Goal: Information Seeking & Learning: Find specific fact

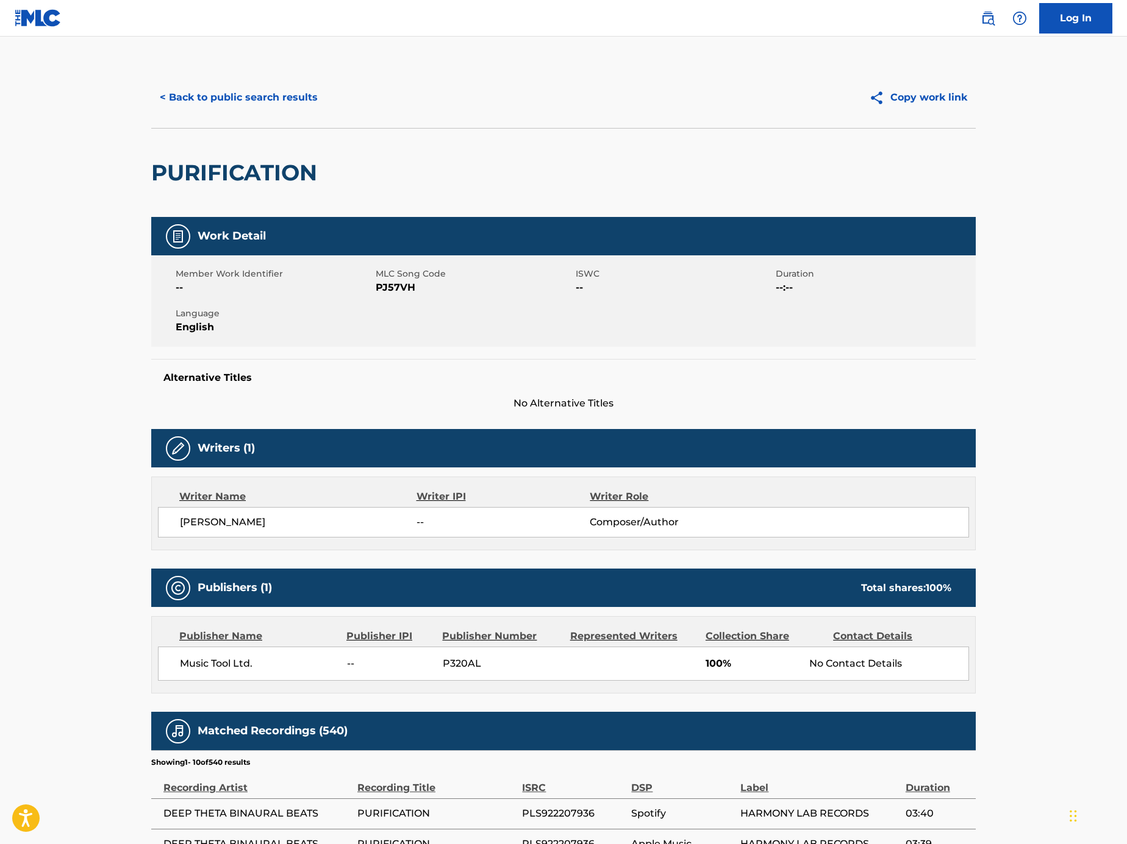
click at [274, 97] on button "< Back to public search results" at bounding box center [238, 97] width 175 height 30
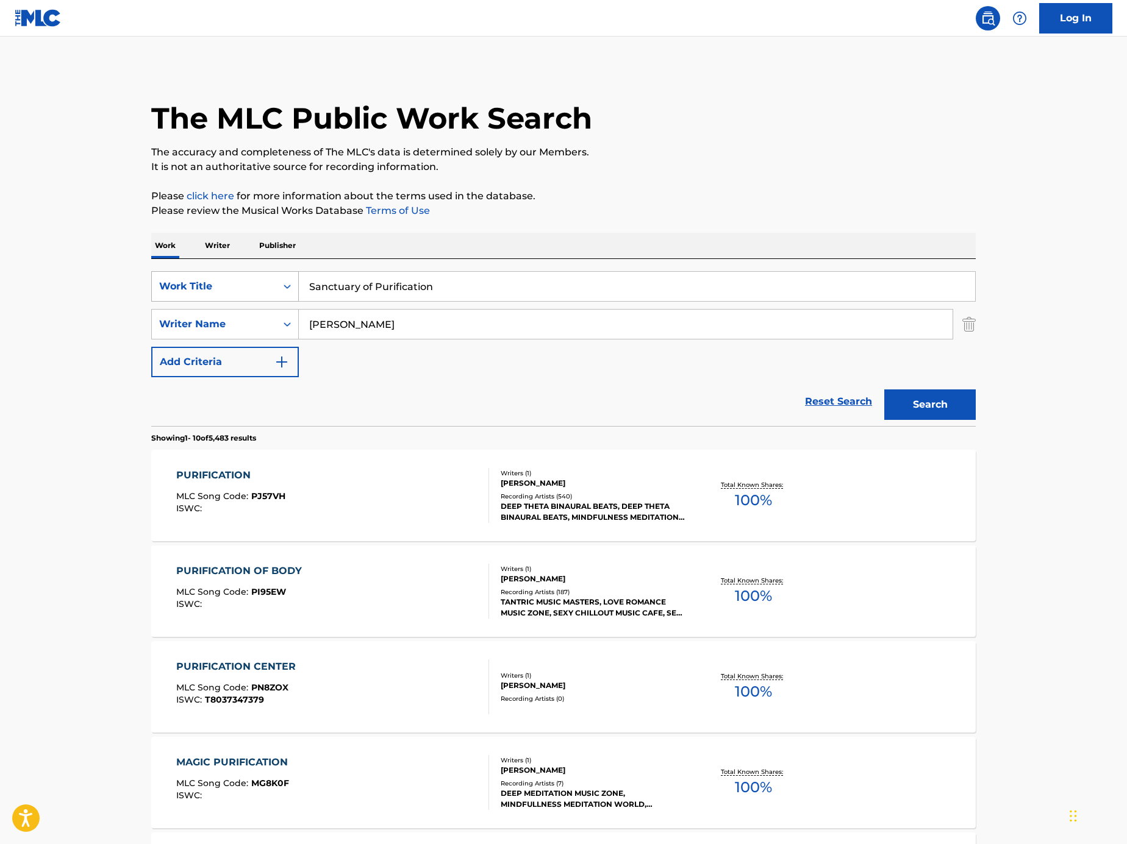
click at [249, 294] on div "Work Title" at bounding box center [214, 286] width 124 height 23
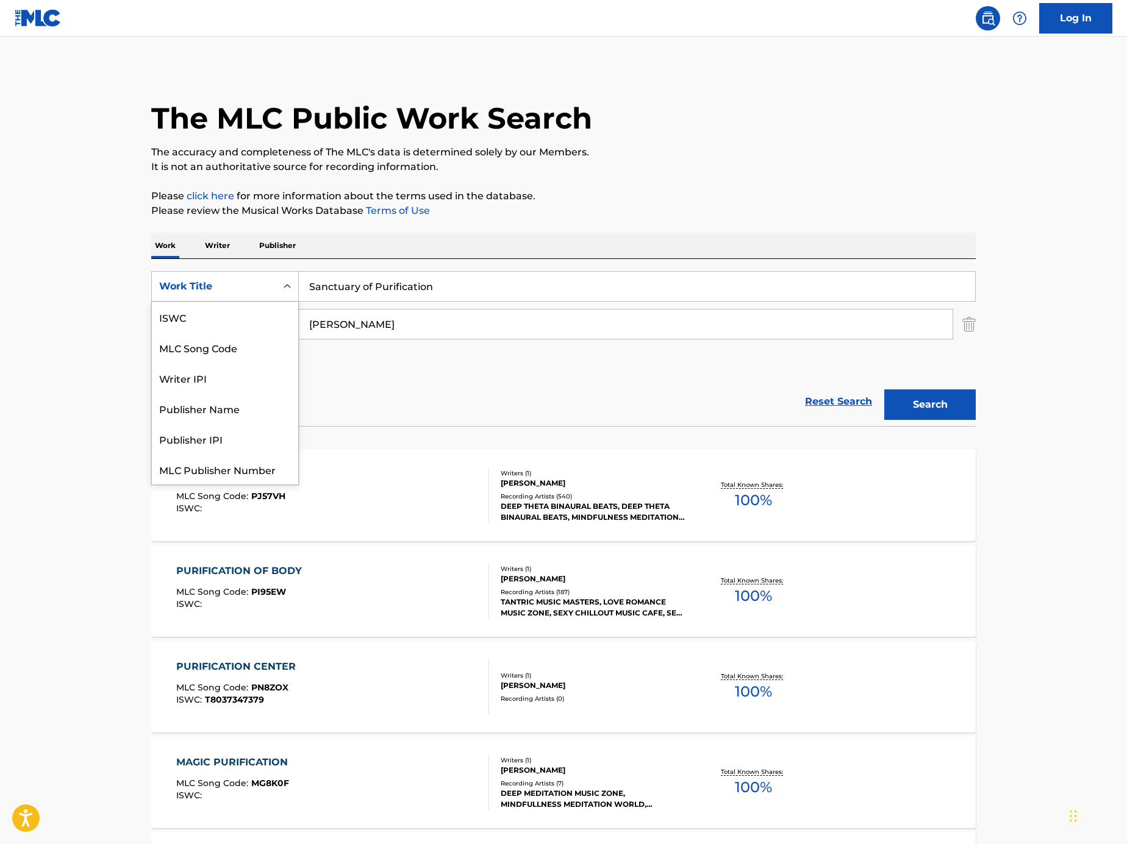
scroll to position [30, 0]
click at [254, 325] on div "MLC Song Code" at bounding box center [225, 317] width 146 height 30
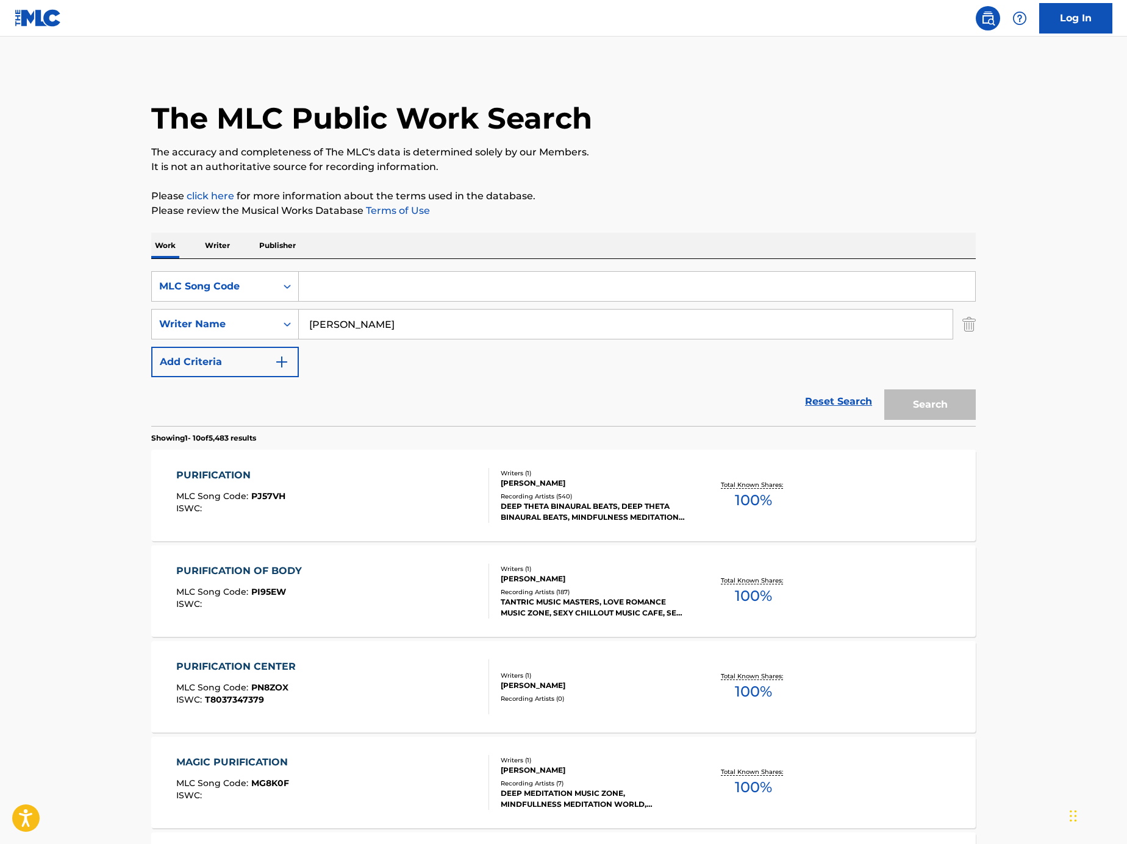
click at [422, 299] on input "Search Form" at bounding box center [637, 286] width 676 height 29
click at [785, 295] on input "Search Form" at bounding box center [637, 286] width 676 height 29
paste input "IC7I97"
type input "IC7I97"
click at [956, 314] on div "SearchWithCriteria76bff16a-4727-4eb8-b129-79aae6d11cce Writer Name Marco Rinaldo" at bounding box center [563, 324] width 824 height 30
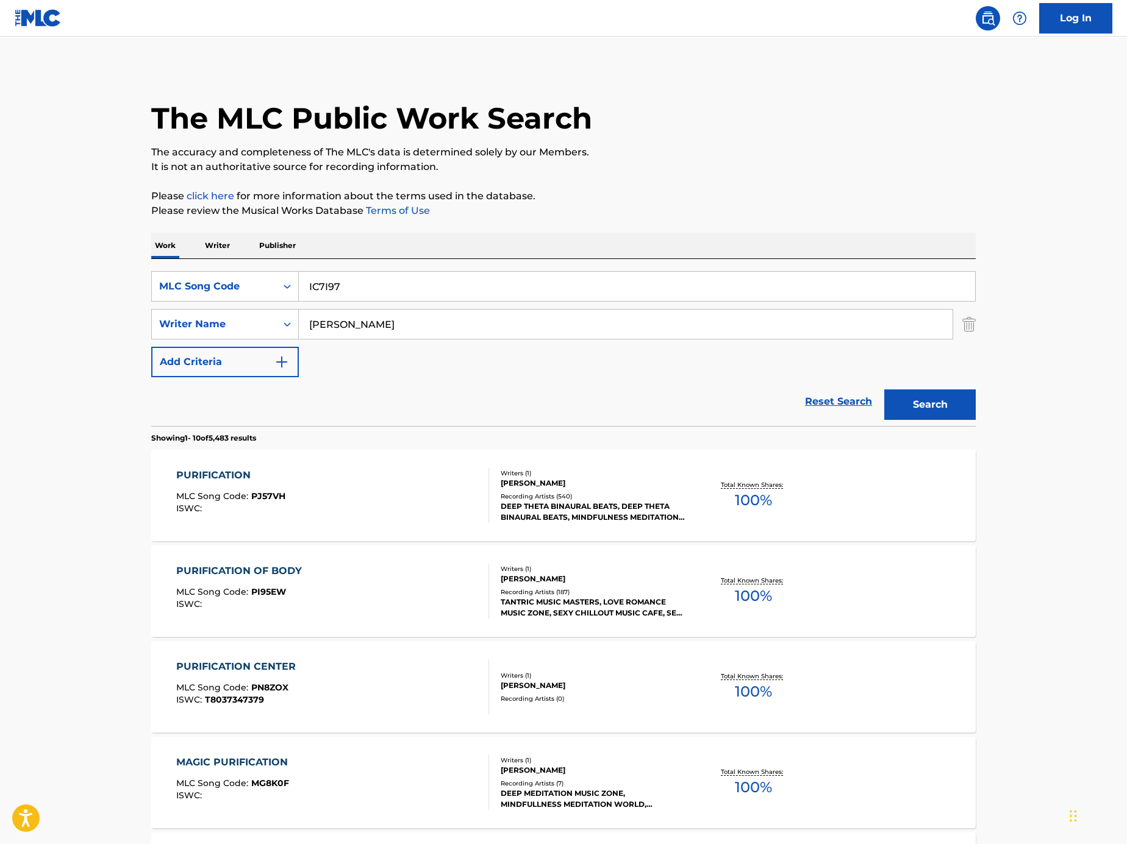
click at [964, 320] on img "Search Form" at bounding box center [968, 324] width 13 height 30
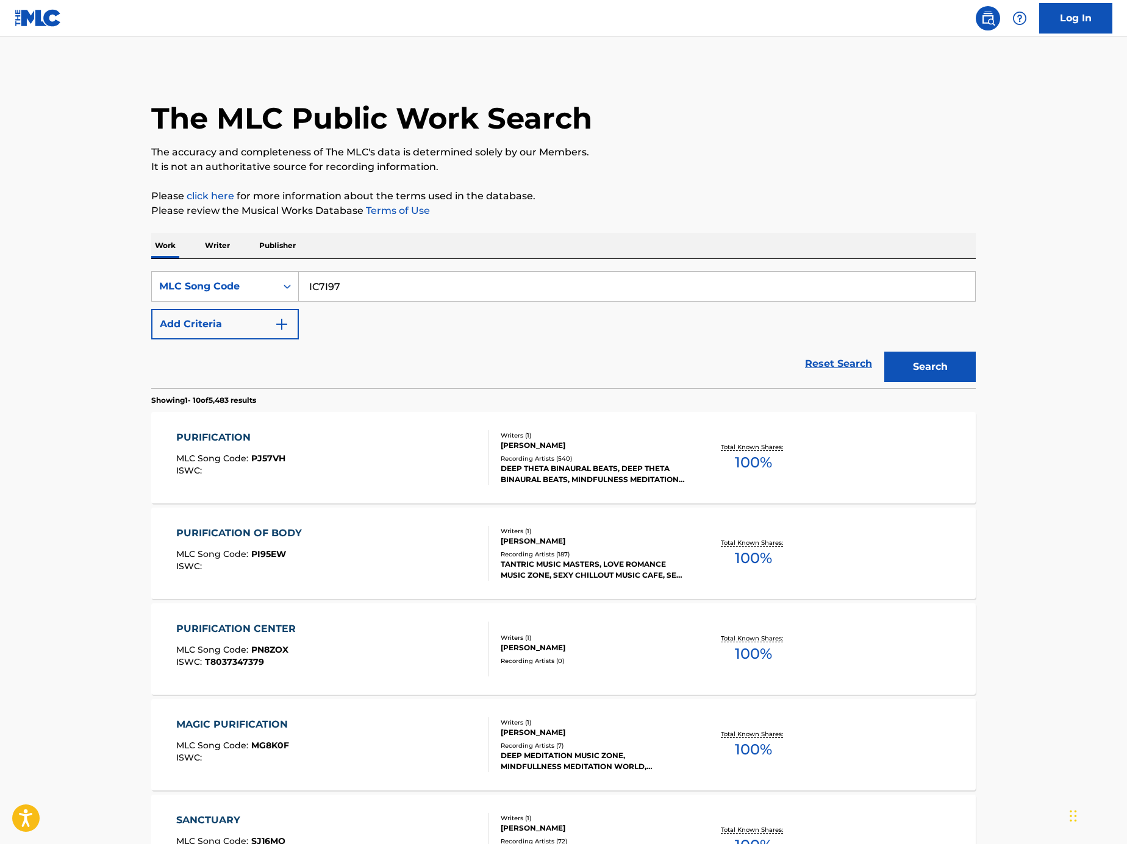
click at [961, 366] on button "Search" at bounding box center [929, 367] width 91 height 30
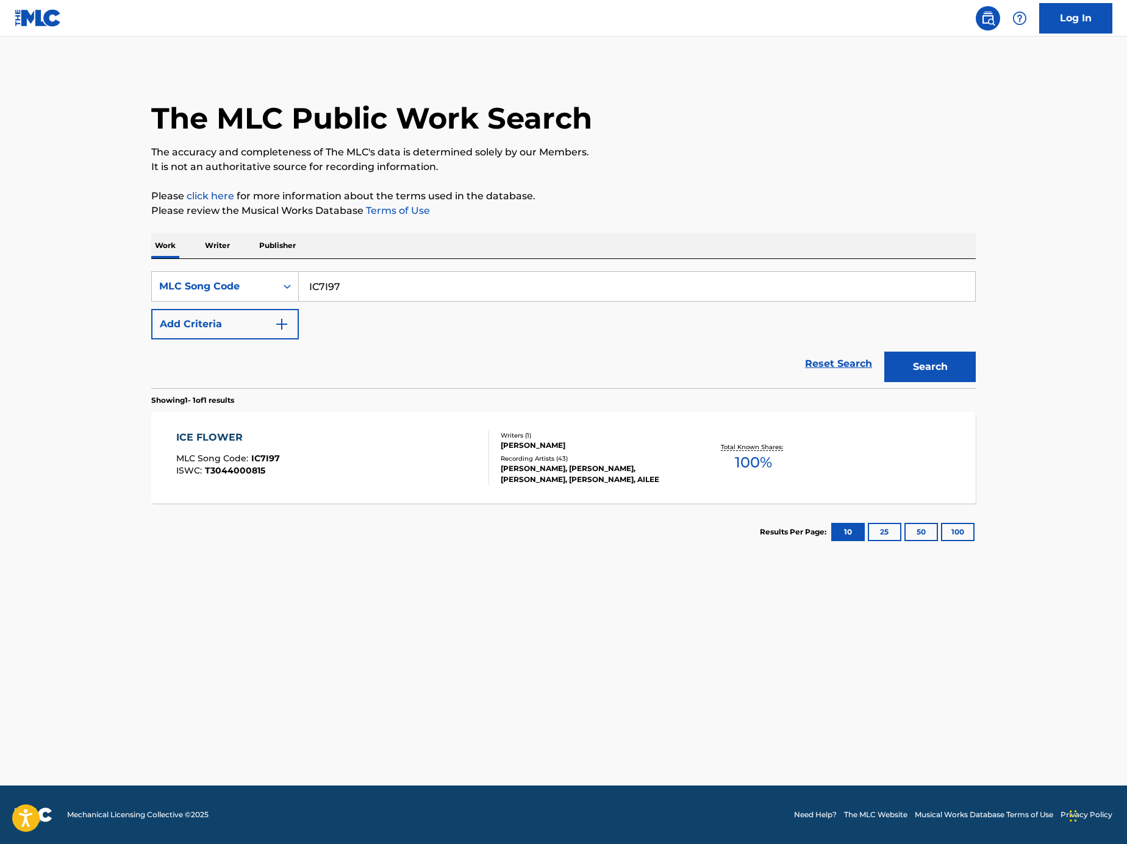
click at [358, 450] on div "ICE FLOWER MLC Song Code : IC7I97 ISWC : T3044000815" at bounding box center [332, 457] width 313 height 55
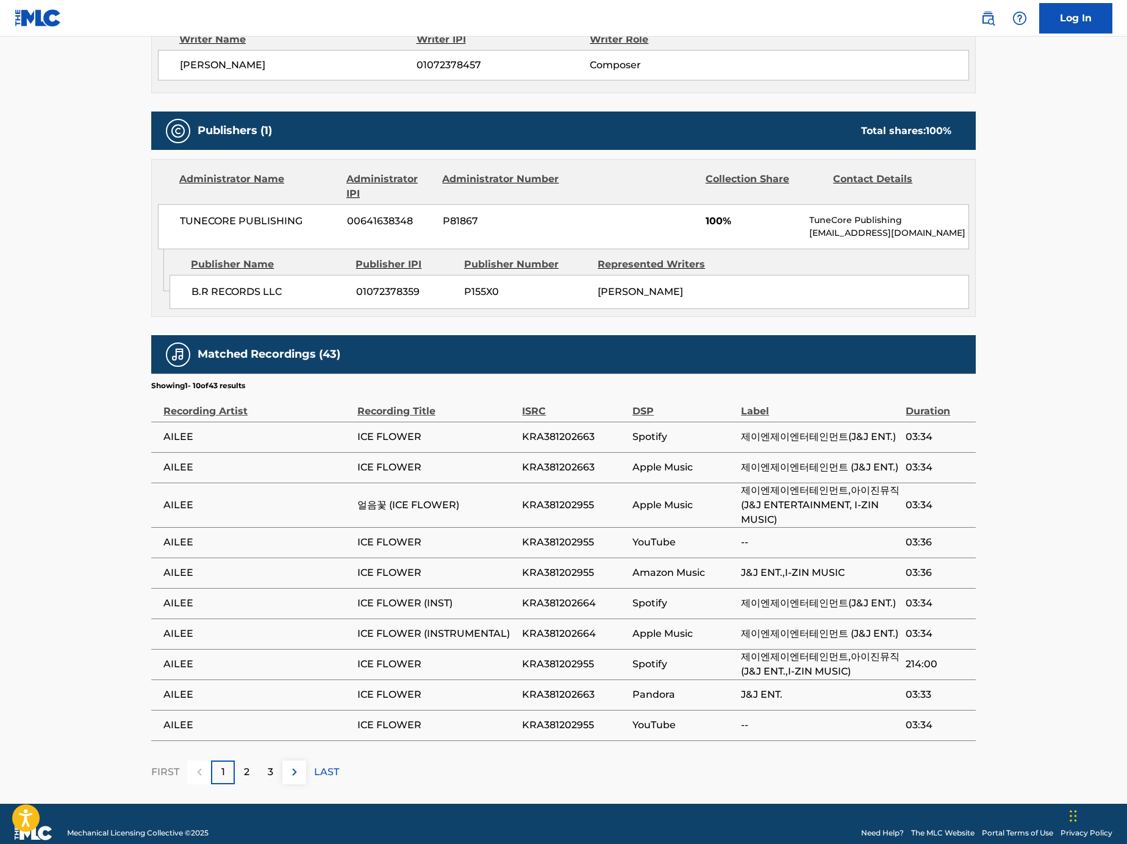
scroll to position [473, 0]
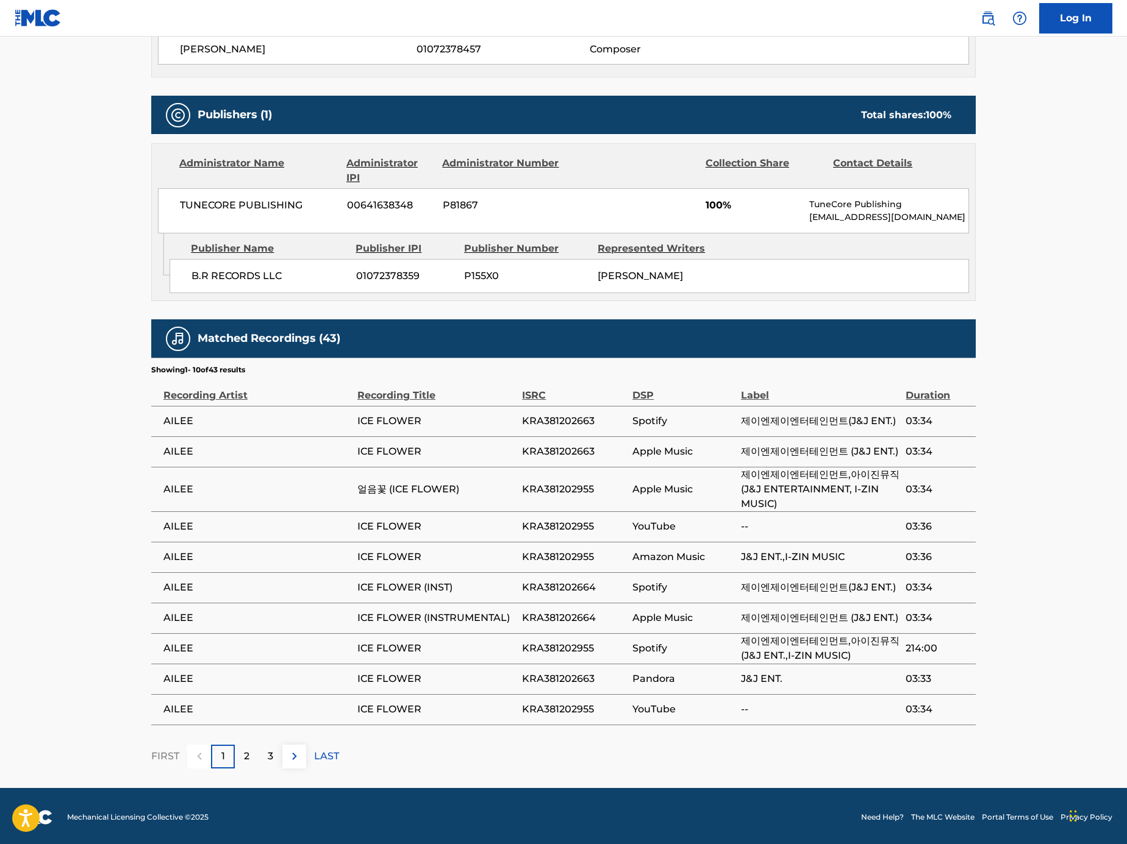
click at [277, 751] on div "3" at bounding box center [270, 757] width 24 height 24
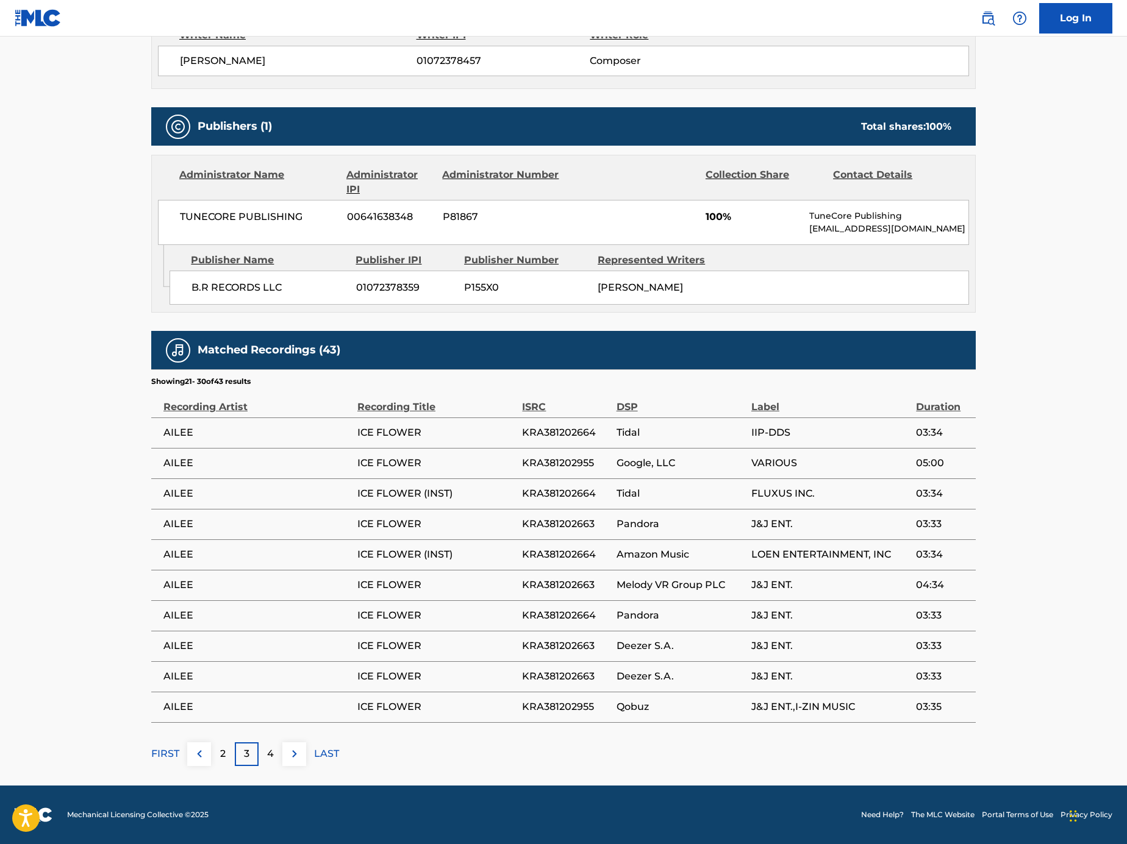
click at [248, 755] on p "3" at bounding box center [246, 754] width 5 height 15
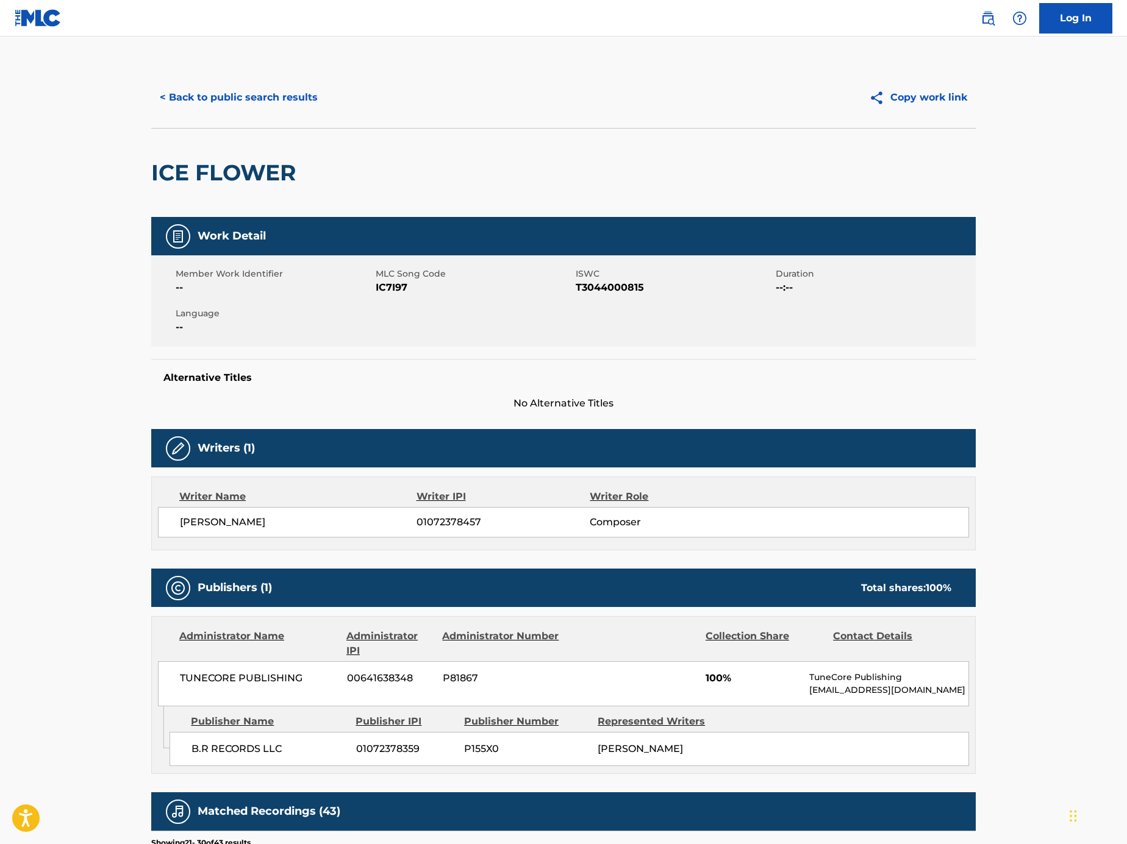
drag, startPoint x: 333, startPoint y: 527, endPoint x: 194, endPoint y: 500, distance: 141.0
click at [133, 523] on main "< Back to public search results Copy work link ICE FLOWER Work Detail Member Wo…" at bounding box center [563, 642] width 1127 height 1211
copy span "STEVEN GEORGE LUDOVICE"
drag, startPoint x: 290, startPoint y: 168, endPoint x: 149, endPoint y: 155, distance: 141.5
click at [149, 155] on div "< Back to public search results Copy work link ICE FLOWER Work Detail Member Wo…" at bounding box center [563, 647] width 853 height 1161
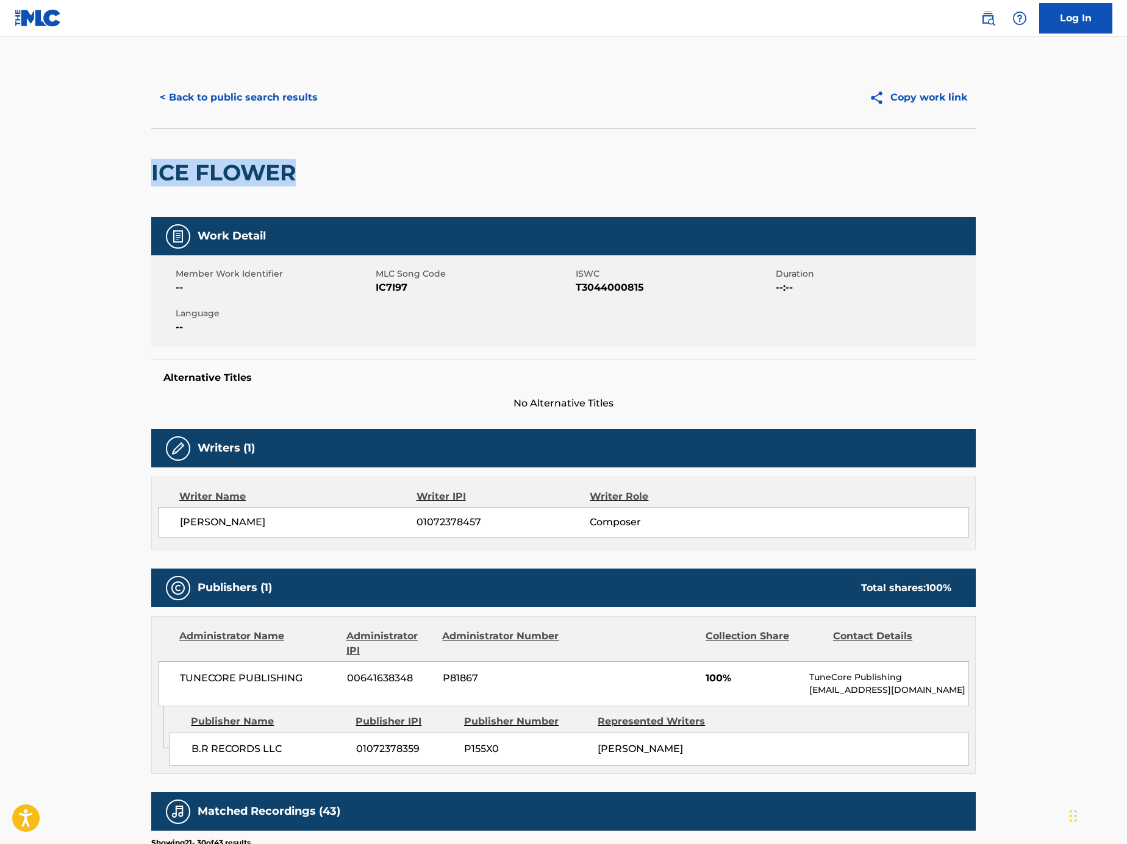
copy h2 "ICE FLOWER"
click at [306, 524] on span "STEVEN GEORGE LUDOVICE" at bounding box center [298, 522] width 237 height 15
copy span "LUDOVICE"
click at [297, 516] on span "STEVEN GEORGE LUDOVICE" at bounding box center [298, 522] width 237 height 15
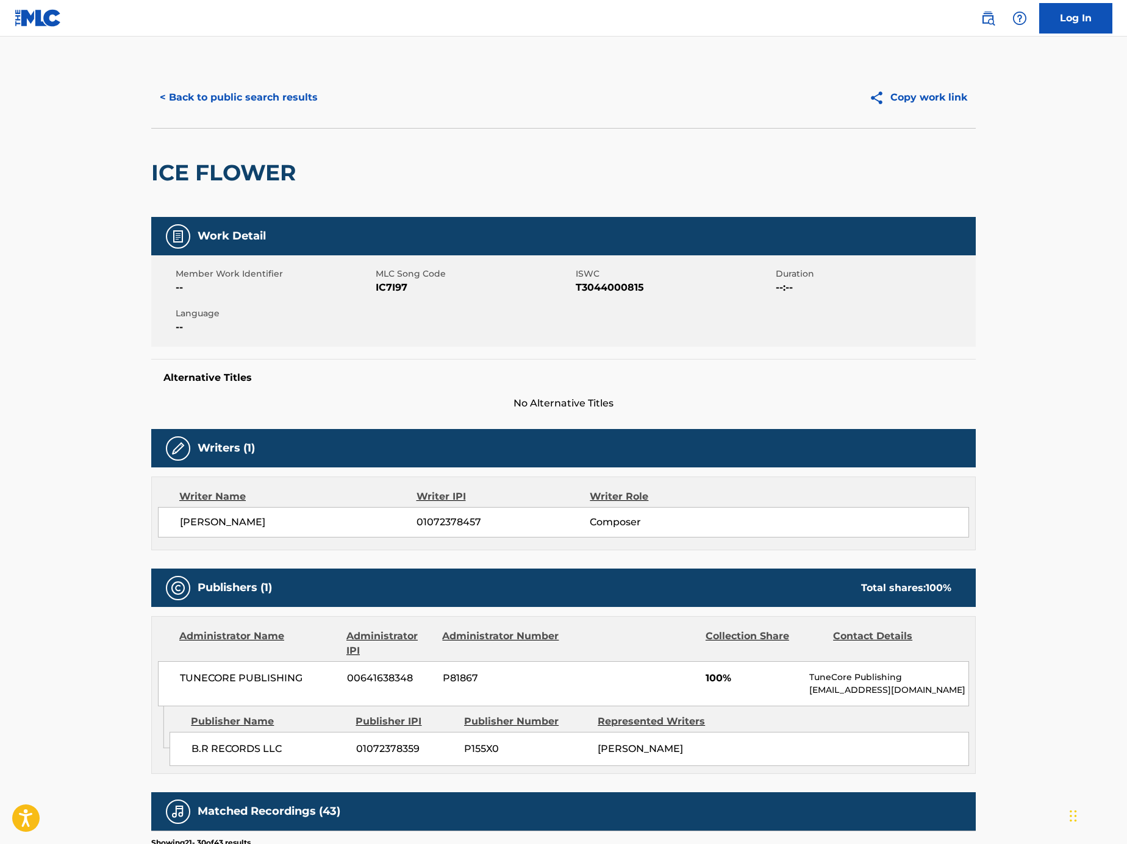
click at [296, 524] on span "STEVEN GEORGE LUDOVICE" at bounding box center [298, 522] width 237 height 15
copy span "LUDOVICE"
click at [304, 522] on span "STEVEN GEORGE LUDOVICE" at bounding box center [298, 522] width 237 height 15
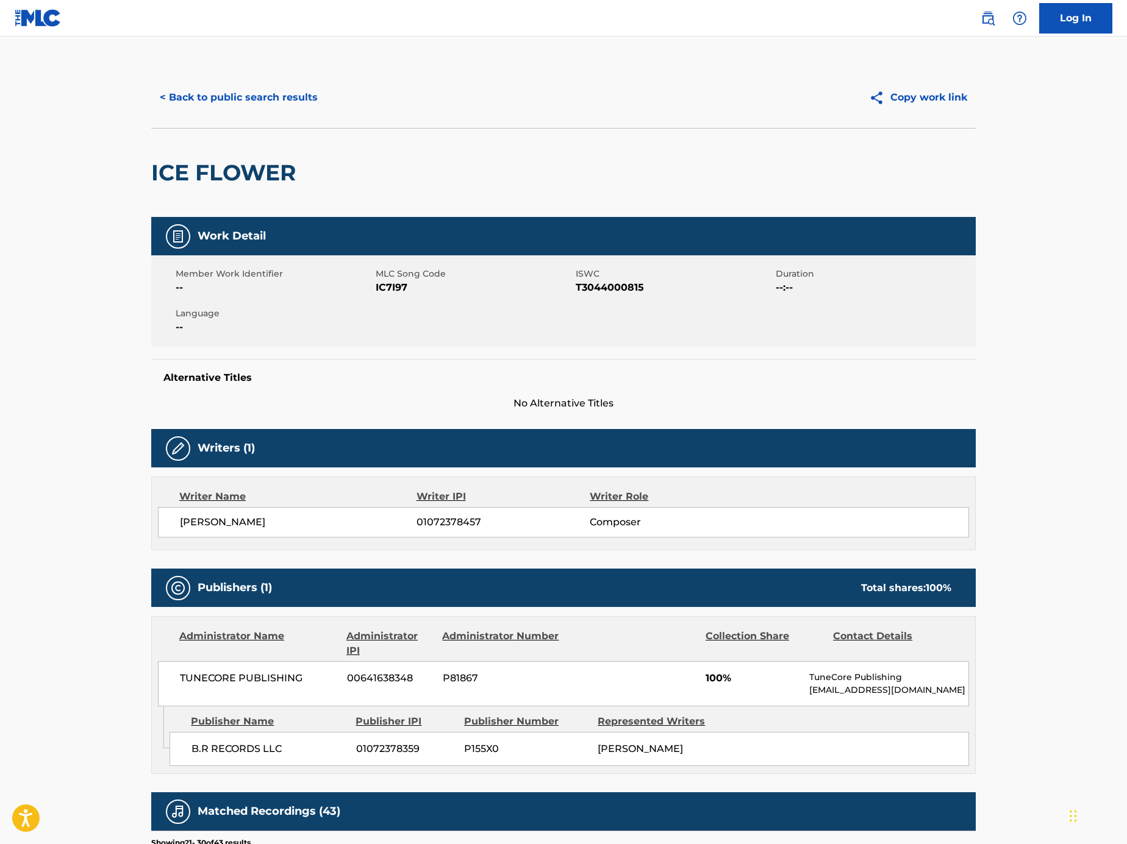
click at [318, 102] on button "< Back to public search results" at bounding box center [238, 97] width 175 height 30
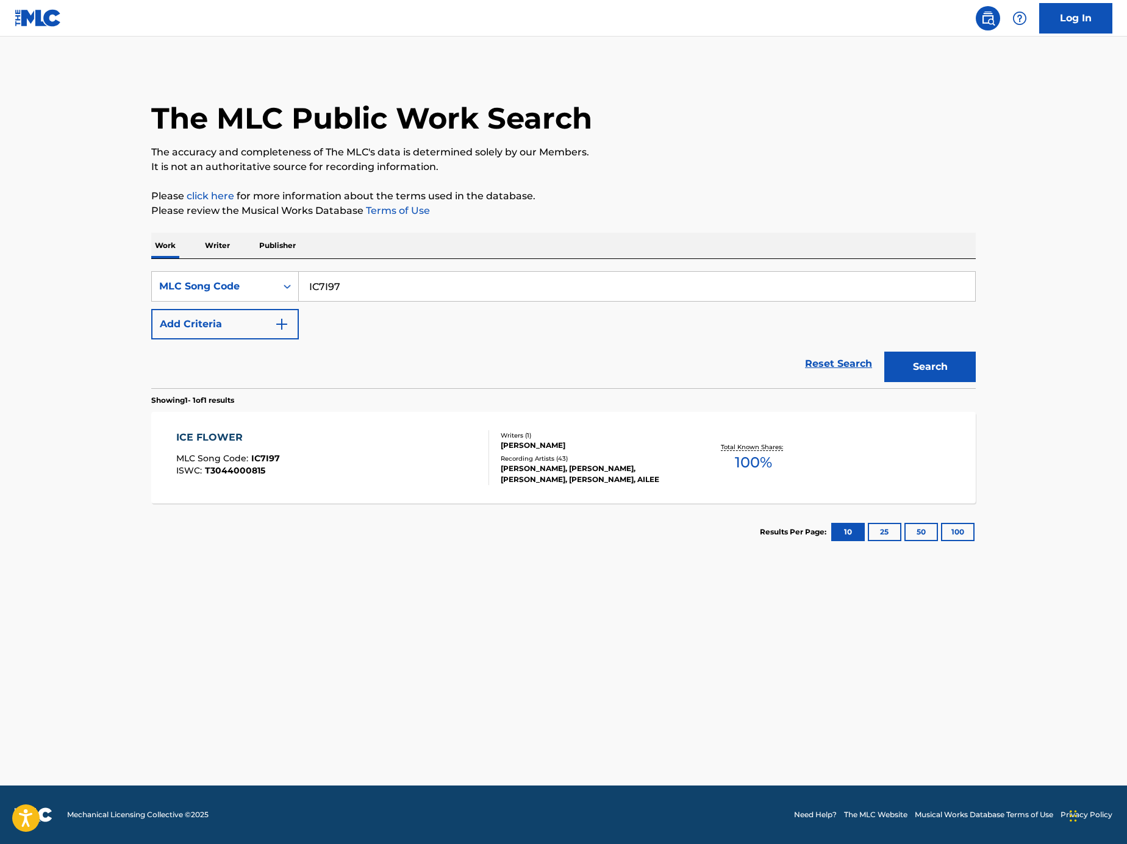
click at [391, 299] on input "IC7I97" at bounding box center [637, 286] width 676 height 29
paste input "Search Form"
click at [725, 277] on input "Search Form" at bounding box center [637, 286] width 676 height 29
paste input "KV889M"
type input "KV889M"
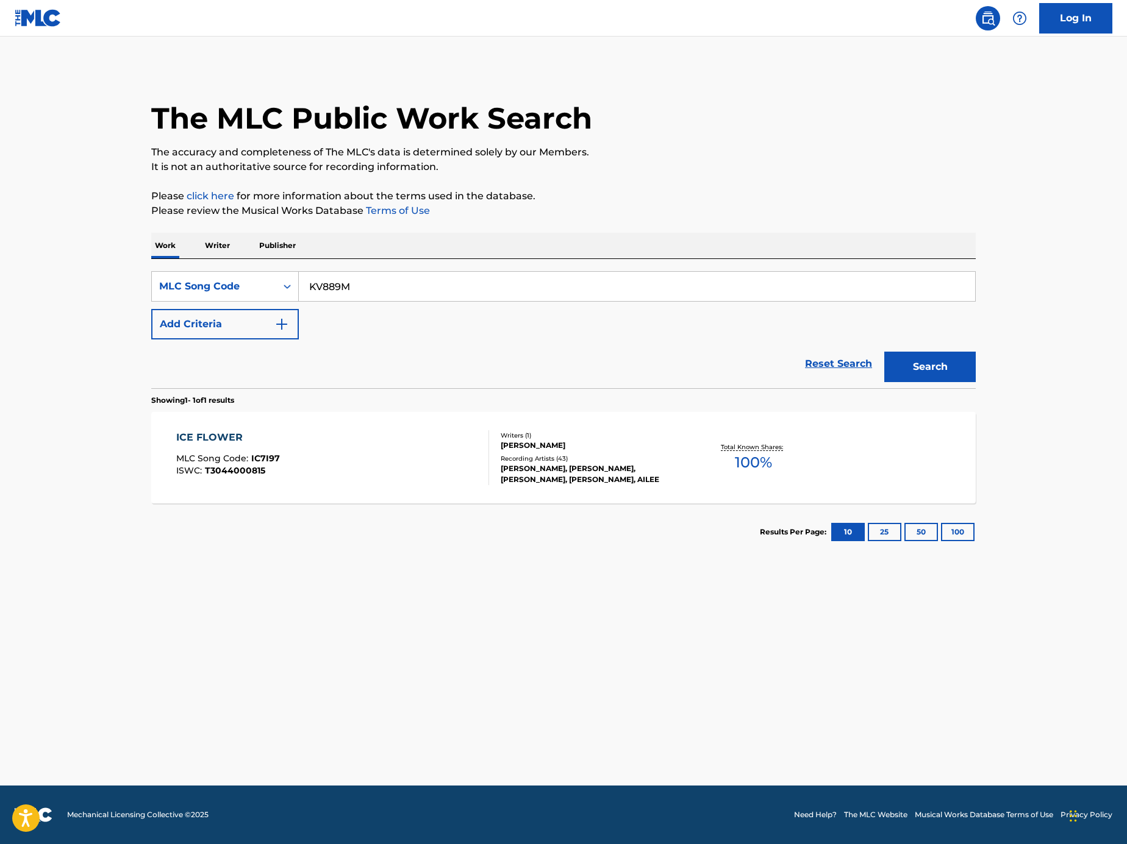
click at [948, 358] on button "Search" at bounding box center [929, 367] width 91 height 30
click at [417, 423] on div "KHEUN SAI MLC Song Code : KV889M ISWC : Writers ( 1 ) HYUK OH Recording Artists…" at bounding box center [563, 457] width 824 height 91
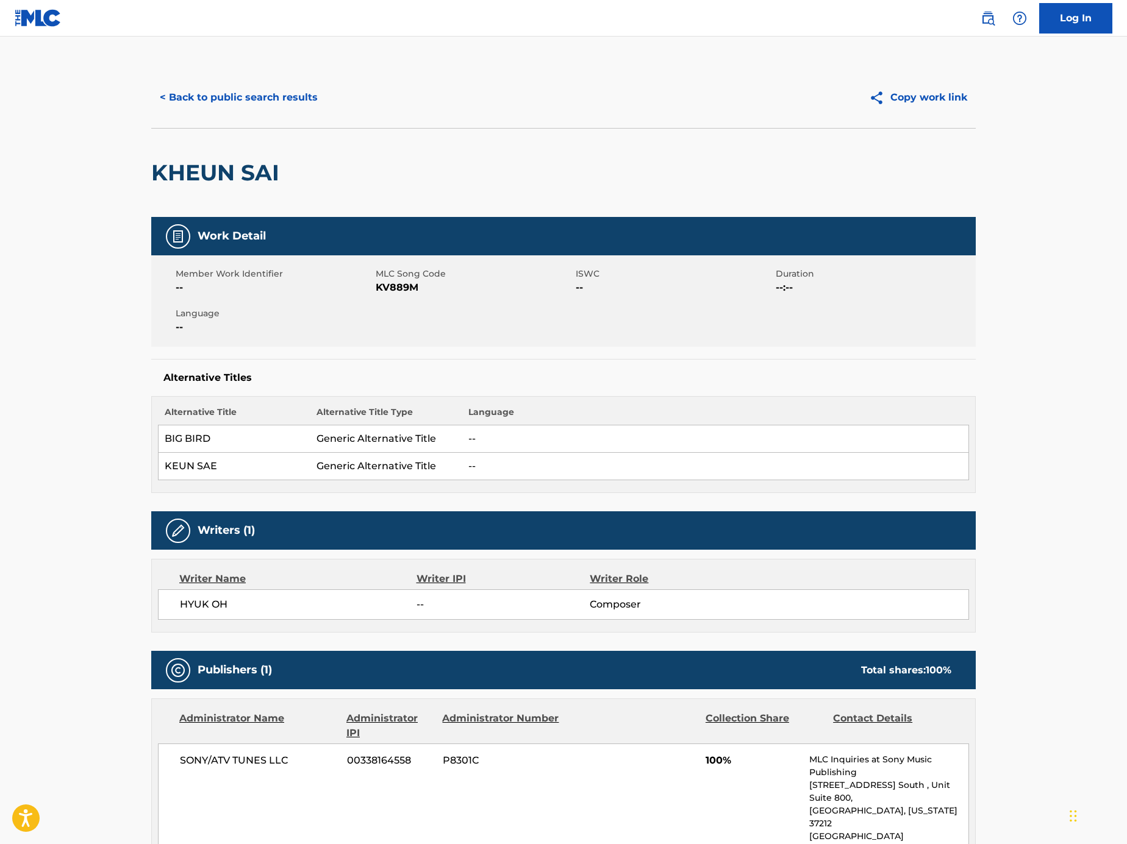
click at [282, 102] on button "< Back to public search results" at bounding box center [238, 97] width 175 height 30
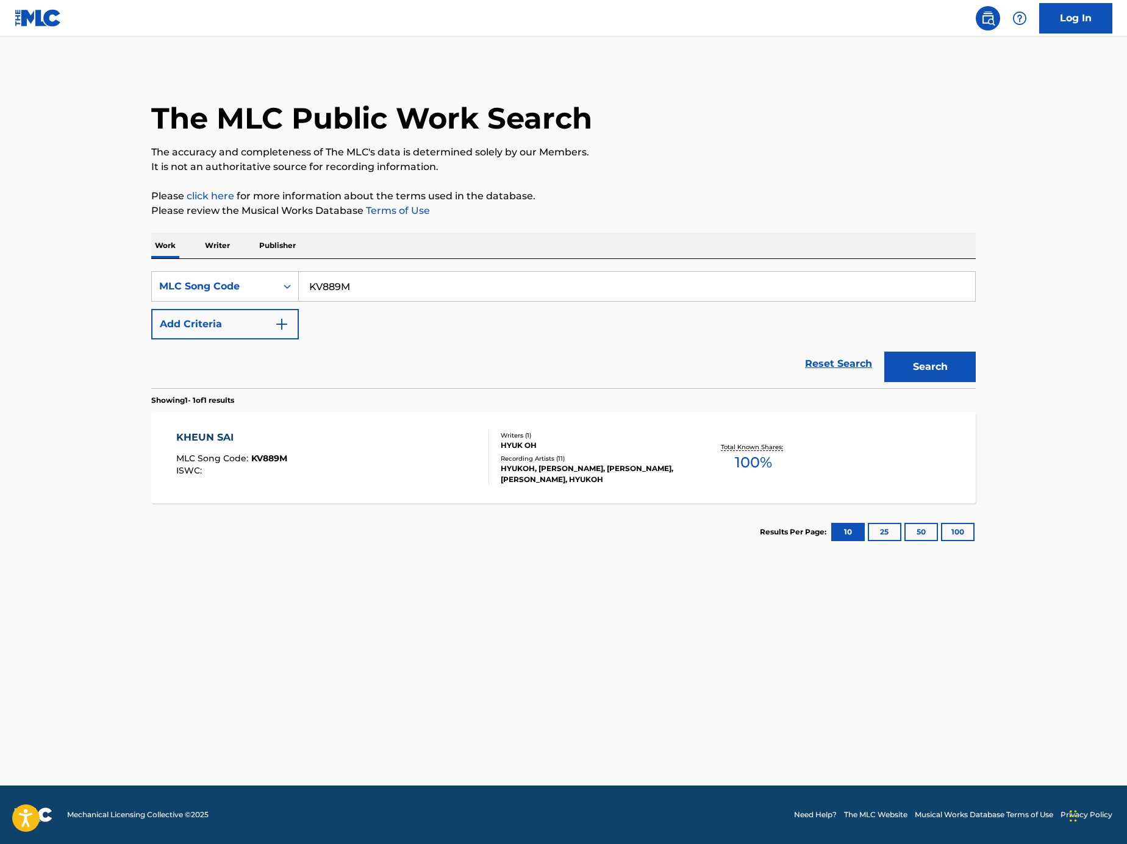
click at [463, 277] on input "KV889M" at bounding box center [637, 286] width 676 height 29
paste input "Search Form"
click at [748, 279] on input "Search Form" at bounding box center [637, 286] width 676 height 29
paste input "SVHOCY"
type input "SVHOCY"
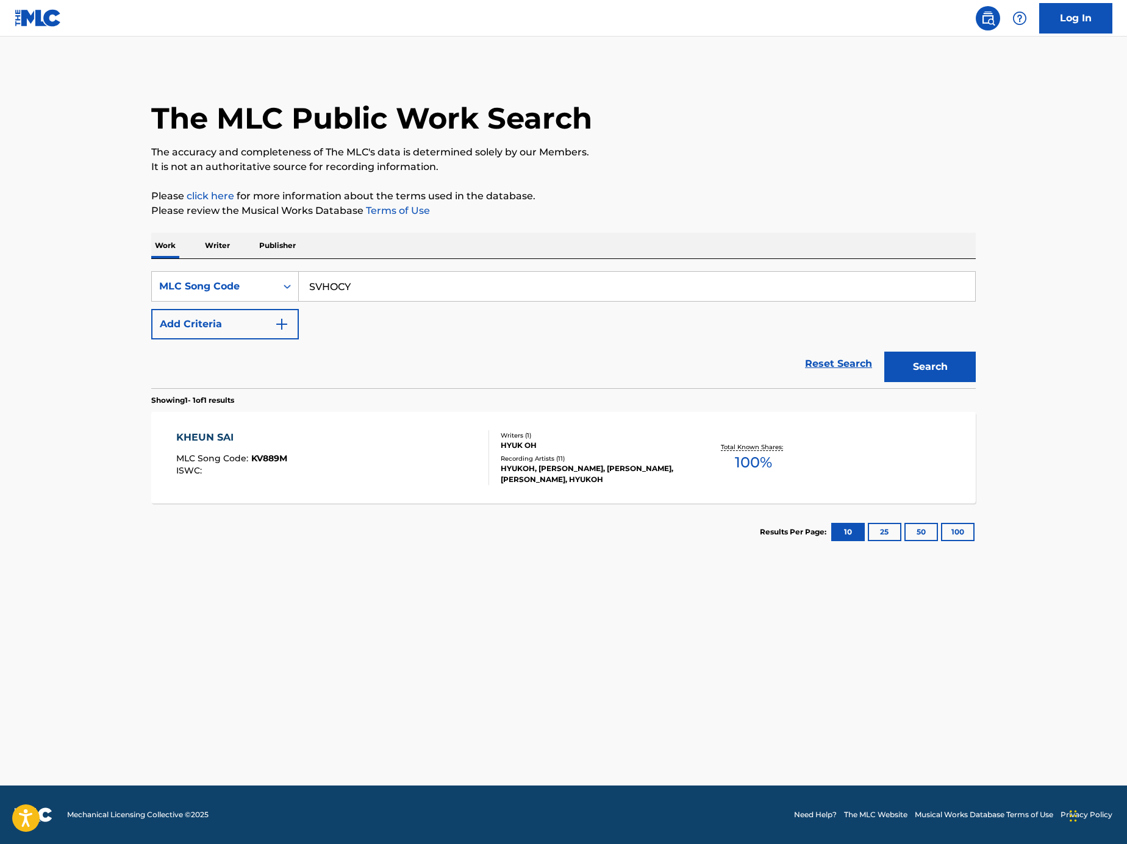
drag, startPoint x: 879, startPoint y: 353, endPoint x: 904, endPoint y: 365, distance: 27.5
click at [880, 354] on div "Search" at bounding box center [927, 364] width 98 height 49
click at [915, 368] on button "Search" at bounding box center [929, 367] width 91 height 30
click at [411, 457] on div "SPOTLIGHT MLC Song Code : SVHOCY ISWC :" at bounding box center [332, 457] width 313 height 55
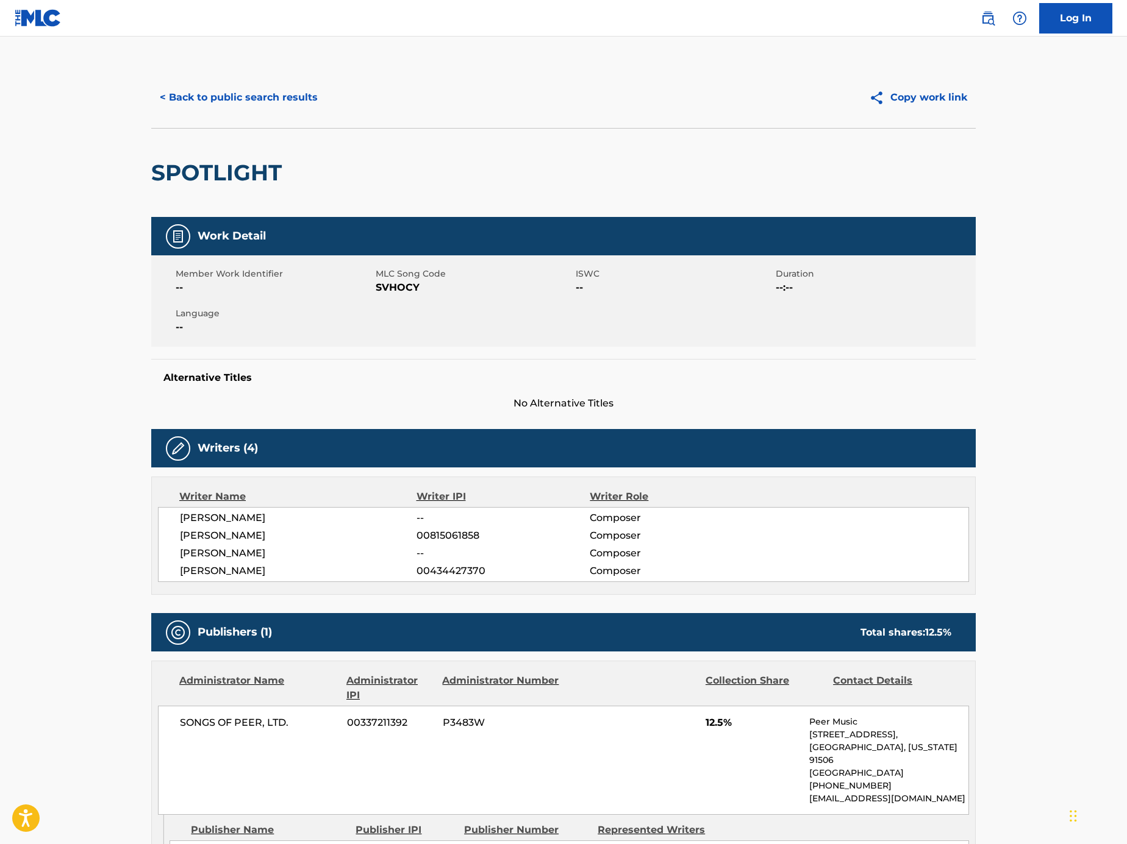
click at [282, 91] on button "< Back to public search results" at bounding box center [238, 97] width 175 height 30
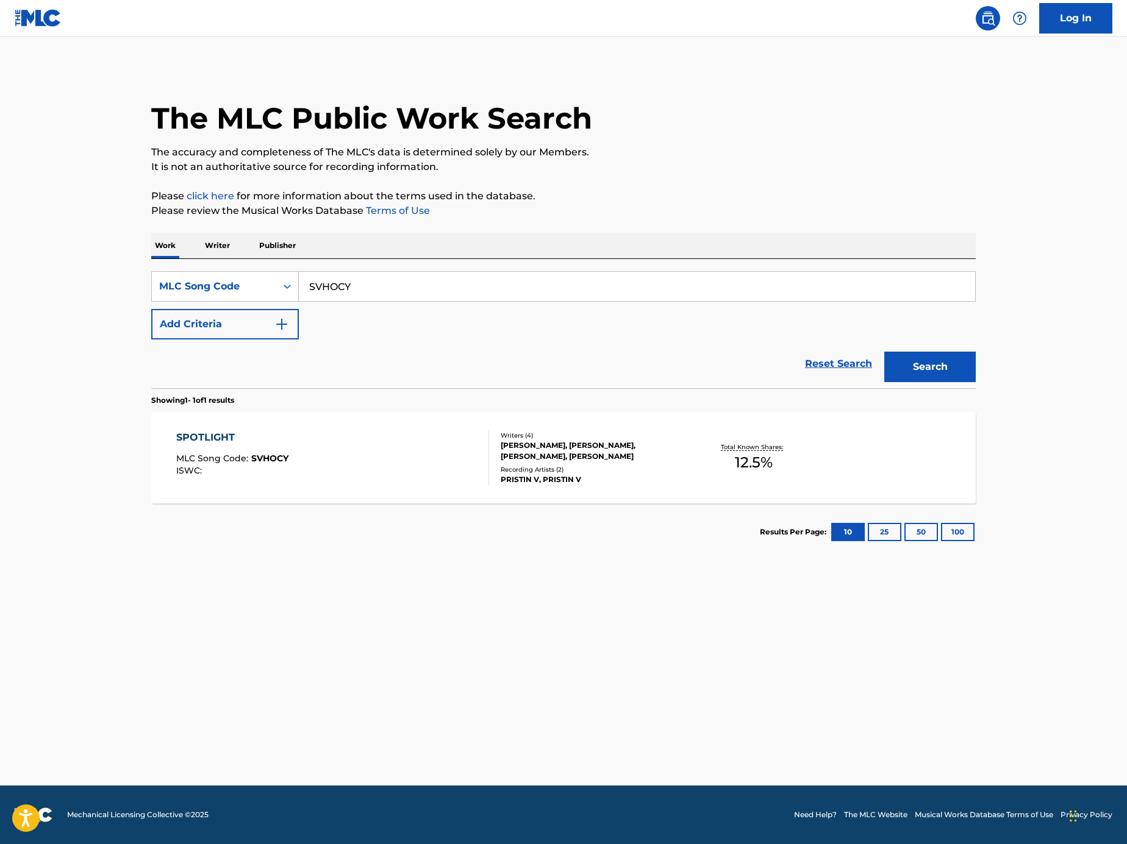
click at [447, 296] on input "SVHOCY" at bounding box center [637, 286] width 676 height 29
paste input "Search Form"
click at [632, 297] on input "Search Form" at bounding box center [637, 286] width 676 height 29
paste input "I2611H"
type input "I2611H"
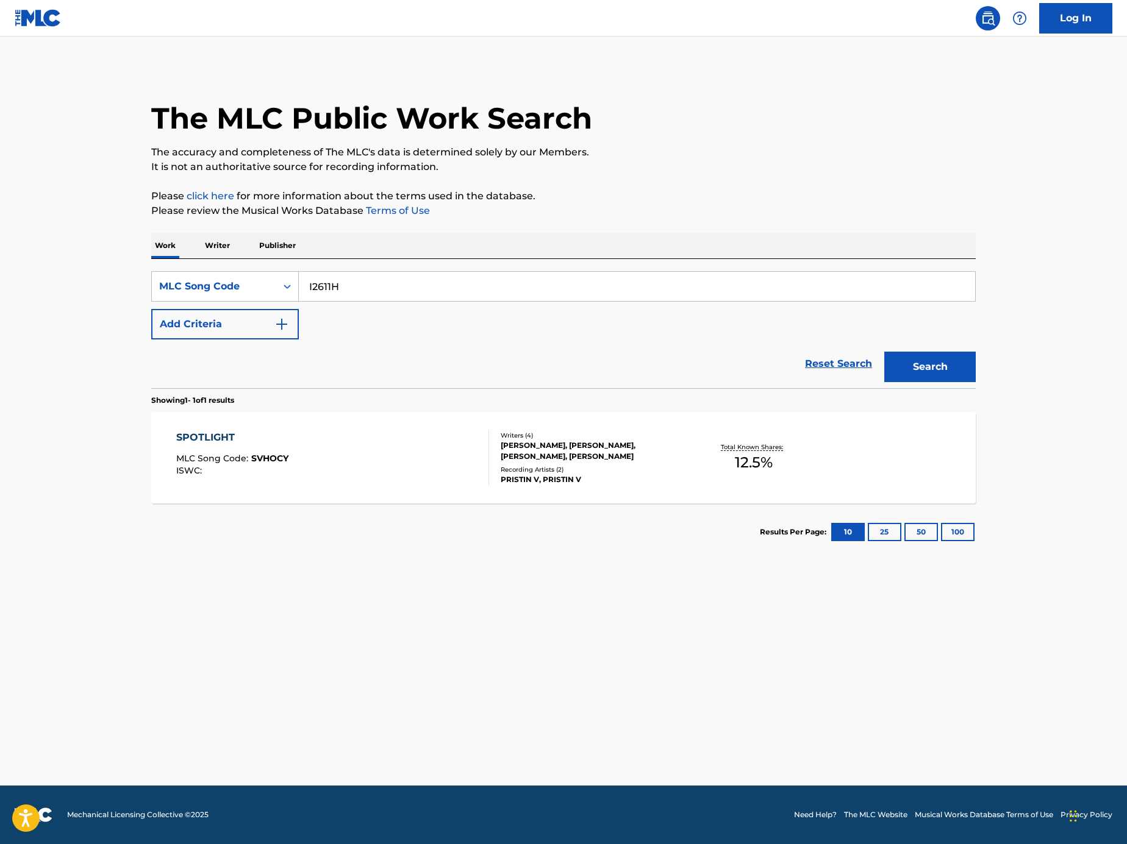
click at [967, 370] on button "Search" at bounding box center [929, 367] width 91 height 30
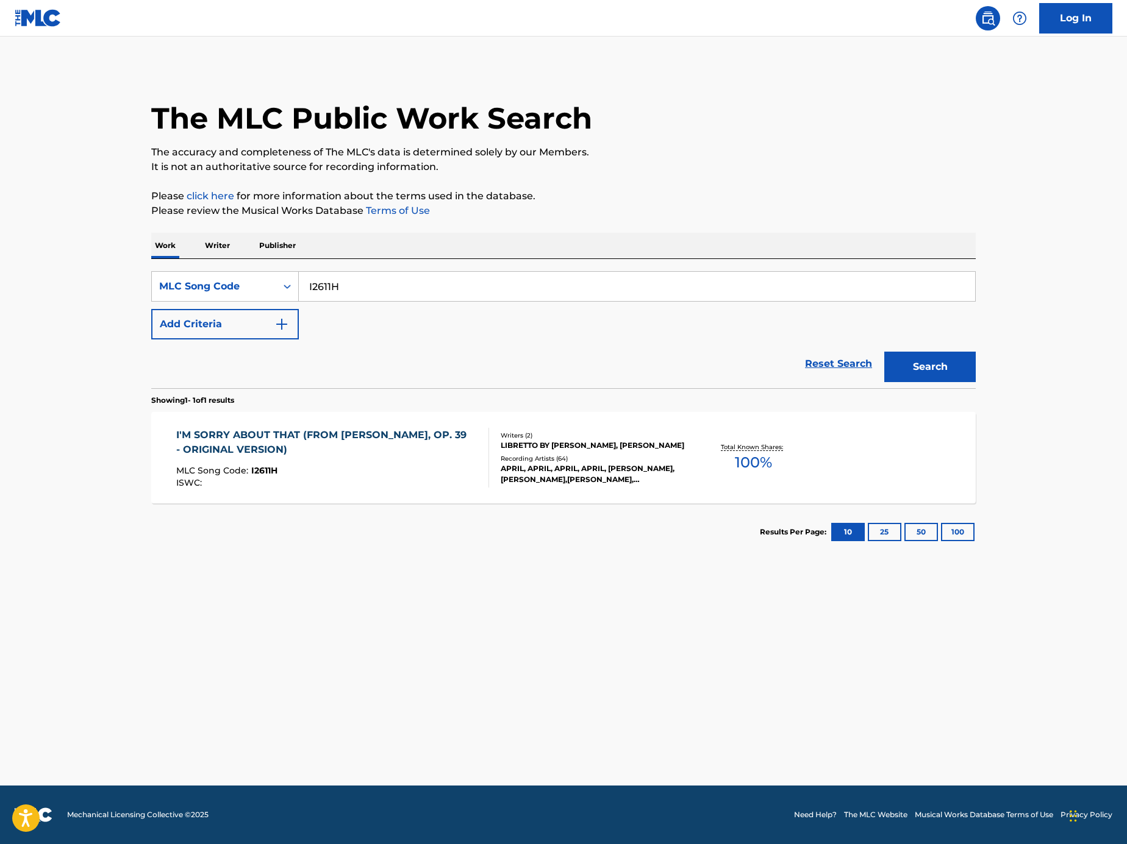
click at [386, 486] on div "ISWC :" at bounding box center [327, 483] width 303 height 9
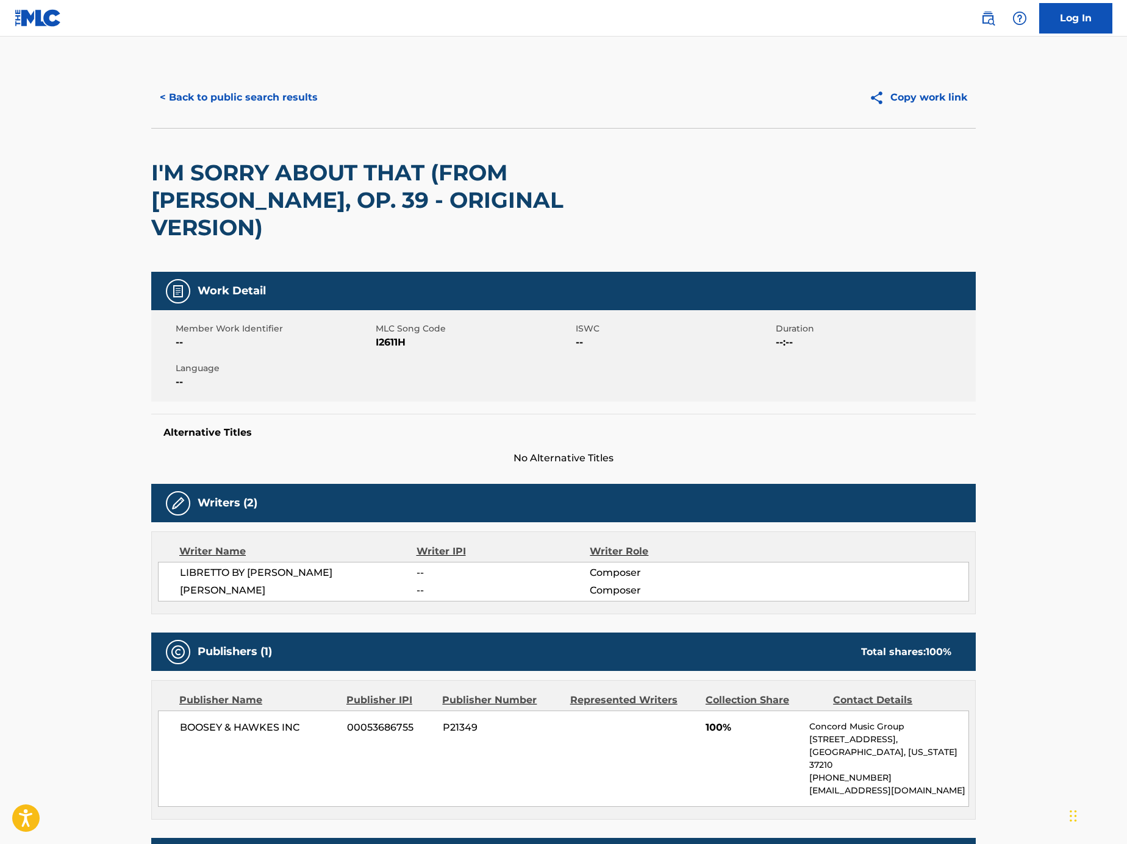
click at [246, 106] on button "< Back to public search results" at bounding box center [238, 97] width 175 height 30
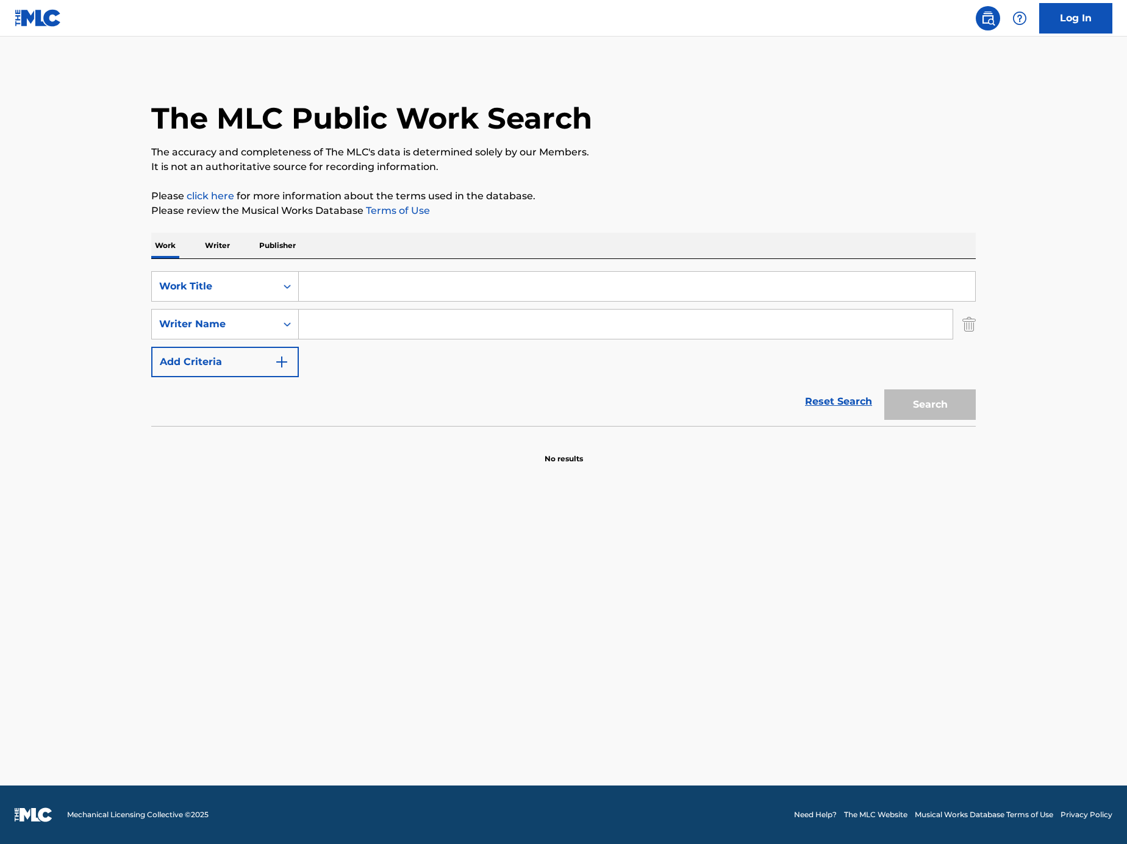
click at [327, 315] on input "Search Form" at bounding box center [625, 324] width 653 height 29
click at [377, 327] on input "Kang Myeong-shin" at bounding box center [625, 324] width 653 height 29
type input "Kang Myeong shin"
click at [458, 290] on input "Search Form" at bounding box center [637, 286] width 676 height 29
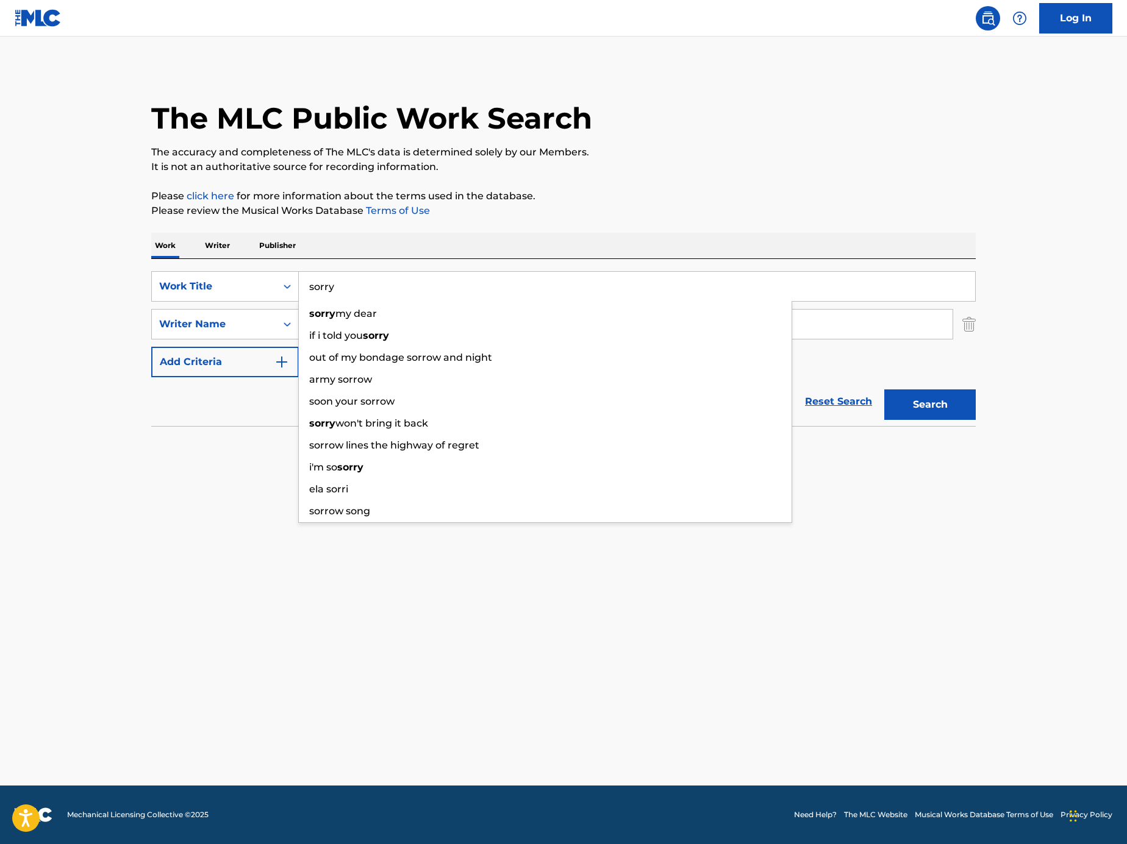
click at [884, 390] on button "Search" at bounding box center [929, 405] width 91 height 30
click at [344, 280] on input "sorry" at bounding box center [637, 286] width 676 height 29
paste input "Oops I’m S"
type input "Oops I’m Sorry"
click at [764, 187] on div "The MLC Public Work Search The accuracy and completeness of The MLC's data is d…" at bounding box center [563, 265] width 853 height 397
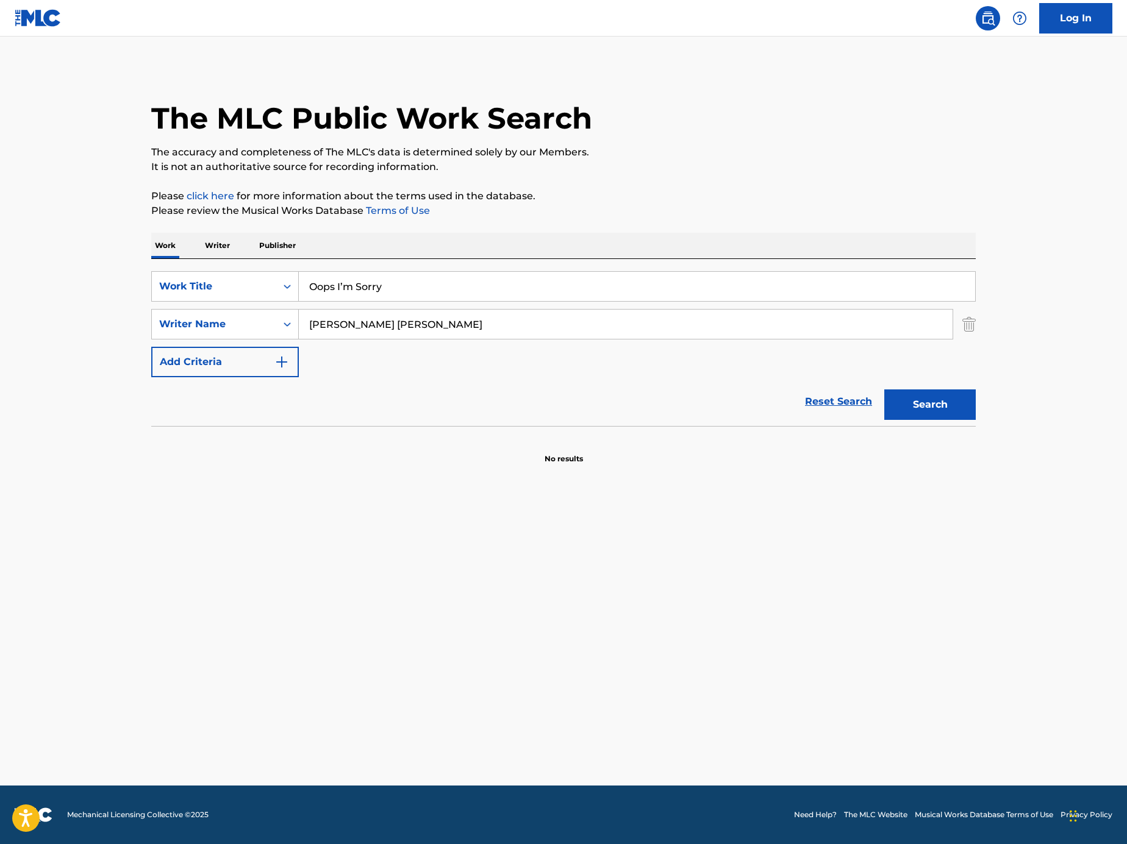
click at [914, 410] on button "Search" at bounding box center [929, 405] width 91 height 30
click at [277, 289] on div "Search Form" at bounding box center [287, 287] width 22 height 22
click at [272, 316] on div "MLC Song Code" at bounding box center [225, 317] width 146 height 30
click at [975, 326] on img "Search Form" at bounding box center [968, 324] width 13 height 30
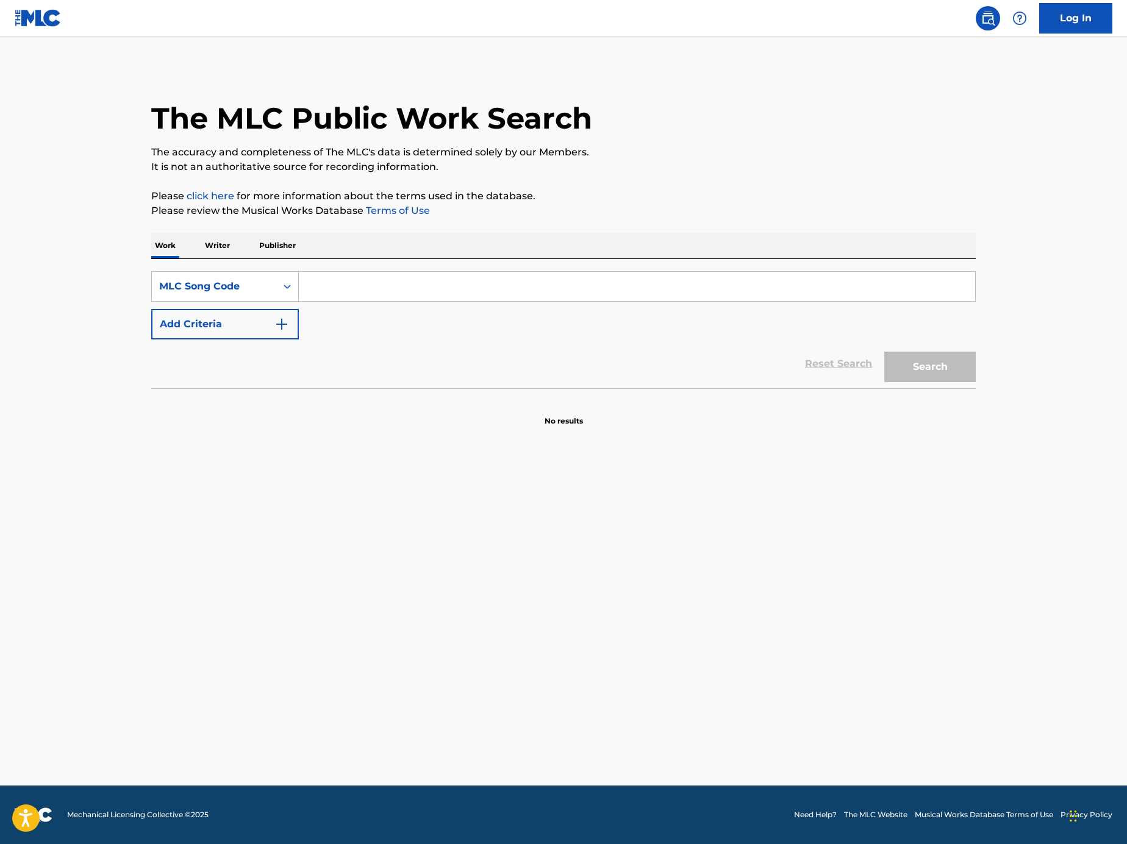
click at [739, 299] on input "Search Form" at bounding box center [637, 286] width 676 height 29
click at [703, 277] on input "Search Form" at bounding box center [637, 286] width 676 height 29
paste input "M8758N"
type input "M8758N"
click at [936, 365] on button "Search" at bounding box center [929, 367] width 91 height 30
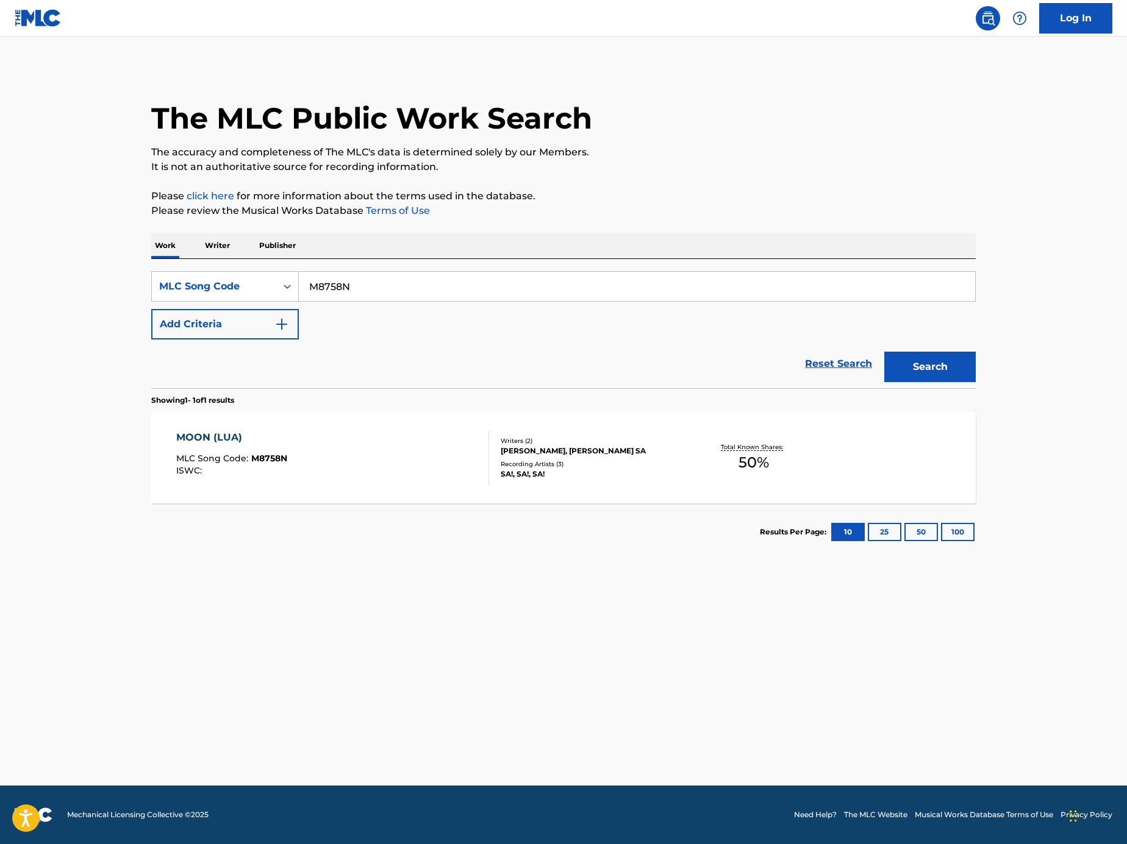
click at [418, 440] on div "MOON (LUA) MLC Song Code : M8758N ISWC :" at bounding box center [332, 457] width 313 height 55
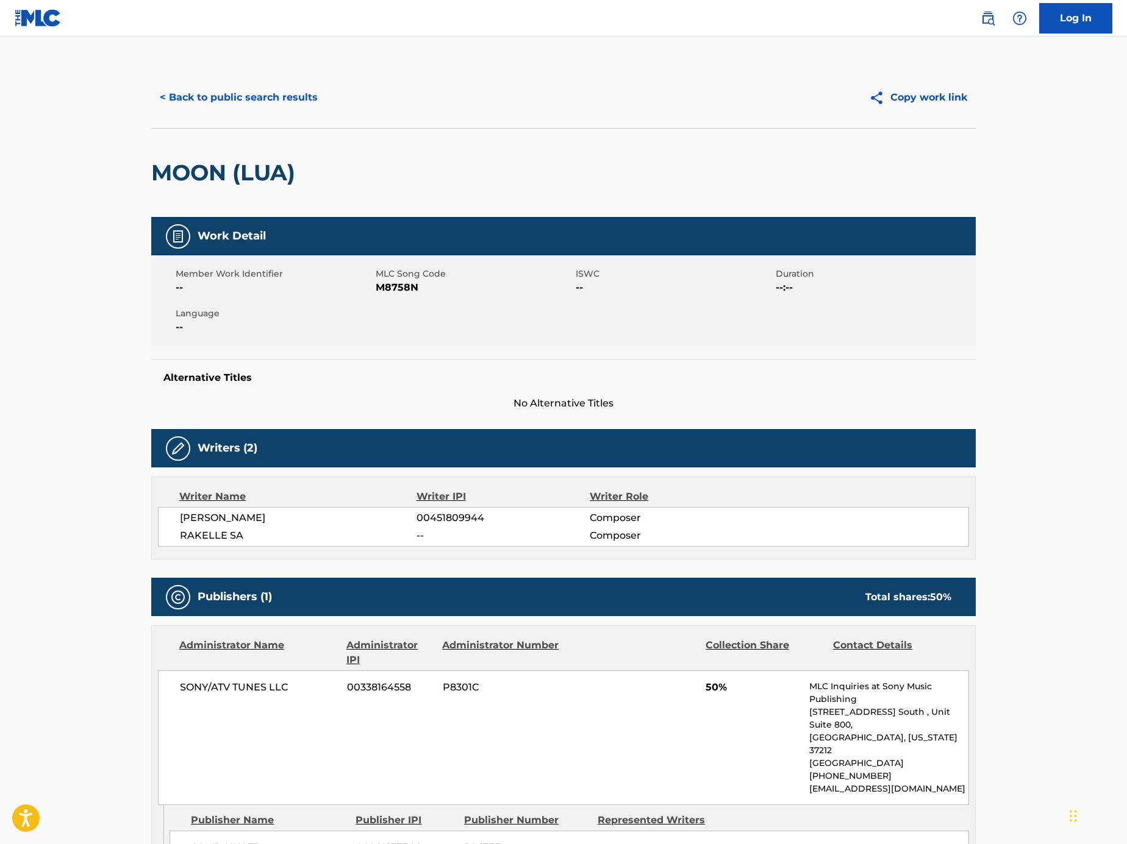
click at [219, 101] on button "< Back to public search results" at bounding box center [238, 97] width 175 height 30
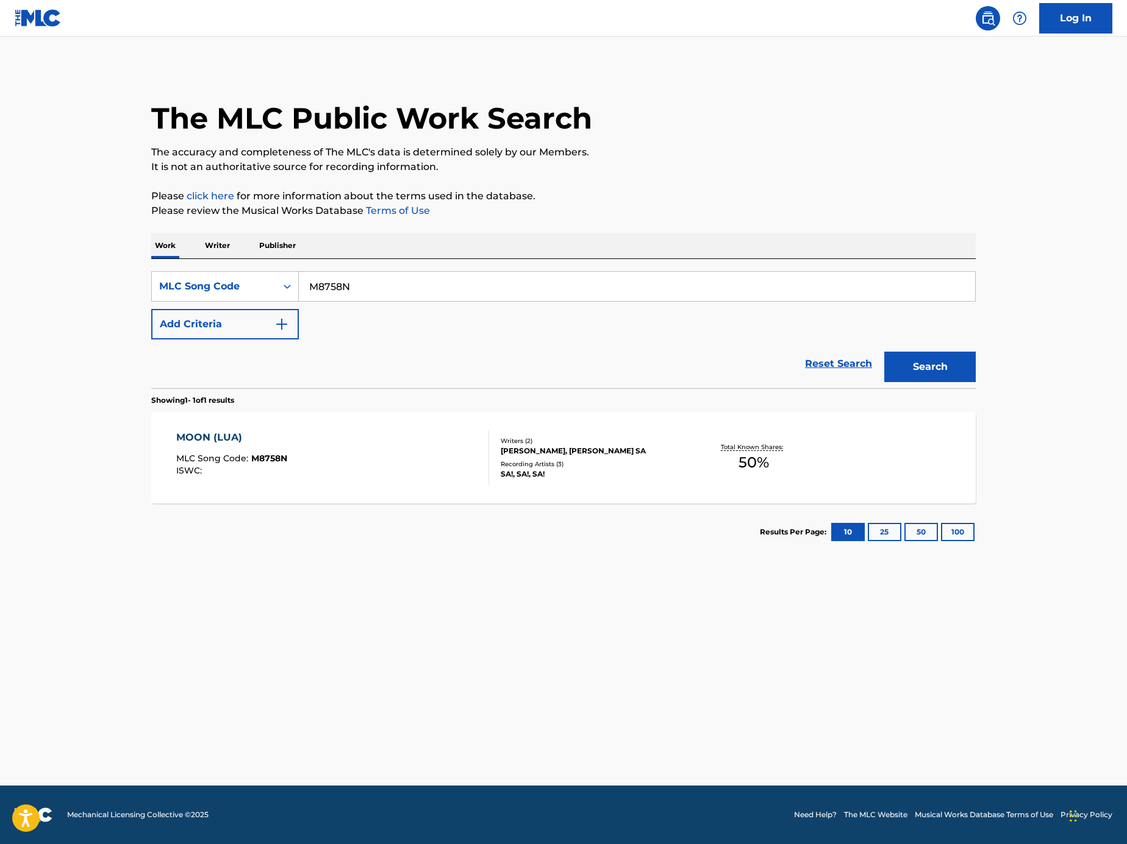
click at [388, 281] on input "M8758N" at bounding box center [637, 286] width 676 height 29
paste input "Search Form"
click at [677, 297] on input "Search Form" at bounding box center [637, 286] width 676 height 29
paste input "I8736A"
type input "I8736A"
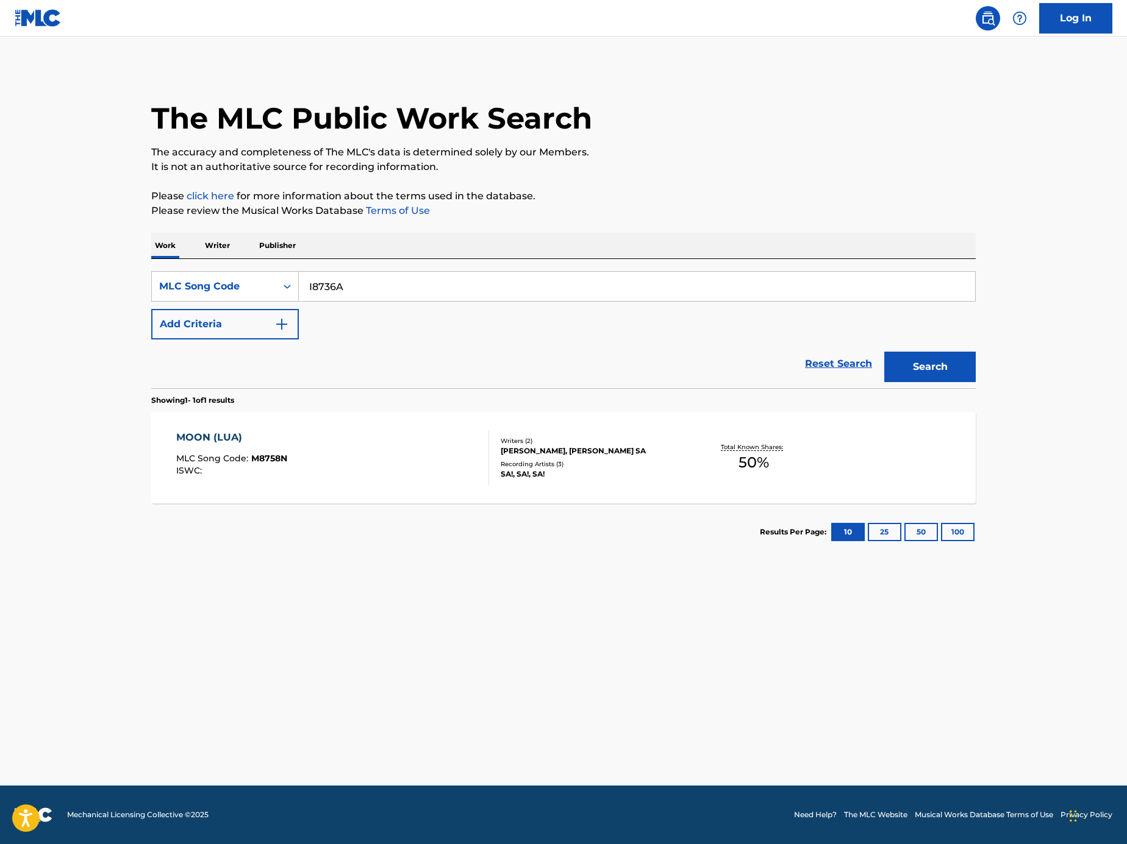
click at [925, 374] on button "Search" at bounding box center [929, 367] width 91 height 30
click at [483, 444] on div at bounding box center [484, 457] width 10 height 55
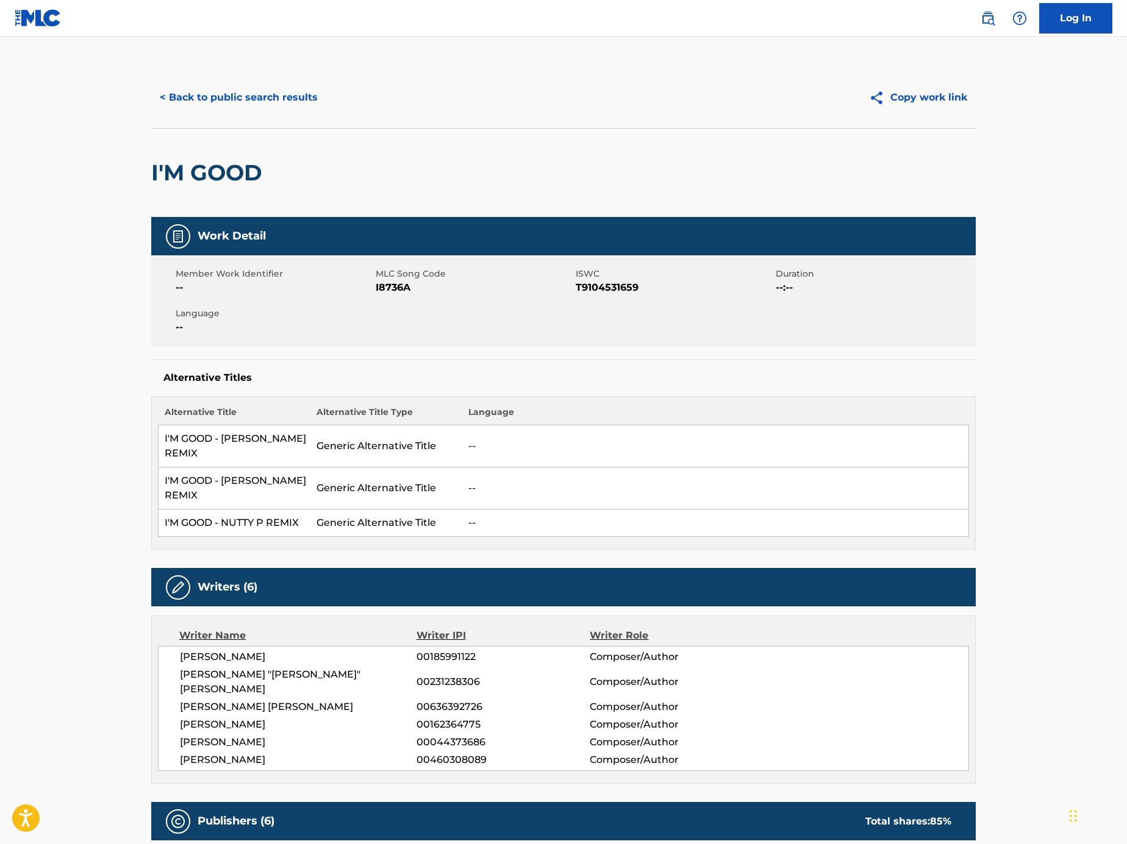
click at [275, 104] on button "< Back to public search results" at bounding box center [238, 97] width 175 height 30
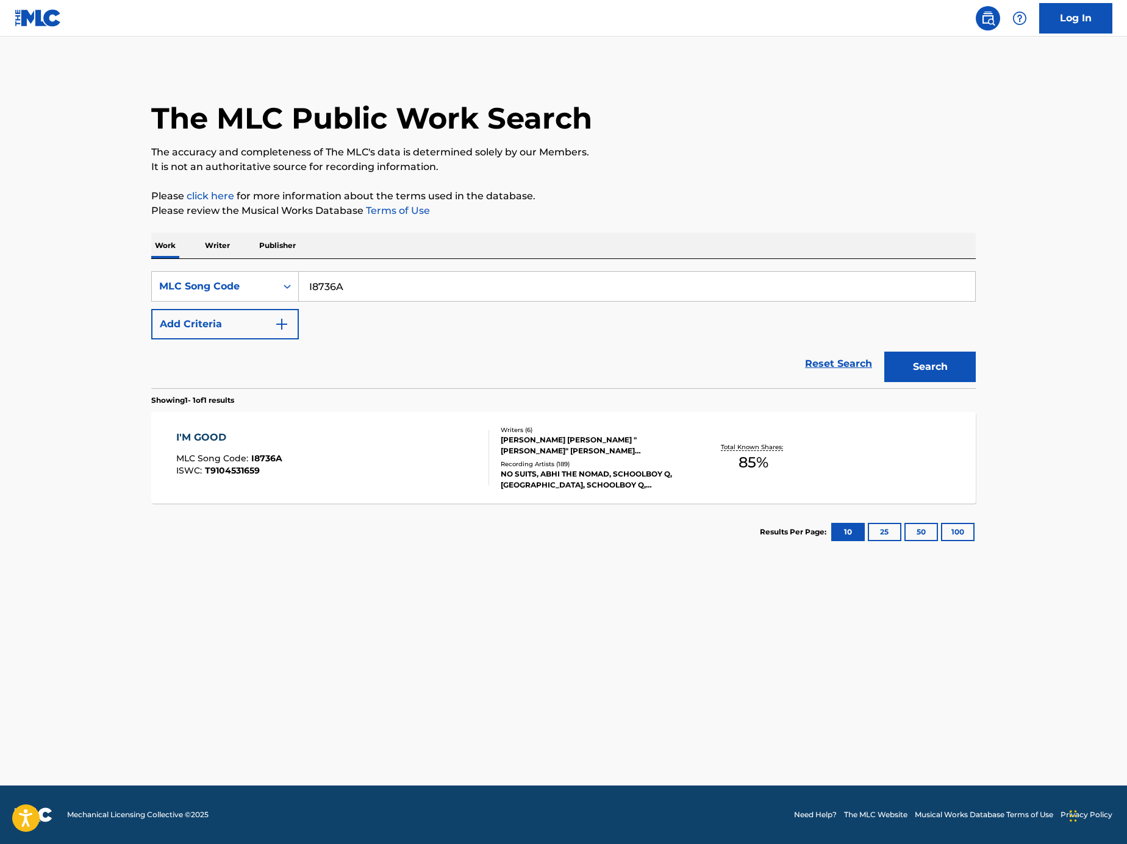
click at [408, 283] on input "I8736A" at bounding box center [637, 286] width 676 height 29
paste input "C6QIY"
type input "IC6QIY"
click at [911, 368] on button "Search" at bounding box center [929, 367] width 91 height 30
click at [454, 436] on div "I'M GOOD MLC Song Code : IC6QIY ISWC :" at bounding box center [332, 457] width 313 height 55
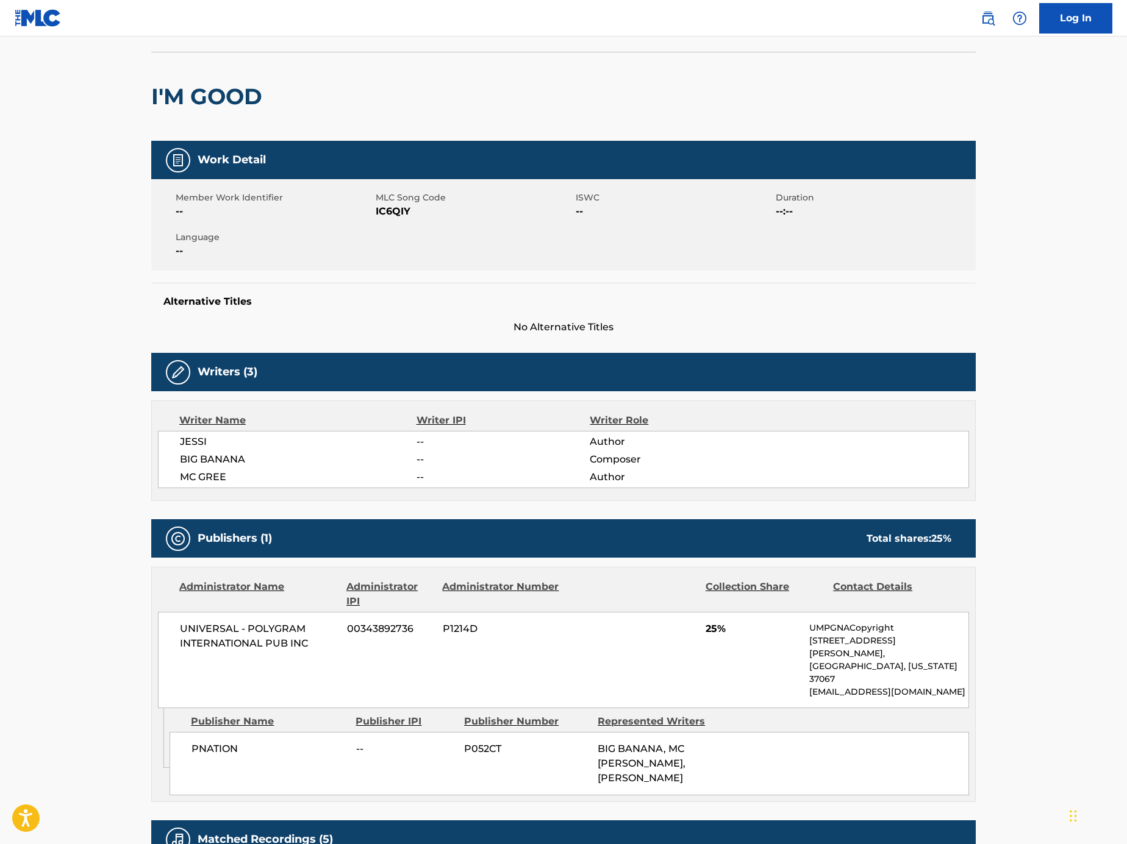
scroll to position [137, 0]
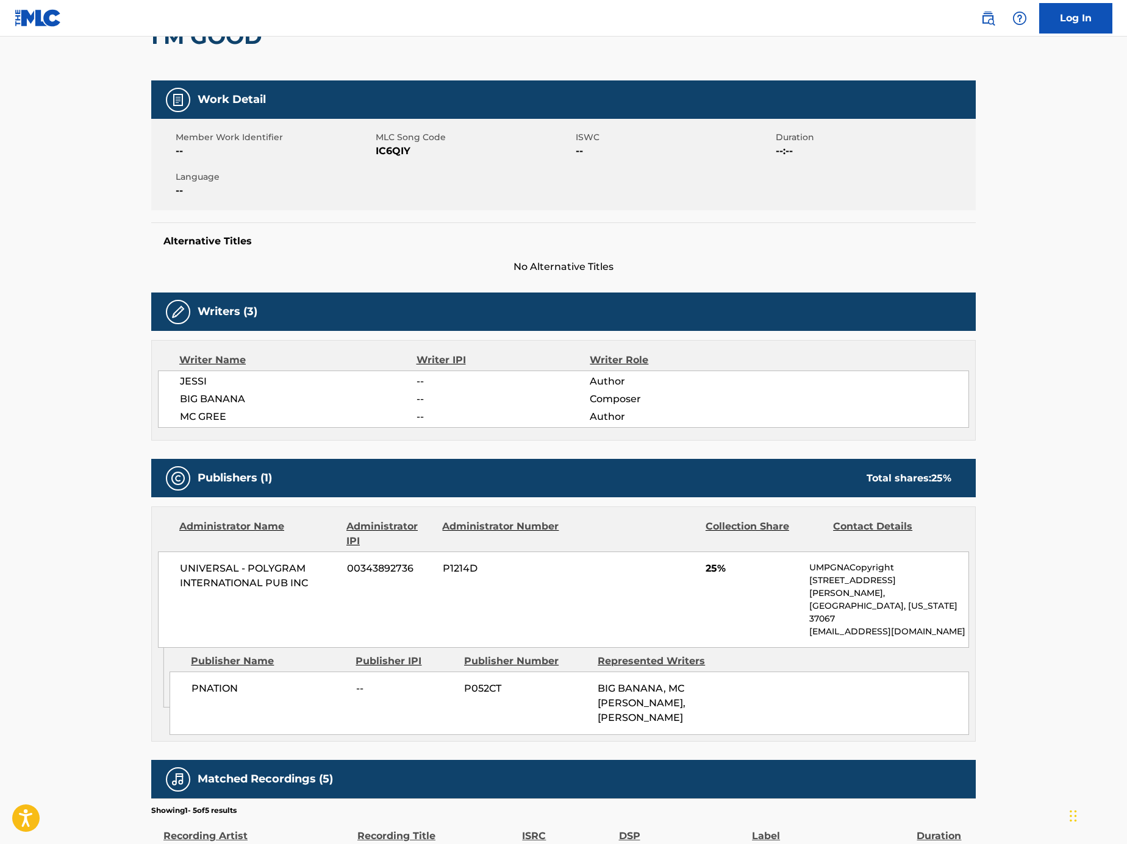
click at [257, 45] on h2 "I'M GOOD" at bounding box center [209, 36] width 117 height 27
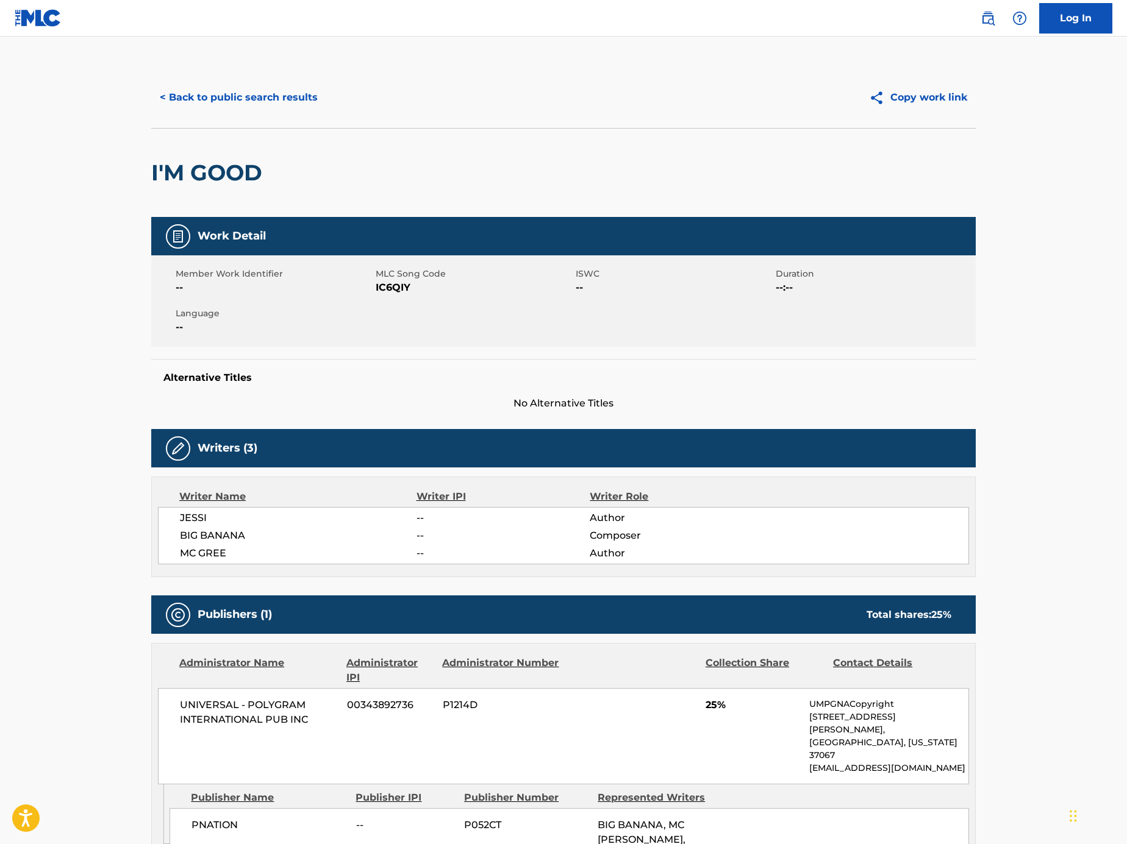
click at [245, 100] on button "< Back to public search results" at bounding box center [238, 97] width 175 height 30
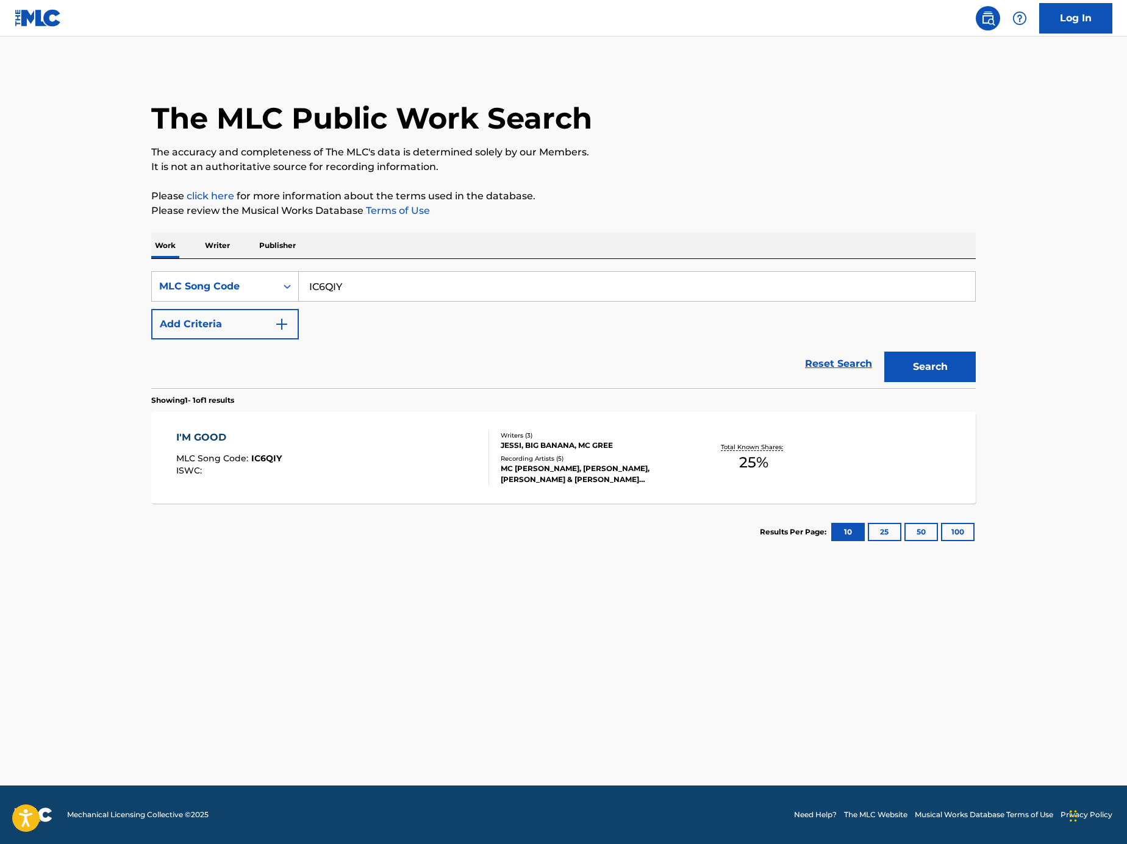
click at [440, 312] on div "SearchWithCriteriac14ede49-c7d7-48a2-b99b-d972dcdbdaa2 MLC Song Code IC6QIY Add…" at bounding box center [563, 305] width 824 height 68
click at [429, 281] on input "IC6QIY" at bounding box center [637, 286] width 676 height 29
paste input "04256"
click at [930, 353] on button "Search" at bounding box center [929, 367] width 91 height 30
click at [558, 269] on div "SearchWithCriteriac14ede49-c7d7-48a2-b99b-d972dcdbdaa2 MLC Song Code I04256 Add…" at bounding box center [563, 323] width 824 height 129
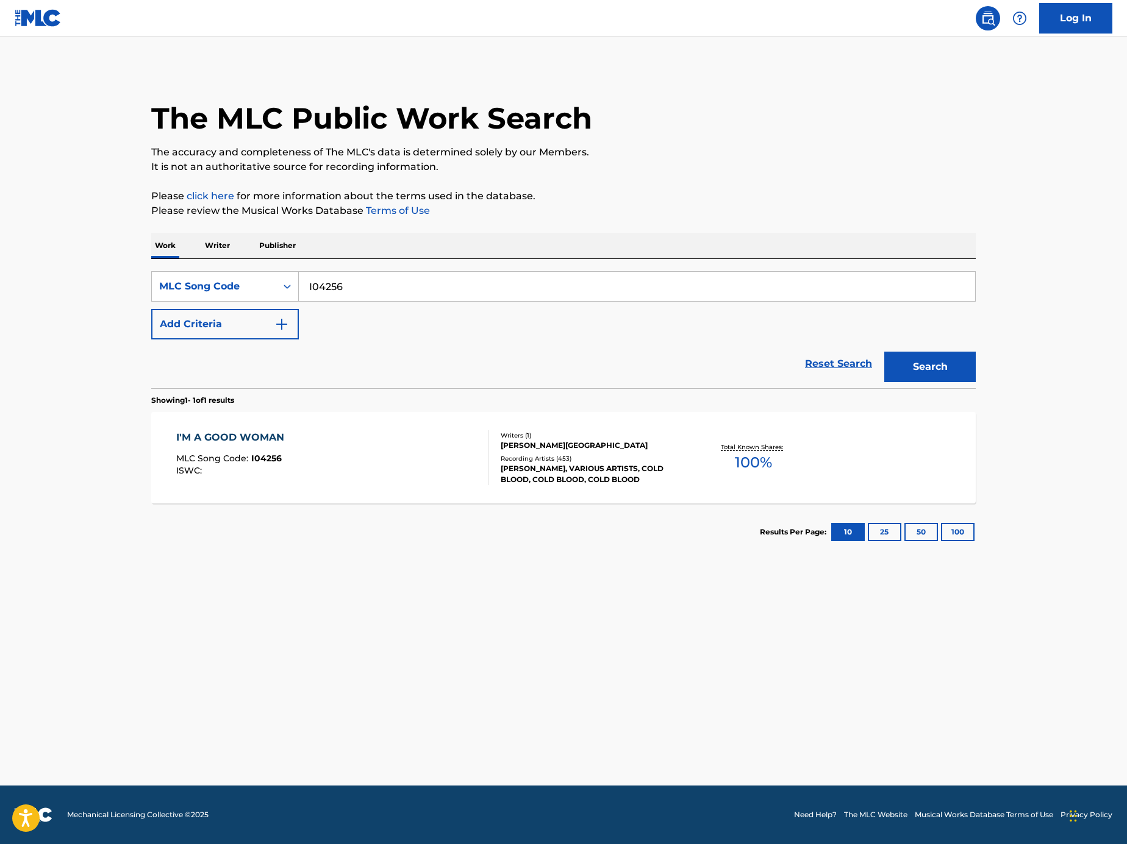
click at [560, 280] on input "I04256" at bounding box center [637, 286] width 676 height 29
paste input "8736A"
click at [936, 364] on button "Search" at bounding box center [929, 367] width 91 height 30
click at [727, 294] on input "I8736A" at bounding box center [637, 286] width 676 height 29
paste input "54362"
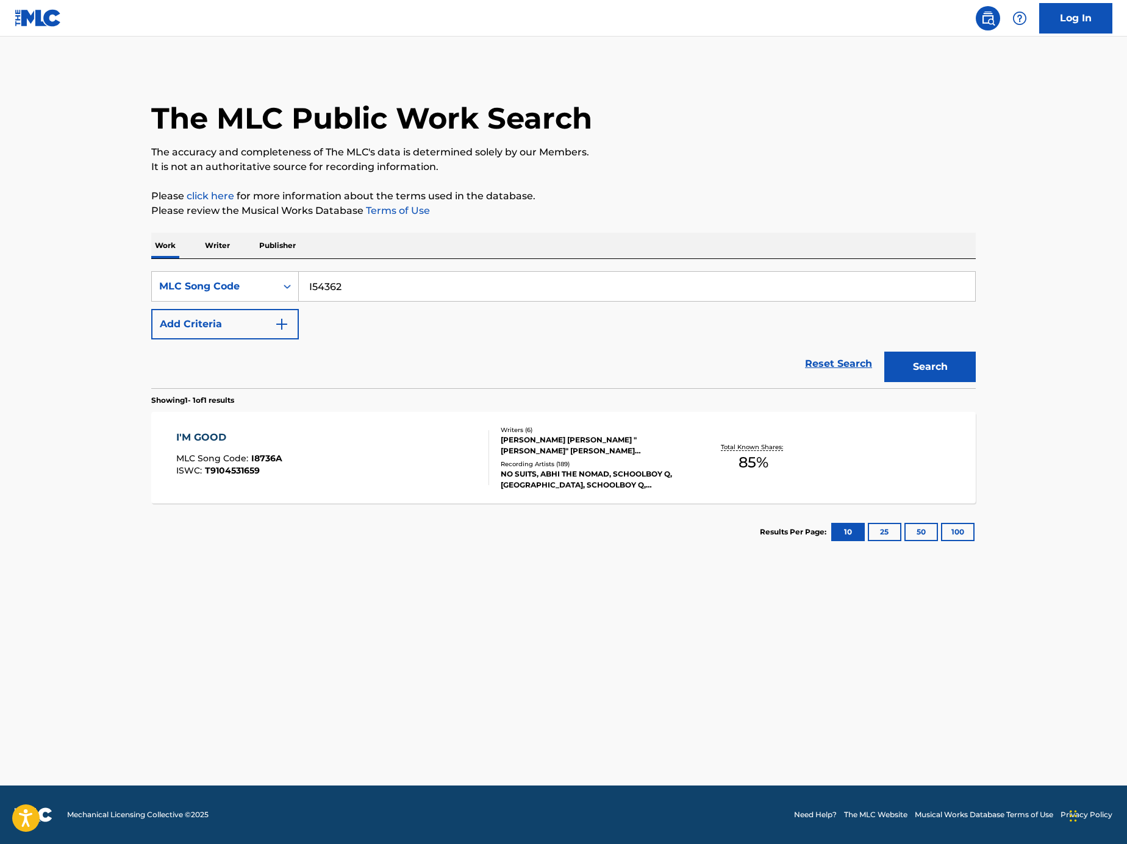
type input "I54362"
click at [927, 366] on button "Search" at bounding box center [929, 367] width 91 height 30
click at [274, 323] on img "Search Form" at bounding box center [281, 324] width 15 height 15
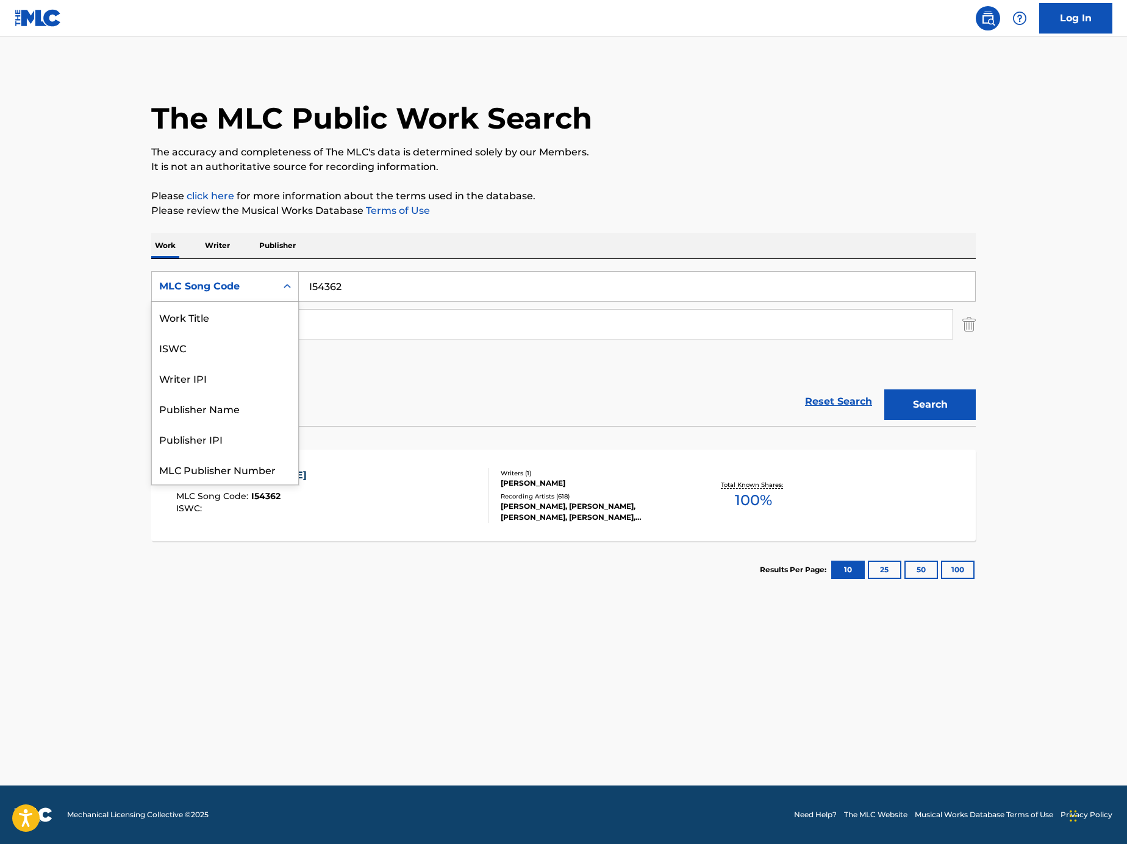
click at [234, 294] on div "MLC Song Code" at bounding box center [214, 286] width 124 height 23
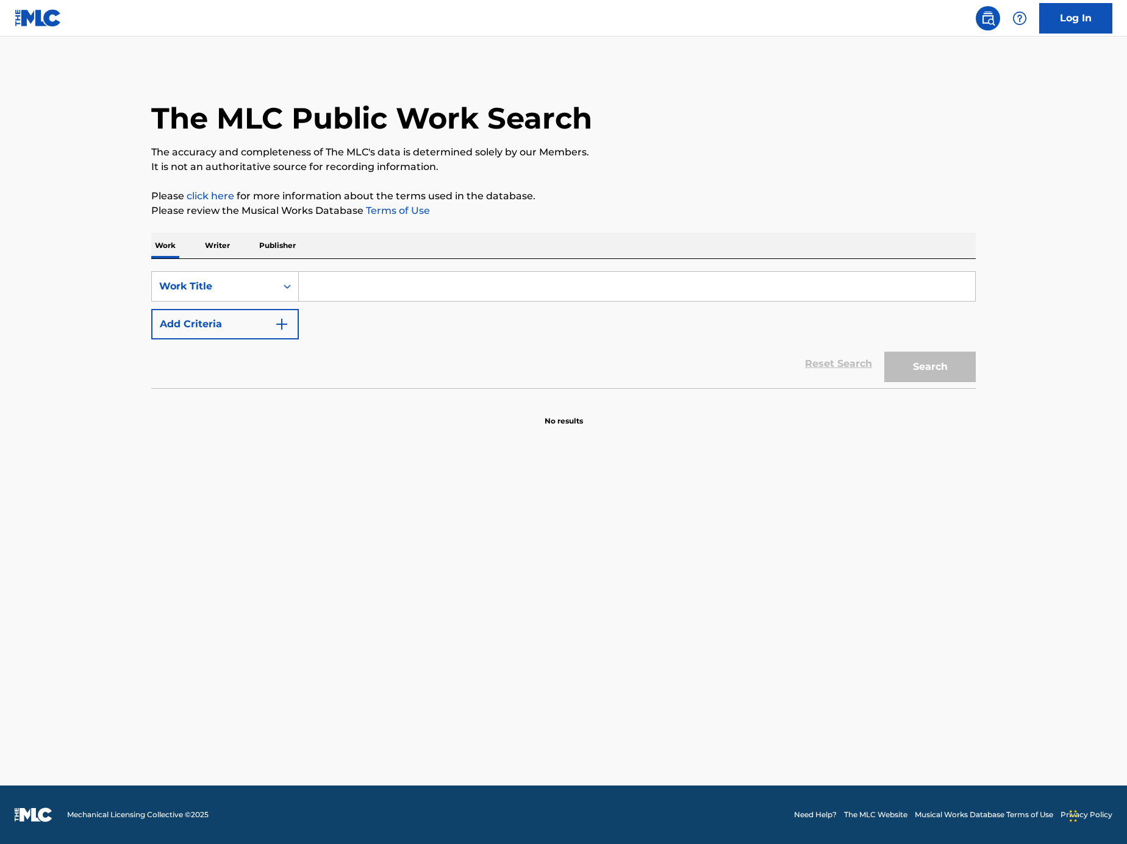
click at [281, 330] on img "Search Form" at bounding box center [281, 324] width 15 height 15
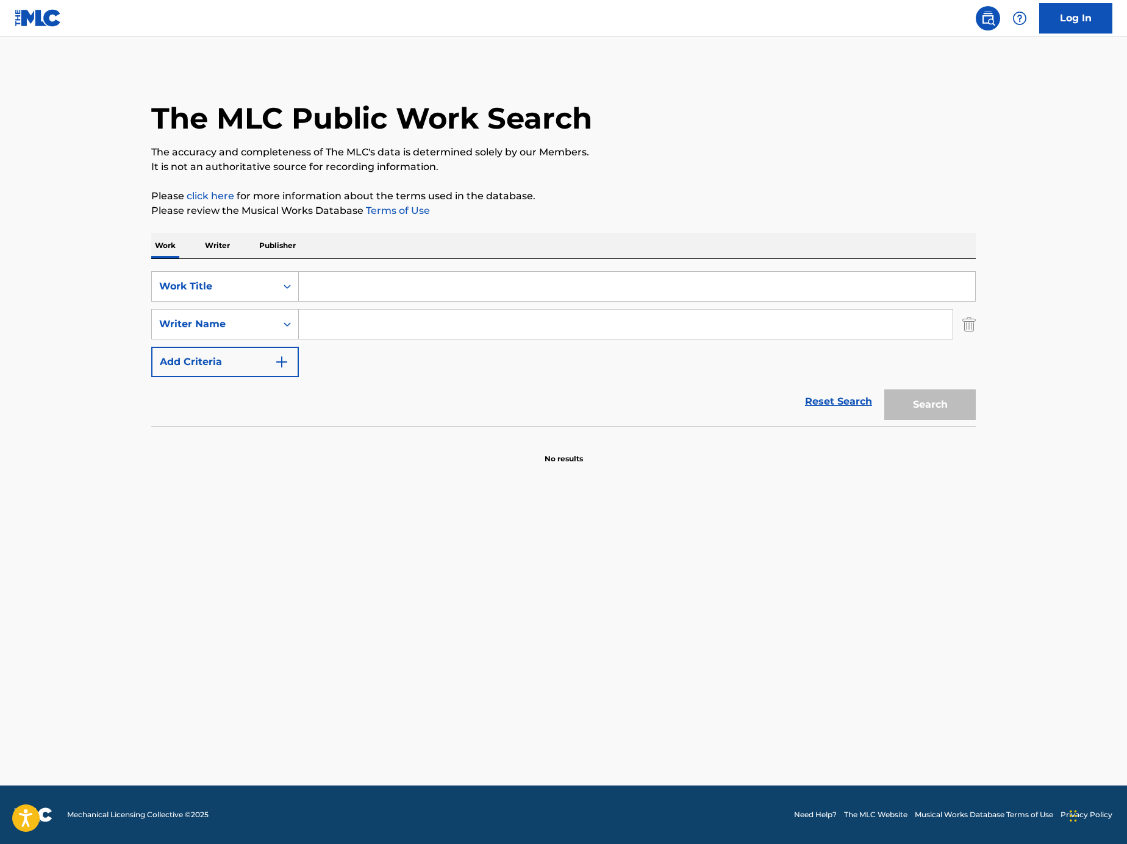
click at [338, 325] on input "Search Form" at bounding box center [625, 324] width 653 height 29
paste input "Cha Eun-Woo"
type input "Cha Eun-Woo"
click at [360, 294] on input "Search Form" at bounding box center [637, 286] width 676 height 29
type input "moon"
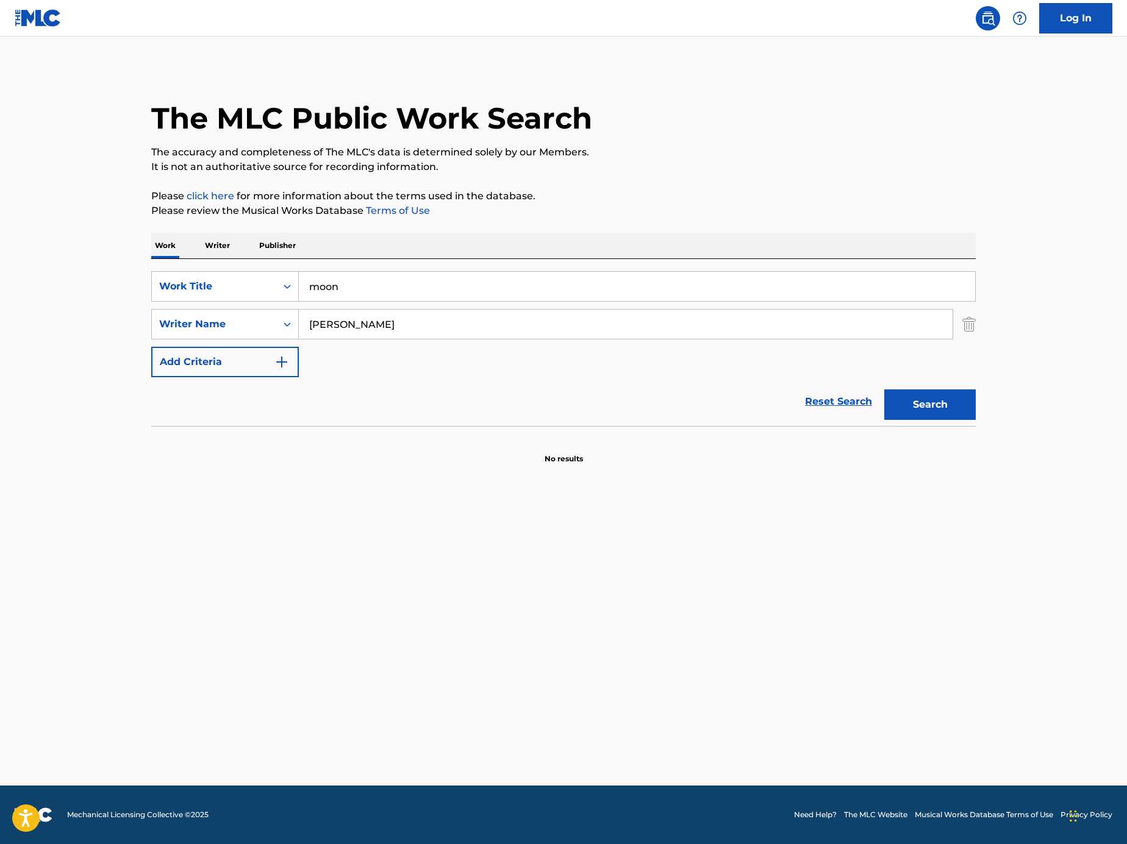
click at [884, 390] on button "Search" at bounding box center [929, 405] width 91 height 30
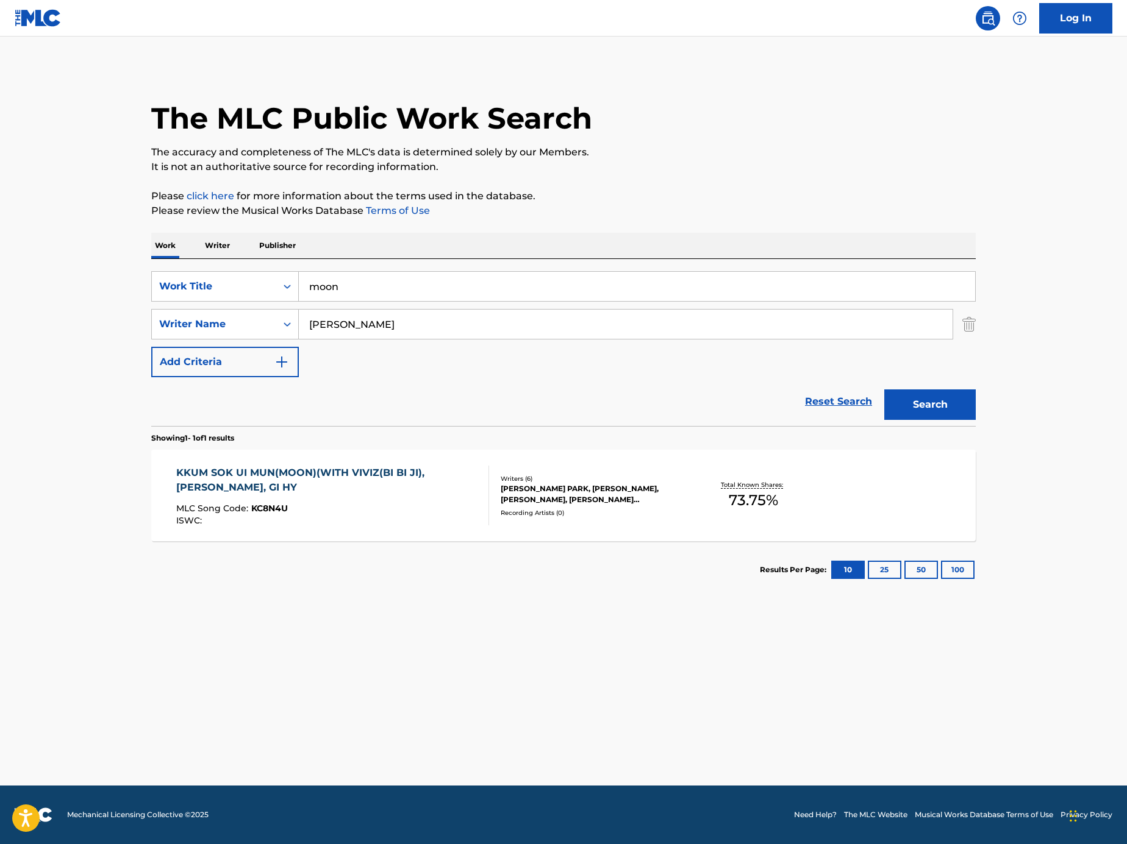
click at [389, 516] on div "ISWC :" at bounding box center [327, 520] width 303 height 9
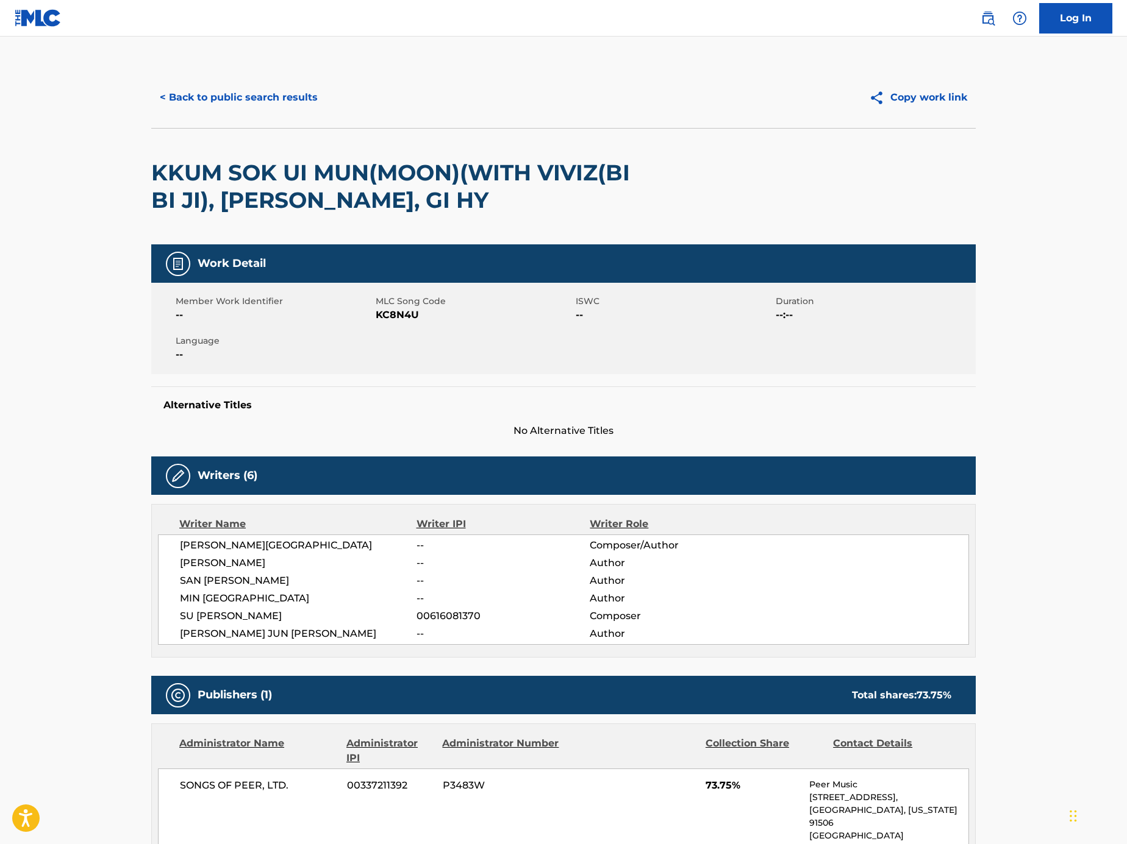
click at [400, 321] on span "KC8N4U" at bounding box center [474, 315] width 197 height 15
copy span "KC8N4U"
click at [251, 93] on button "< Back to public search results" at bounding box center [238, 97] width 175 height 30
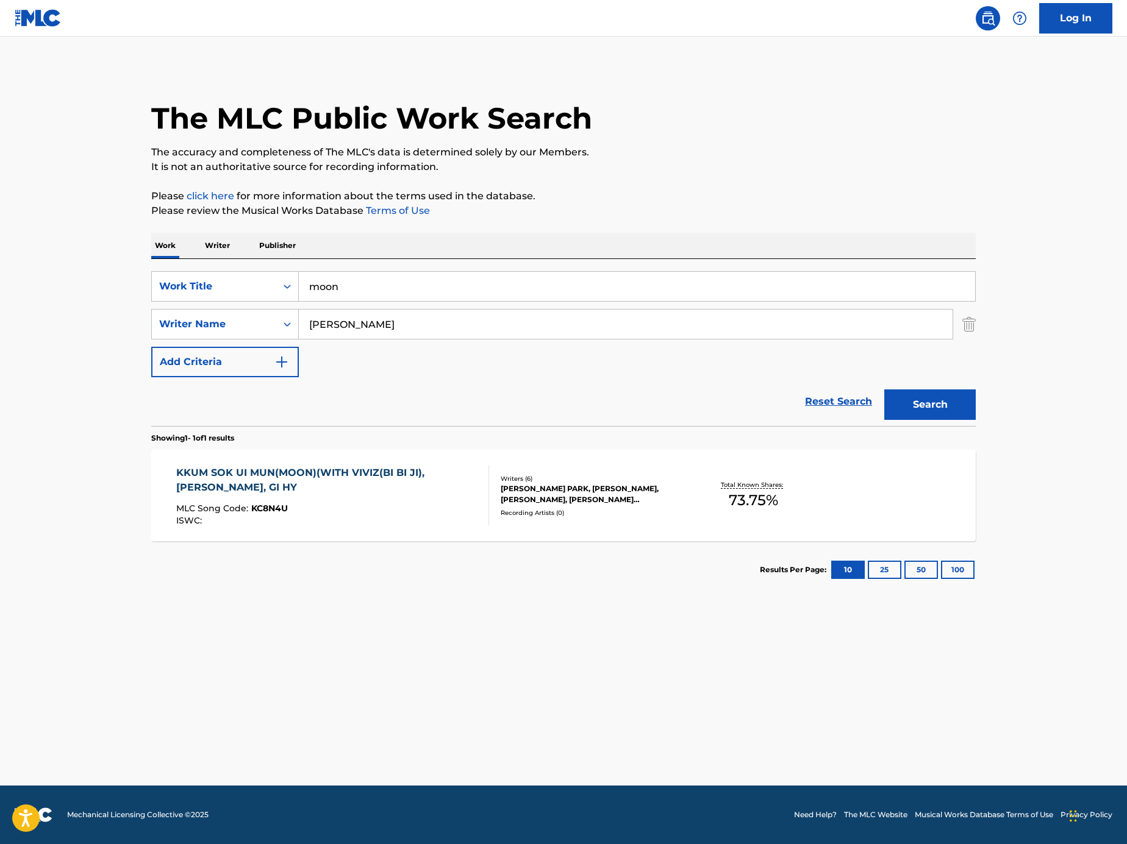
click at [962, 324] on img "Search Form" at bounding box center [968, 324] width 13 height 30
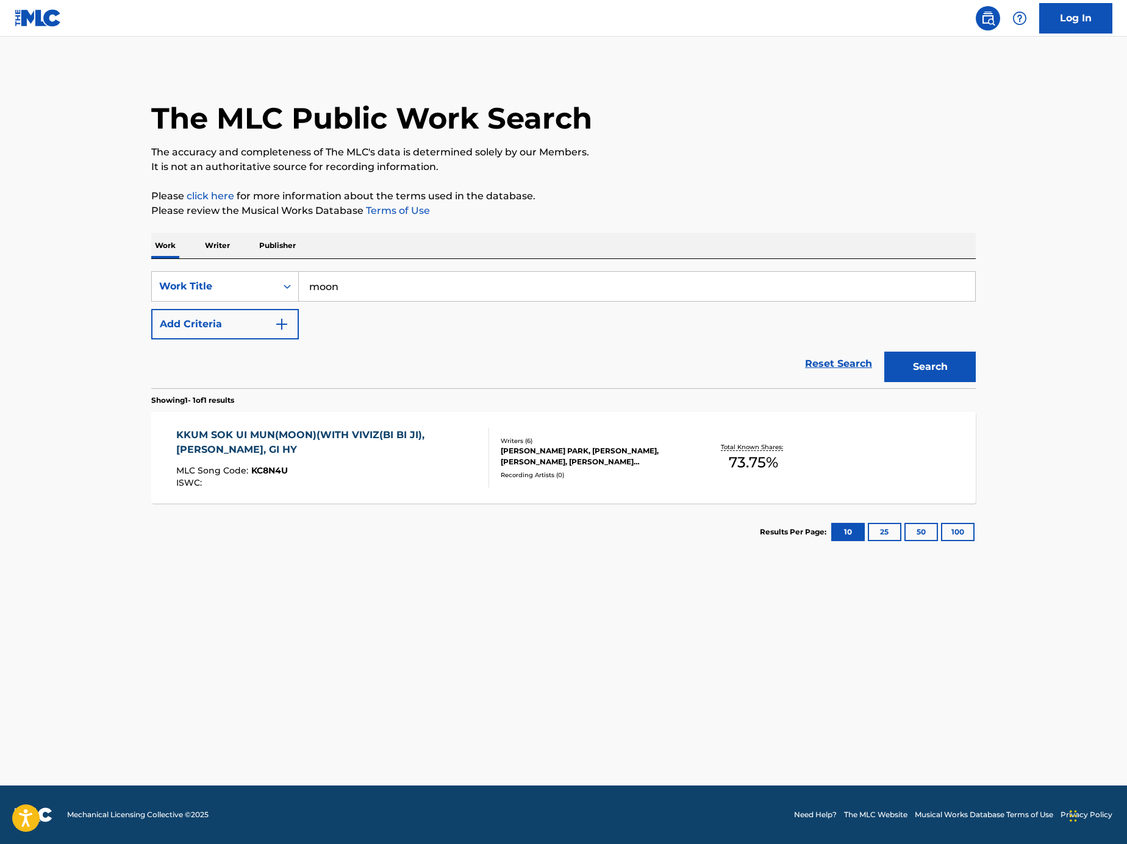
click at [775, 299] on input "moon" at bounding box center [637, 286] width 676 height 29
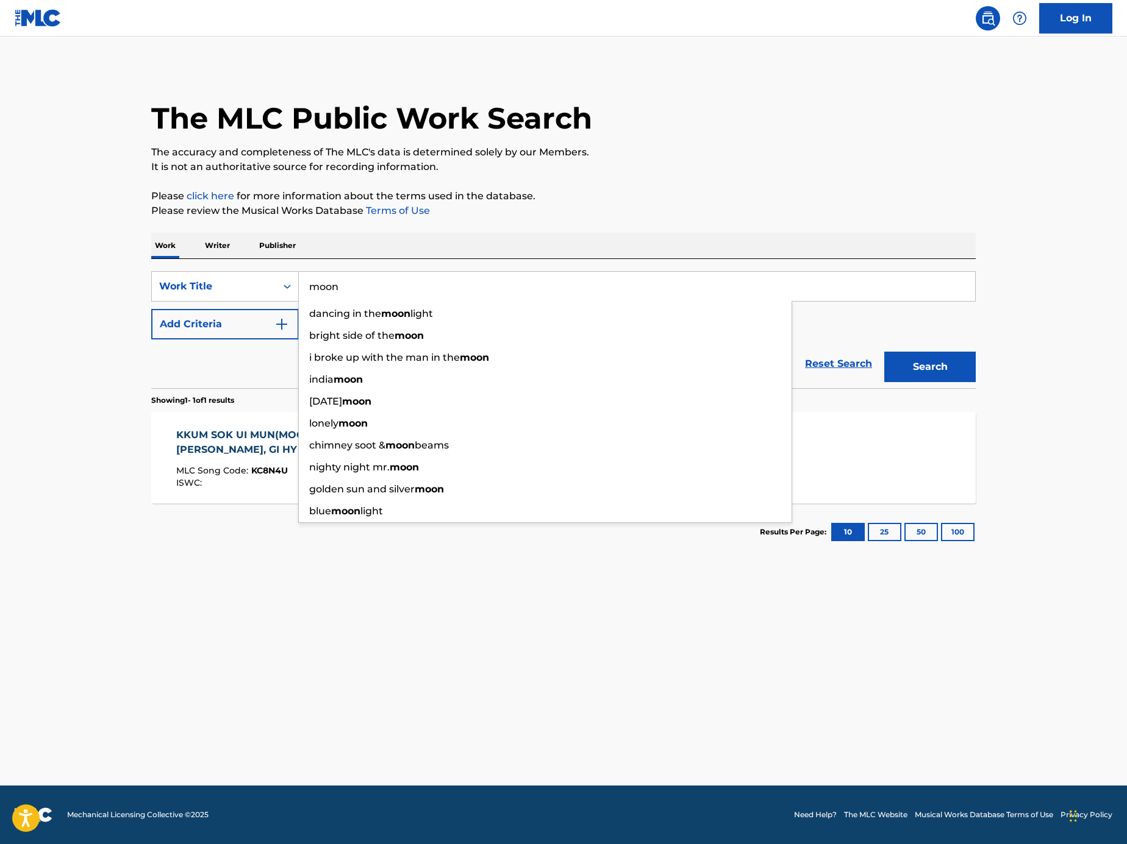
paste input "Search Form"
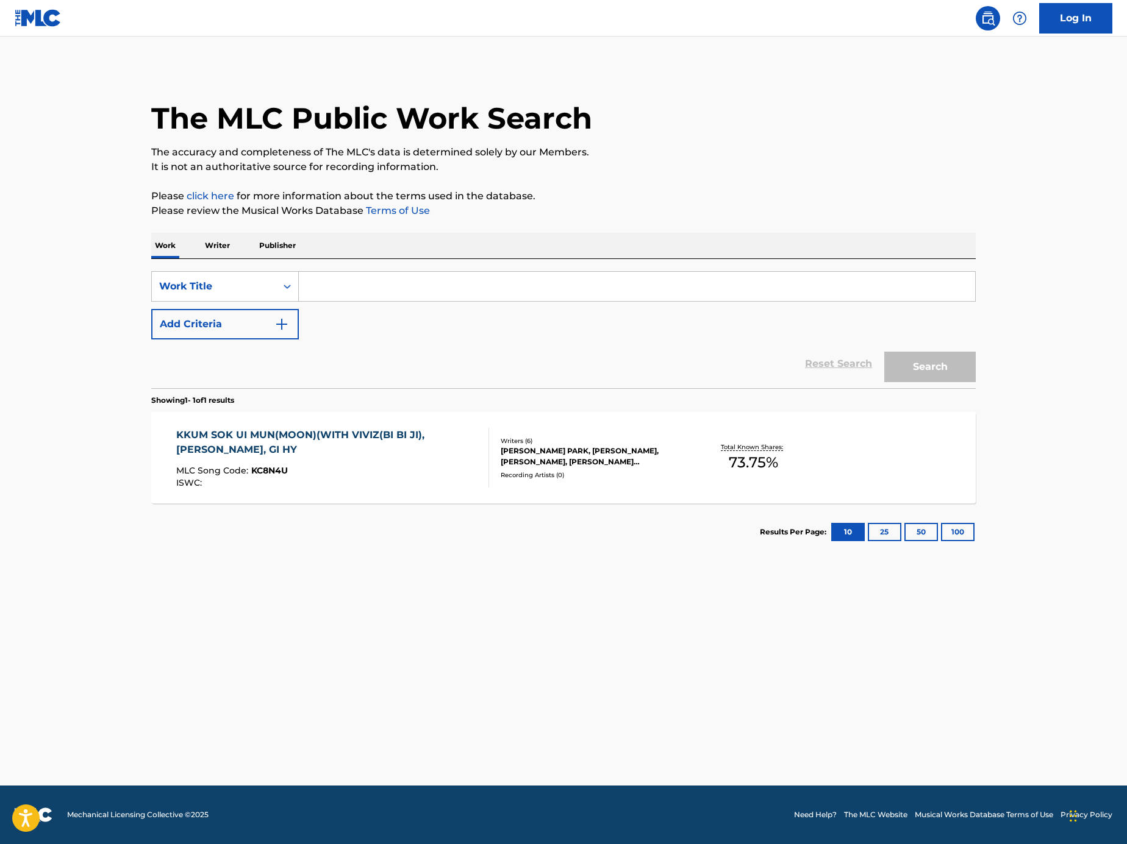
click at [741, 277] on input "Search Form" at bounding box center [637, 286] width 676 height 29
paste input "CJ5B47"
type input "CJ5B47"
click at [285, 282] on icon "Search Form" at bounding box center [287, 286] width 12 height 12
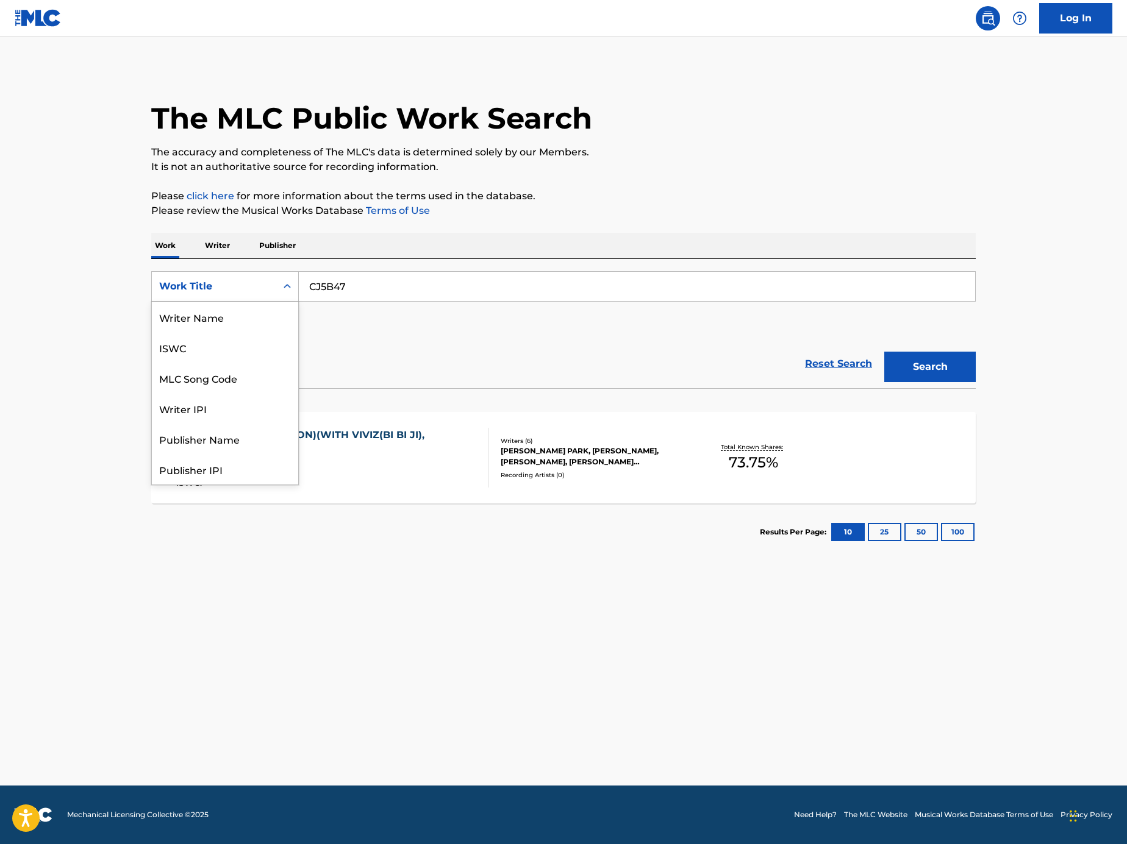
scroll to position [61, 0]
click at [270, 327] on div "MLC Song Code" at bounding box center [225, 317] width 146 height 30
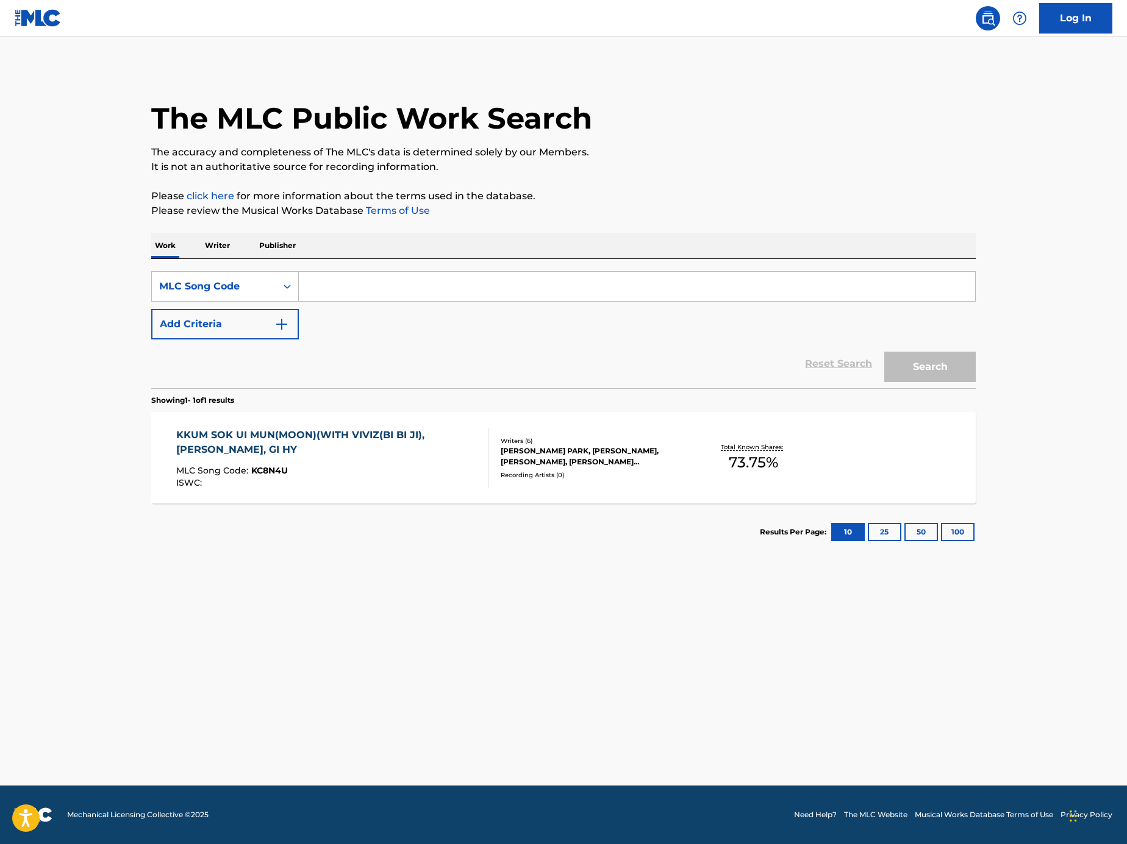
click at [634, 294] on input "Search Form" at bounding box center [637, 286] width 676 height 29
paste input "CJ5B47"
type input "CJ5B47"
click at [944, 357] on button "Search" at bounding box center [929, 367] width 91 height 30
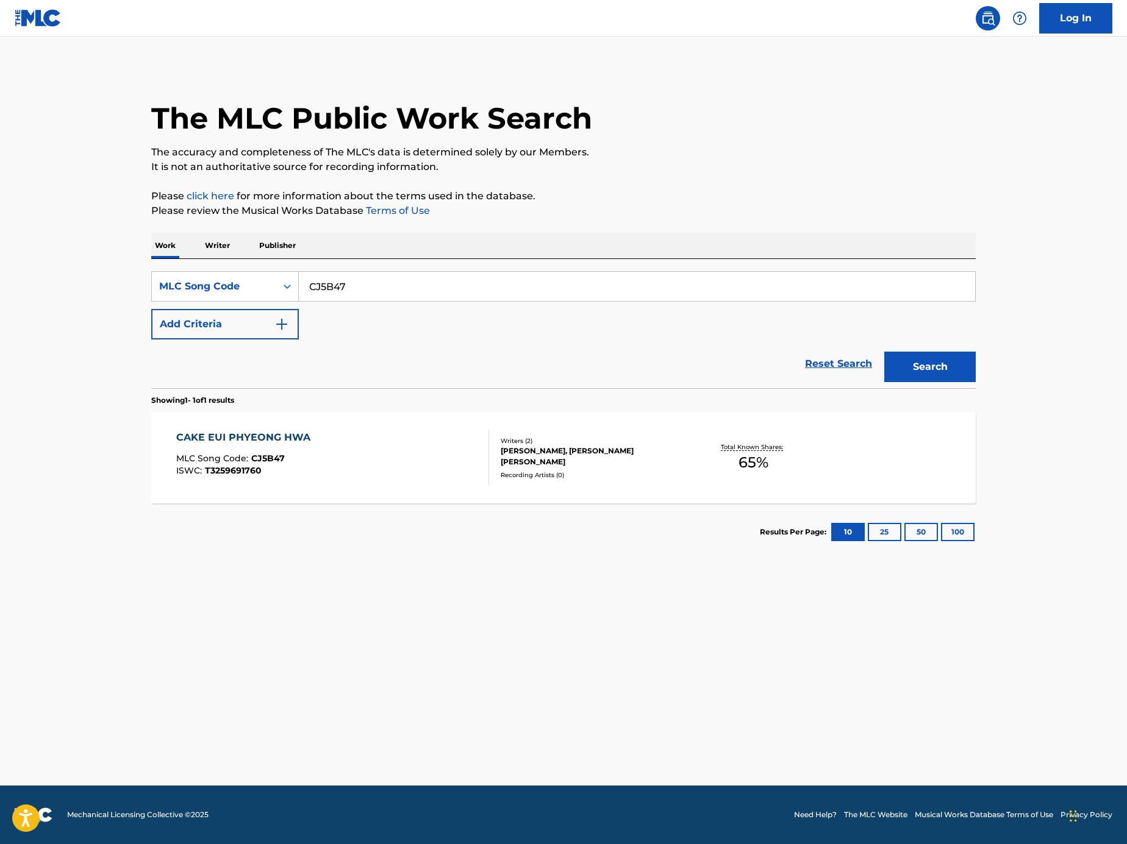
click at [416, 486] on div "CAKE EUI PHYEONG HWA MLC Song Code : CJ5B47 ISWC : T3259691760 Writers ( 2 ) WO…" at bounding box center [563, 457] width 824 height 91
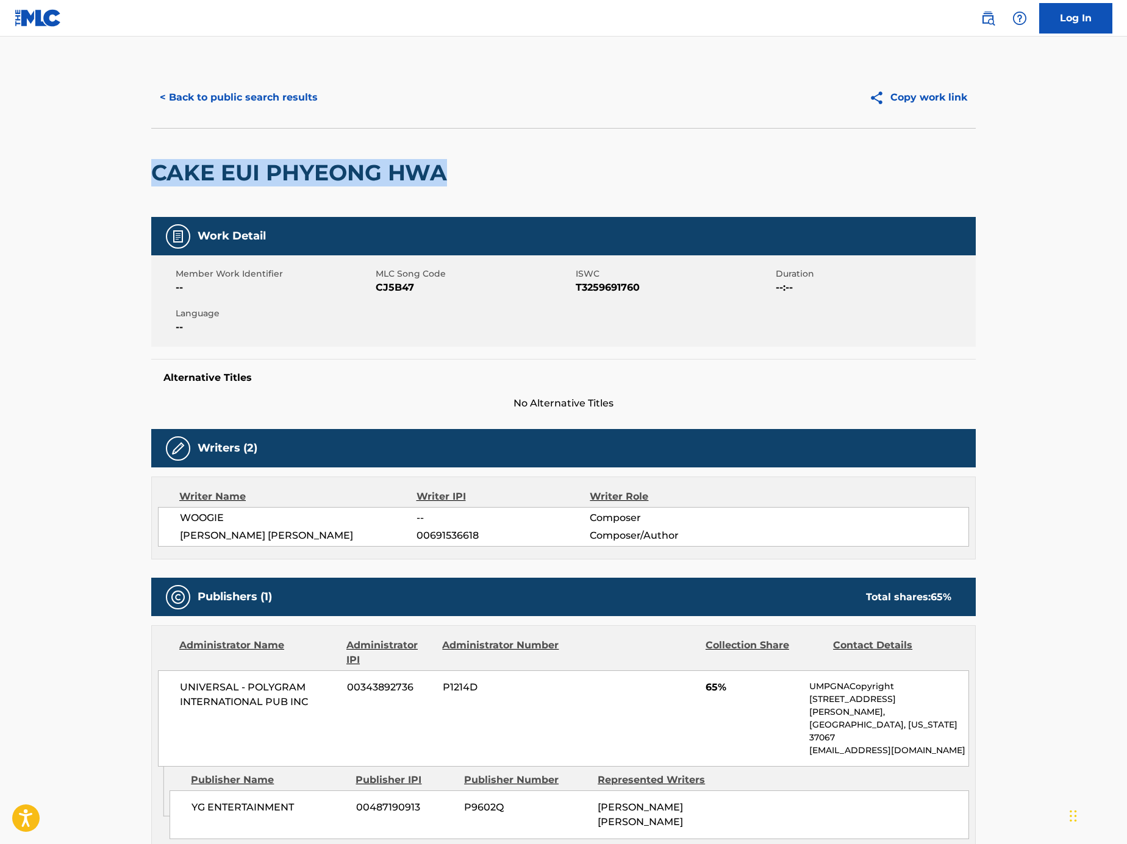
drag, startPoint x: 446, startPoint y: 173, endPoint x: 110, endPoint y: 172, distance: 335.9
click at [110, 172] on main "< Back to public search results Copy work link CAKE EUI PHYEONG HWA Work Detail…" at bounding box center [563, 499] width 1127 height 924
copy h2 "CAKE EUI PHYEONG HWA"
click at [470, 189] on div "CAKE EUI PHYEONG HWA" at bounding box center [563, 172] width 824 height 89
drag, startPoint x: 359, startPoint y: 168, endPoint x: 121, endPoint y: 168, distance: 238.4
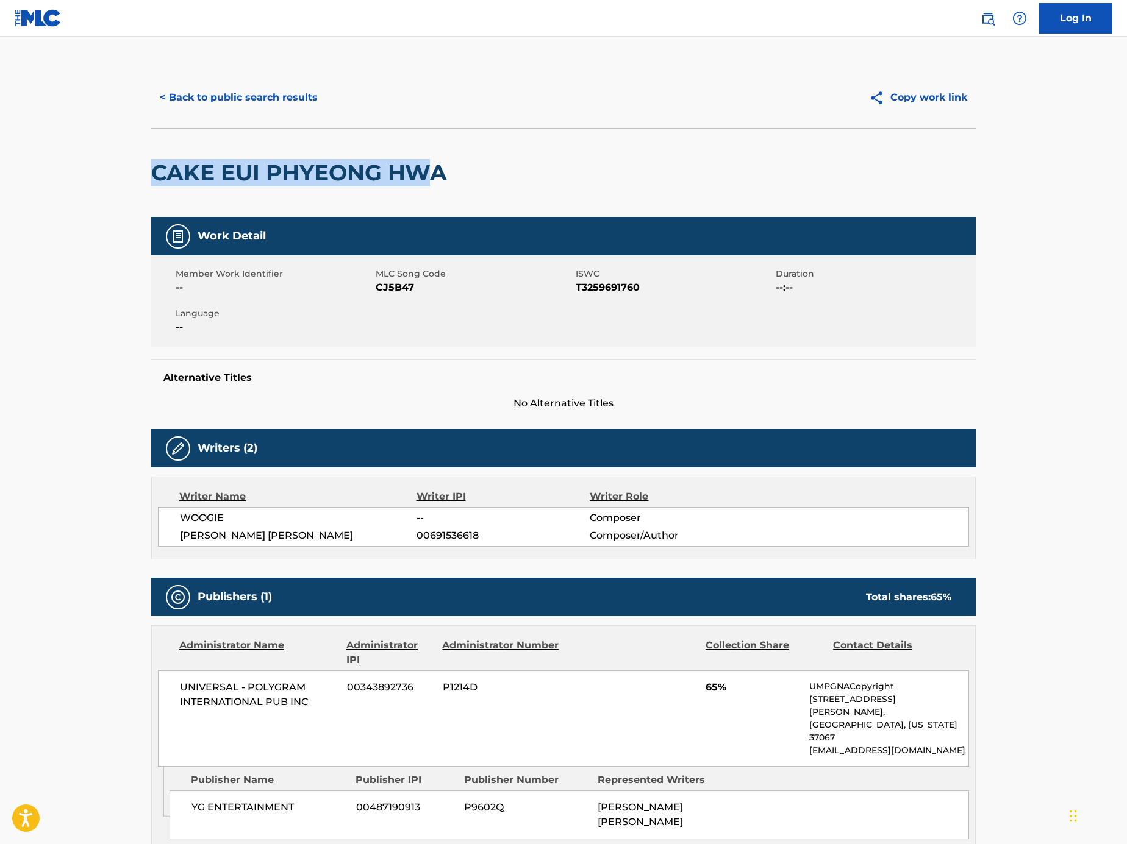
click at [121, 168] on main "< Back to public search results Copy work link CAKE EUI PHYEONG HWA Work Detail…" at bounding box center [563, 499] width 1127 height 924
click at [513, 168] on div "CAKE EUI PHYEONG HWA" at bounding box center [563, 172] width 824 height 89
drag, startPoint x: 473, startPoint y: 173, endPoint x: 138, endPoint y: 176, distance: 334.7
click at [138, 176] on div "< Back to public search results Copy work link CAKE EUI PHYEONG HWA Work Detail…" at bounding box center [563, 504] width 853 height 875
copy h2 "CAKE EUI PHYEONG HWA"
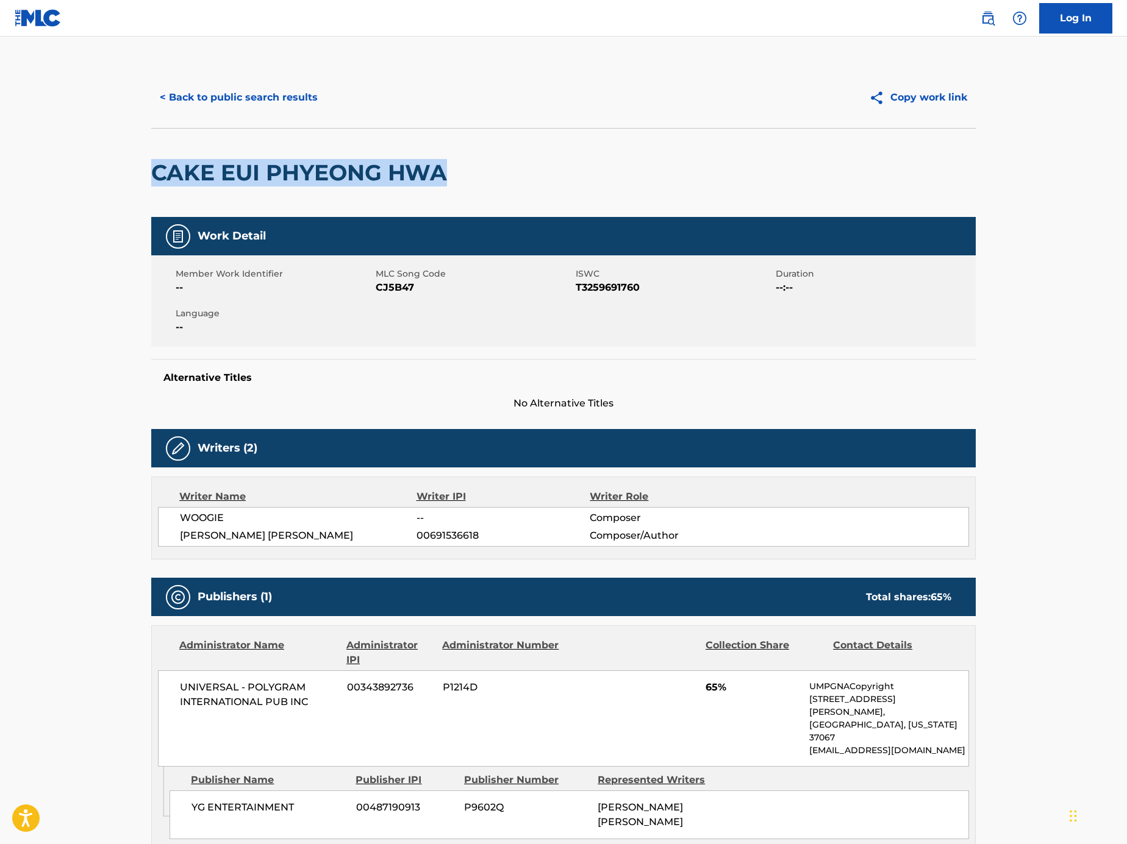
click at [589, 174] on div "CAKE EUI PHYEONG HWA" at bounding box center [563, 172] width 824 height 89
click at [233, 101] on button "< Back to public search results" at bounding box center [238, 97] width 175 height 30
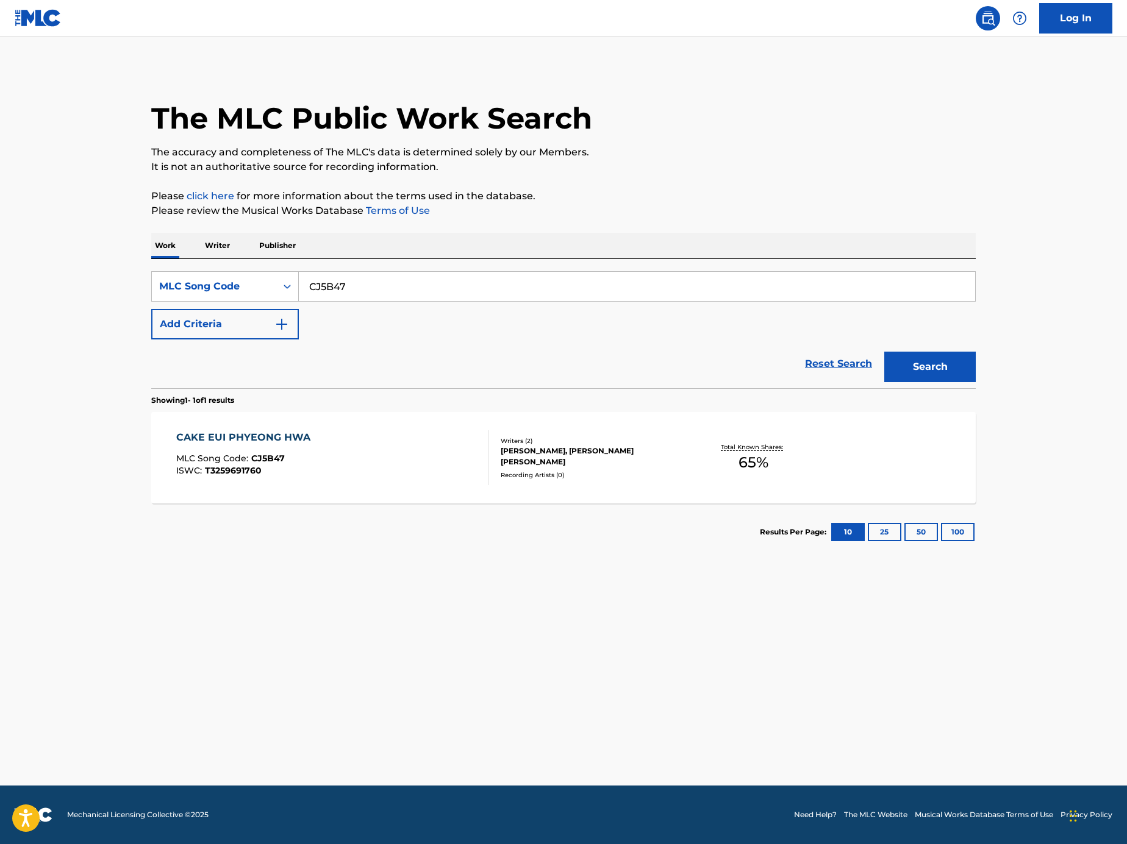
click at [495, 287] on input "CJ5B47" at bounding box center [637, 286] width 676 height 29
paste input "Search Form"
click at [625, 305] on div "SearchWithCriteria7fa81253-6a97-45e6-8b52-4ce55f9298d6 MLC Song Code Add Criter…" at bounding box center [563, 305] width 824 height 68
click at [625, 293] on input "Search Form" at bounding box center [637, 286] width 676 height 29
paste input "LA07CF"
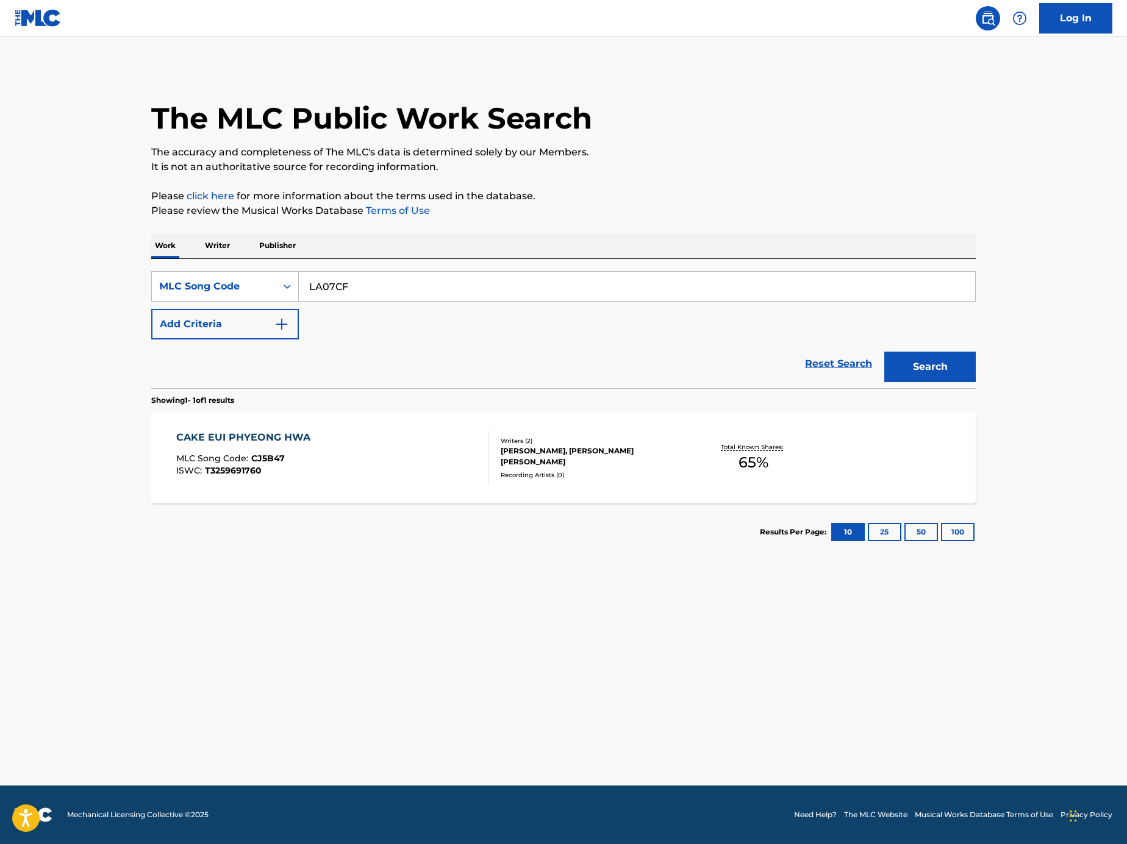
type input "LA07CF"
click at [919, 354] on button "Search" at bounding box center [929, 367] width 91 height 30
click at [475, 444] on div "LINGO(FEAT.YEOM TA ) MLC Song Code : LA07CF ISWC :" at bounding box center [332, 457] width 313 height 55
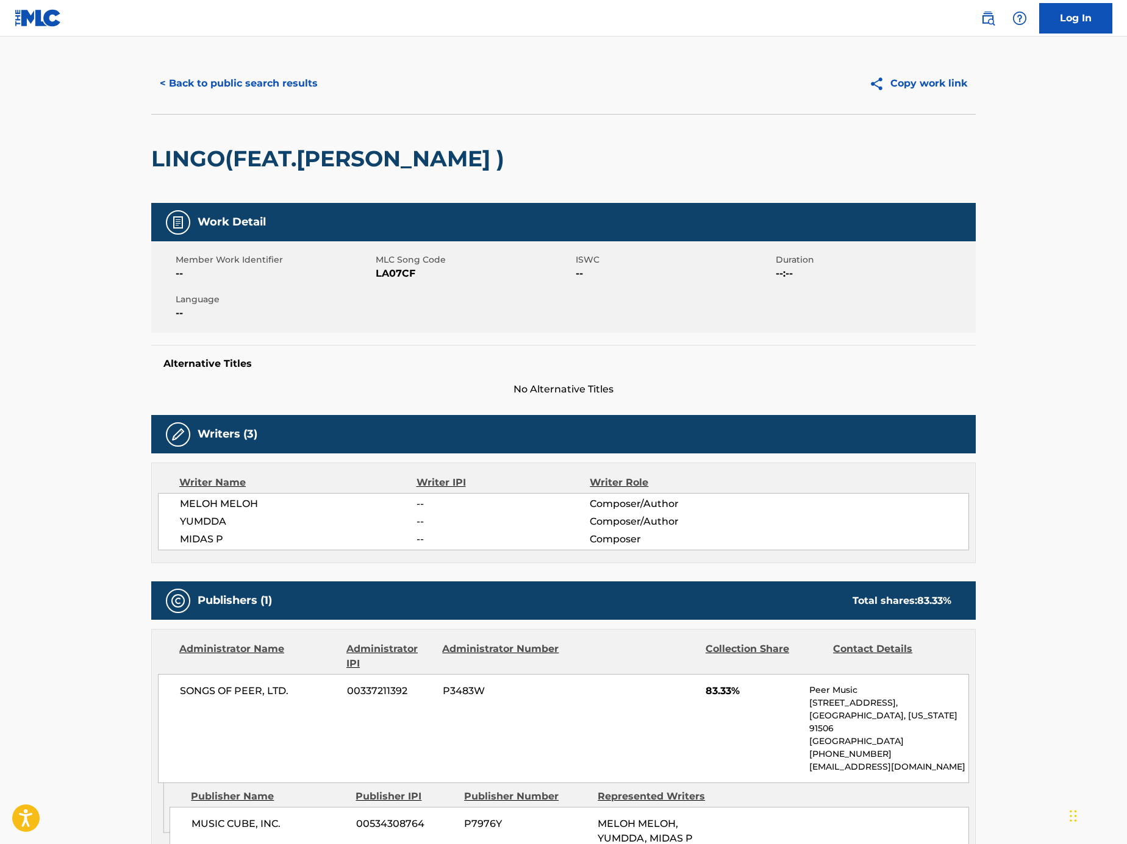
scroll to position [26, 0]
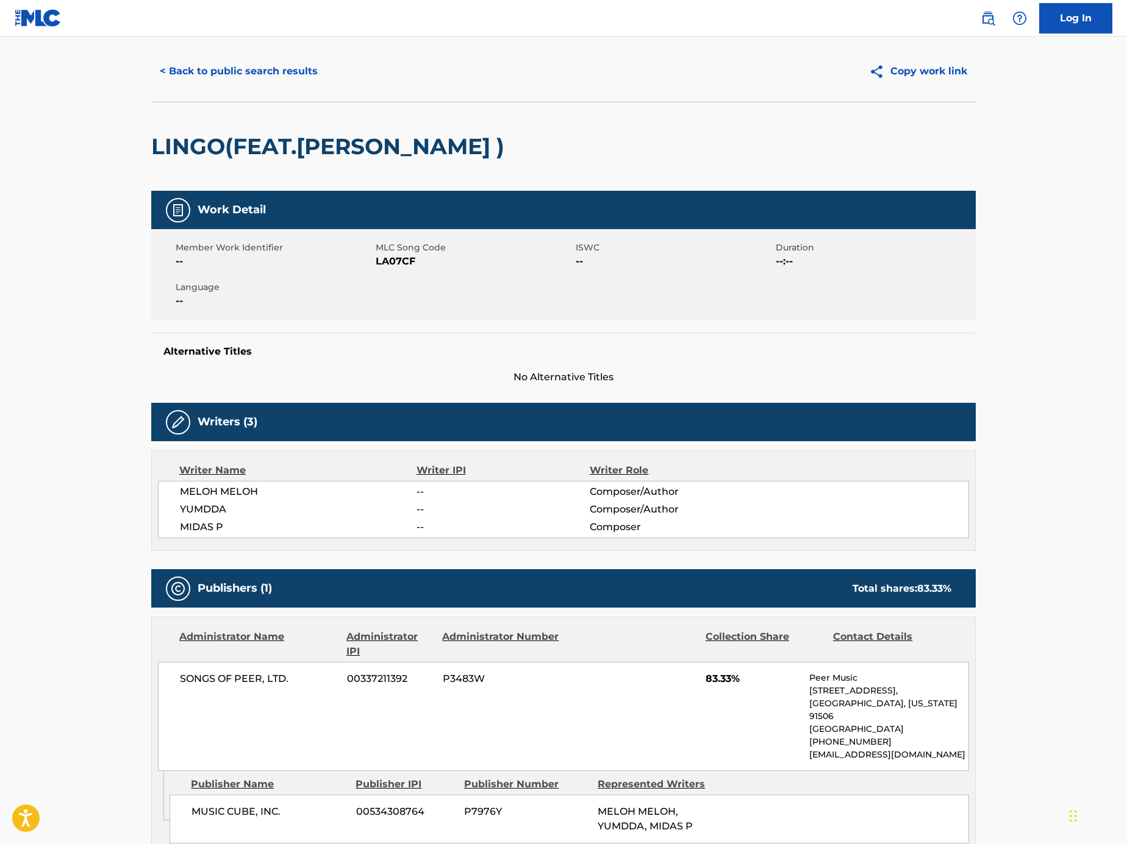
click at [233, 73] on button "< Back to public search results" at bounding box center [238, 71] width 175 height 30
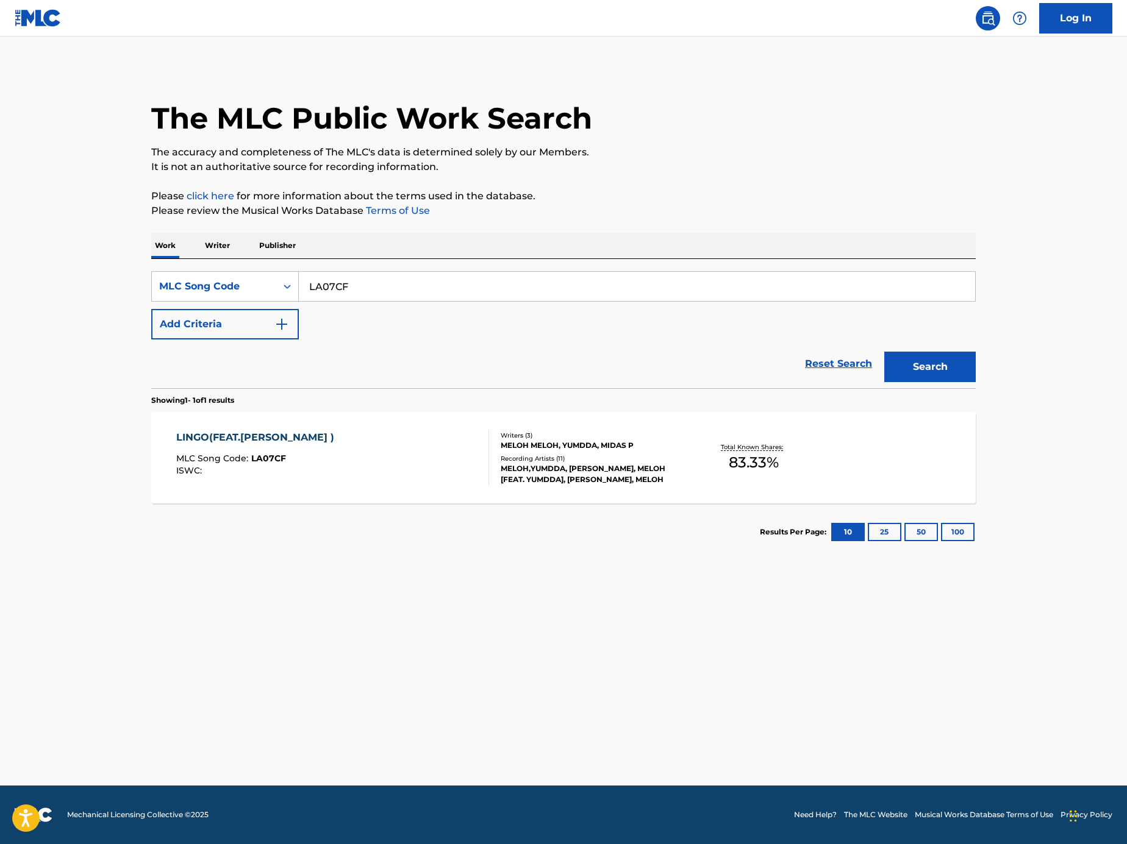
click at [438, 277] on input "LA07CF" at bounding box center [637, 286] width 676 height 29
paste input "DV8JFM"
type input "DV8JFM"
click at [910, 366] on button "Search" at bounding box center [929, 367] width 91 height 30
click at [449, 438] on div "DIVE MLC Song Code : DV8JFM ISWC :" at bounding box center [332, 457] width 313 height 55
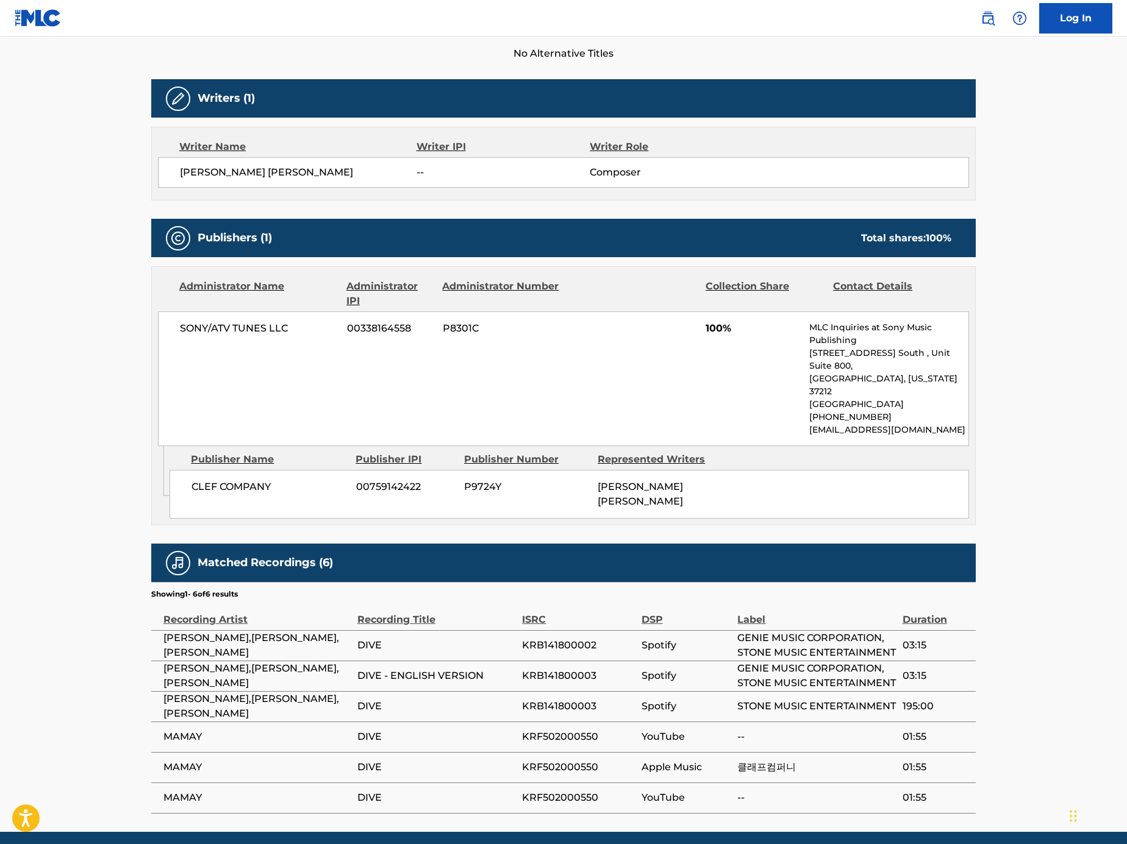
scroll to position [387, 0]
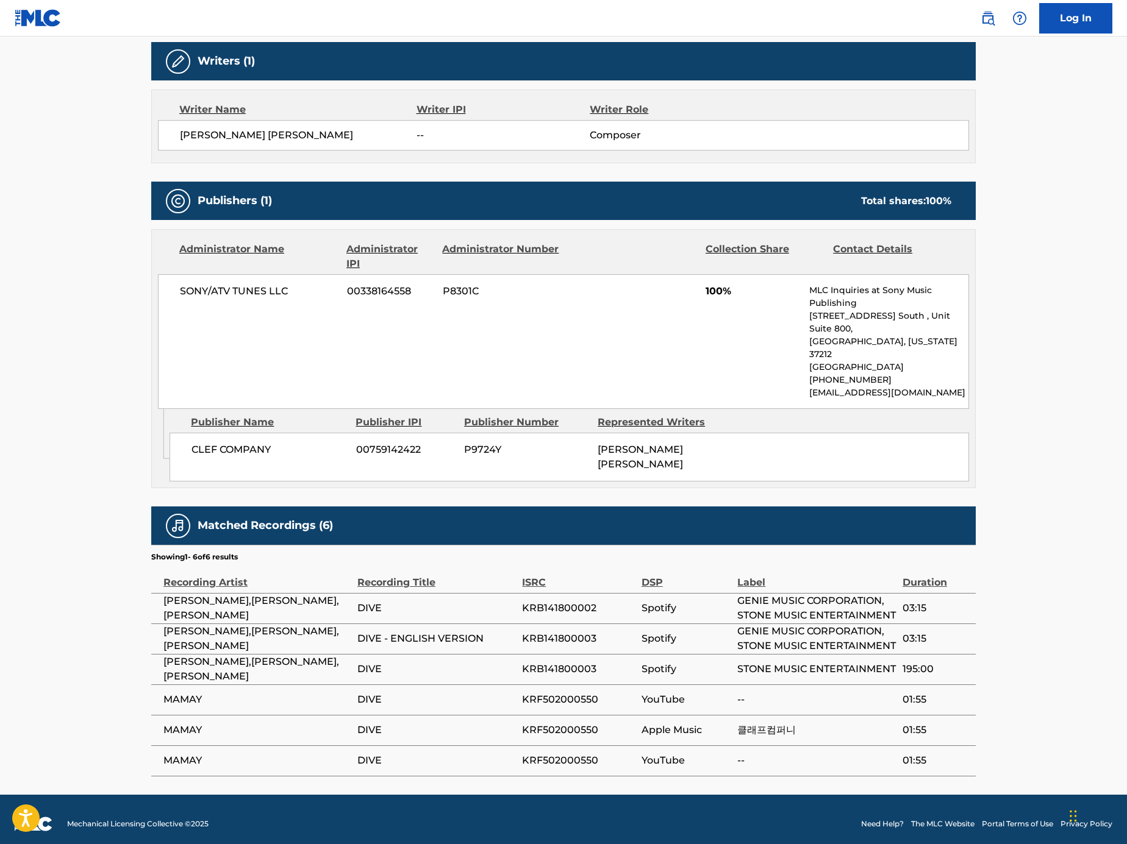
click at [83, 487] on main "< Back to public search results Copy work link DIVE Work Detail Member Work Ide…" at bounding box center [563, 221] width 1127 height 1145
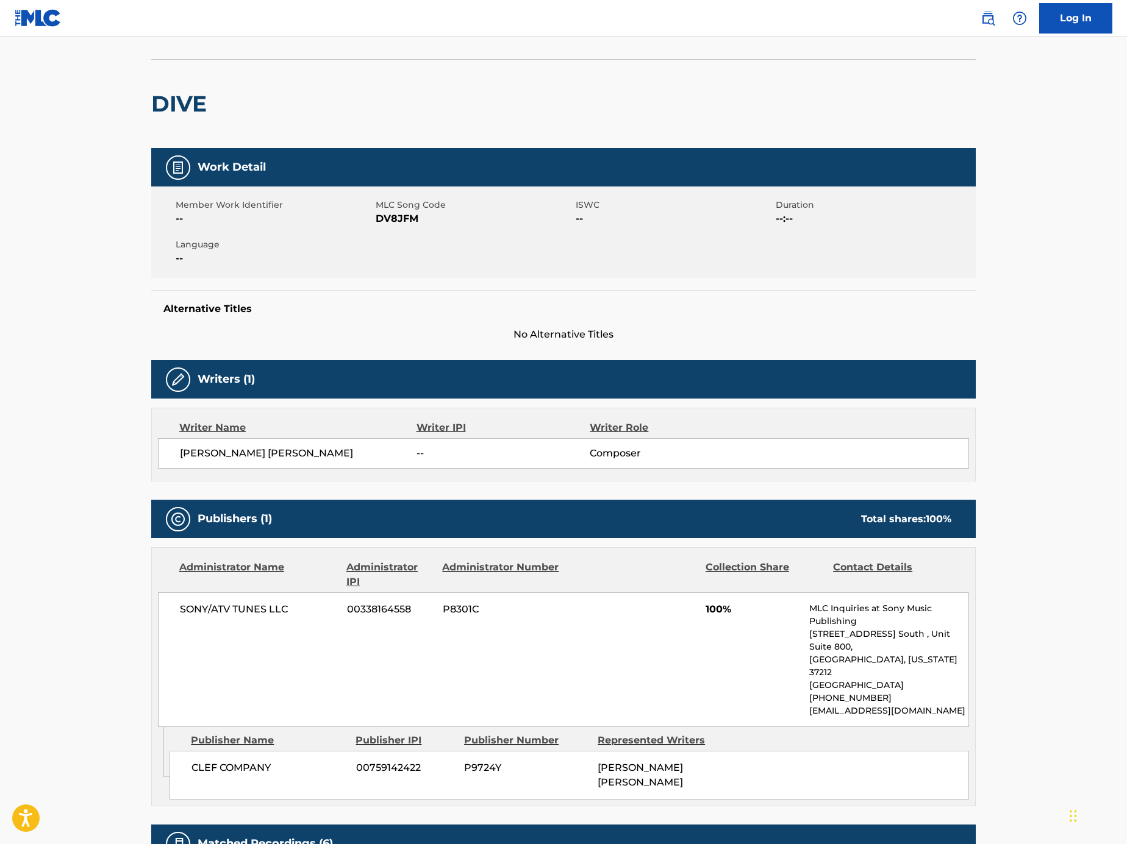
scroll to position [0, 0]
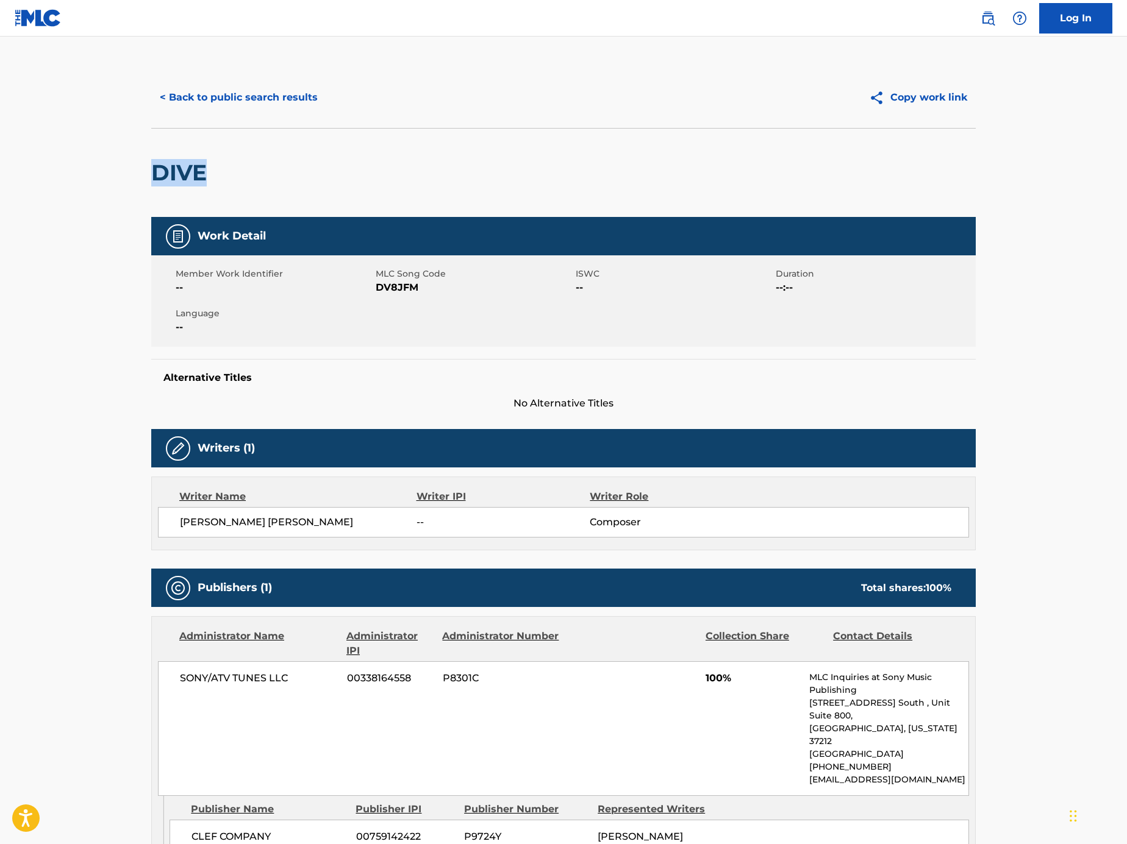
drag, startPoint x: 205, startPoint y: 178, endPoint x: 148, endPoint y: 176, distance: 58.0
click at [148, 176] on div "< Back to public search results Copy work link DIVE Work Detail Member Work Ide…" at bounding box center [563, 615] width 853 height 1097
copy h2 "DIVE"
click at [247, 103] on button "< Back to public search results" at bounding box center [238, 97] width 175 height 30
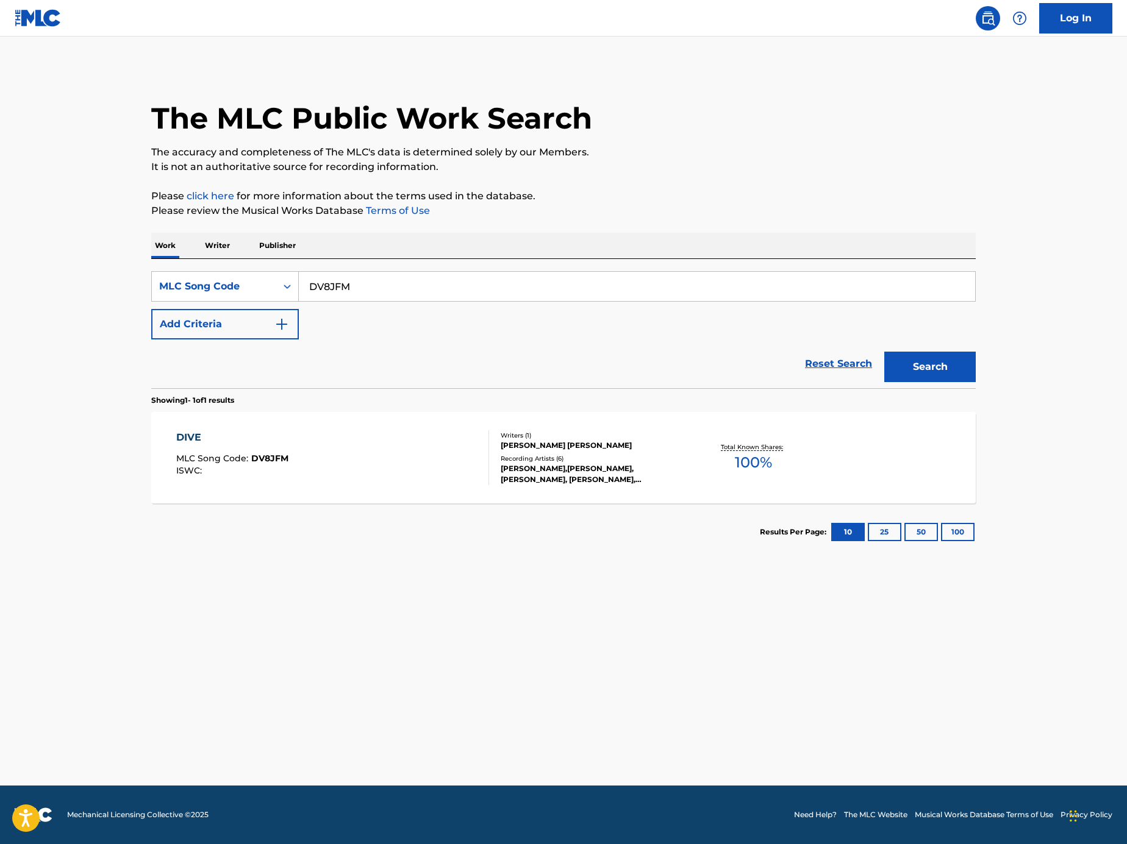
click at [432, 469] on div "DIVE MLC Song Code : DV8JFM ISWC :" at bounding box center [332, 457] width 313 height 55
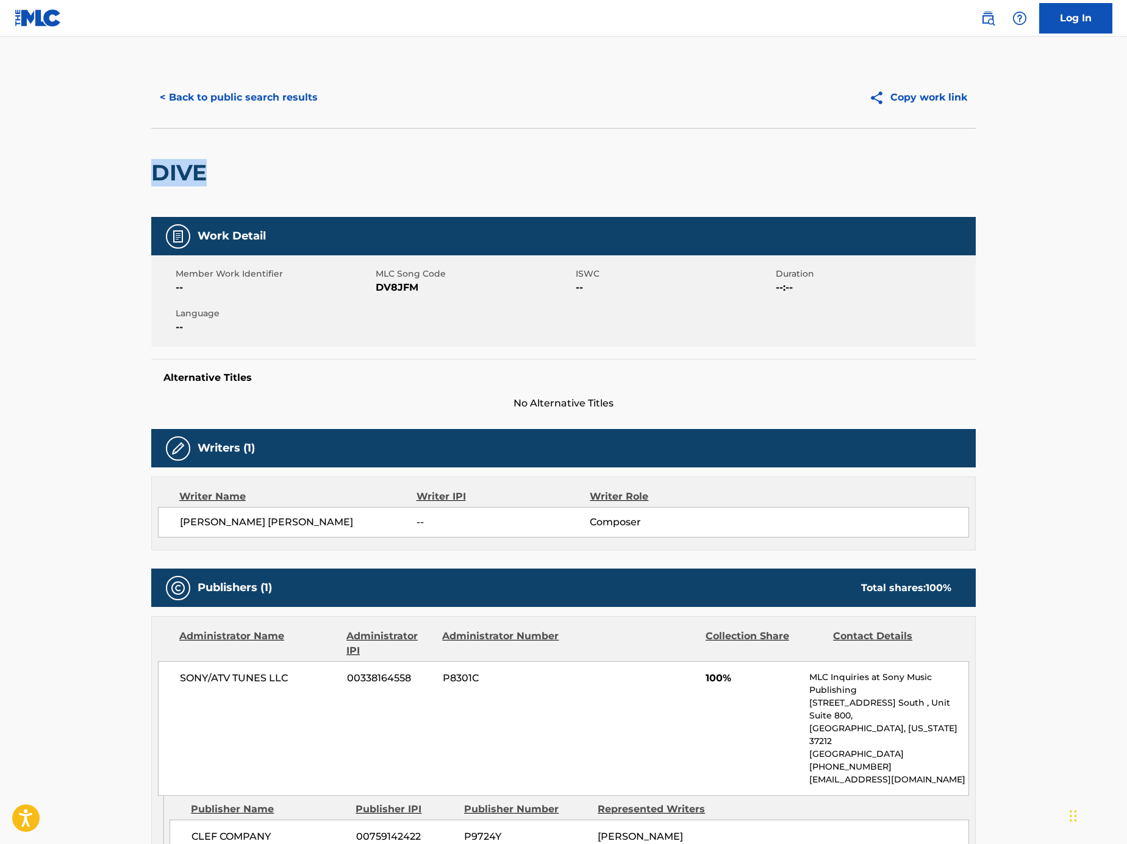
drag, startPoint x: 257, startPoint y: 173, endPoint x: 106, endPoint y: 173, distance: 151.2
click at [106, 173] on main "< Back to public search results Copy work link DIVE Work Detail Member Work Ide…" at bounding box center [563, 609] width 1127 height 1145
copy h2 "DIVE"
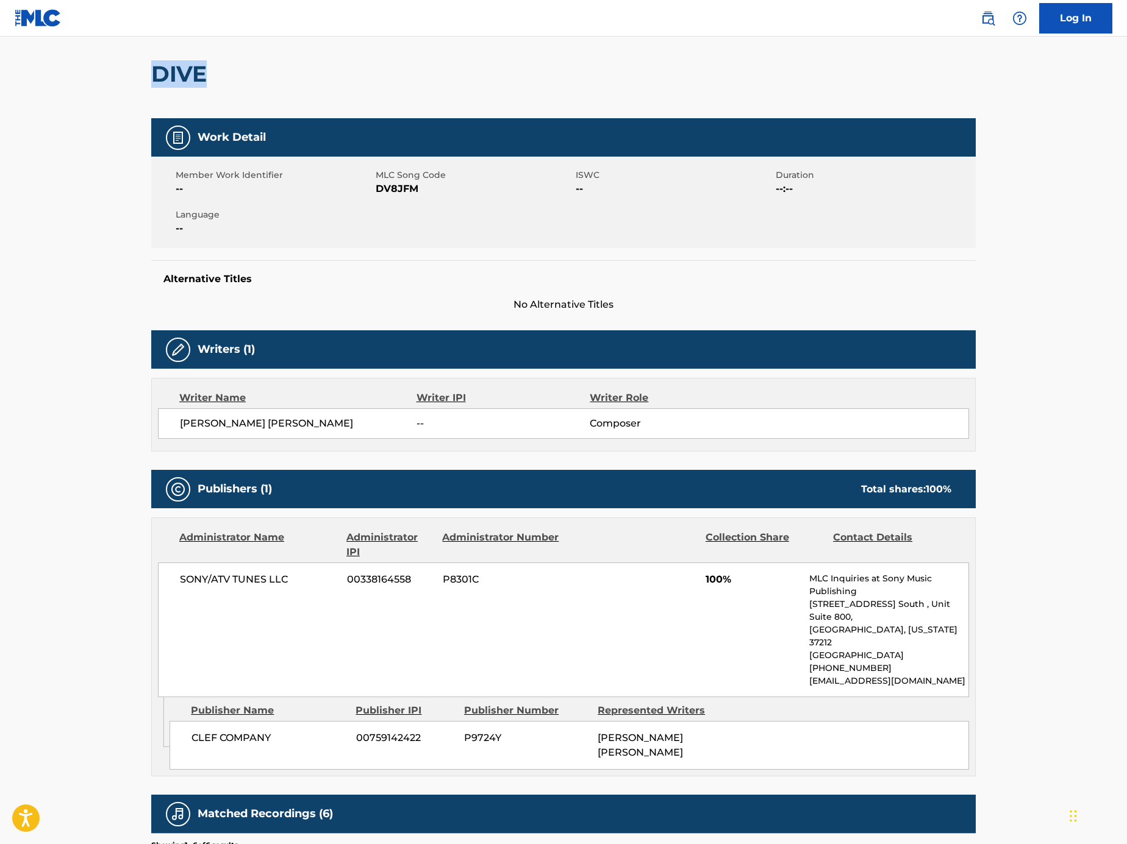
scroll to position [98, 0]
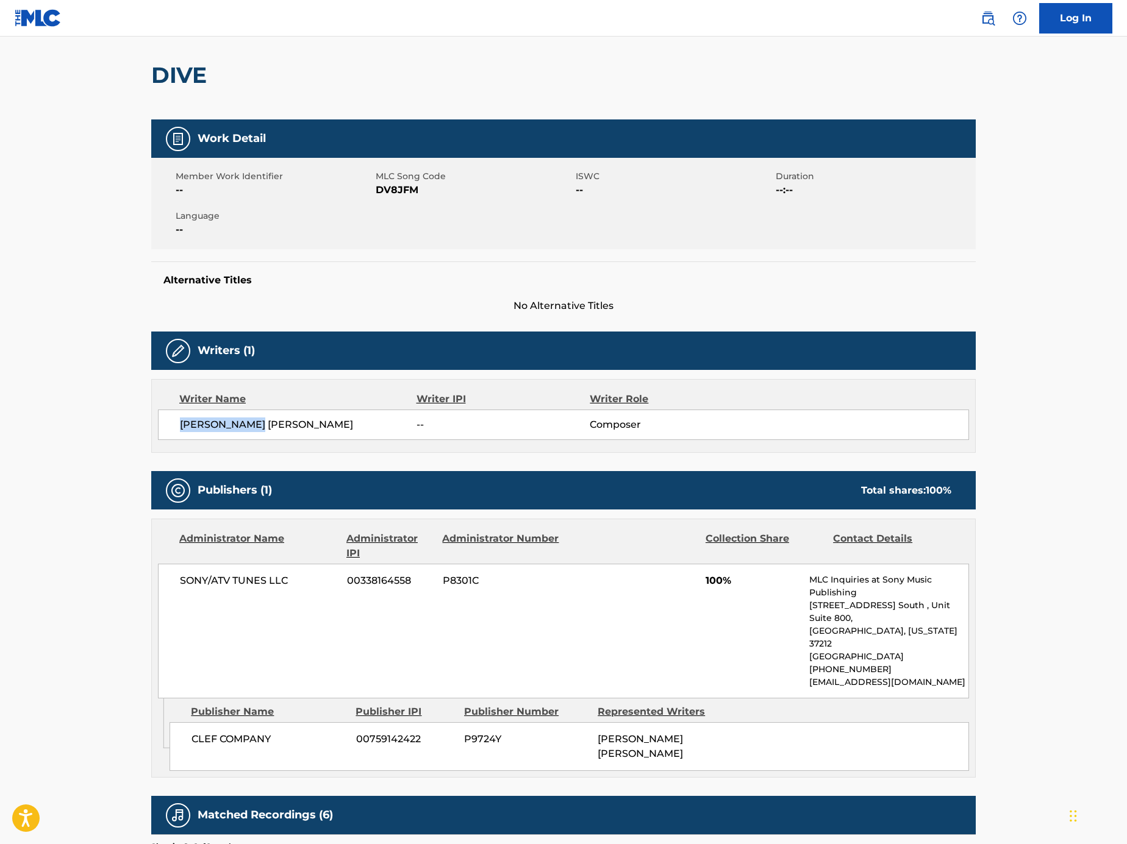
drag, startPoint x: 255, startPoint y: 431, endPoint x: 151, endPoint y: 421, distance: 105.3
click at [151, 421] on div "Writer Name Writer IPI Writer Role SEUNG MIN LEE -- Composer" at bounding box center [563, 416] width 824 height 74
copy span "SEUNG MIN LEE"
click at [262, 422] on span "SEUNG MIN LEE" at bounding box center [298, 425] width 237 height 15
drag, startPoint x: 240, startPoint y: 425, endPoint x: 194, endPoint y: 424, distance: 45.8
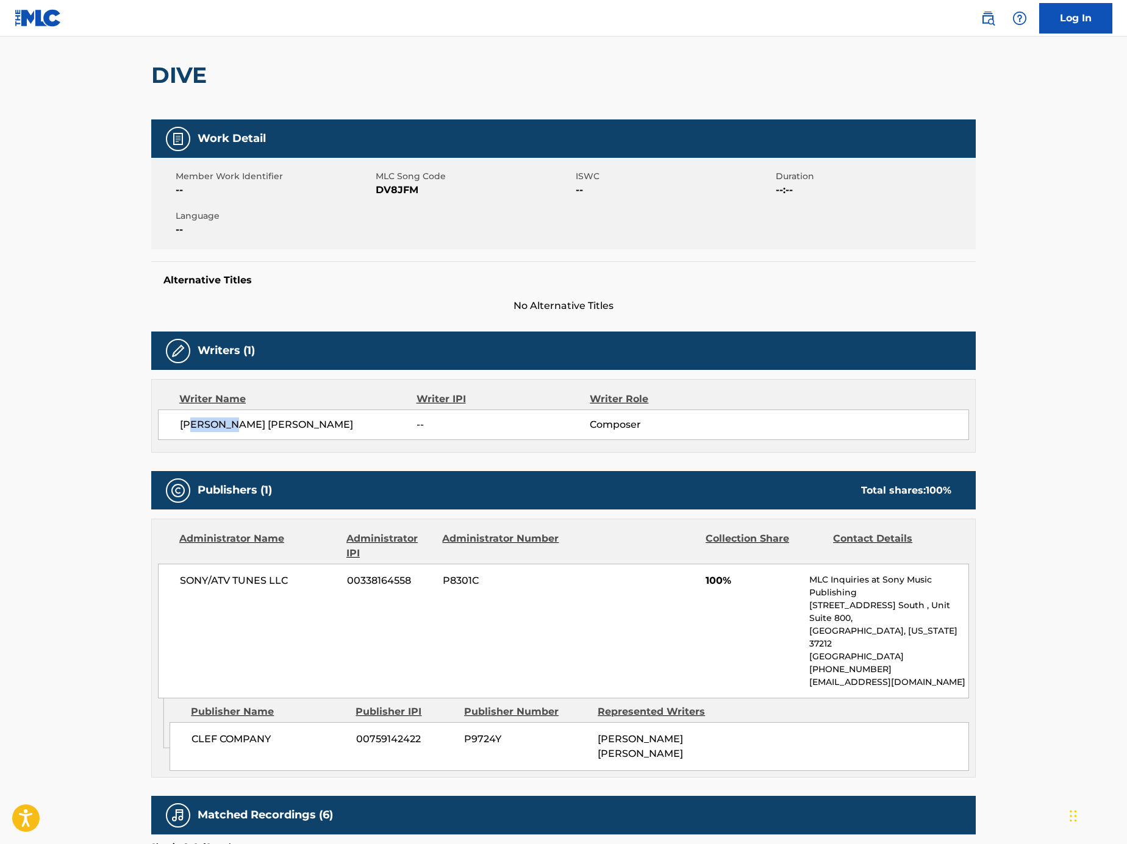
click at [194, 424] on span "SEUNG MIN LEE" at bounding box center [298, 425] width 237 height 15
click at [203, 424] on span "SEUNG MIN LEE" at bounding box center [298, 425] width 237 height 15
click at [197, 424] on span "SEUNG MIN LEE" at bounding box center [298, 425] width 237 height 15
copy span "SEUNG"
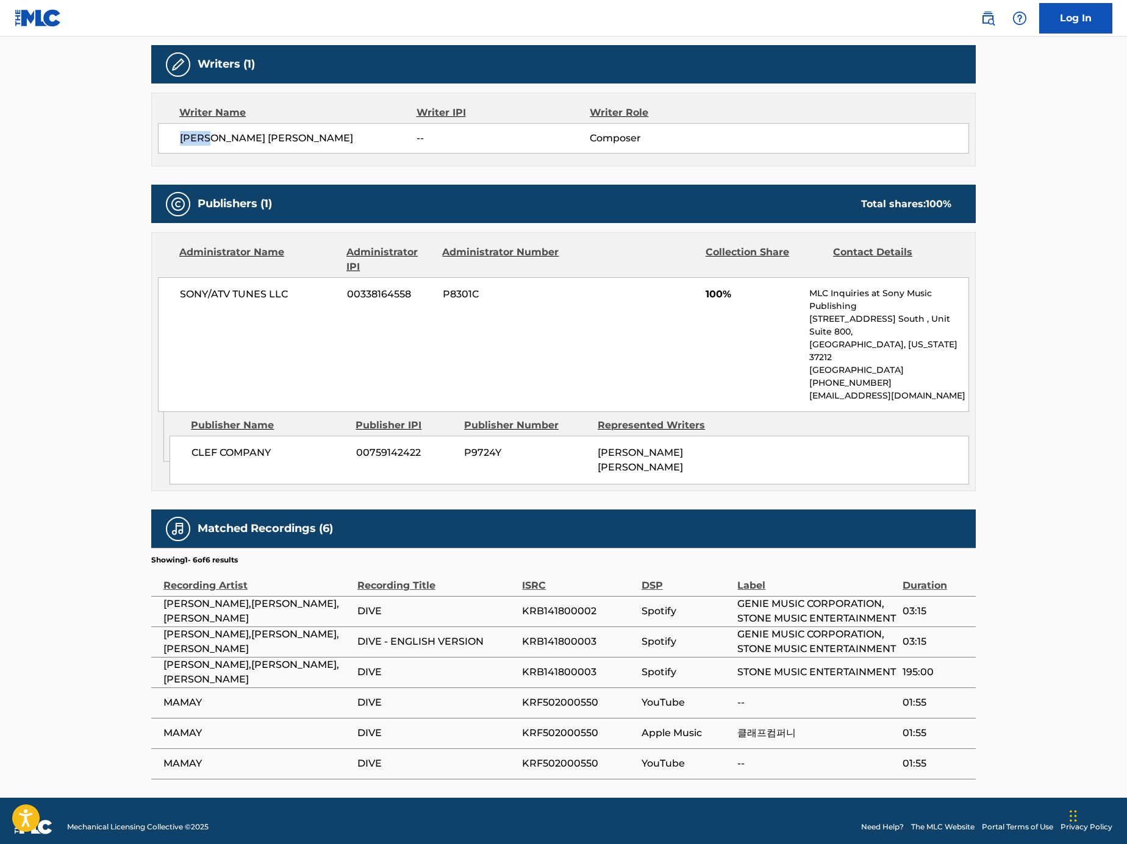
scroll to position [387, 0]
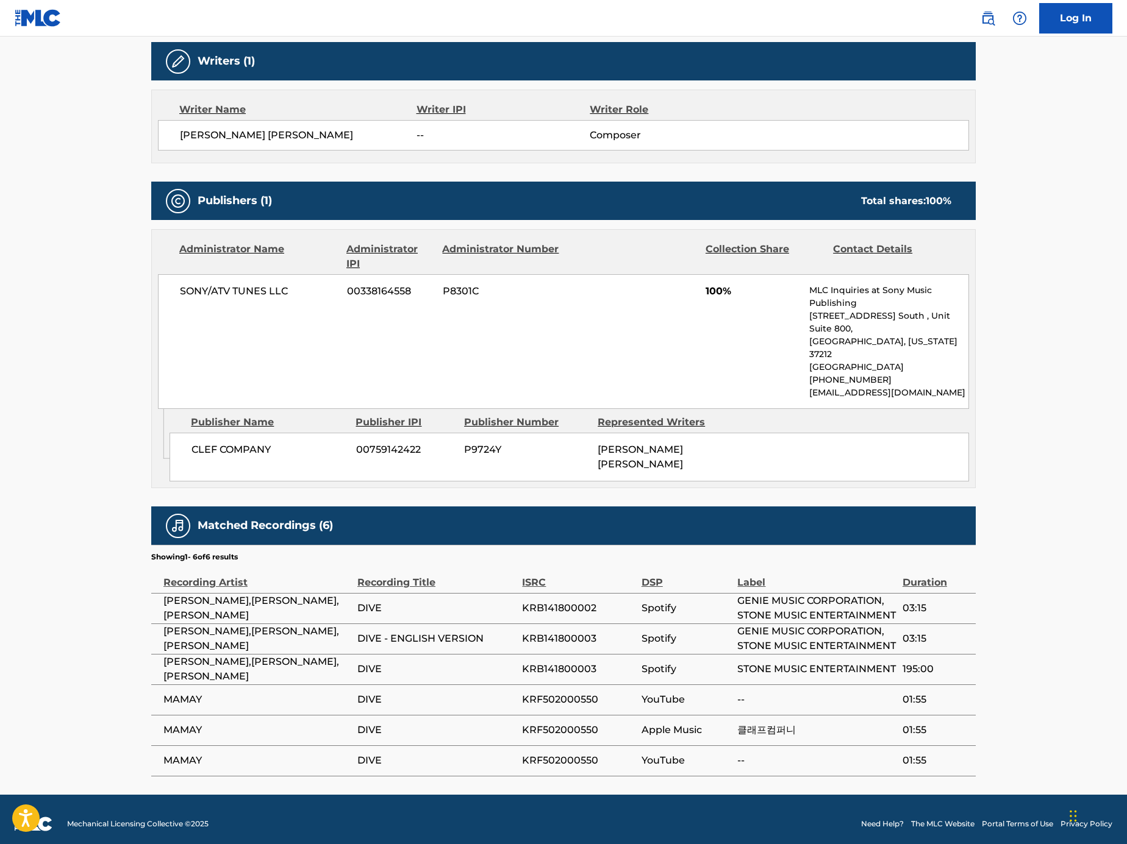
click at [571, 723] on span "KRF502000550" at bounding box center [578, 730] width 113 height 15
copy span "KRF502000550"
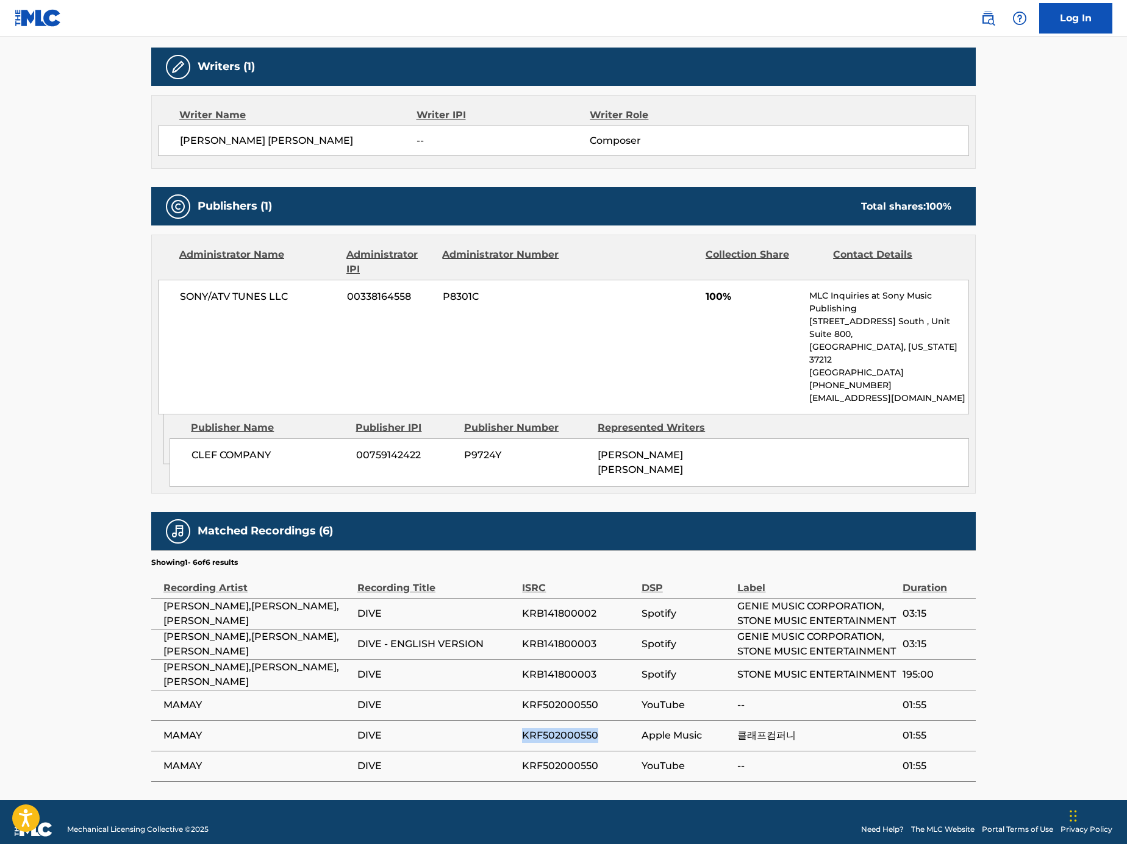
scroll to position [0, 0]
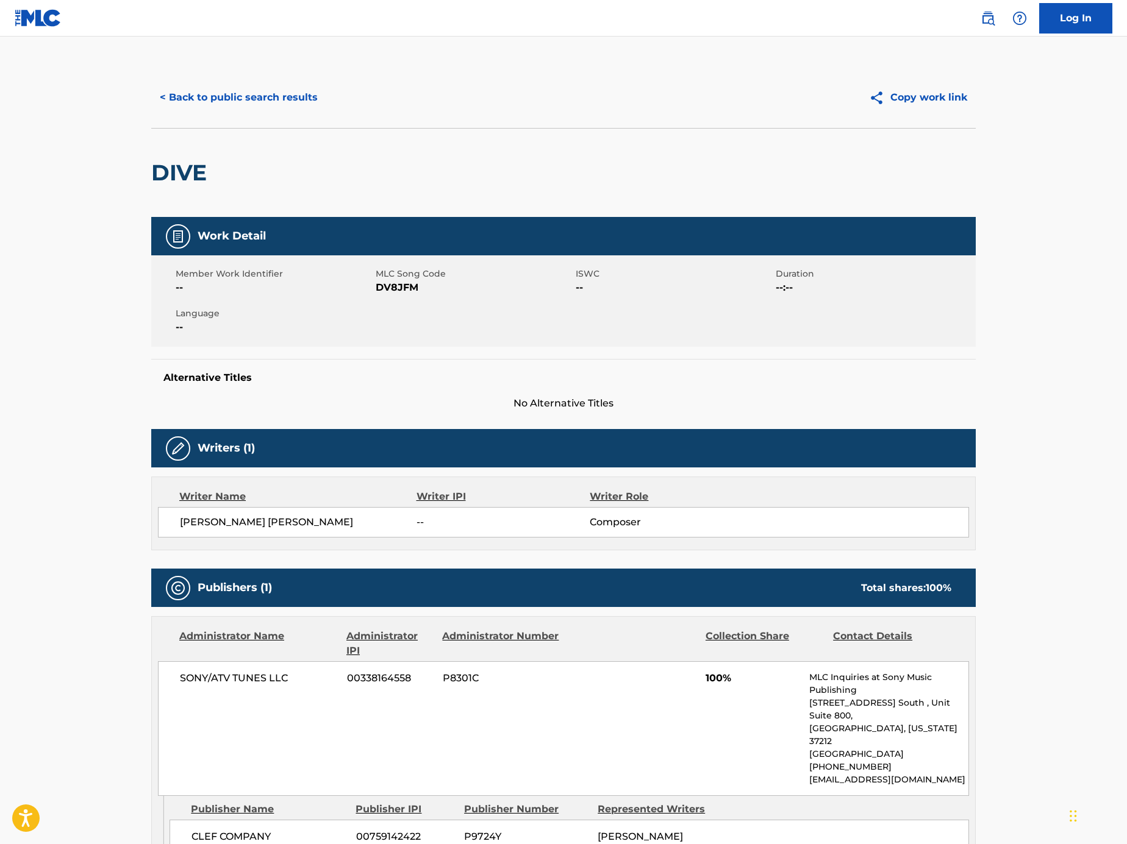
click at [229, 99] on button "< Back to public search results" at bounding box center [238, 97] width 175 height 30
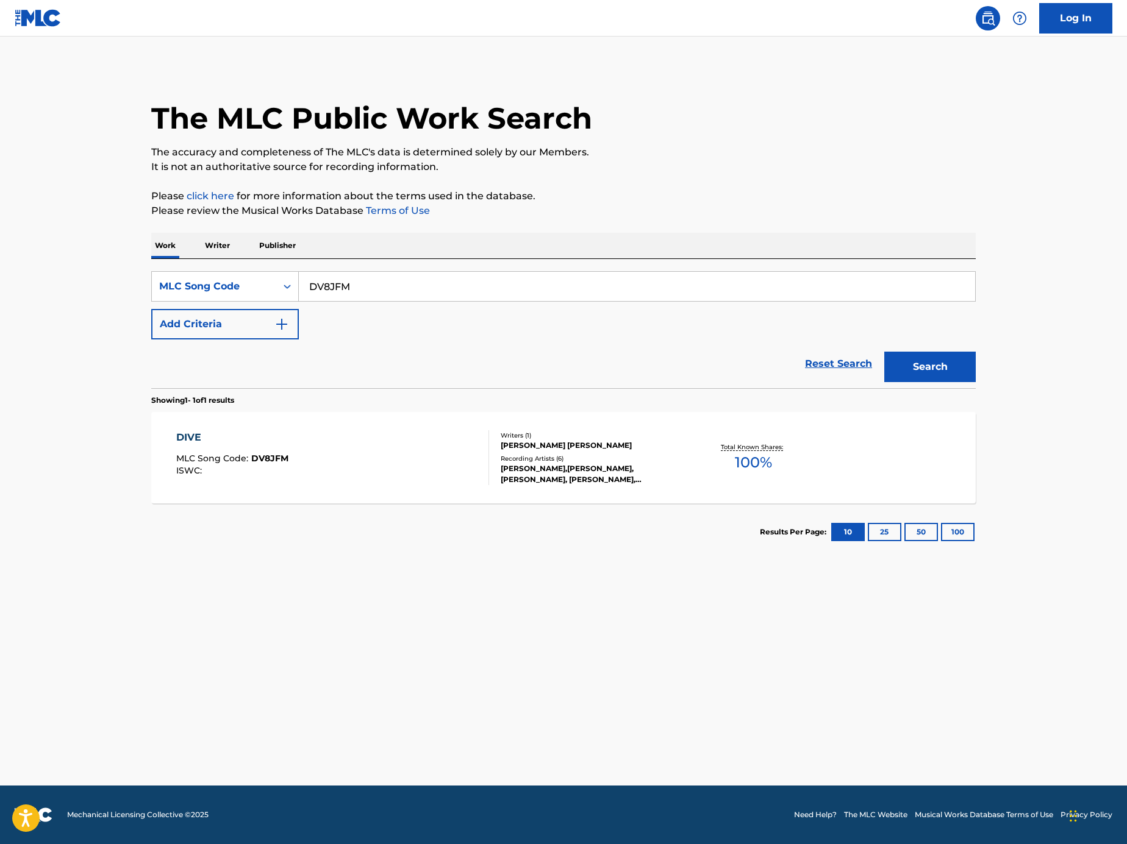
click at [457, 276] on input "DV8JFM" at bounding box center [637, 286] width 676 height 29
paste input "Search Form"
click at [669, 299] on input "Search Form" at bounding box center [637, 286] width 676 height 29
paste input "WV9GIF"
type input "WV9GIF"
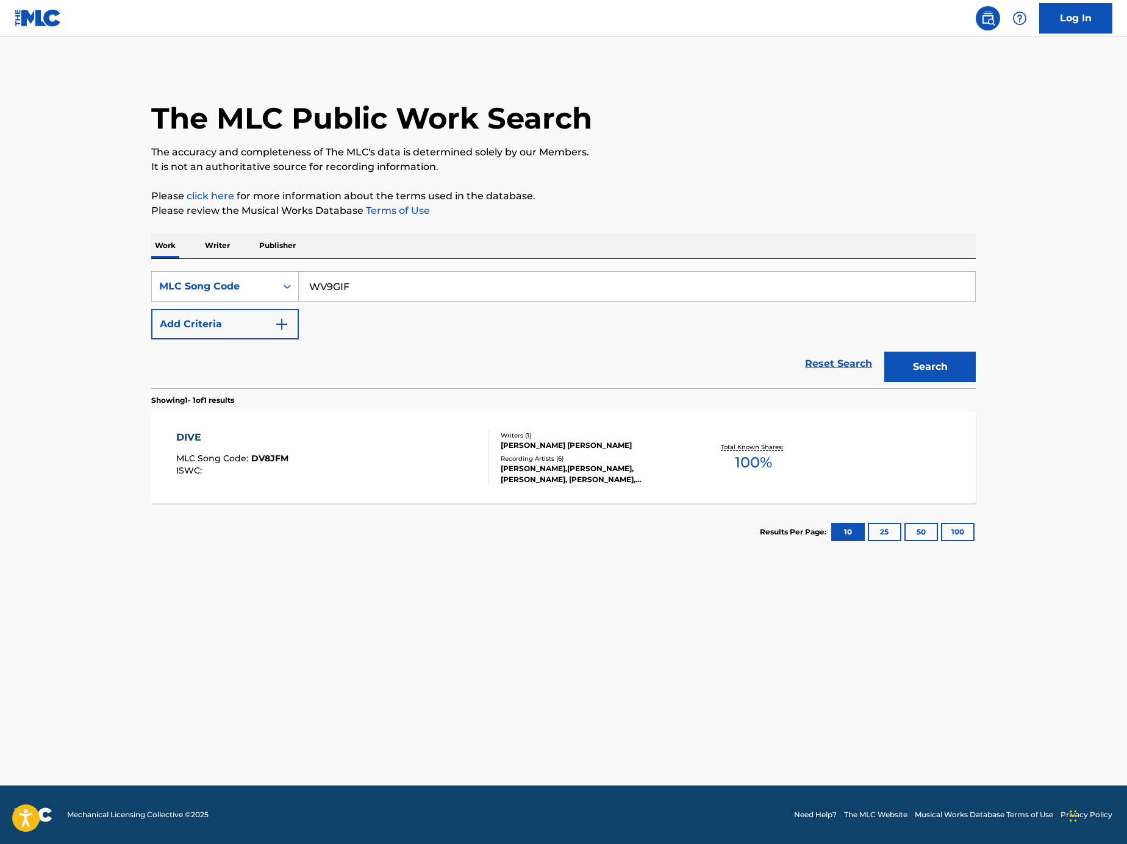
click at [950, 363] on button "Search" at bounding box center [929, 367] width 91 height 30
click at [479, 477] on div at bounding box center [484, 457] width 10 height 55
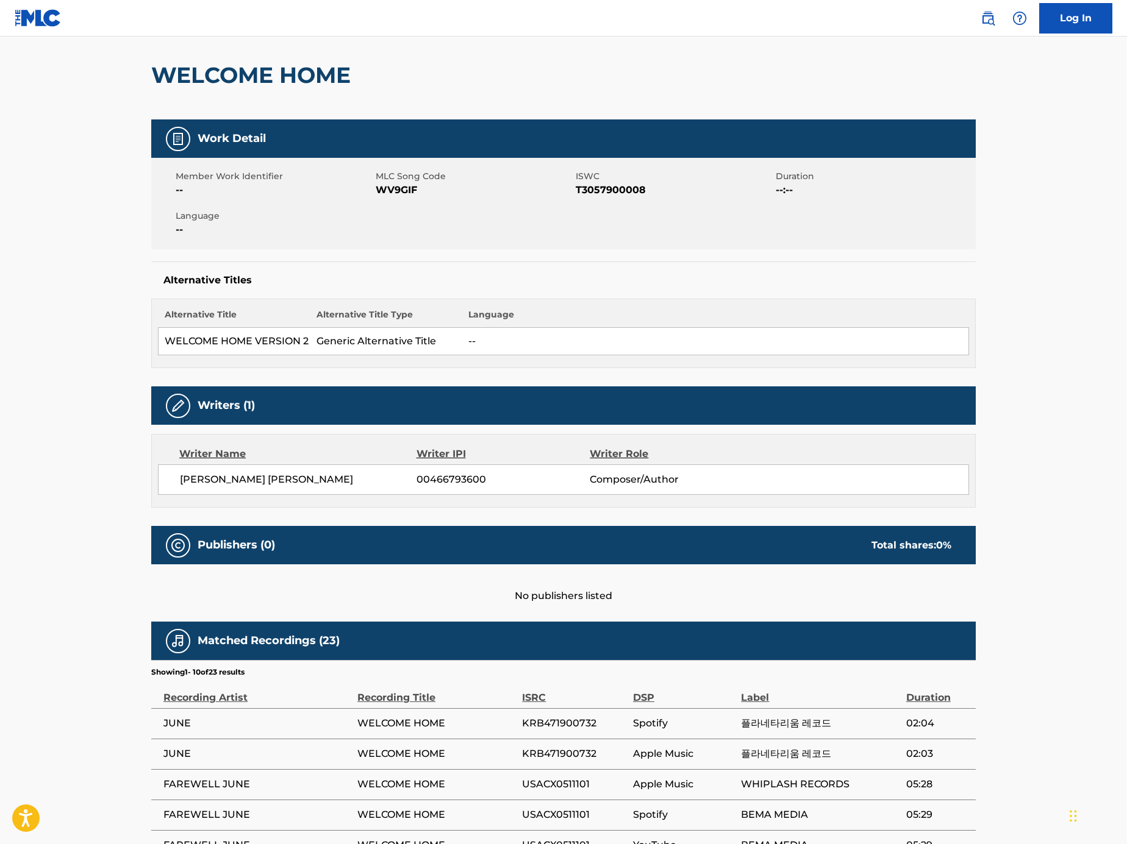
scroll to position [163, 0]
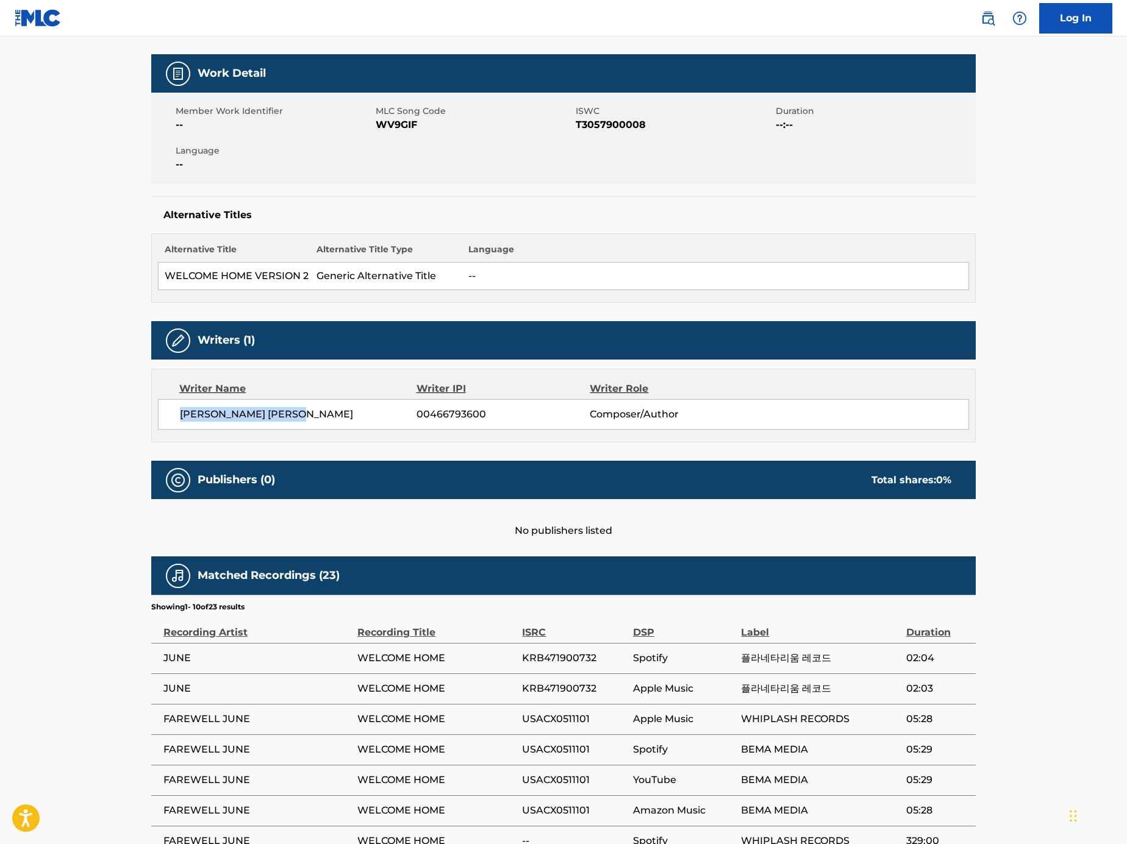
drag, startPoint x: 346, startPoint y: 413, endPoint x: 162, endPoint y: 412, distance: 184.7
click at [162, 412] on div "ROBERT JOHN JR WOODS 00466793600 Composer/Author" at bounding box center [563, 414] width 811 height 30
copy span "ROBERT JOHN JR WOODS"
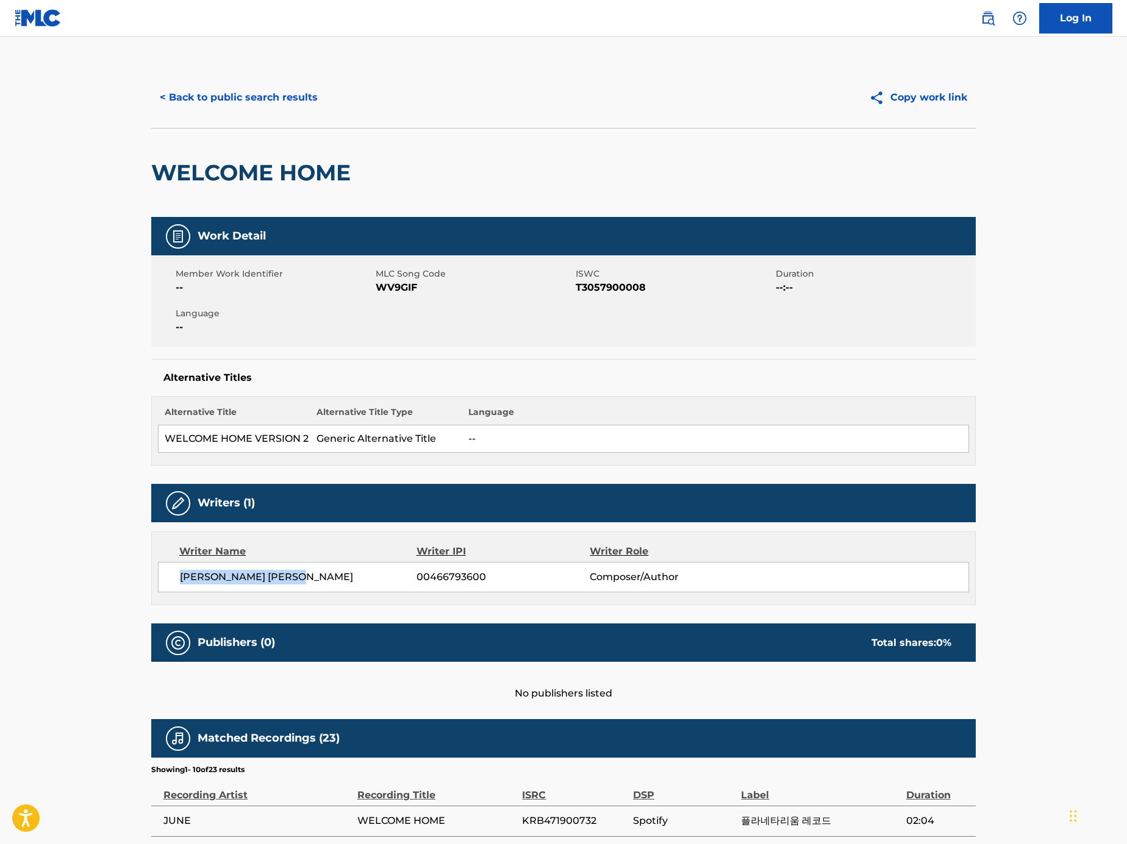
scroll to position [388, 0]
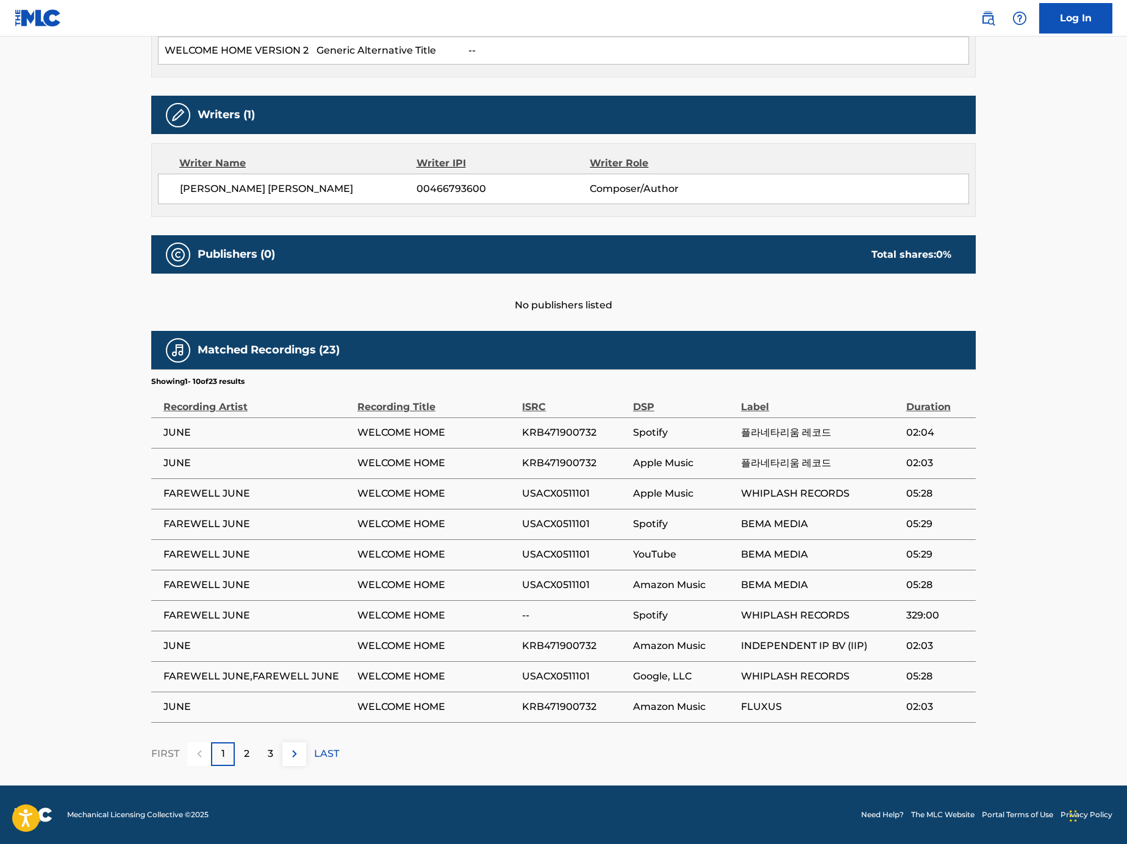
click at [263, 749] on div "3" at bounding box center [270, 754] width 24 height 24
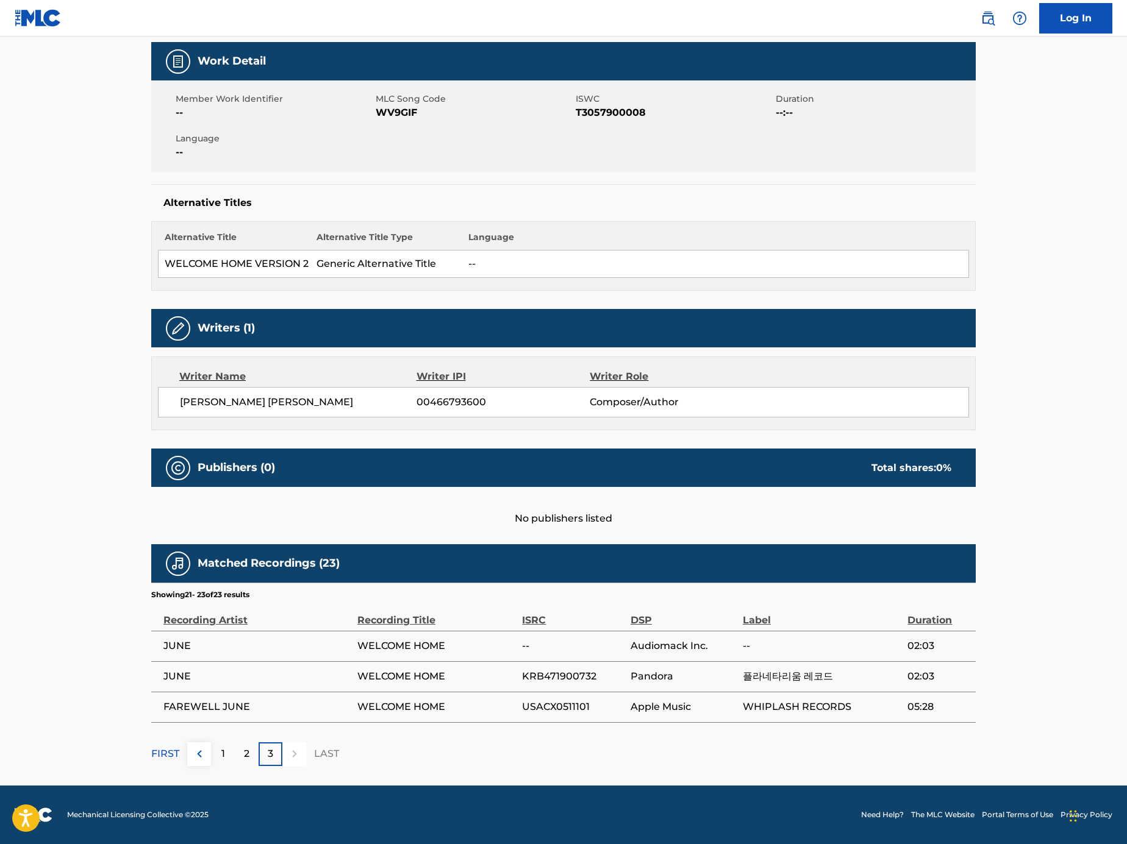
click at [263, 749] on div "3" at bounding box center [270, 754] width 24 height 24
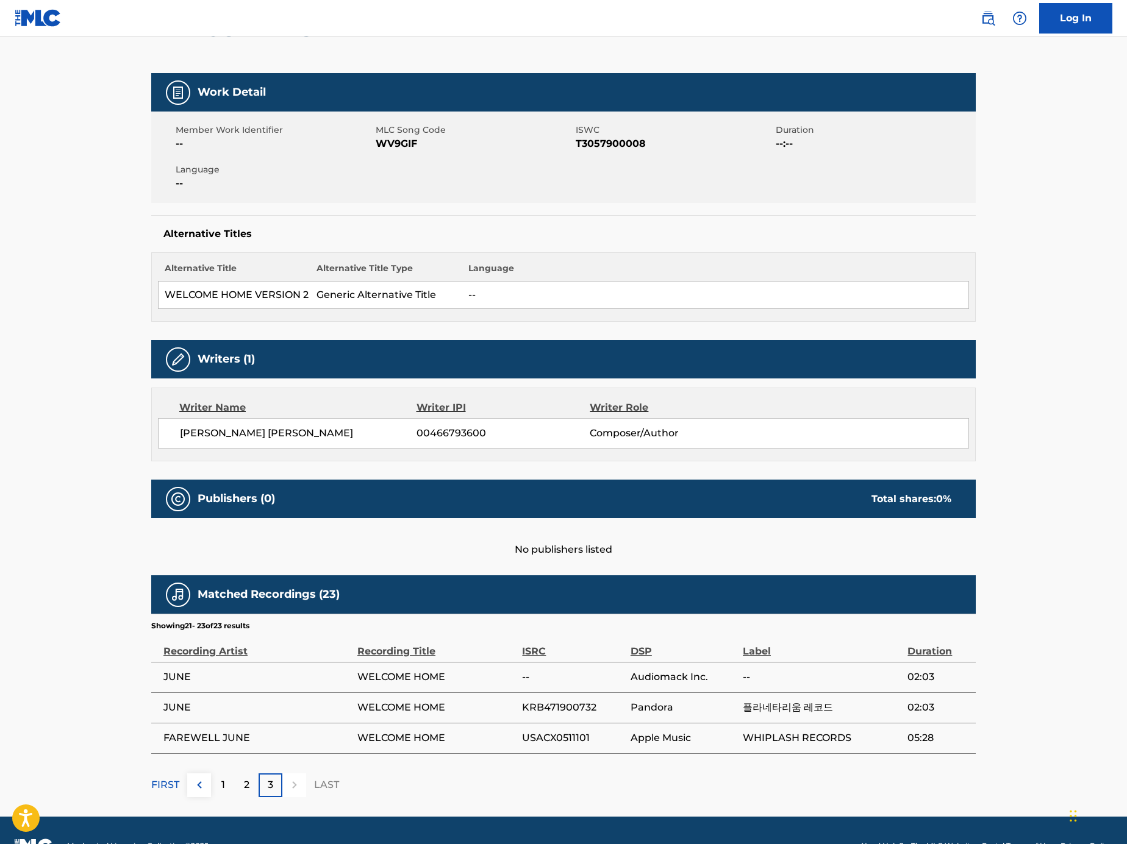
scroll to position [146, 0]
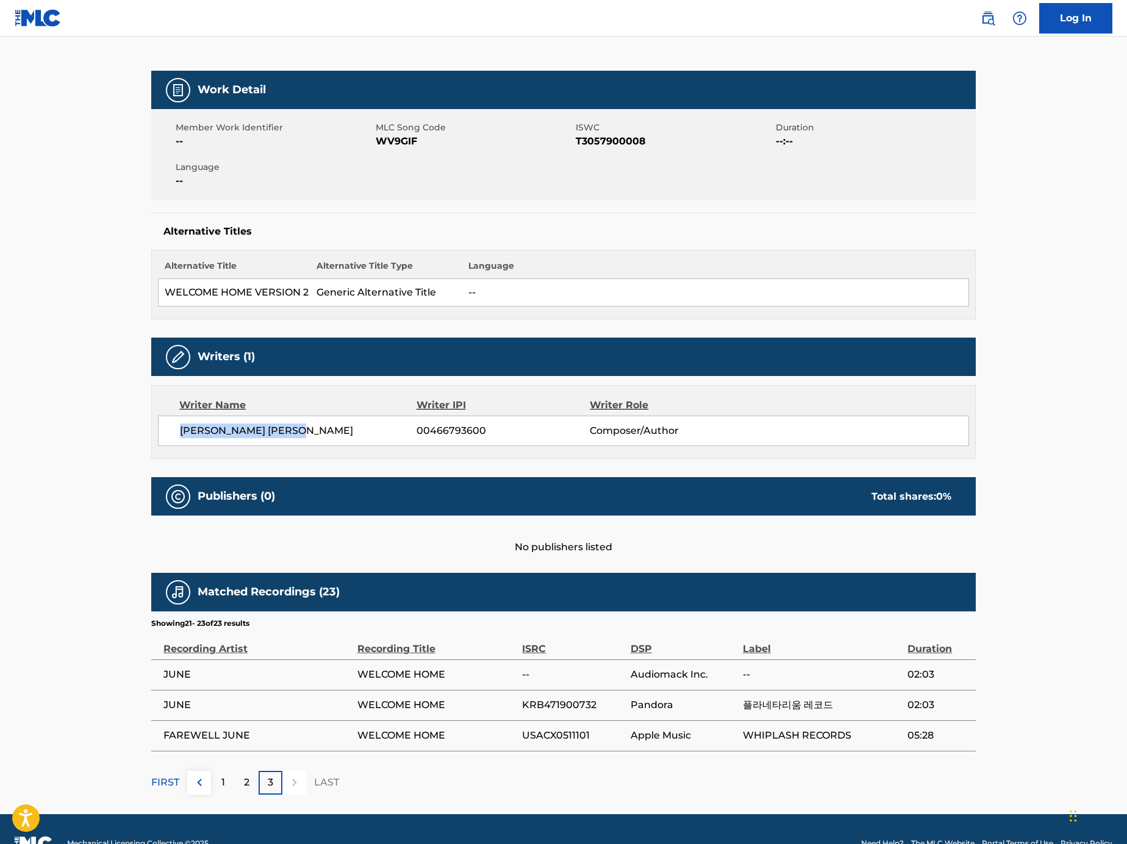
drag, startPoint x: 315, startPoint y: 429, endPoint x: 121, endPoint y: 429, distance: 193.2
click at [121, 429] on main "< Back to public search results Copy work link WELCOME HOME Work Detail Member …" at bounding box center [563, 352] width 1127 height 924
copy span "ROBERT JOHN JR WOODS"
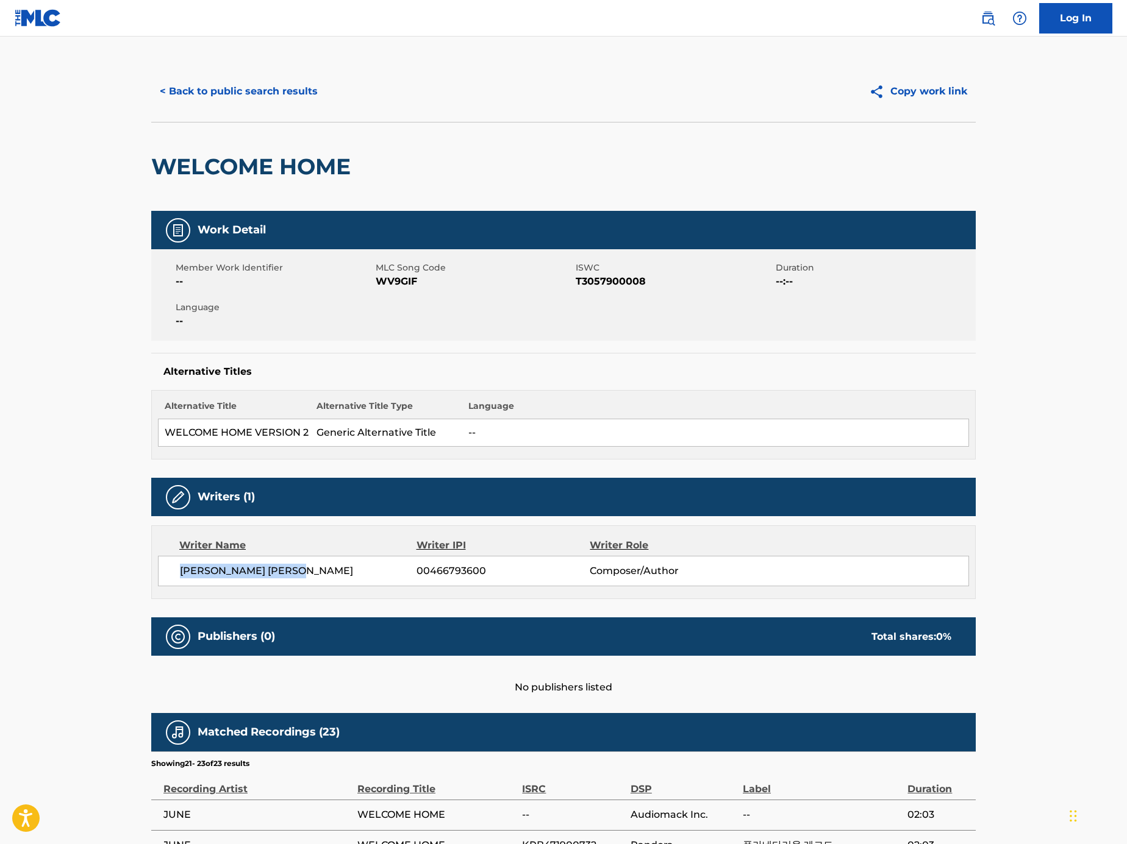
scroll to position [0, 0]
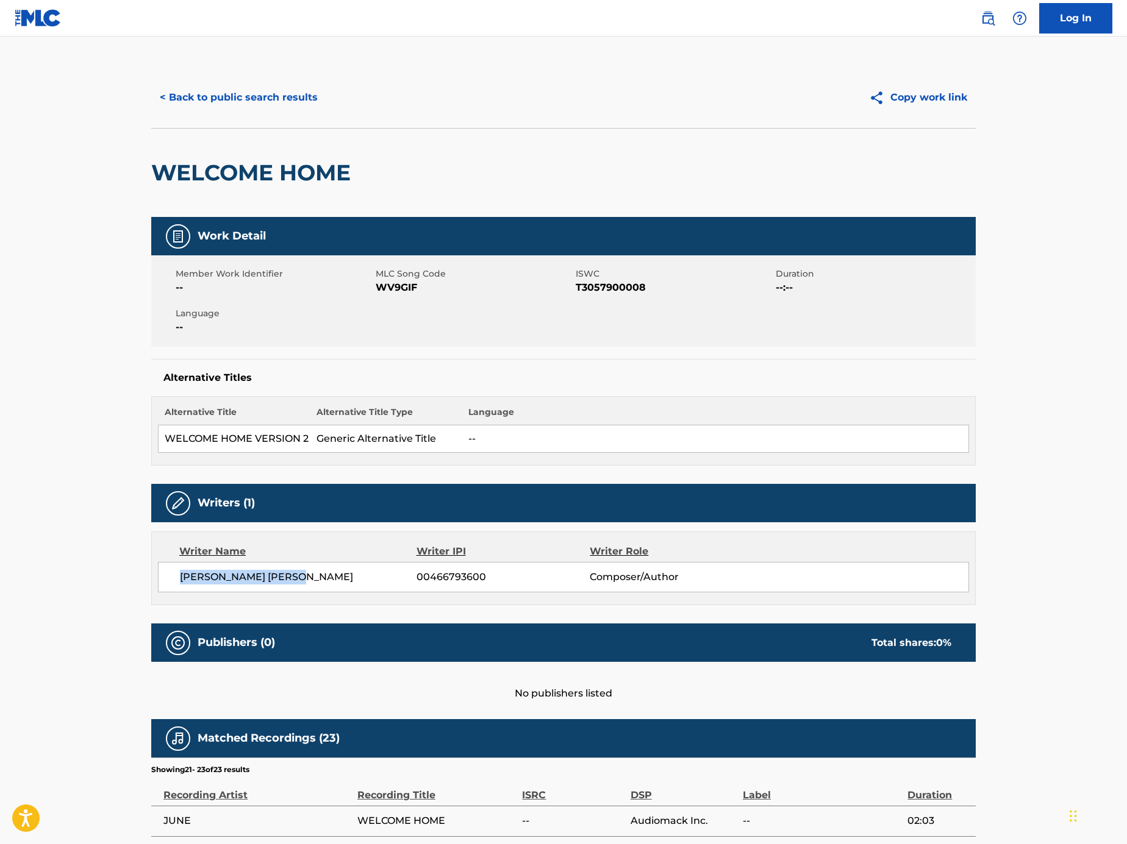
click at [316, 576] on span "ROBERT JOHN JR WOODS" at bounding box center [298, 577] width 237 height 15
drag, startPoint x: 315, startPoint y: 575, endPoint x: 144, endPoint y: 566, distance: 170.3
click at [144, 566] on div "< Back to public search results Copy work link WELCOME HOME Work Detail Member …" at bounding box center [563, 504] width 853 height 874
click at [272, 90] on button "< Back to public search results" at bounding box center [238, 97] width 175 height 30
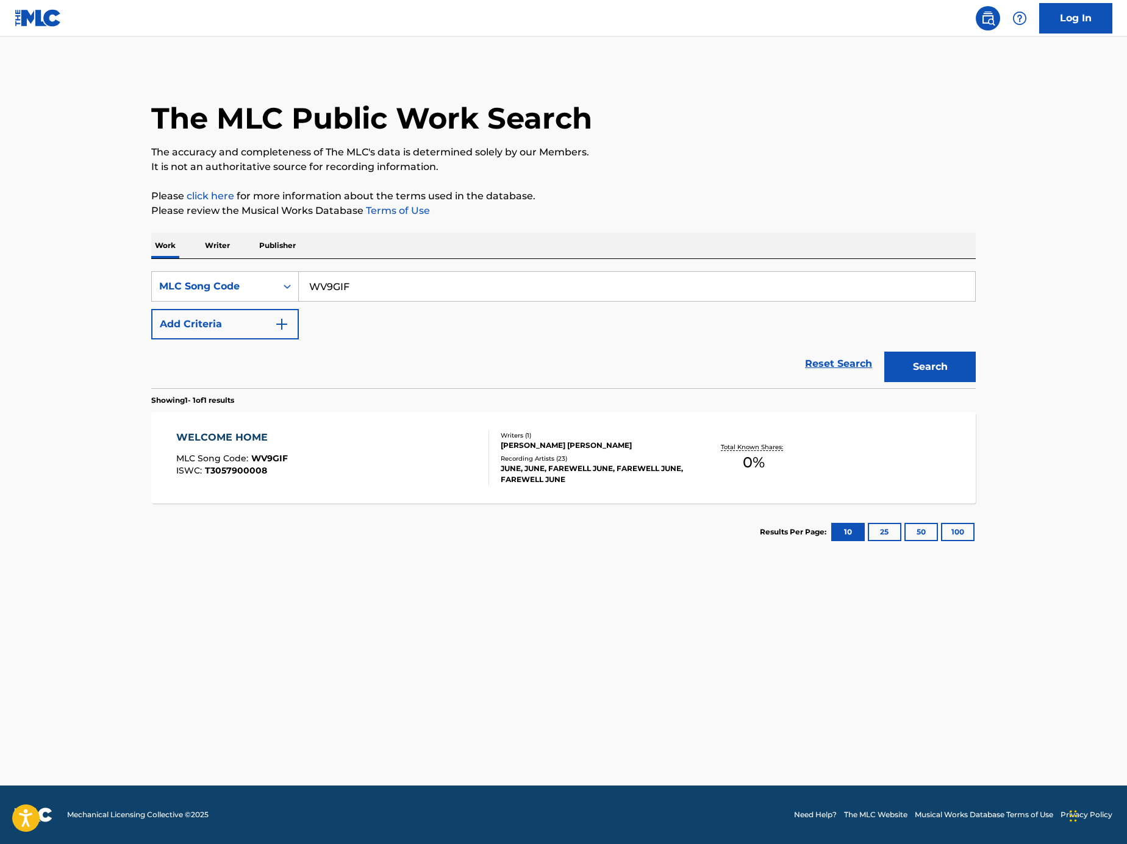
click at [415, 300] on input "WV9GIF" at bounding box center [637, 286] width 676 height 29
paste input "Search Form"
click at [747, 279] on input "Search Form" at bounding box center [637, 286] width 676 height 29
paste input "L50510"
type input "L50510"
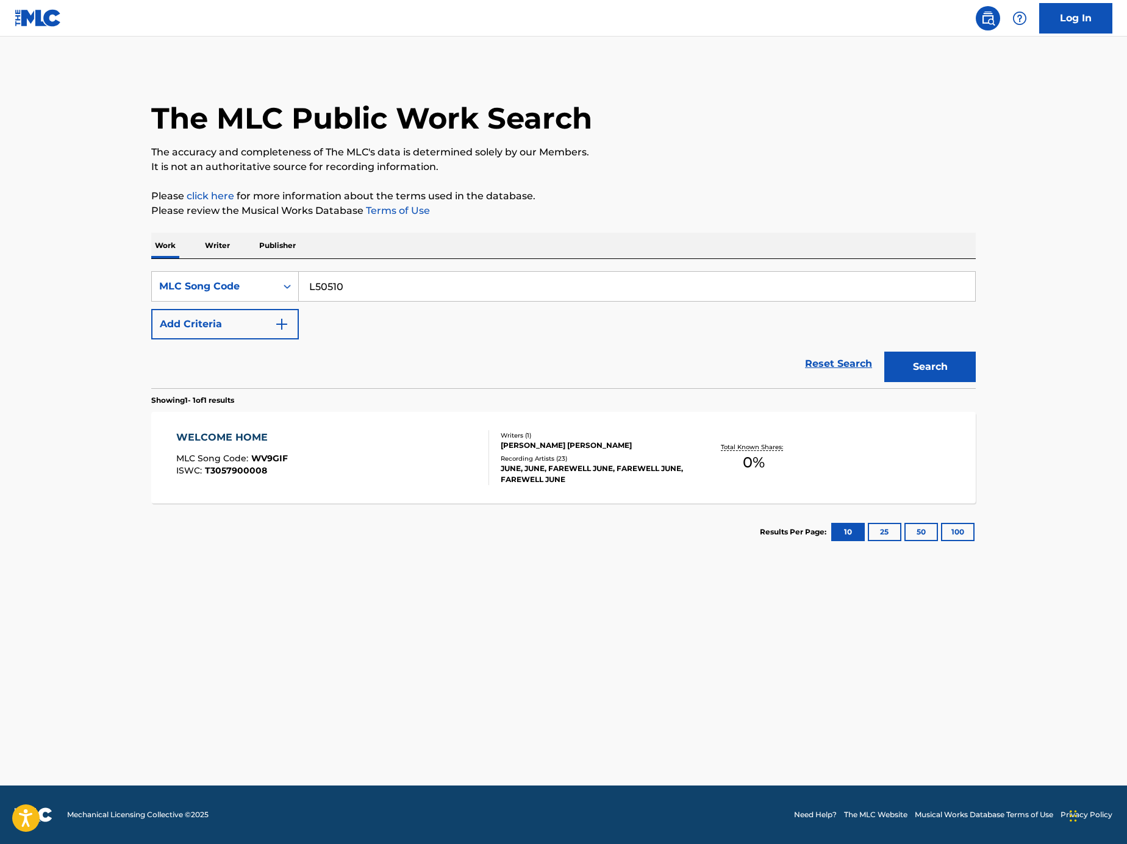
click at [909, 371] on button "Search" at bounding box center [929, 367] width 91 height 30
click at [333, 488] on div "LOVE SONG MLC Song Code : L50510 ISWC : Writers ( 1 ) CRAIG YOUNG Recording Art…" at bounding box center [563, 457] width 824 height 91
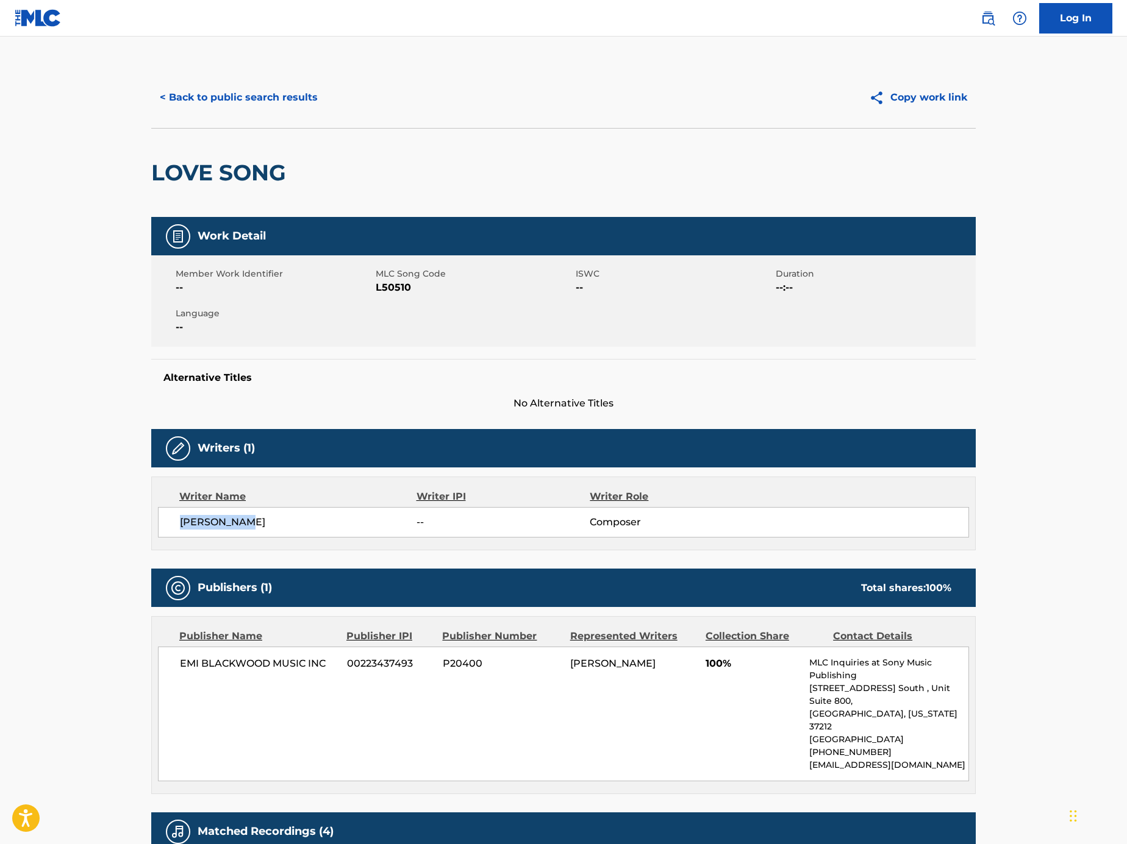
drag, startPoint x: 237, startPoint y: 527, endPoint x: 156, endPoint y: 527, distance: 80.5
click at [156, 527] on div "Writer Name Writer IPI Writer Role CRAIG YOUNG -- Composer" at bounding box center [563, 514] width 824 height 74
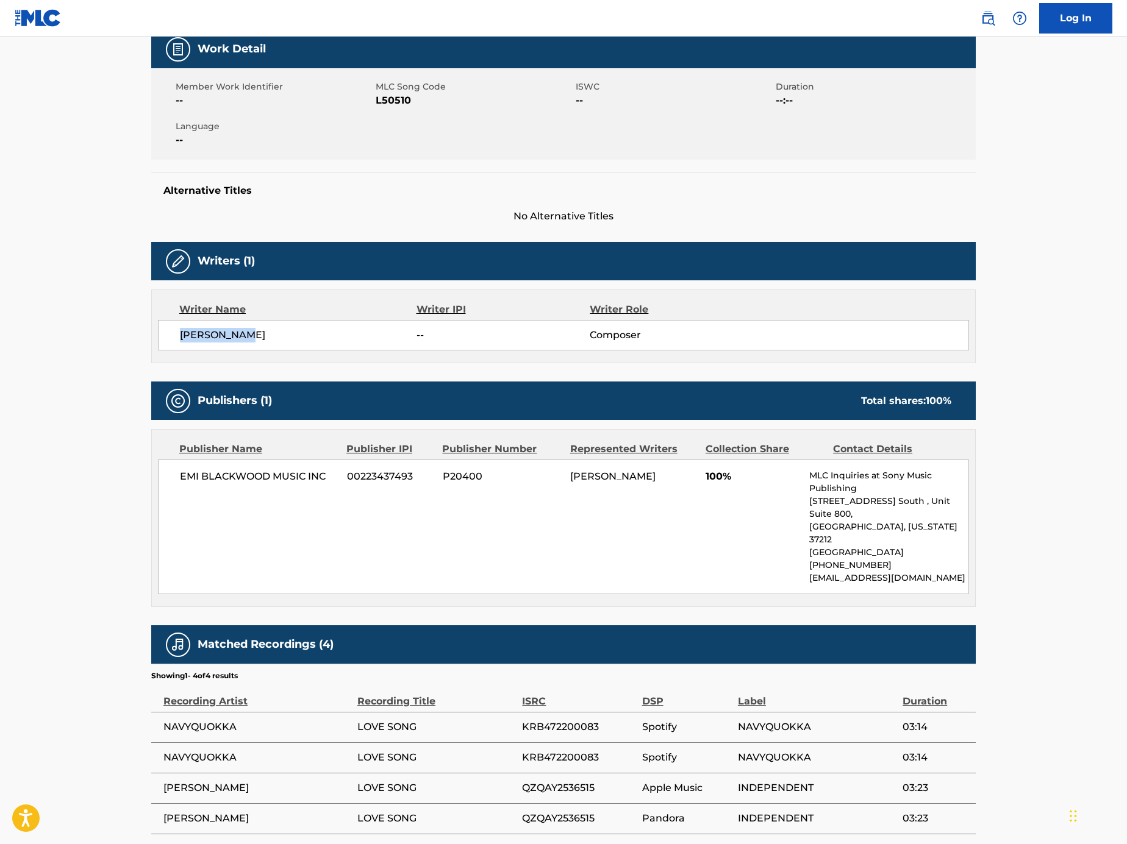
scroll to position [229, 0]
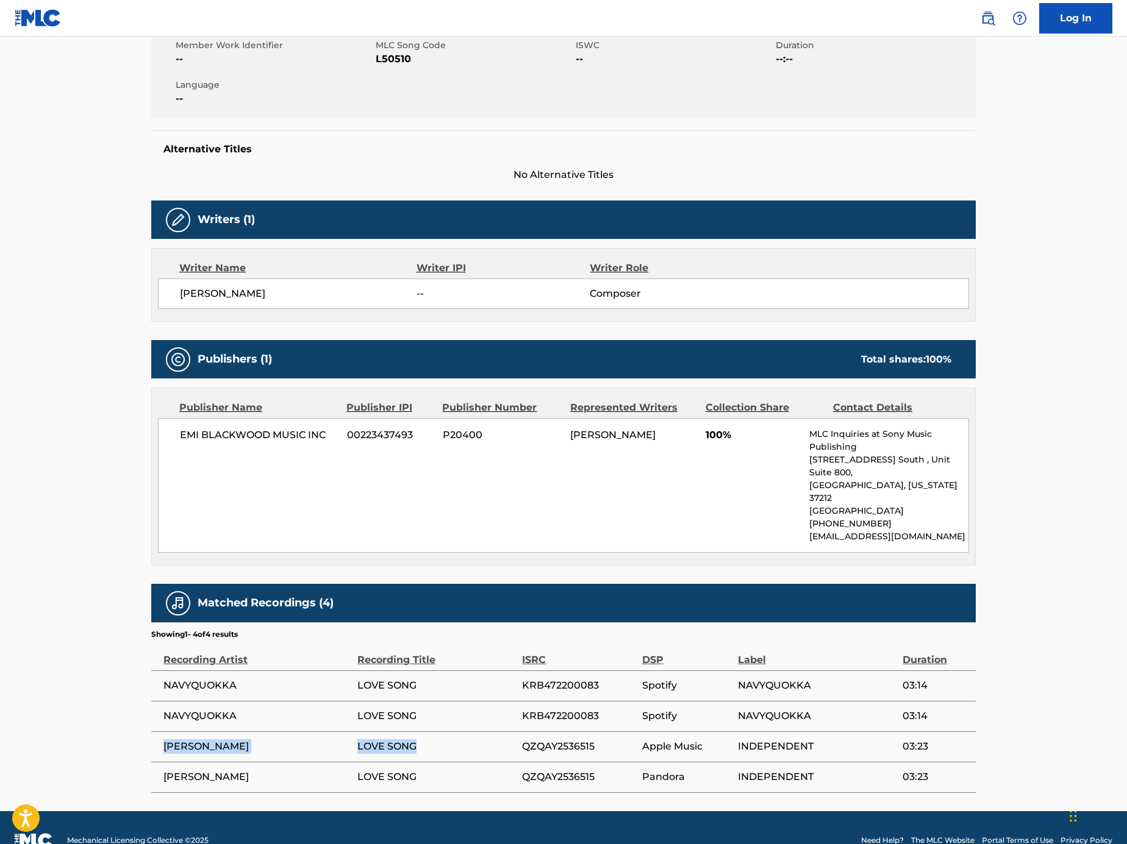
drag, startPoint x: 444, startPoint y: 724, endPoint x: 165, endPoint y: 722, distance: 279.8
click at [165, 732] on tr "JOEY MCINTYRE LOVE SONG QZQAY2536515 Apple Music INDEPENDENT 03:23" at bounding box center [563, 747] width 824 height 30
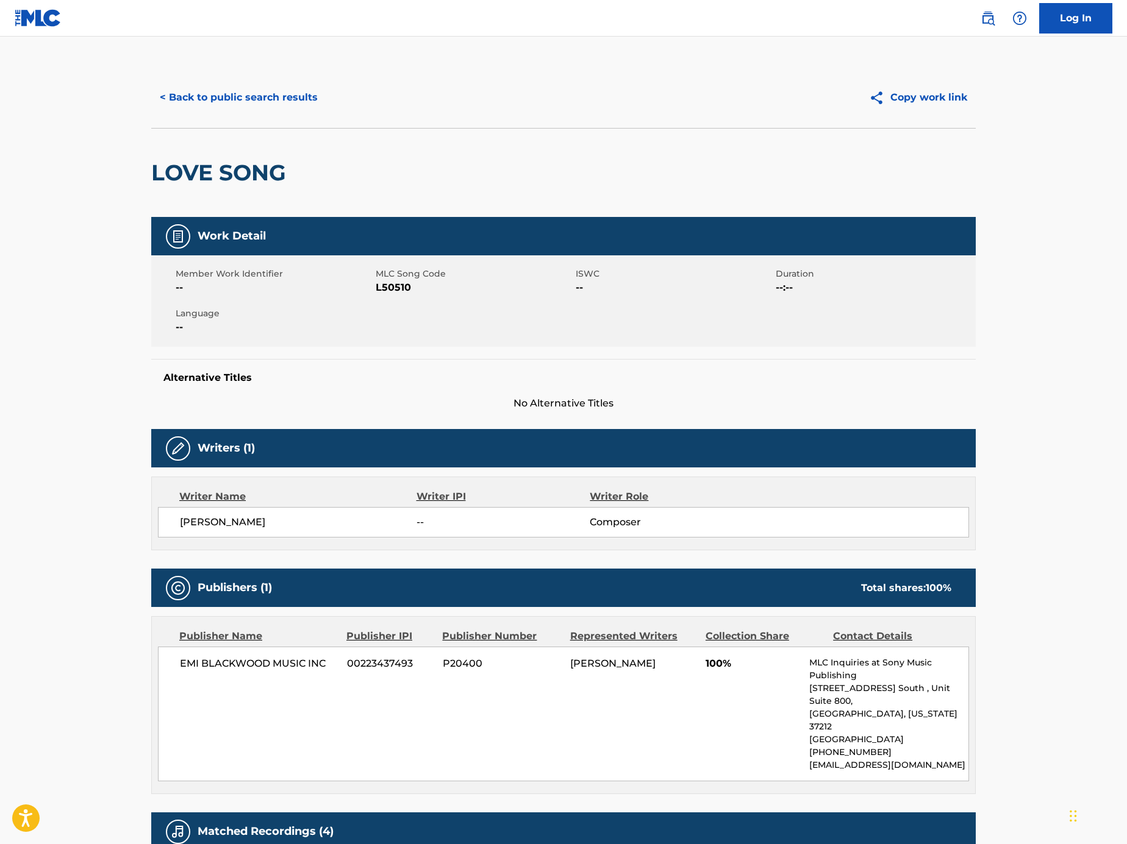
click at [304, 109] on button "< Back to public search results" at bounding box center [238, 97] width 175 height 30
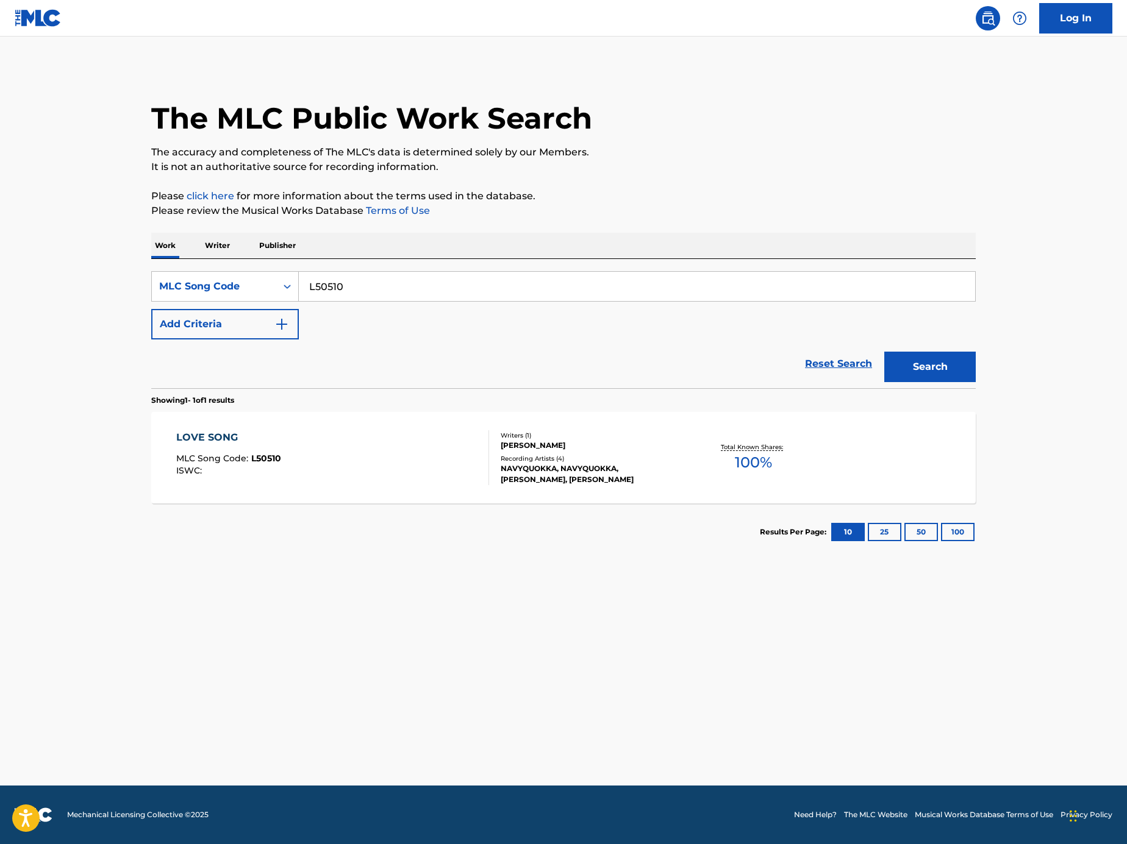
click at [485, 299] on input "L50510" at bounding box center [637, 286] width 676 height 29
paste input "Search Form"
click at [707, 286] on input "Search Form" at bounding box center [637, 286] width 676 height 29
paste input "DV94AF"
type input "DV94AF"
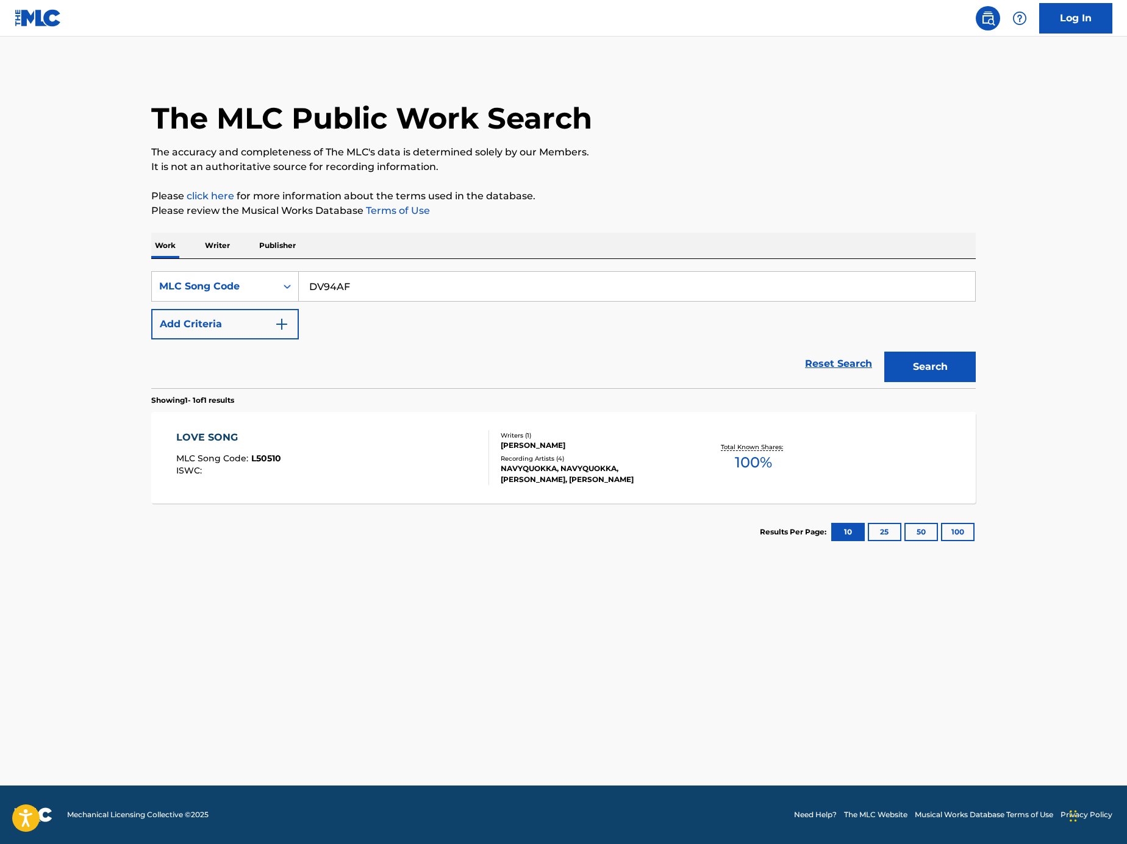
click at [951, 365] on button "Search" at bounding box center [929, 367] width 91 height 30
click at [437, 485] on div "DO YOU KNOW MLC Song Code : DV94AF ISWC : Writers ( 2 ) CAI ZHI ZHONG, PHIL LAM…" at bounding box center [563, 457] width 824 height 91
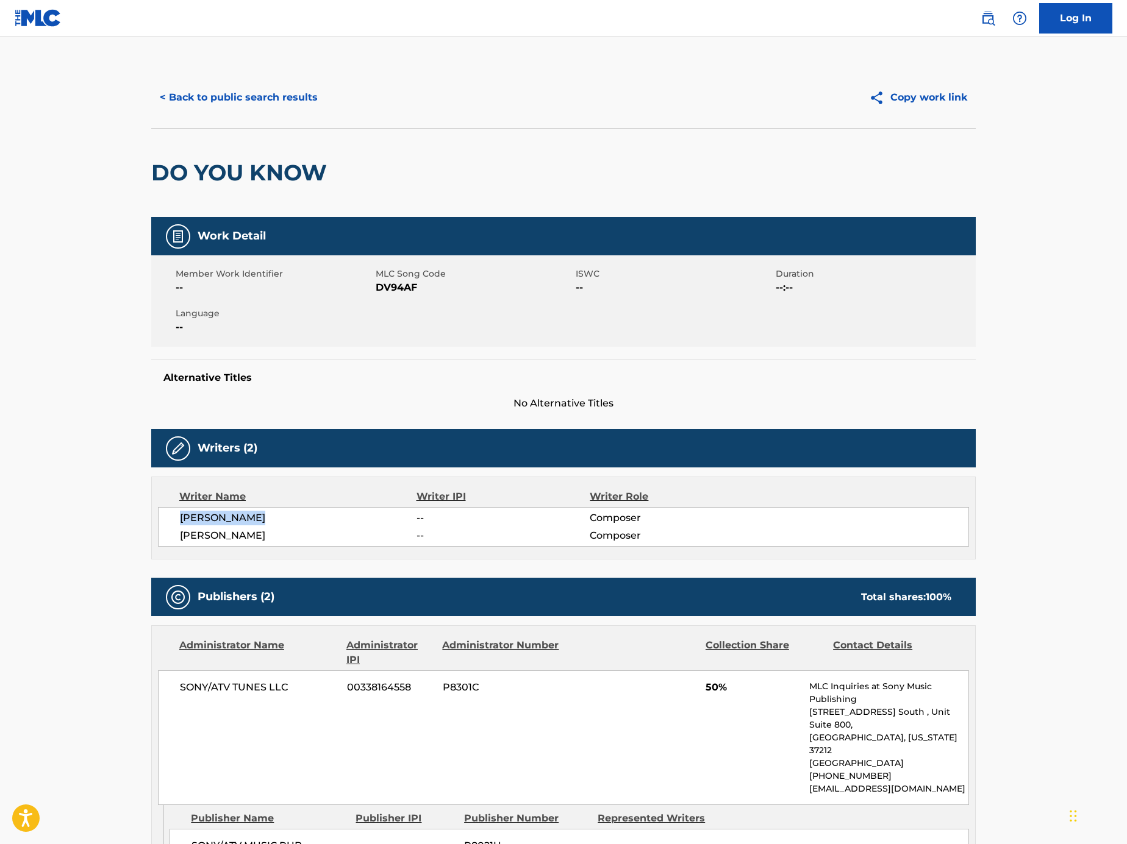
drag, startPoint x: 271, startPoint y: 515, endPoint x: 177, endPoint y: 523, distance: 94.2
click at [177, 523] on div "CAI ZHI ZHONG -- Composer PHIL LAM -- Composer" at bounding box center [563, 527] width 811 height 40
click at [233, 544] on div "CAI ZHI ZHONG -- Composer PHIL LAM -- Composer" at bounding box center [563, 527] width 811 height 40
click at [233, 520] on span "CAI ZHI ZHONG" at bounding box center [298, 518] width 237 height 15
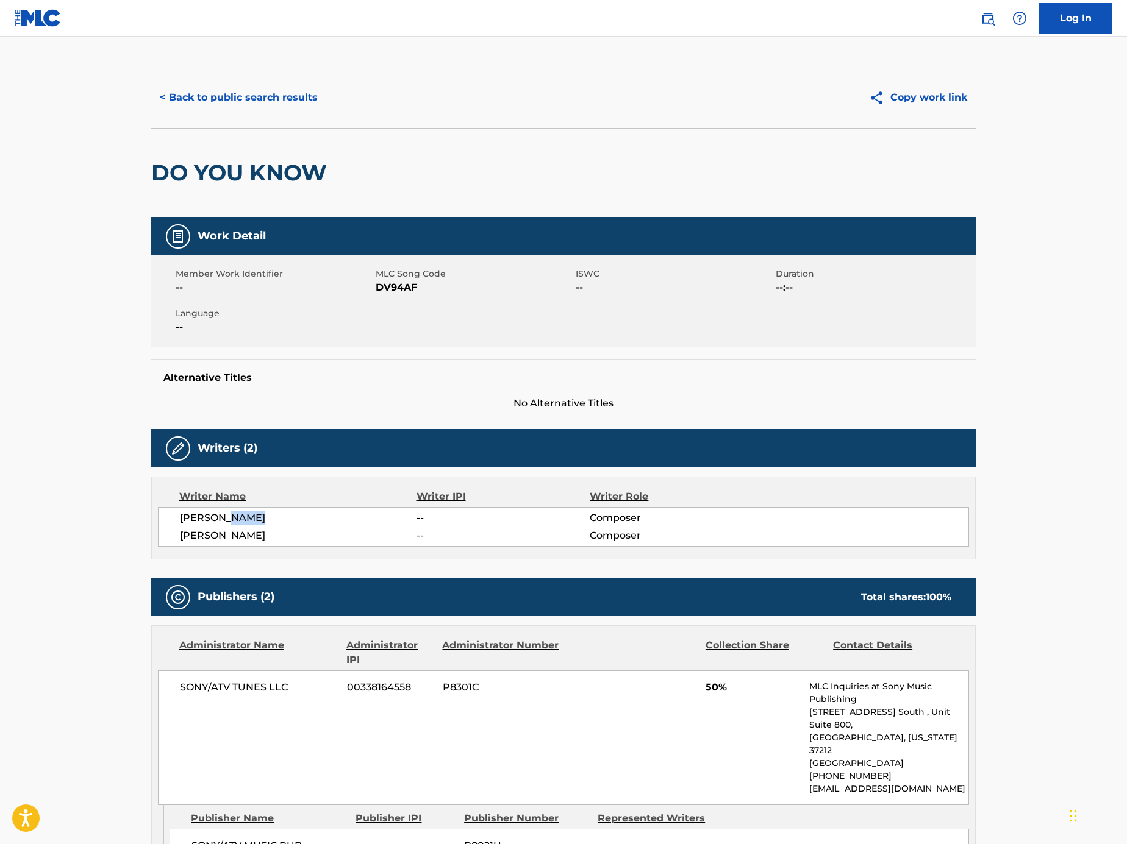
click at [243, 94] on button "< Back to public search results" at bounding box center [238, 97] width 175 height 30
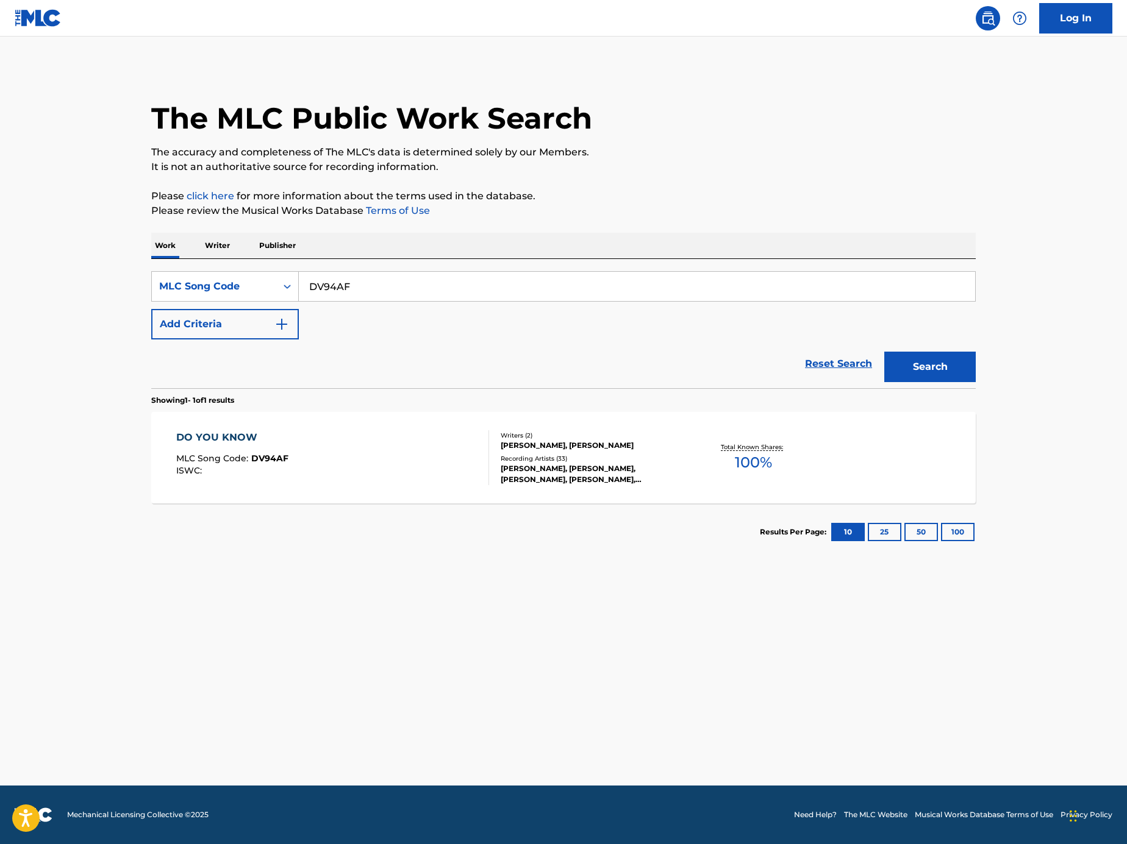
click at [369, 292] on input "DV94AF" at bounding box center [637, 286] width 676 height 29
paste input "Search Form"
click at [619, 276] on input "Search Form" at bounding box center [637, 286] width 676 height 29
paste input "VB9GIO"
type input "VB9GIO"
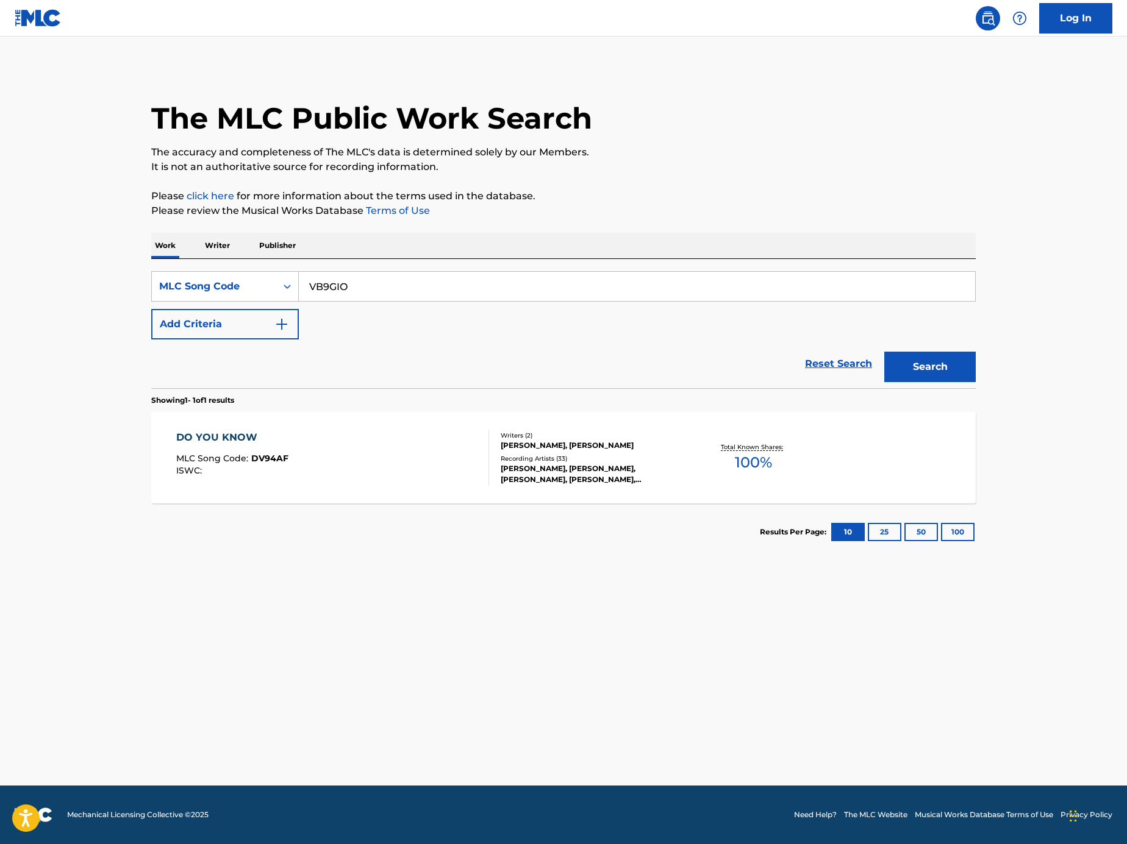
click at [925, 370] on button "Search" at bounding box center [929, 367] width 91 height 30
click at [406, 446] on div "VOICE (FEAT. SU RAN) MLC Song Code : VB9GIO ISWC :" at bounding box center [332, 457] width 313 height 55
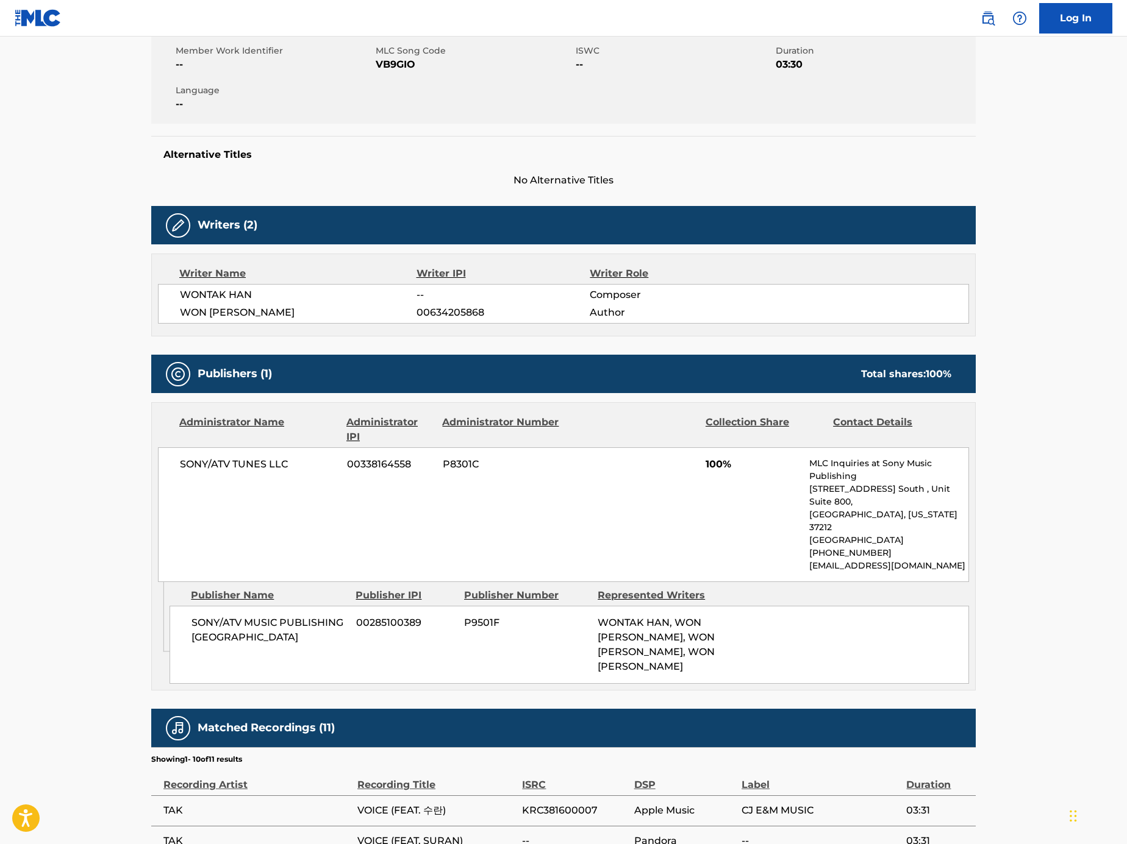
scroll to position [204, 0]
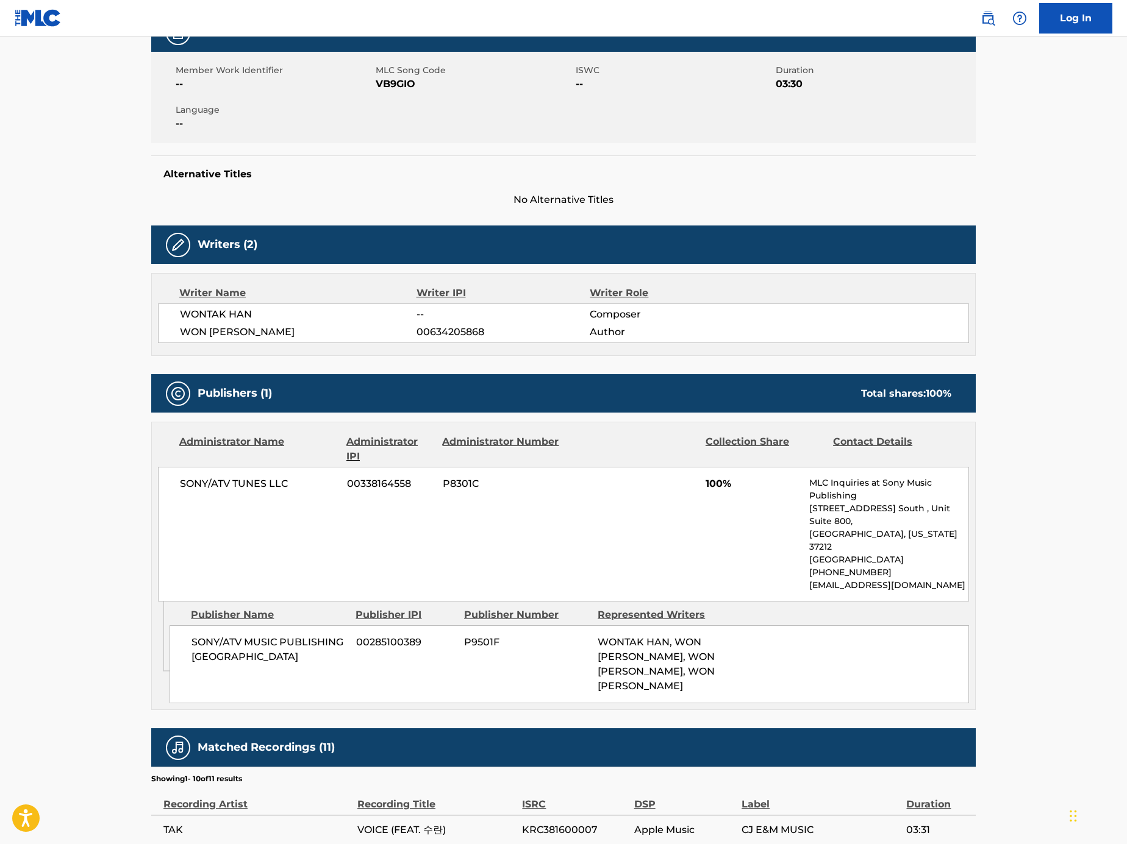
click at [257, 332] on span "WON KYU JUNG" at bounding box center [298, 332] width 237 height 15
click at [247, 331] on span "WON KYU JUNG" at bounding box center [298, 332] width 237 height 15
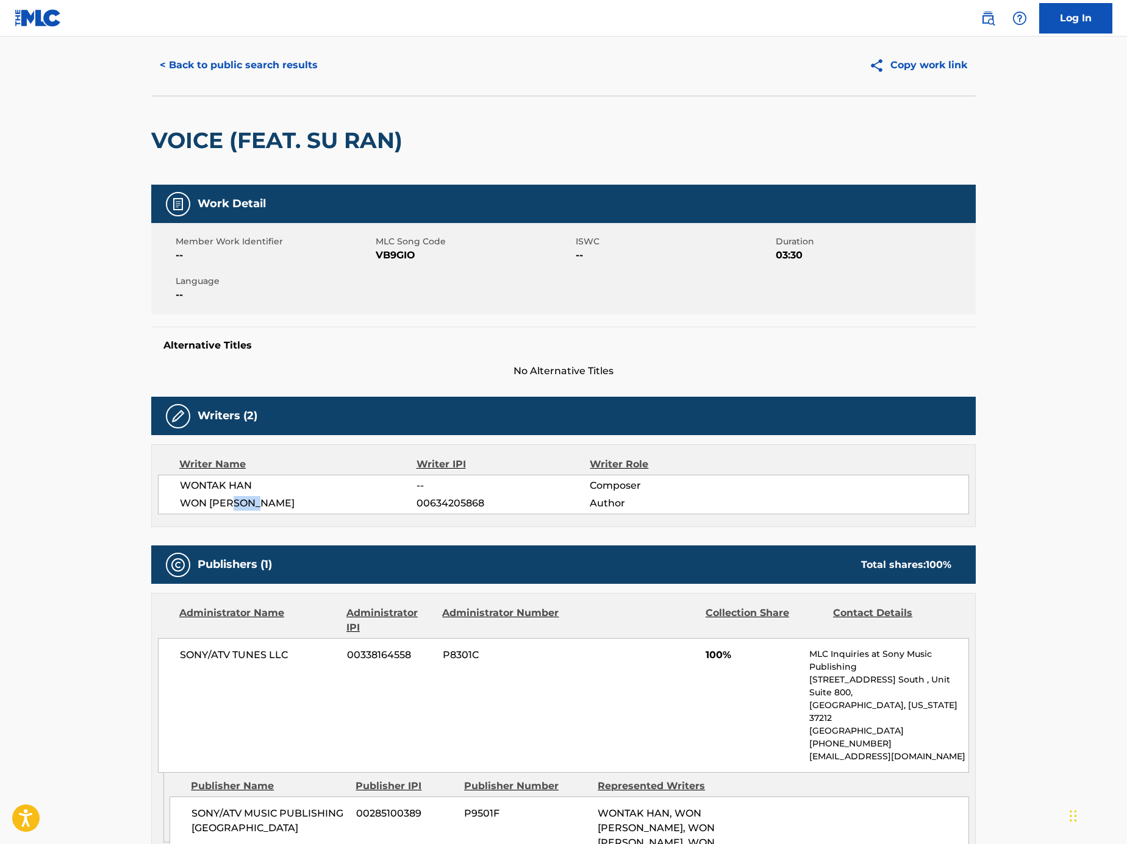
scroll to position [0, 0]
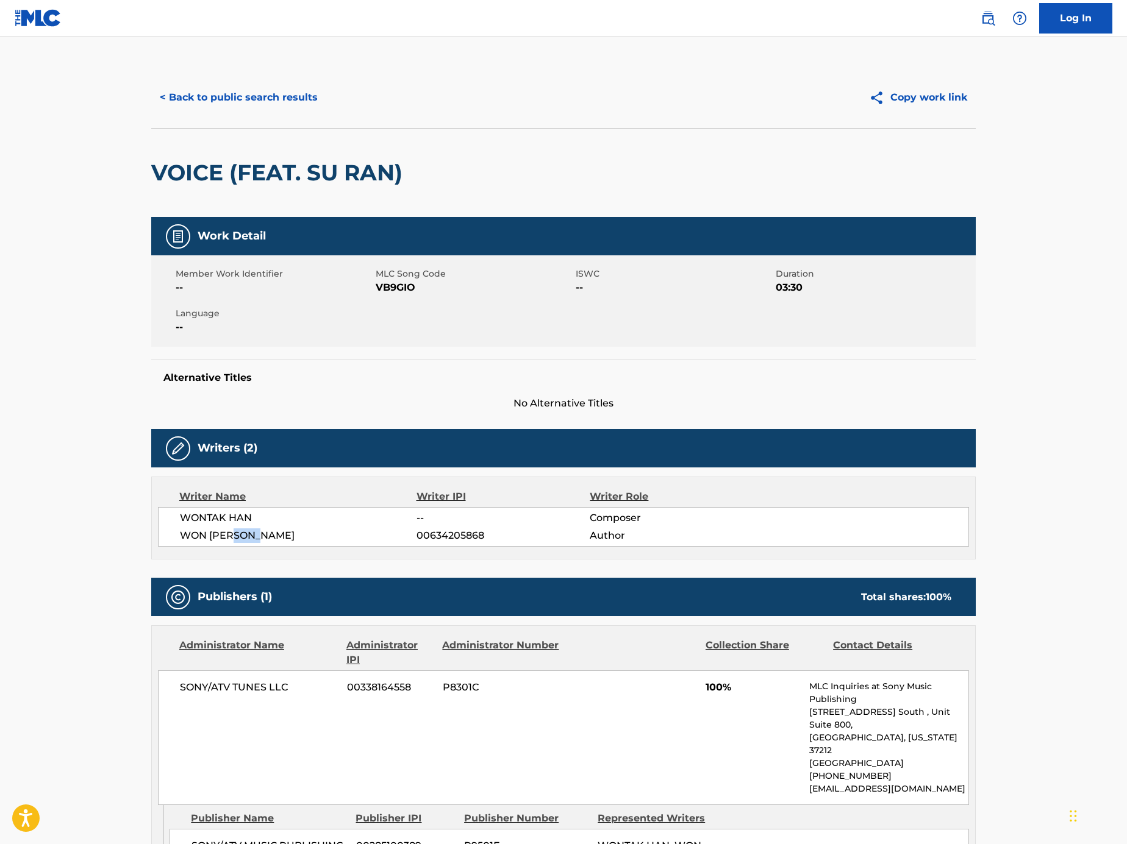
click at [264, 99] on button "< Back to public search results" at bounding box center [238, 97] width 175 height 30
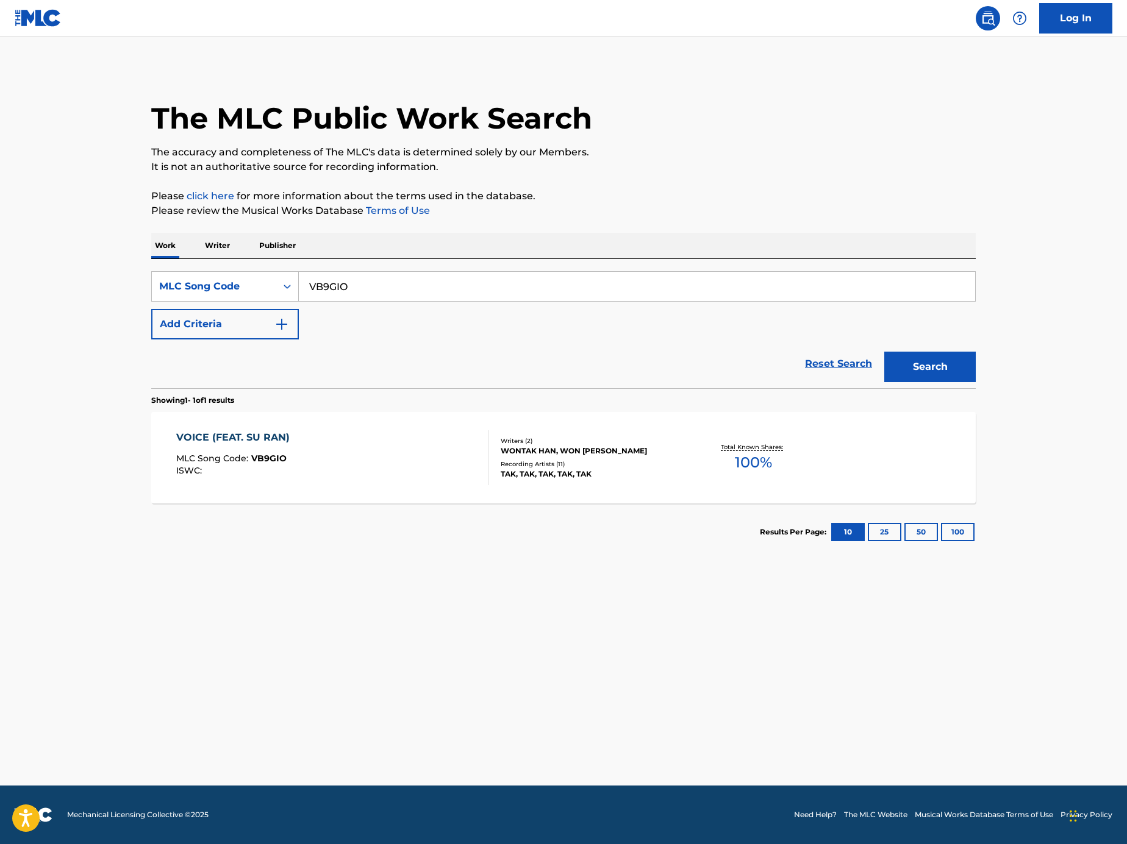
click at [430, 280] on input "VB9GIO" at bounding box center [637, 286] width 676 height 29
paste input "I12115"
type input "I12115"
click at [924, 368] on button "Search" at bounding box center [929, 367] width 91 height 30
click at [433, 471] on div "I DREAMED A DREAM MLC Song Code : I12115 ISWC : T9009024593" at bounding box center [332, 457] width 313 height 55
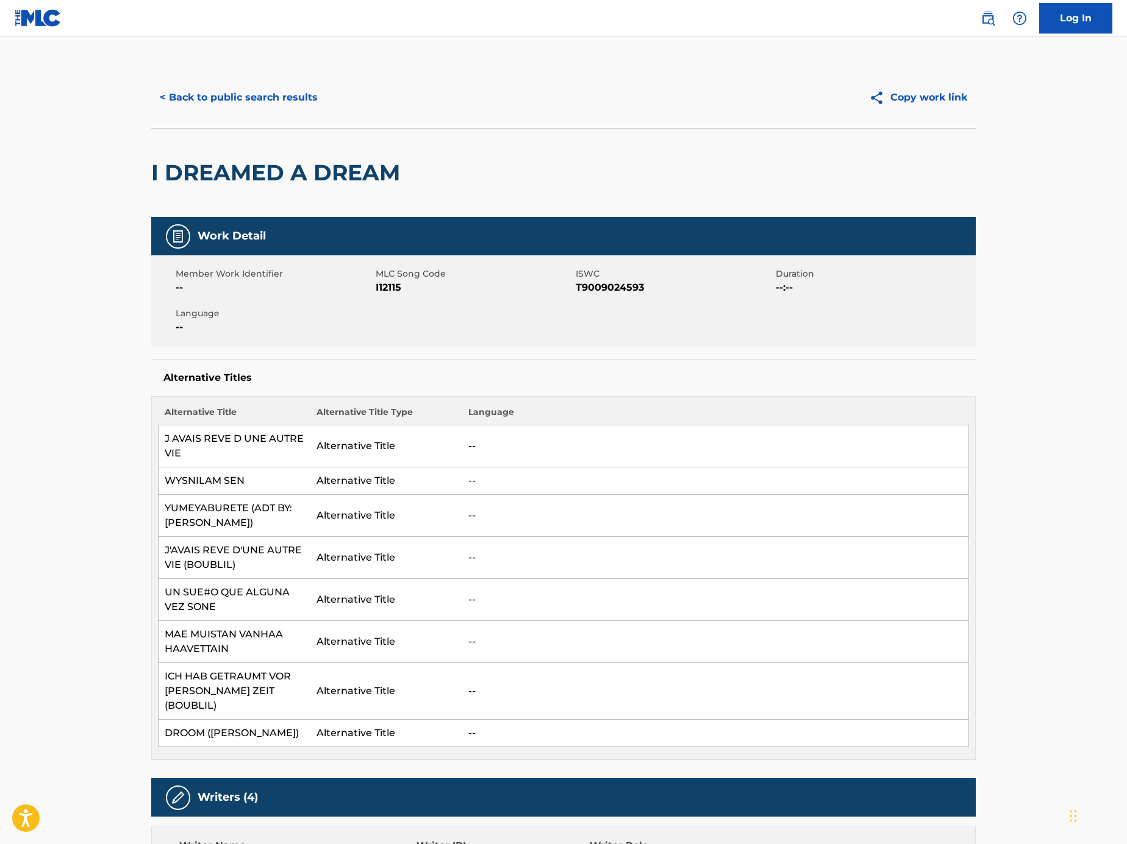
click at [261, 90] on button "< Back to public search results" at bounding box center [238, 97] width 175 height 30
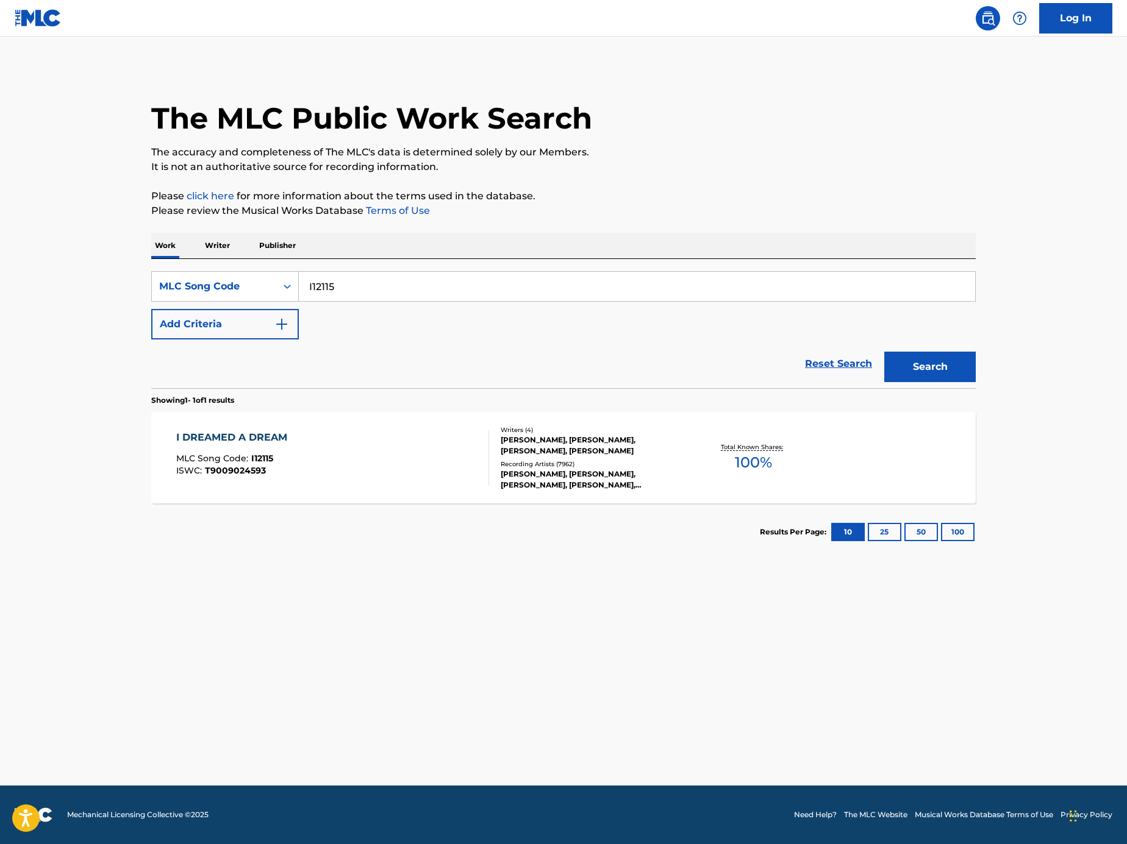
click at [452, 279] on input "I12115" at bounding box center [637, 286] width 676 height 29
paste input "PE8APA"
type input "PE8APA"
click at [960, 374] on button "Search" at bounding box center [929, 367] width 91 height 30
click at [397, 444] on div "POP STAR MLC Song Code : PE8APA ISWC : T3053954200" at bounding box center [332, 457] width 313 height 55
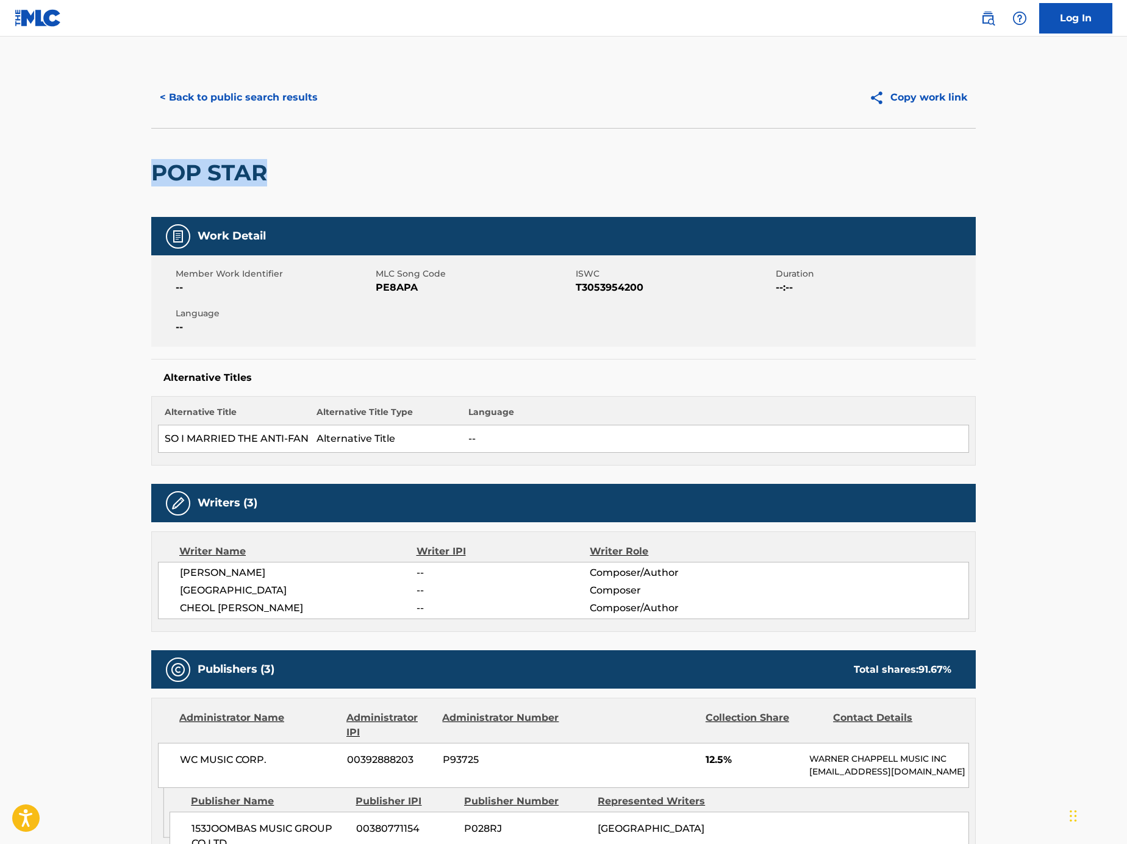
drag, startPoint x: 304, startPoint y: 179, endPoint x: 94, endPoint y: 164, distance: 209.6
click at [241, 589] on span "SEUL GI PARK" at bounding box center [298, 590] width 237 height 15
click at [230, 101] on button "< Back to public search results" at bounding box center [238, 97] width 175 height 30
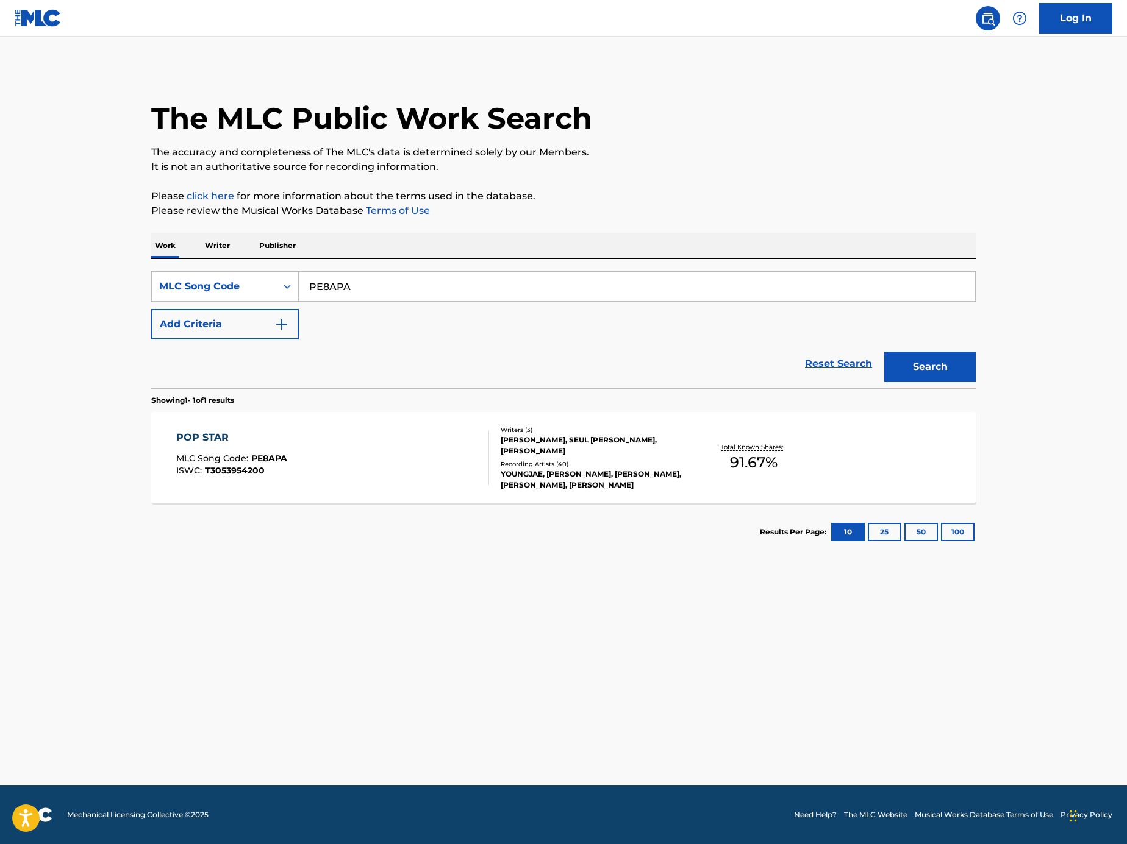
click at [420, 287] on input "PE8APA" at bounding box center [637, 286] width 676 height 29
paste input "2234O"
type input "P2234O"
click at [956, 374] on button "Search" at bounding box center [929, 367] width 91 height 30
click at [319, 422] on div "POP STAR! MLC Song Code : P2234O ISWC : T9001956690 Writers ( 1 ) BENEDICT JOHN…" at bounding box center [563, 457] width 824 height 91
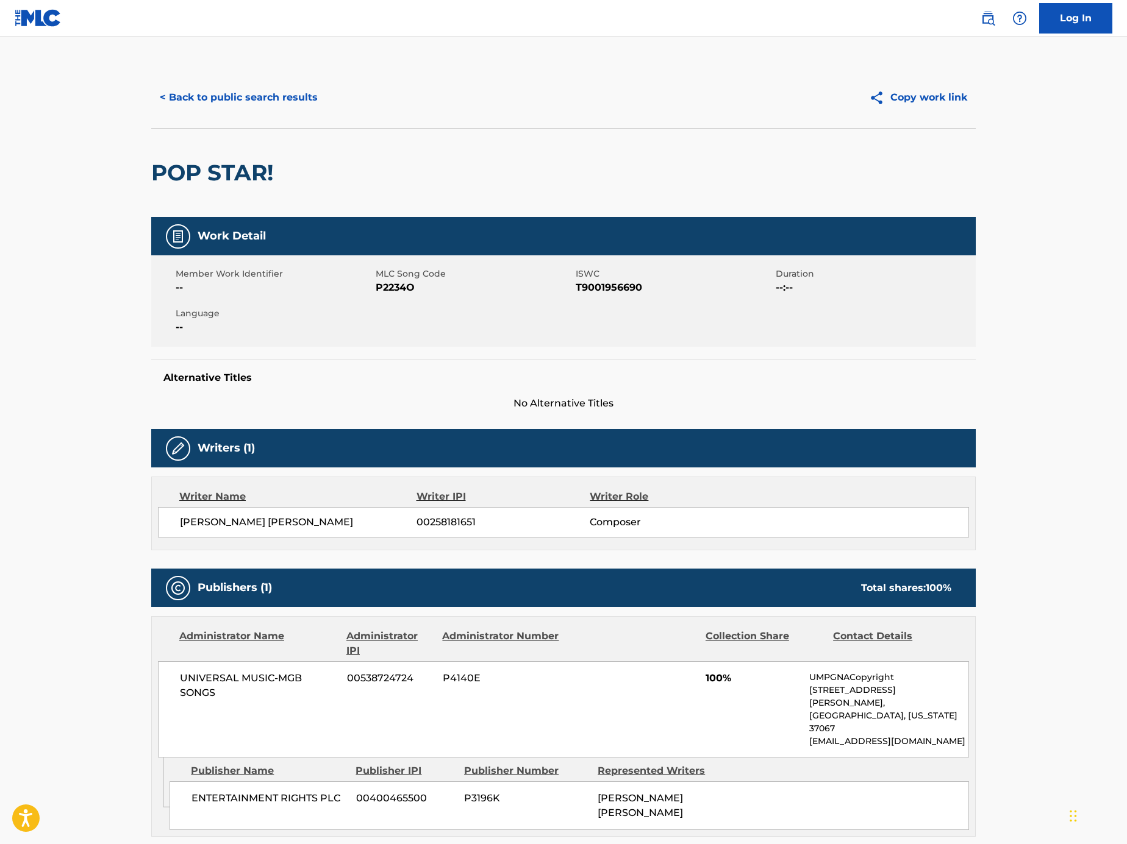
click at [273, 84] on button "< Back to public search results" at bounding box center [238, 97] width 175 height 30
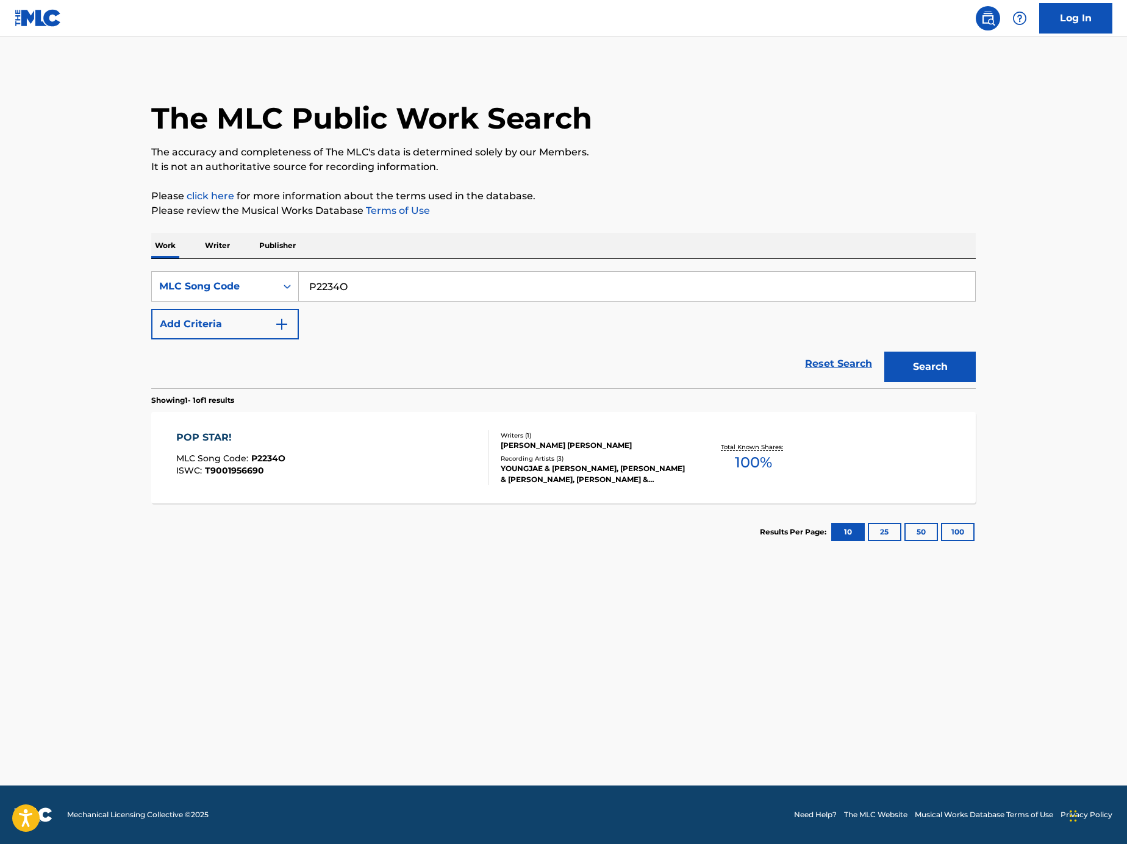
click at [457, 273] on input "P2234O" at bounding box center [637, 286] width 676 height 29
paste input "Search Form"
click at [627, 292] on input "Search Form" at bounding box center [637, 286] width 676 height 29
paste input "O0927Y"
type input "O0927Y"
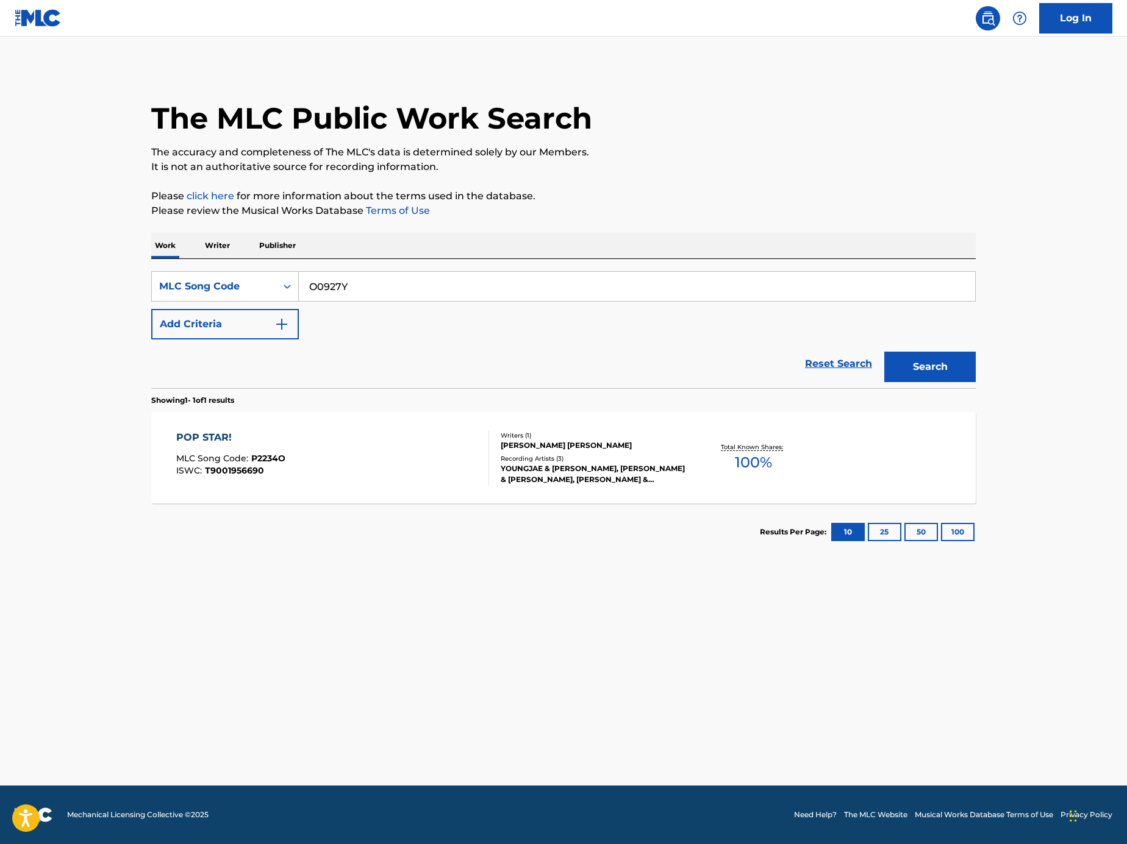
click at [918, 359] on button "Search" at bounding box center [929, 367] width 91 height 30
click at [404, 482] on div "ANO NATSUE MLC Song Code : O0927Y ISWC : T1016908011" at bounding box center [332, 457] width 313 height 55
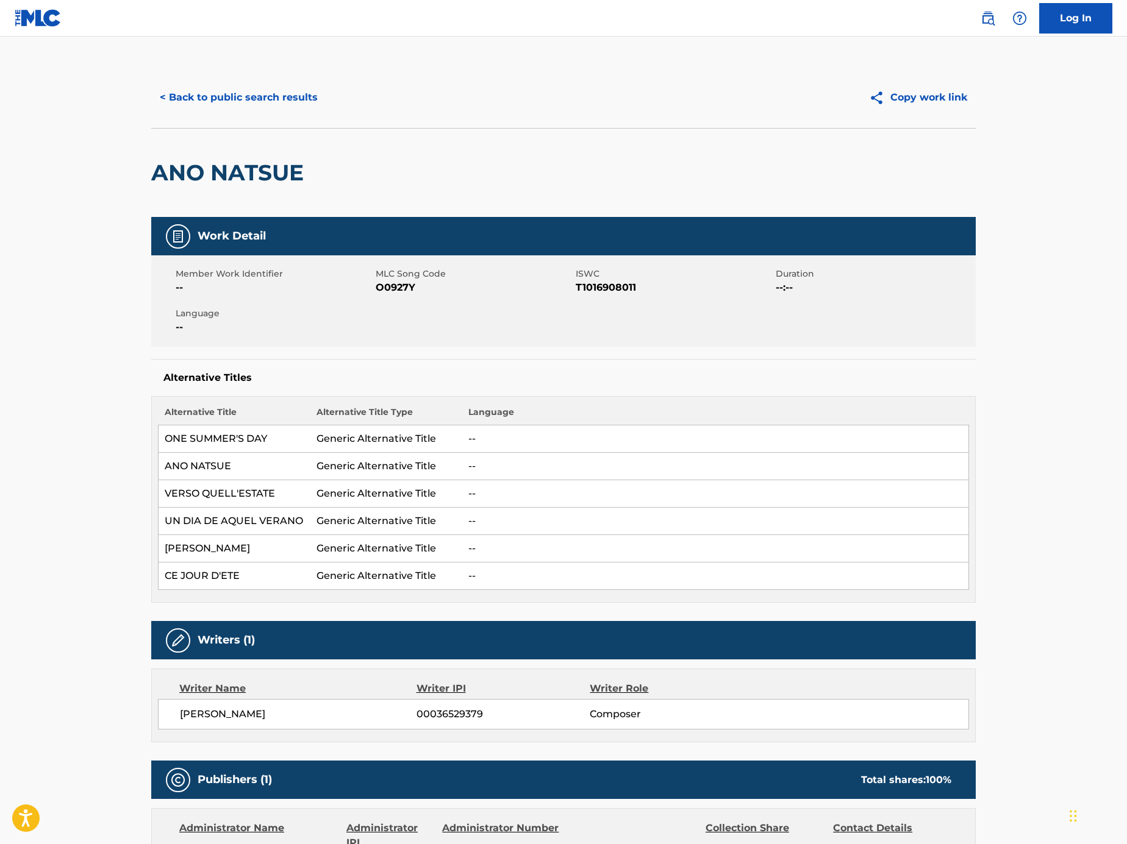
click at [287, 107] on button "< Back to public search results" at bounding box center [238, 97] width 175 height 30
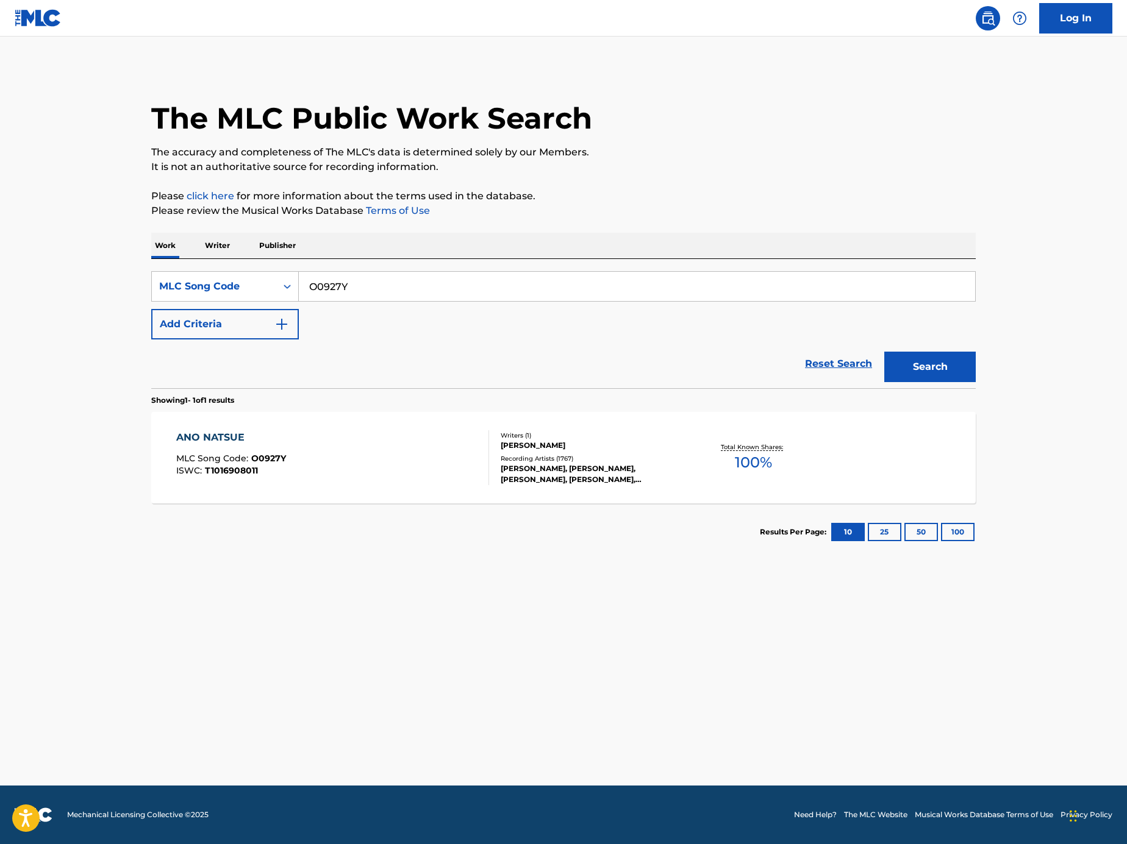
click at [424, 284] on input "O0927Y" at bounding box center [637, 286] width 676 height 29
paste input "Search Form"
click at [842, 267] on div "SearchWithCriteria7fa81253-6a97-45e6-8b52-4ce55f9298d6 MLC Song Code Add Criter…" at bounding box center [563, 323] width 824 height 129
click at [842, 272] on input "Search Form" at bounding box center [637, 286] width 676 height 29
paste input "WB257N"
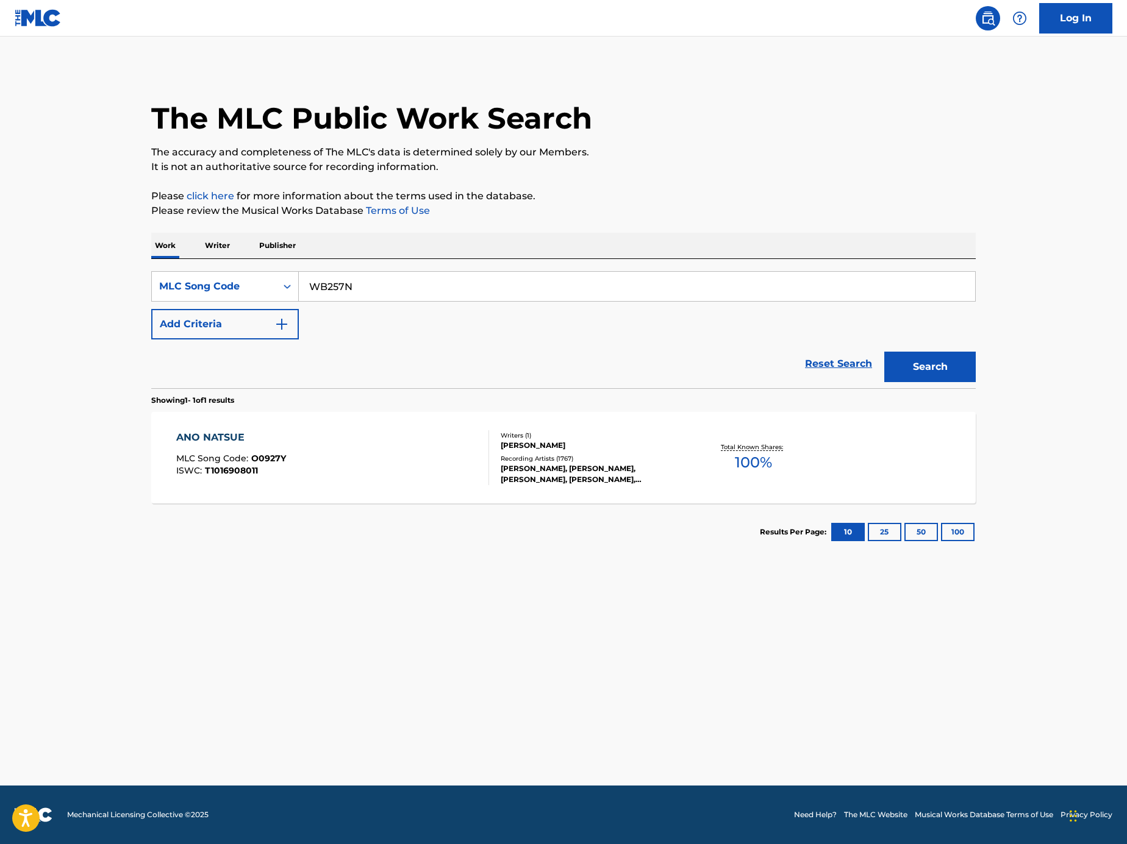
type input "WB257N"
click at [961, 373] on button "Search" at bounding box center [929, 367] width 91 height 30
click at [413, 294] on input "WB257N" at bounding box center [637, 286] width 676 height 29
paste input "Search Form"
click at [796, 272] on input "Search Form" at bounding box center [637, 286] width 676 height 29
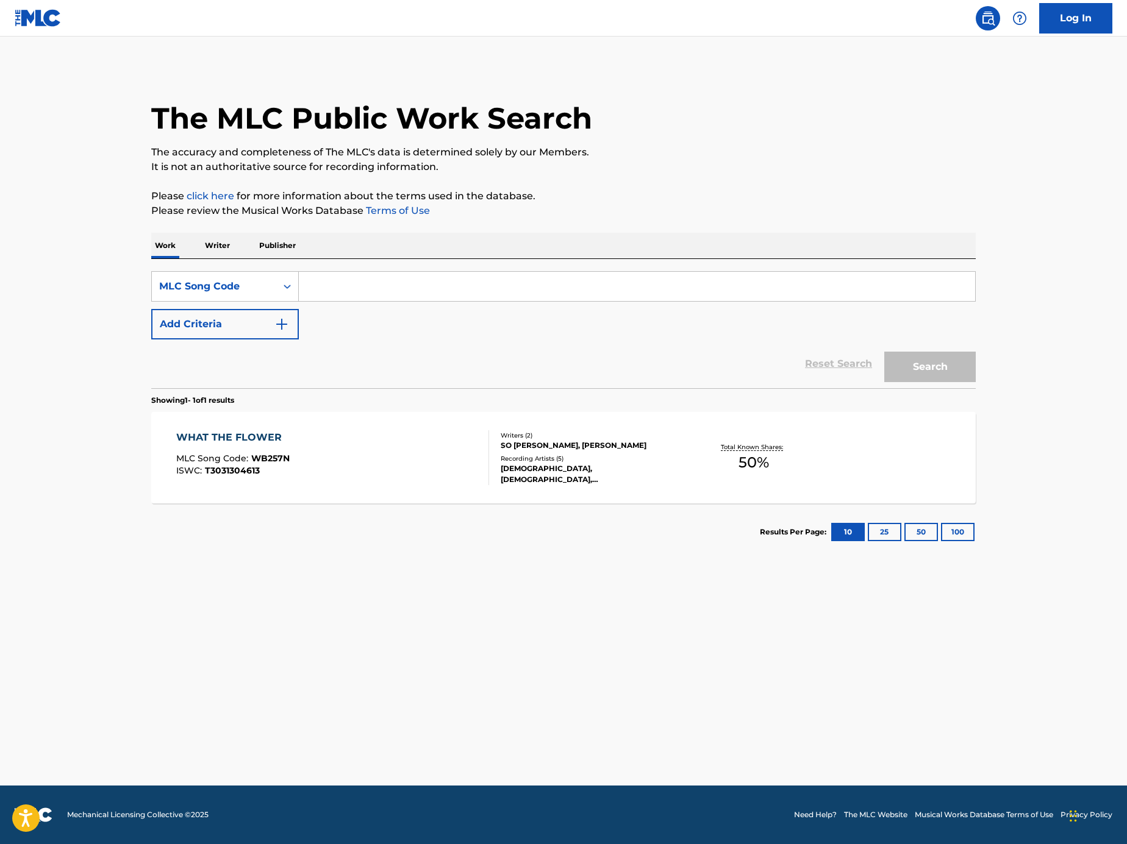
paste input "L28463"
type input "L28463"
click at [928, 364] on button "Search" at bounding box center [929, 367] width 91 height 30
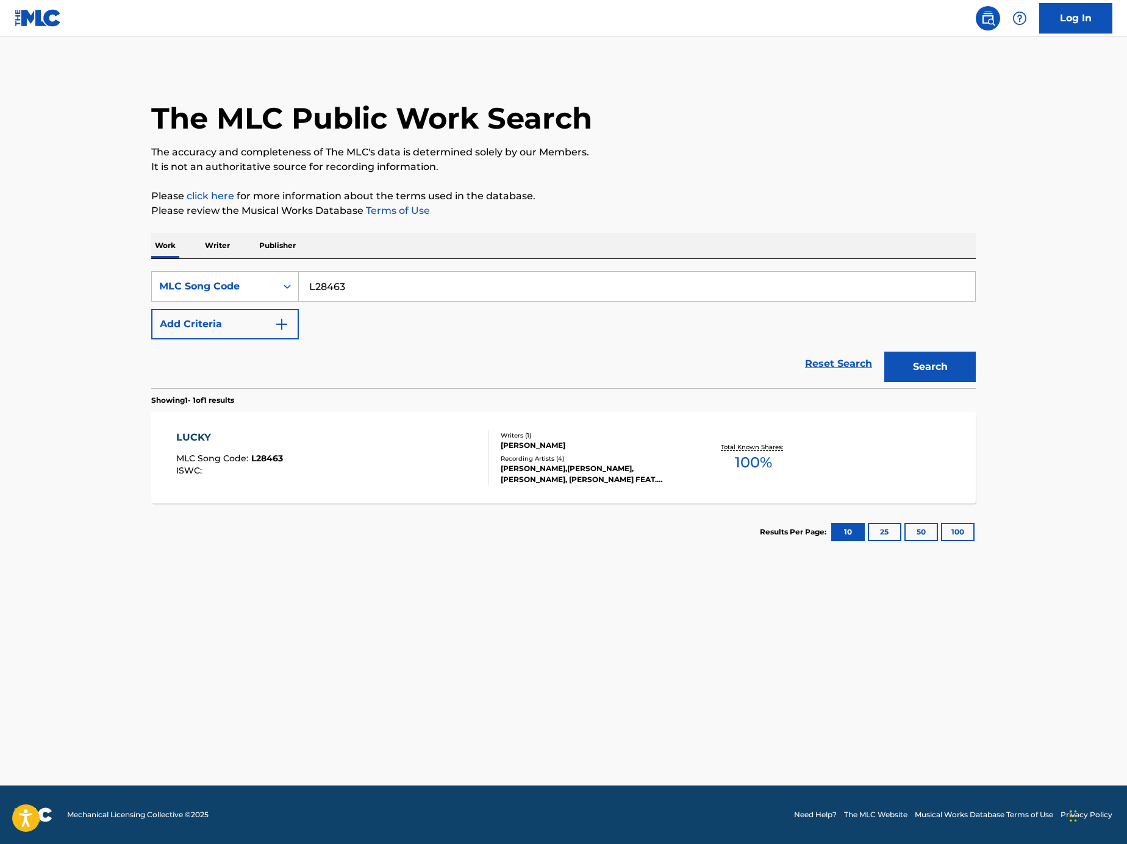
click at [440, 419] on div "LUCKY MLC Song Code : L28463 ISWC : Writers ( 1 ) BOBBY STEVENSON Recording Art…" at bounding box center [563, 457] width 824 height 91
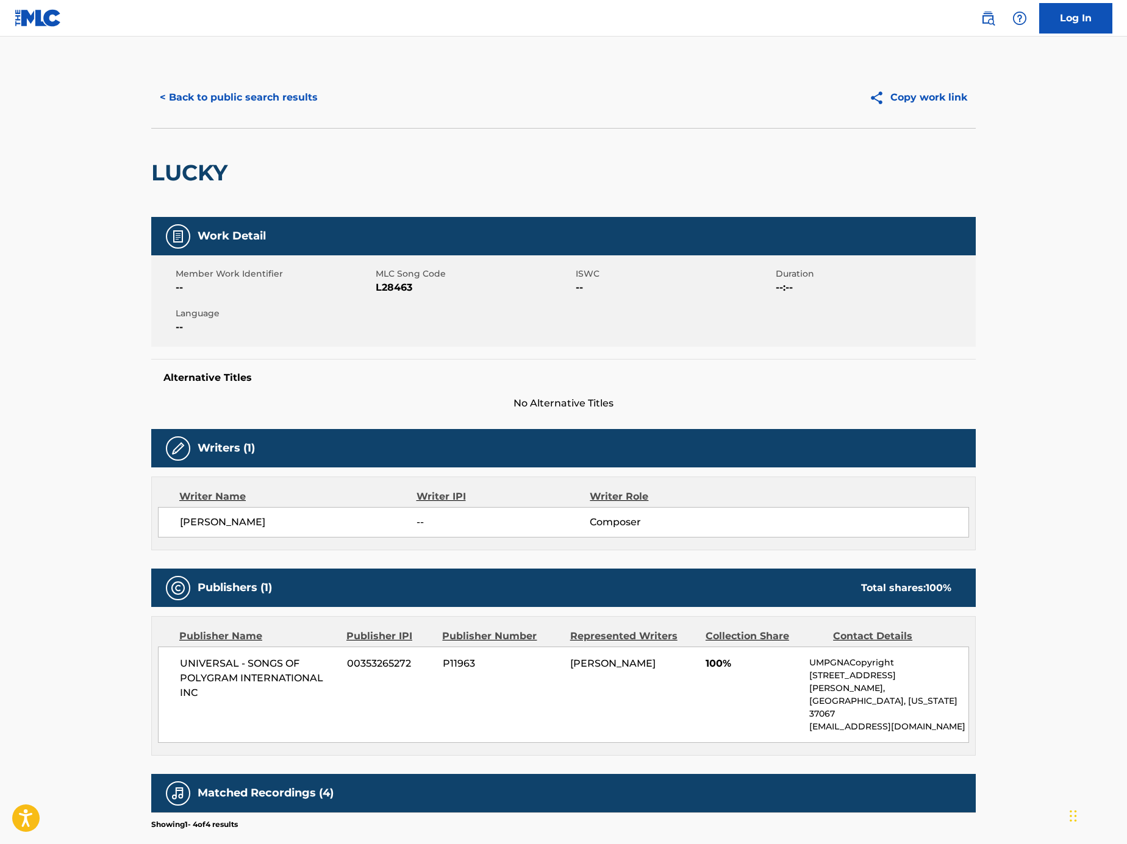
click at [239, 93] on button "< Back to public search results" at bounding box center [238, 97] width 175 height 30
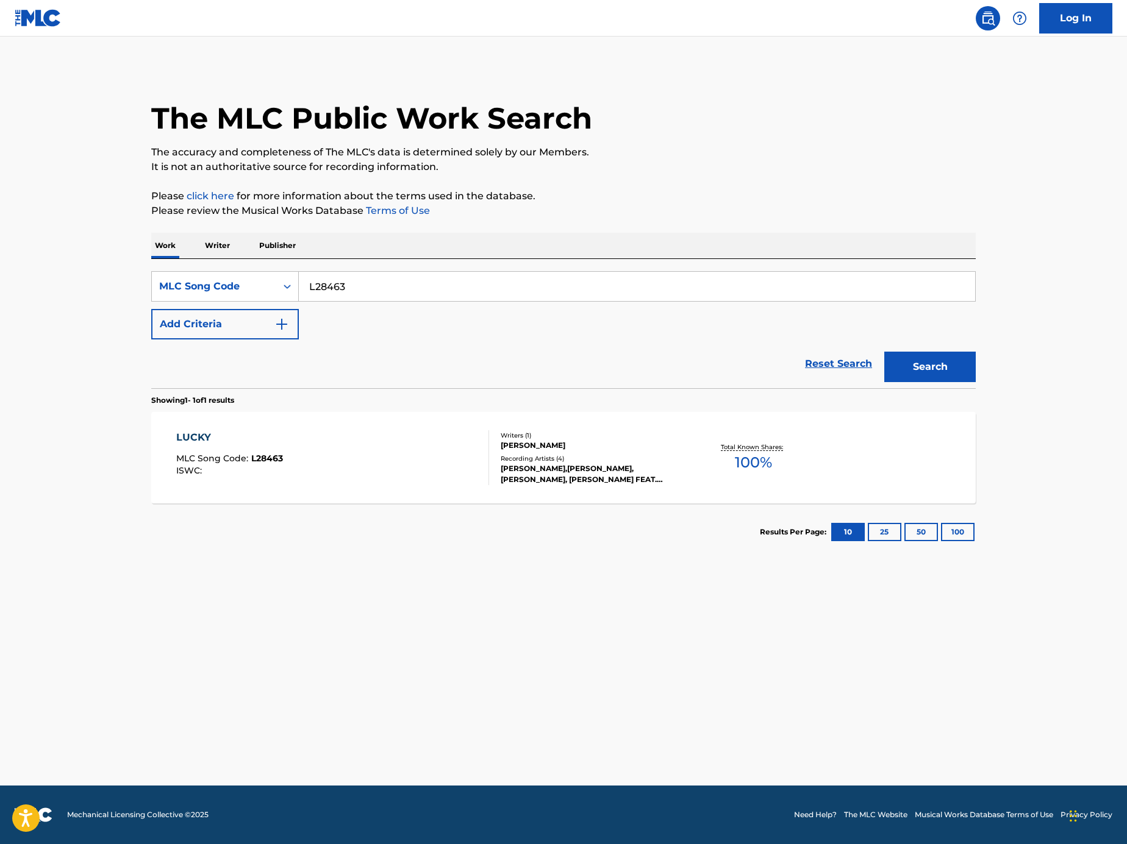
click at [384, 260] on div "SearchWithCriteria7fa81253-6a97-45e6-8b52-4ce55f9298d6 MLC Song Code L28463 Add…" at bounding box center [563, 323] width 824 height 129
click at [386, 293] on input "L28463" at bounding box center [637, 286] width 676 height 29
paste input "GE5ARD"
type input "GE5ARD"
click at [902, 371] on button "Search" at bounding box center [929, 367] width 91 height 30
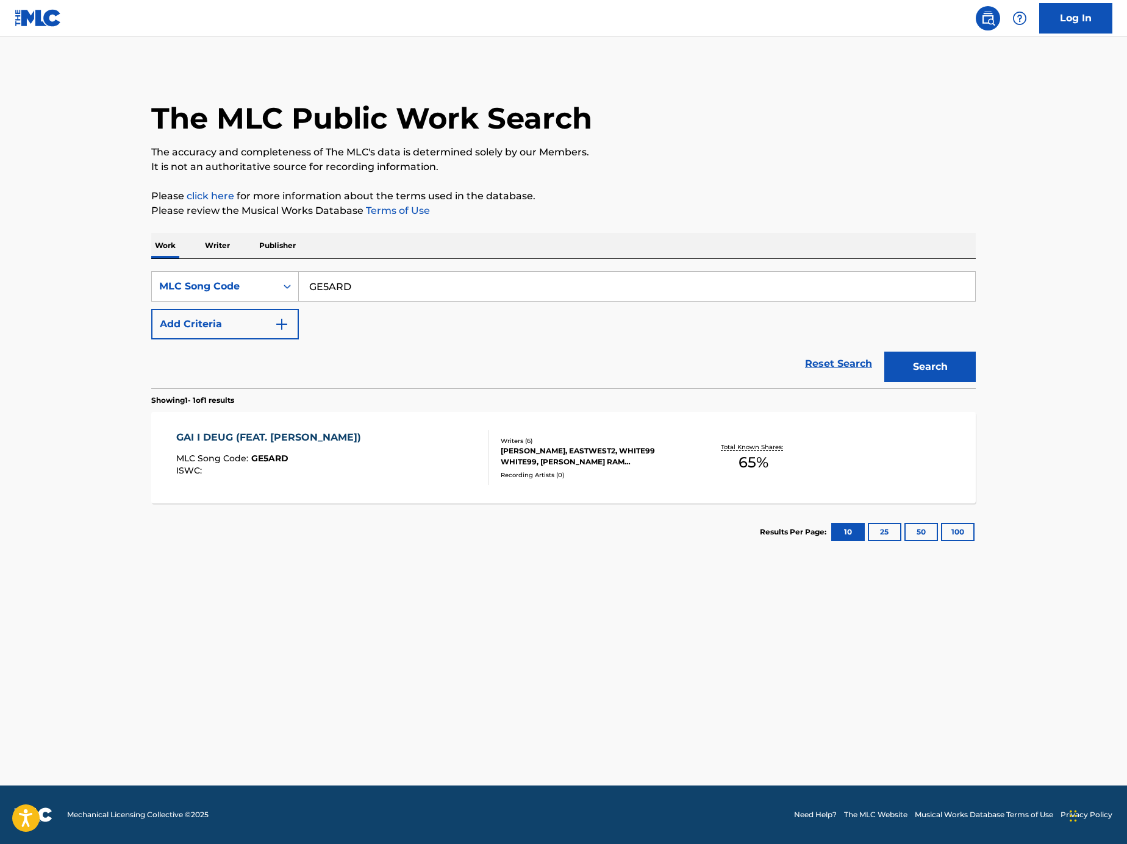
click at [380, 458] on div "GAI I DEUG (FEAT. BOBBY) MLC Song Code : GE5ARD ISWC :" at bounding box center [332, 457] width 313 height 55
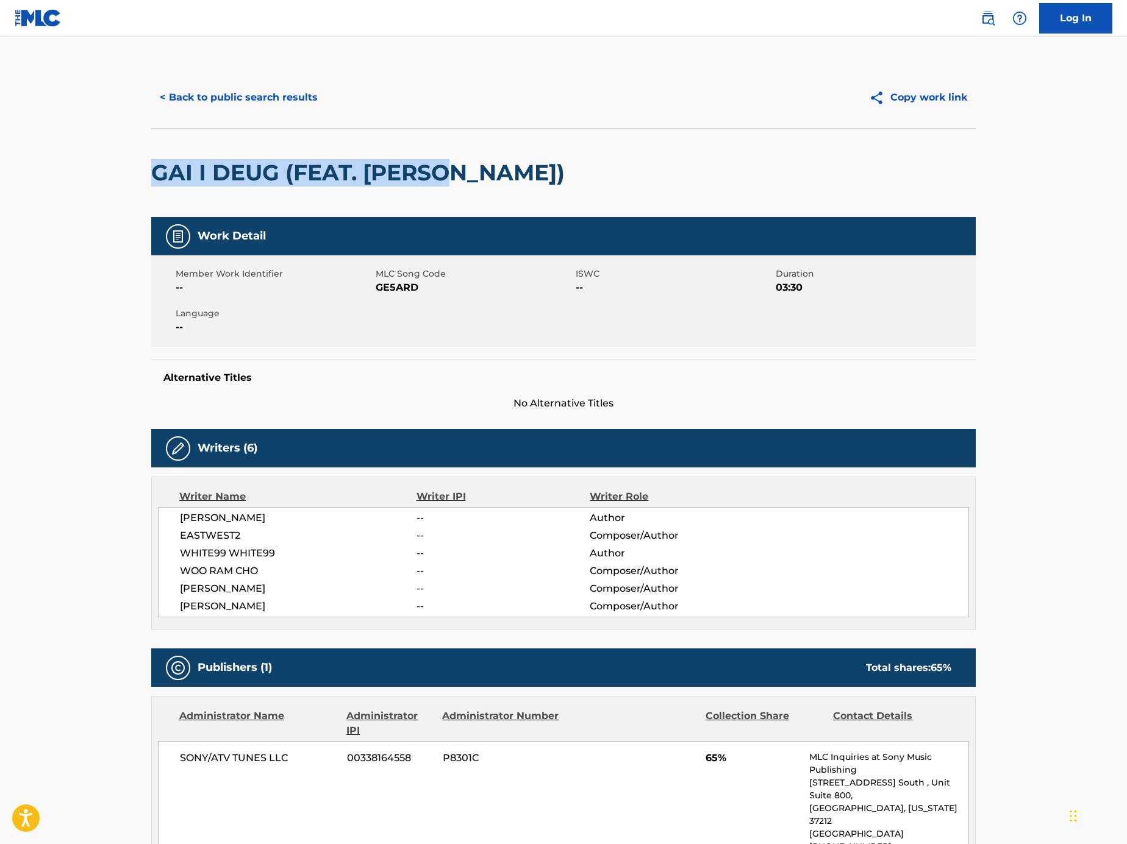
drag, startPoint x: 510, startPoint y: 179, endPoint x: 143, endPoint y: 160, distance: 367.5
click at [143, 160] on div "< Back to public search results Copy work link GAI I DEUG (FEAT. BOBBY) Work De…" at bounding box center [563, 595] width 853 height 1057
drag, startPoint x: 251, startPoint y: 609, endPoint x: 218, endPoint y: 607, distance: 32.4
click at [218, 607] on span "JI SUK WOO" at bounding box center [298, 606] width 237 height 15
click at [892, 374] on h5 "Alternative Titles" at bounding box center [563, 378] width 800 height 12
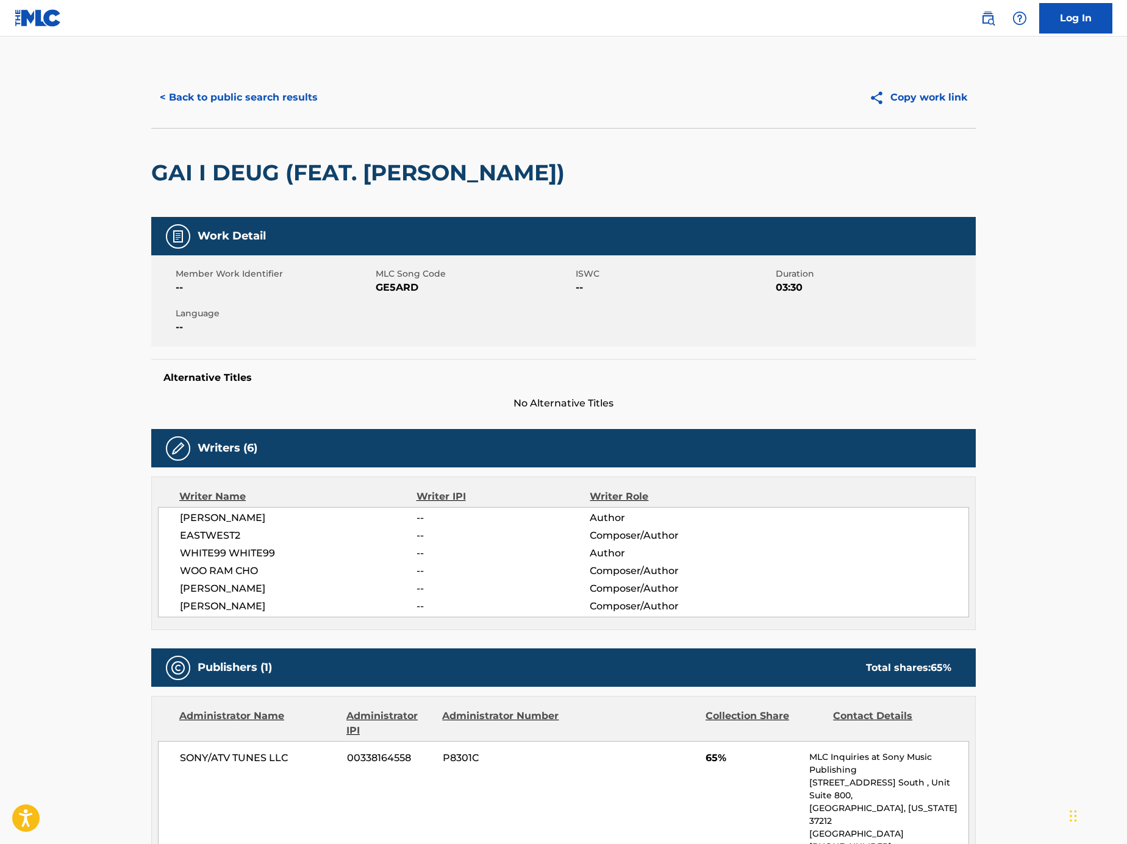
click at [271, 84] on button "< Back to public search results" at bounding box center [238, 97] width 175 height 30
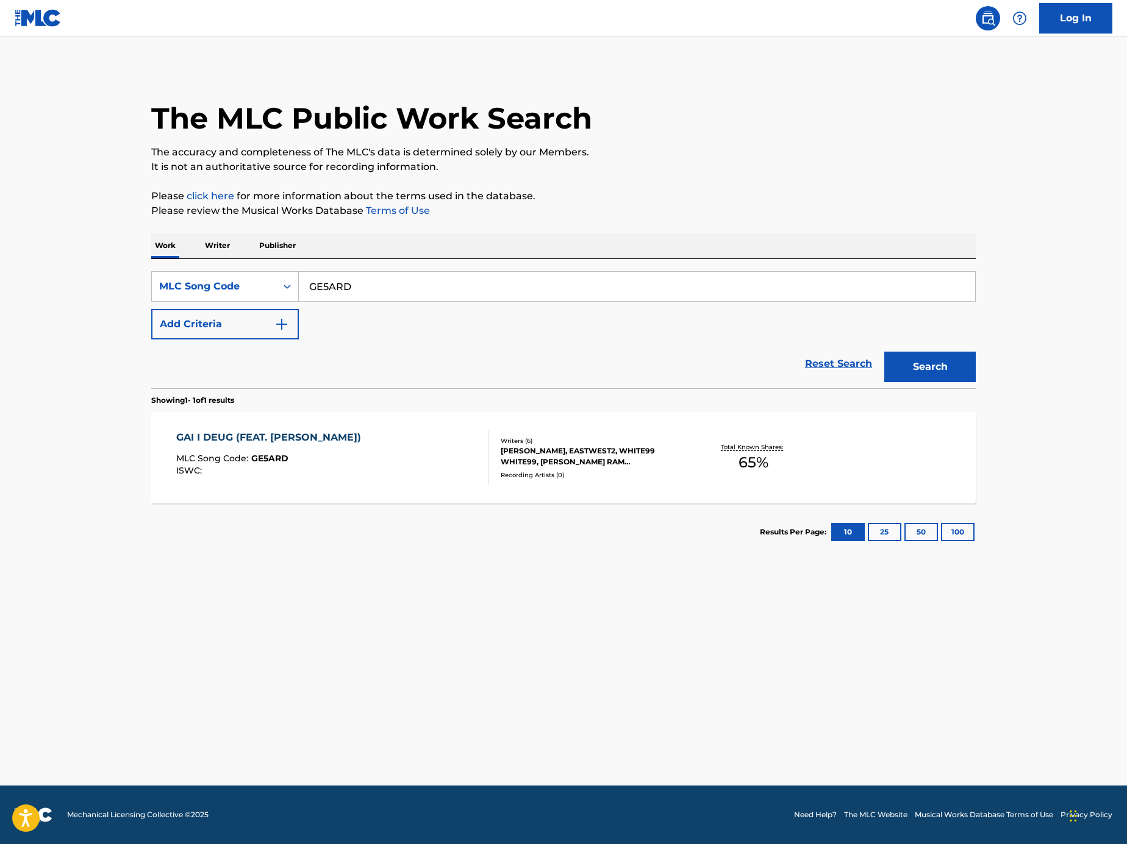
click at [372, 279] on input "GE5ARD" at bounding box center [637, 286] width 676 height 29
paste input "Search Form"
click at [761, 290] on input "Search Form" at bounding box center [637, 286] width 676 height 29
paste input "LA1J5U"
type input "LA1J5U"
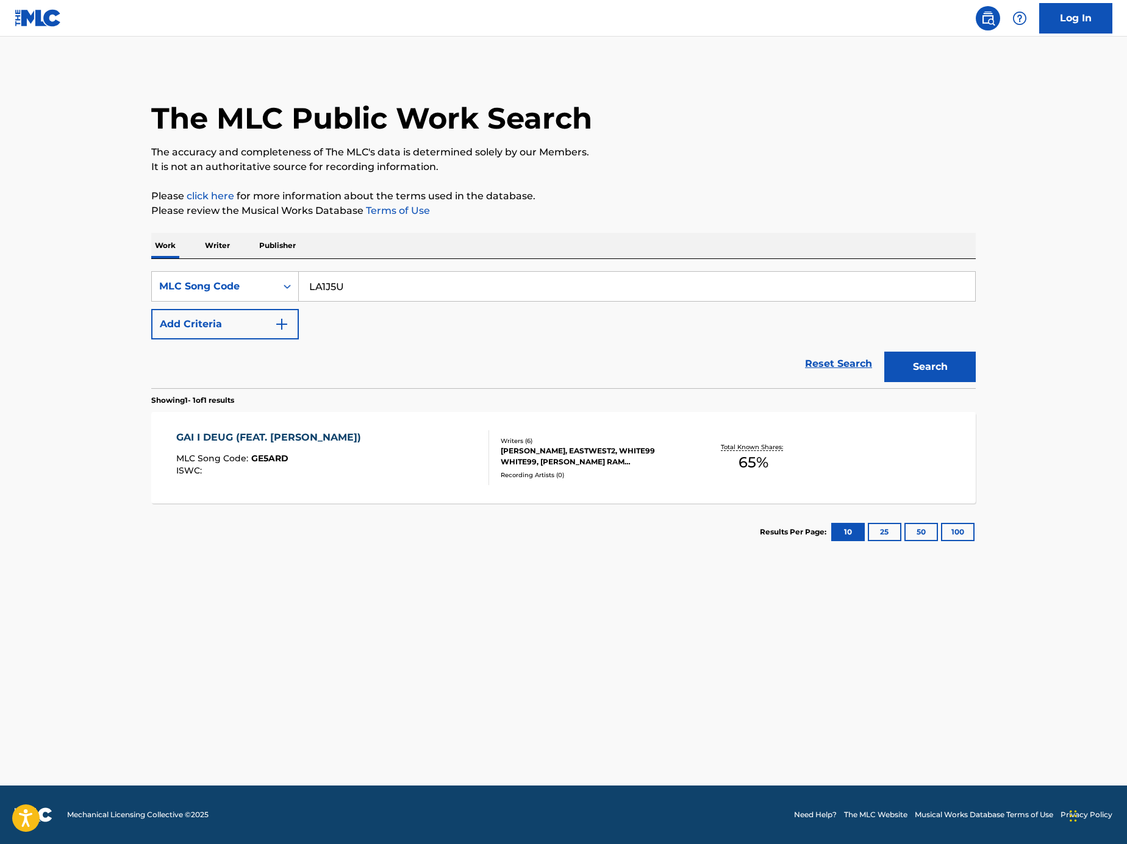
click at [927, 363] on button "Search" at bounding box center [929, 367] width 91 height 30
click at [348, 475] on div "LUCKY (I'M GOOD TO FLY GIVE ME WINGS) MLC Song Code : LA1J5U ISWC : T3013823166" at bounding box center [289, 457] width 226 height 55
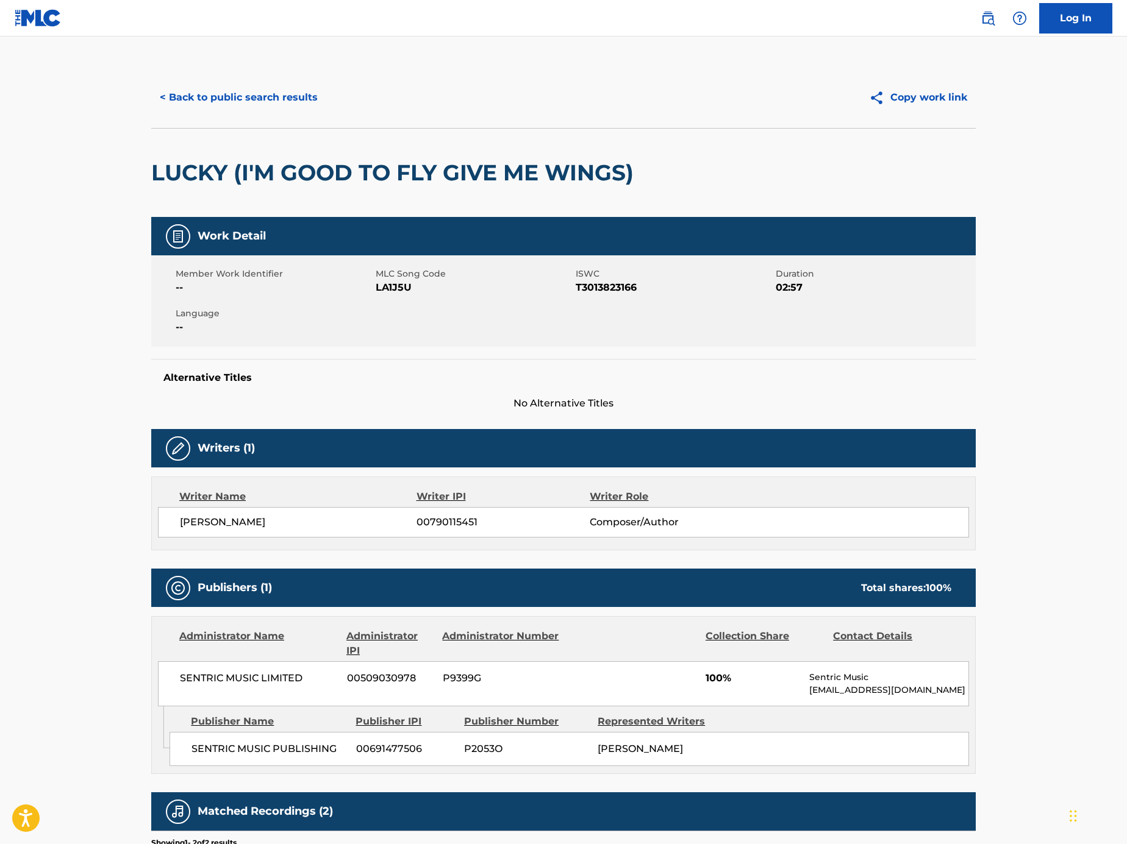
click at [232, 112] on button "< Back to public search results" at bounding box center [238, 97] width 175 height 30
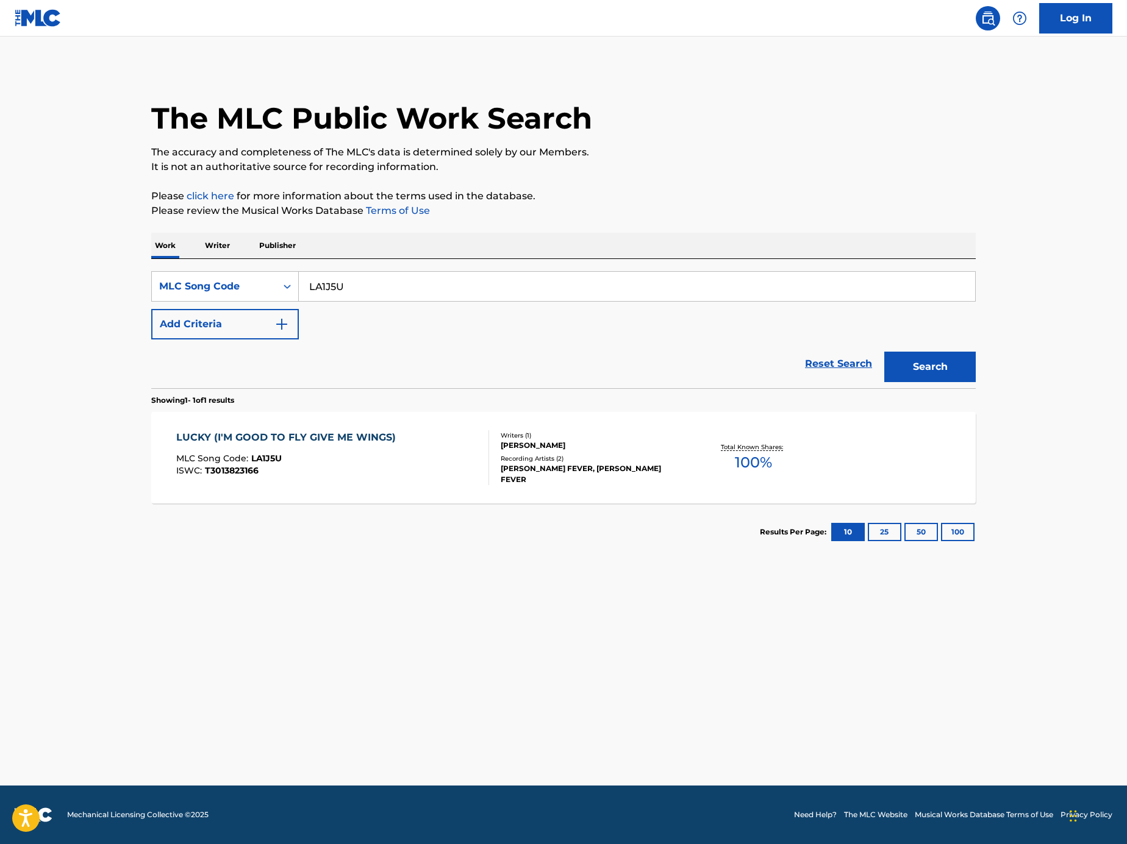
click at [335, 293] on input "LA1J5U" at bounding box center [637, 286] width 676 height 29
paste input "GE5ARD"
type input "GE5ARD"
click at [934, 374] on button "Search" at bounding box center [929, 367] width 91 height 30
click at [401, 291] on input "GE5ARD" at bounding box center [637, 286] width 676 height 29
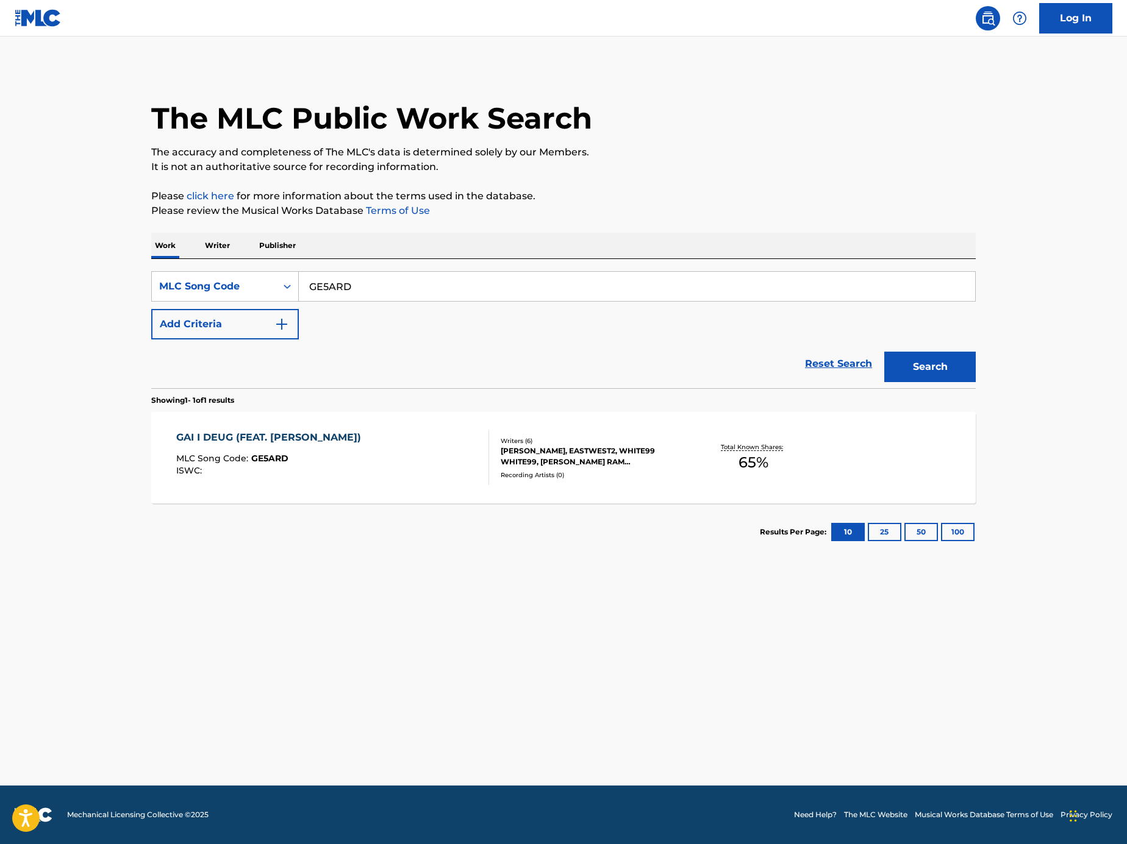
paste input "Search Form"
click at [693, 282] on input "Search Form" at bounding box center [637, 286] width 676 height 29
paste input "LV8F3U"
type input "LV8F3U"
click at [973, 357] on button "Search" at bounding box center [929, 367] width 91 height 30
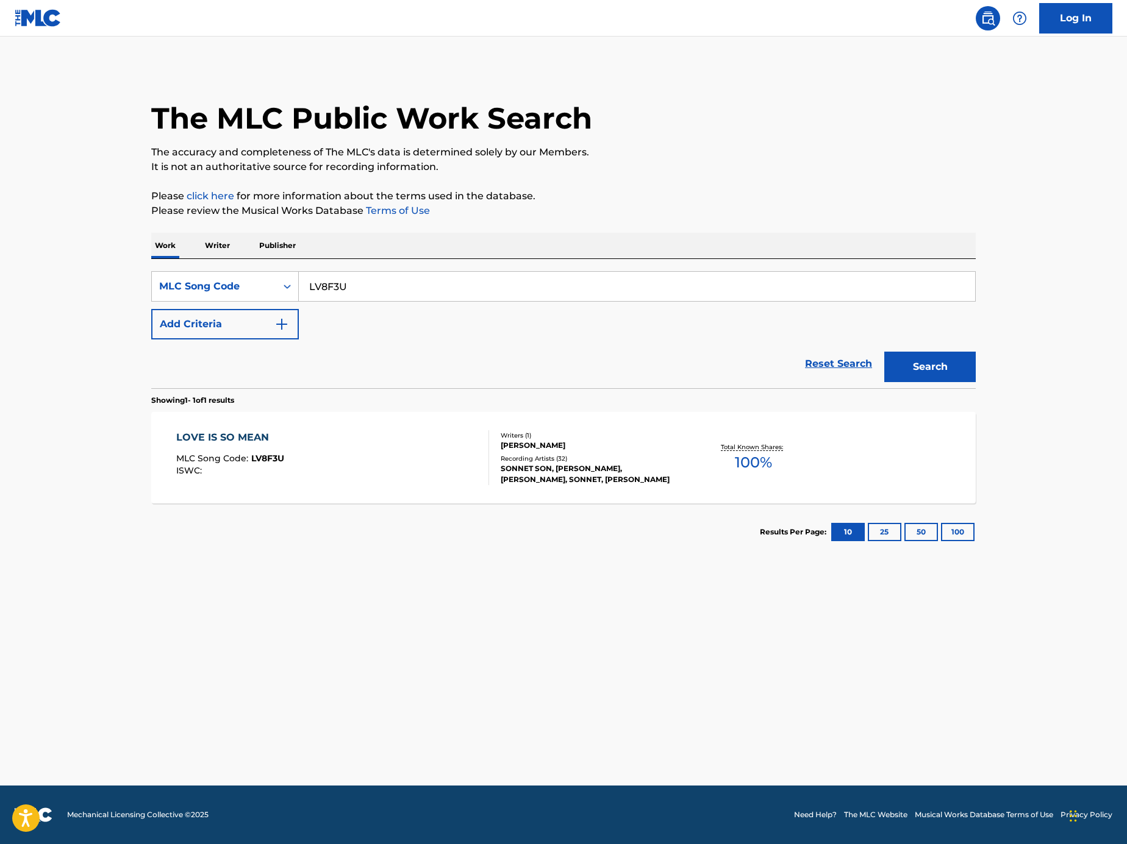
click at [426, 454] on div "LOVE IS SO MEAN MLC Song Code : LV8F3U ISWC :" at bounding box center [332, 457] width 313 height 55
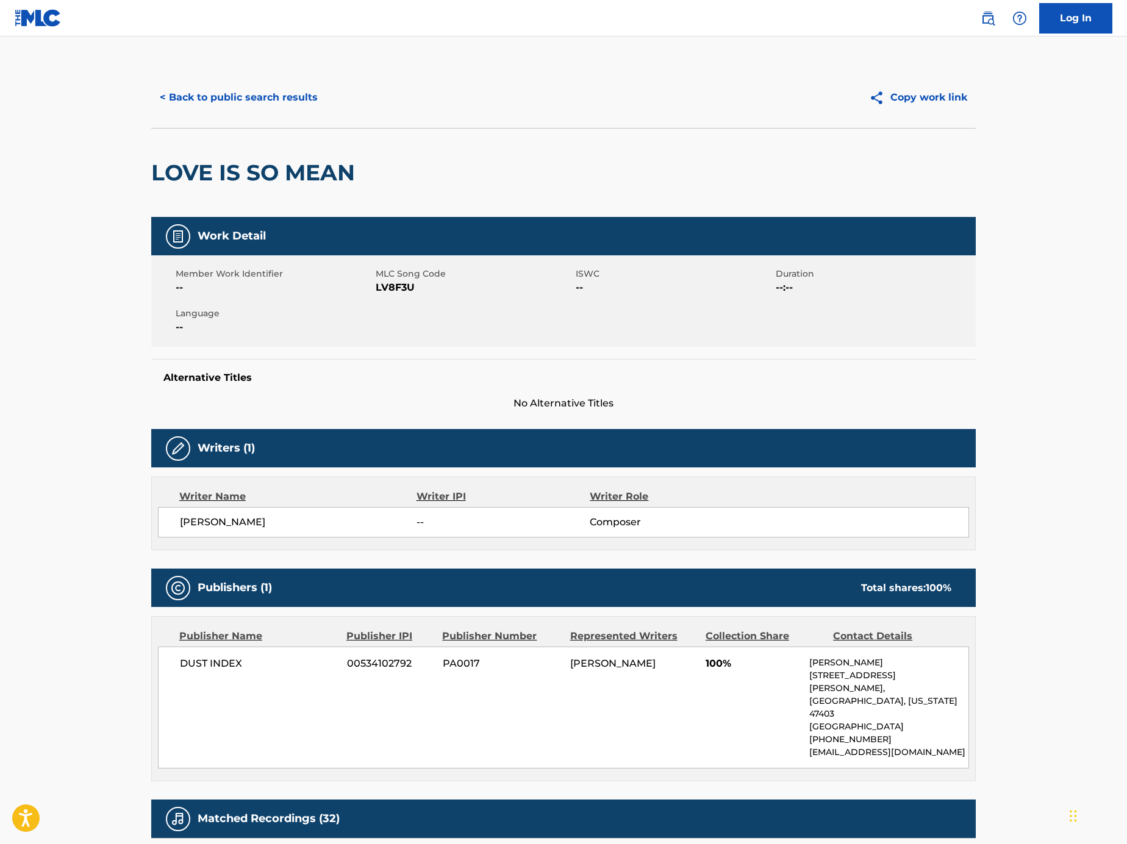
click at [287, 94] on button "< Back to public search results" at bounding box center [238, 97] width 175 height 30
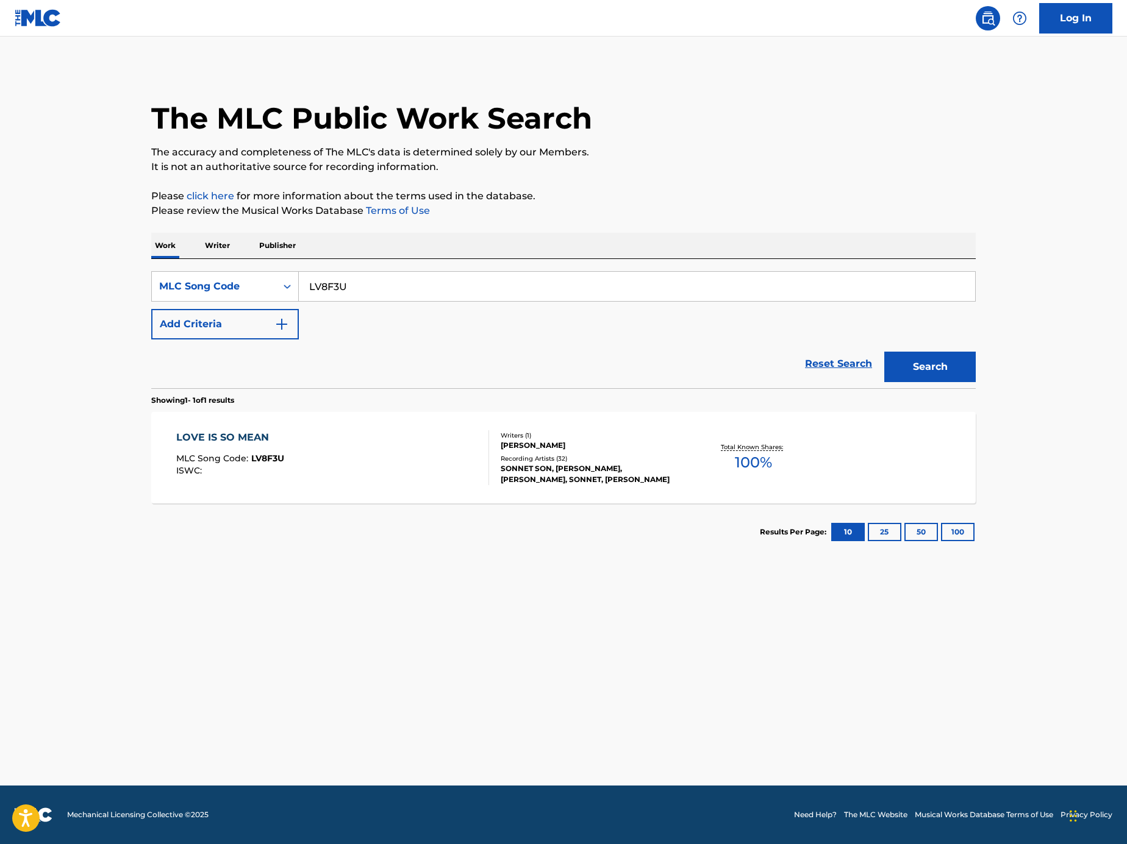
click at [274, 327] on img "Search Form" at bounding box center [281, 324] width 15 height 15
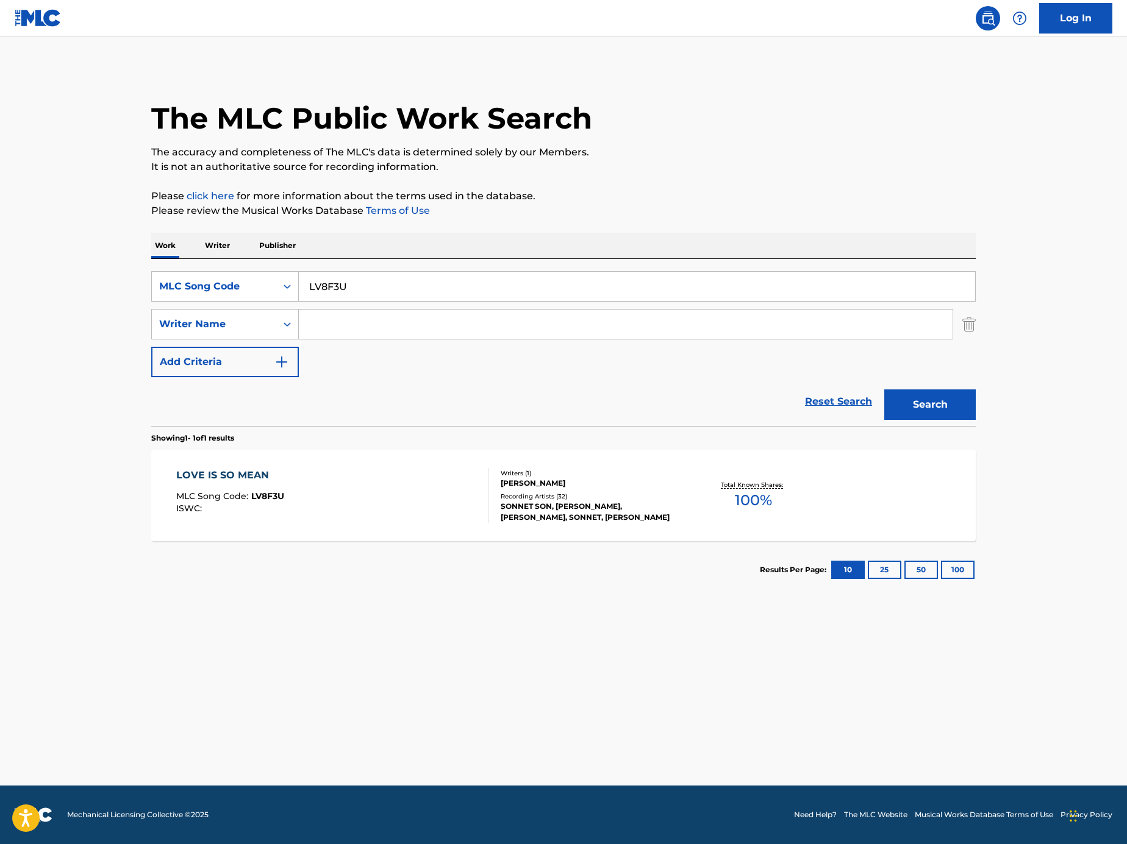
click at [354, 314] on input "Search Form" at bounding box center [625, 324] width 653 height 29
paste input "[PERSON_NAME]"
type input "[PERSON_NAME]"
click at [734, 291] on input "LV8F3U" at bounding box center [637, 286] width 676 height 29
paste input "ove Is So Mean"
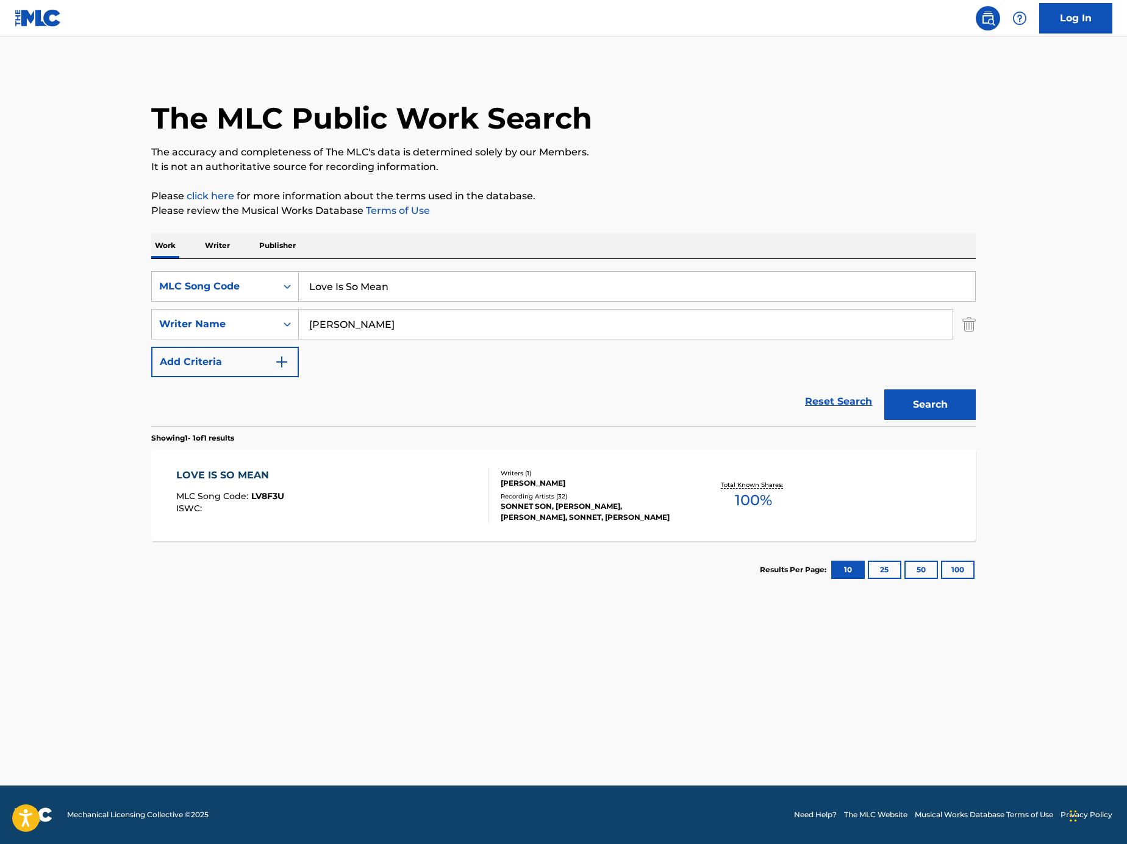
click at [936, 405] on button "Search" at bounding box center [929, 405] width 91 height 30
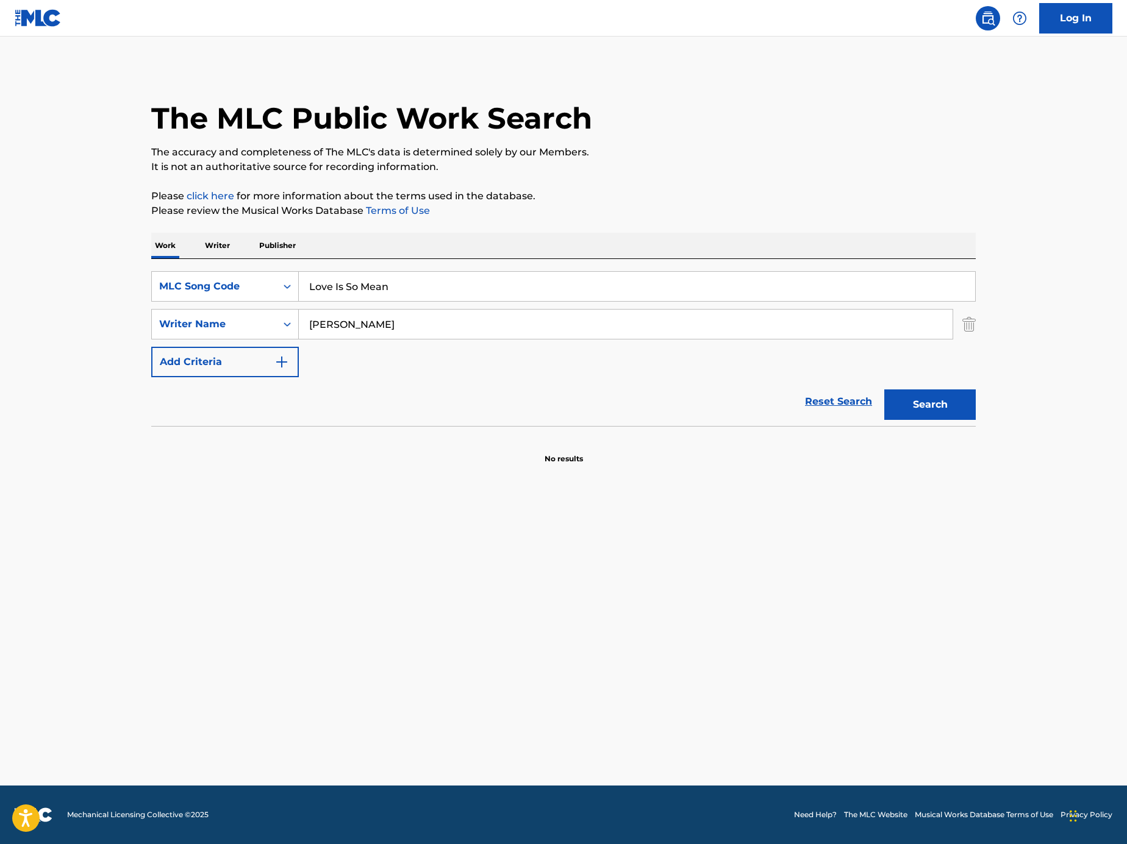
click at [970, 328] on img "Search Form" at bounding box center [968, 324] width 13 height 30
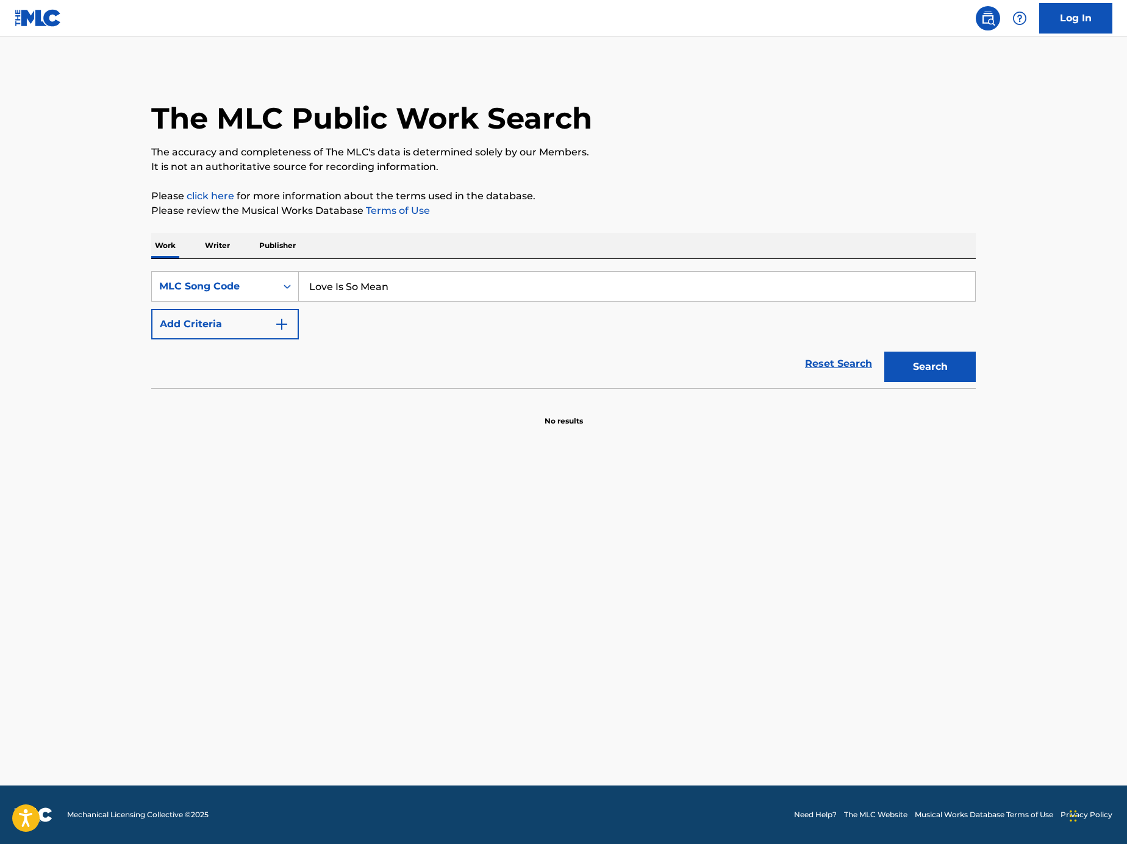
click at [786, 305] on div "SearchWithCriteria7fa81253-6a97-45e6-8b52-4ce55f9298d6 MLC Song Code Love Is So…" at bounding box center [563, 305] width 824 height 68
click at [785, 294] on input "Love Is So Mean" at bounding box center [637, 286] width 676 height 29
paste input "S44167"
type input "S44167"
click at [908, 386] on div "Search" at bounding box center [927, 364] width 98 height 49
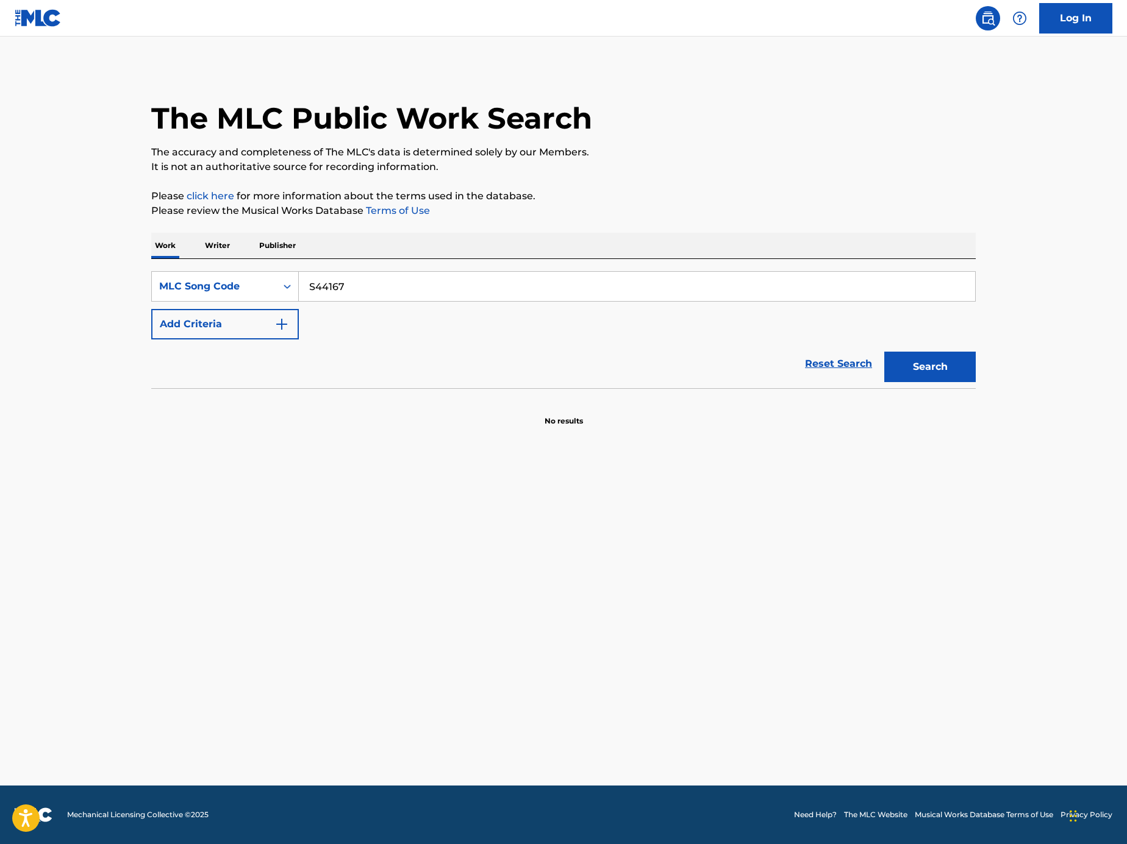
click at [913, 365] on button "Search" at bounding box center [929, 367] width 91 height 30
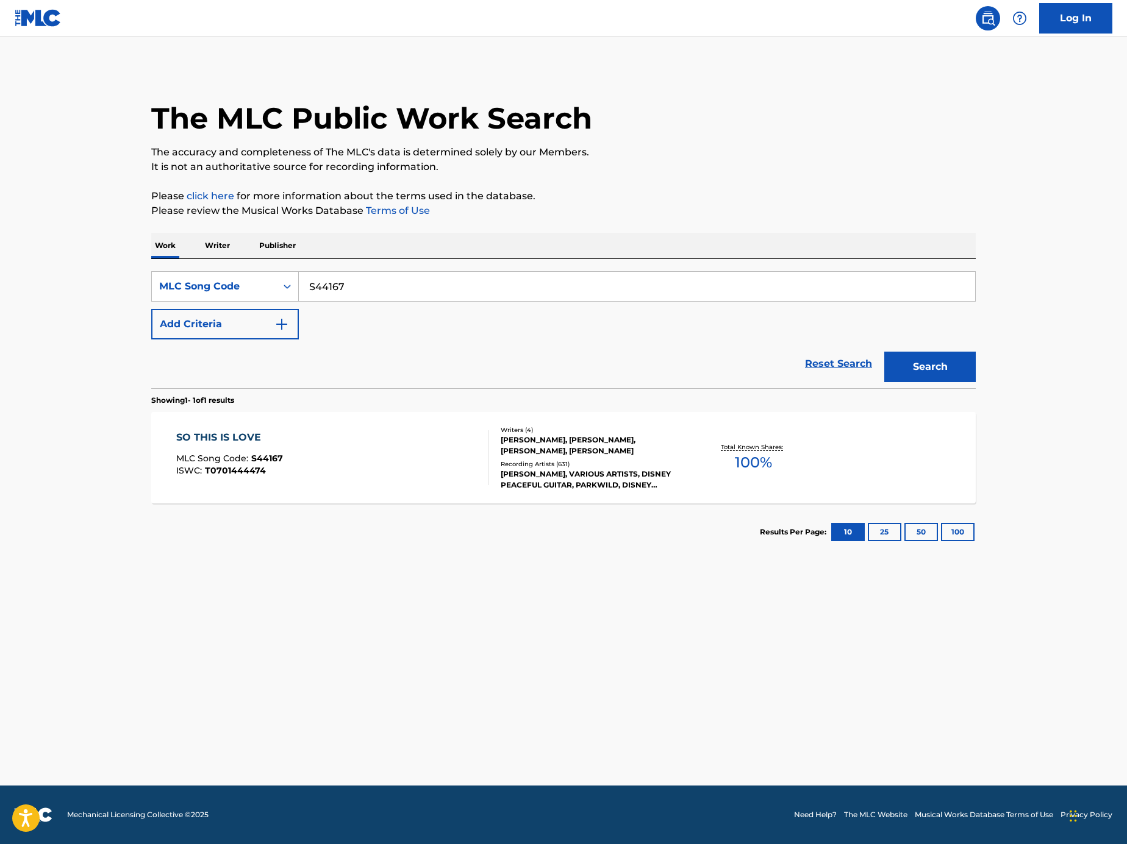
click at [365, 280] on input "S44167" at bounding box center [637, 286] width 676 height 29
paste input "Search Form"
click at [732, 271] on div "Search Form" at bounding box center [637, 286] width 677 height 30
click at [731, 276] on input "Search Form" at bounding box center [637, 286] width 676 height 29
paste input "FV7V8J"
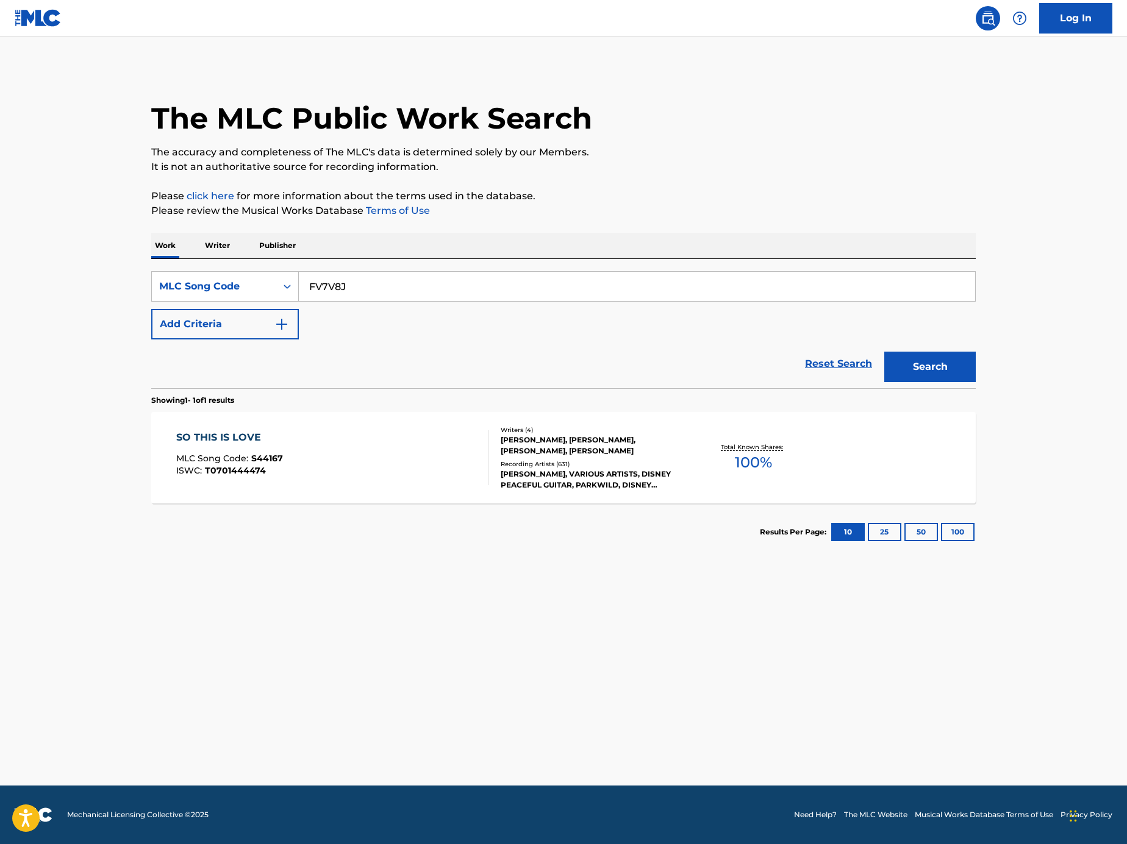
type input "FV7V8J"
click at [921, 368] on button "Search" at bounding box center [929, 367] width 91 height 30
click at [352, 436] on div "FE GHEYABAK MLC Song Code : FV7V8J ISWC :" at bounding box center [332, 457] width 313 height 55
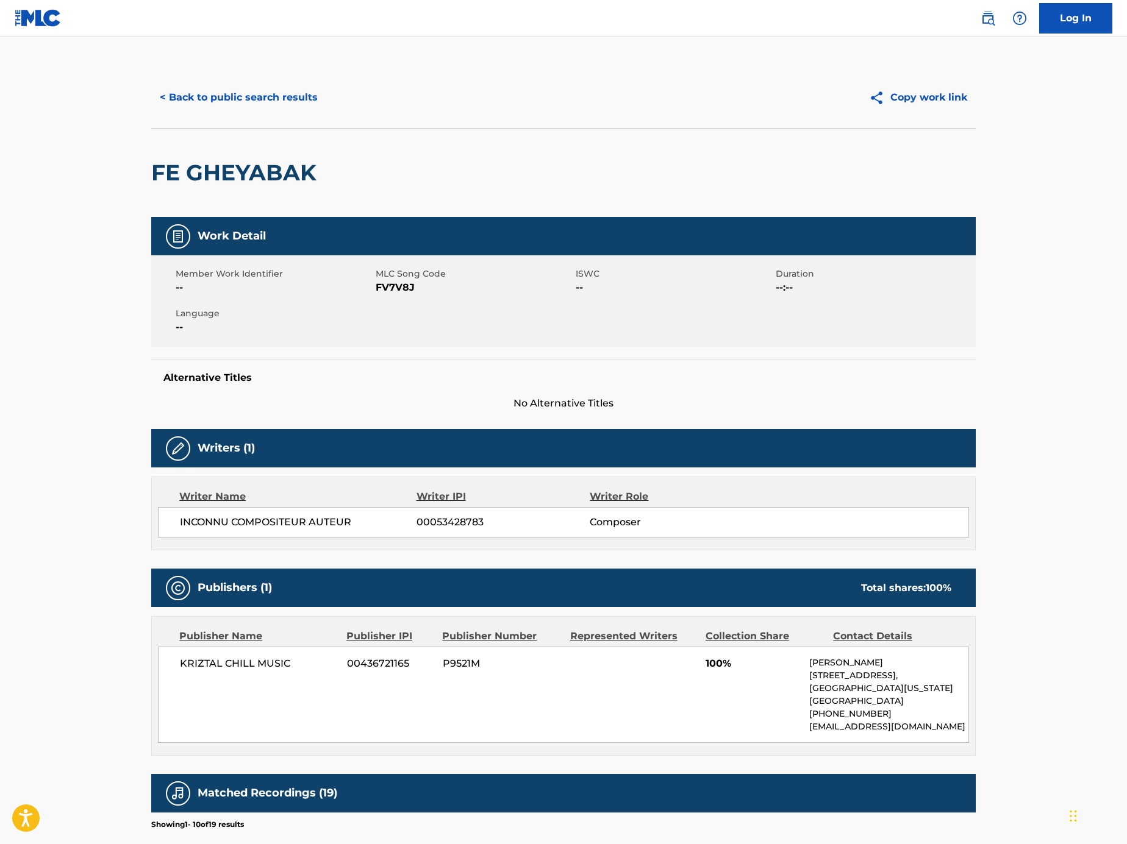
click at [230, 100] on button "< Back to public search results" at bounding box center [238, 97] width 175 height 30
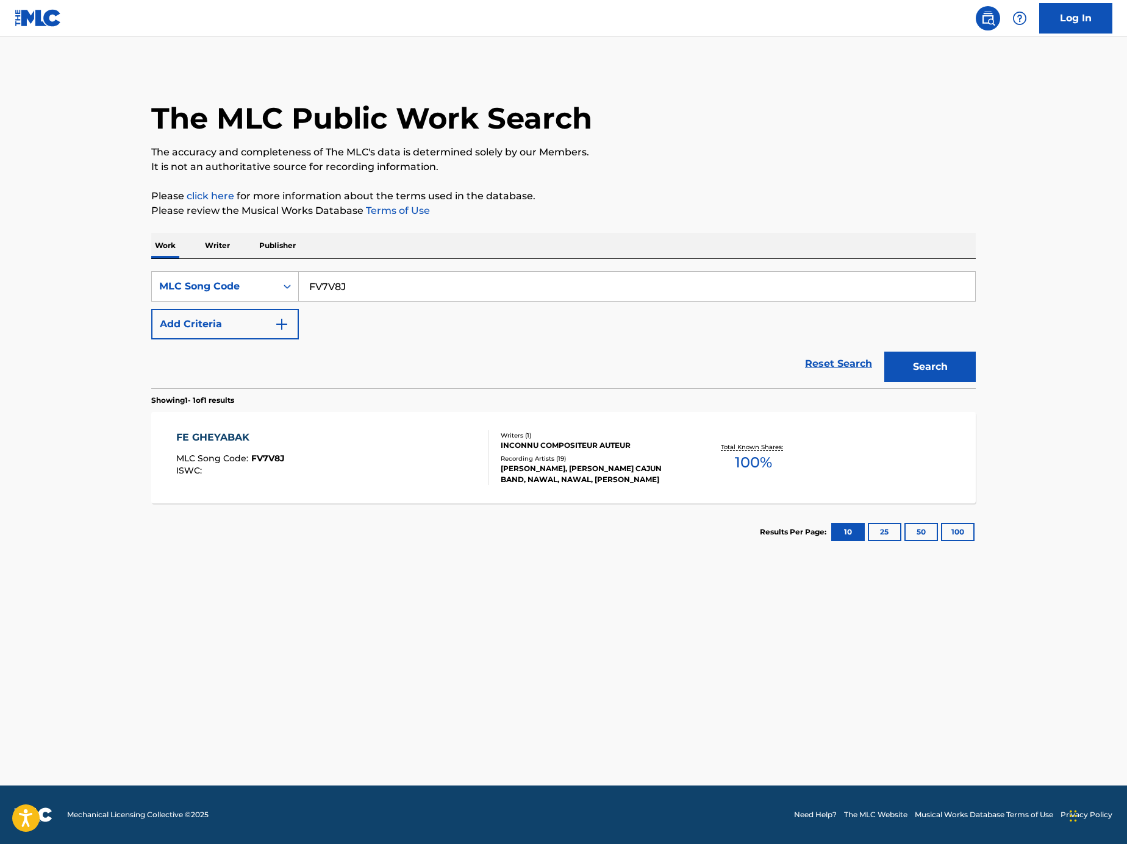
click at [420, 285] on input "FV7V8J" at bounding box center [637, 286] width 676 height 29
paste input "Search Form"
click at [768, 289] on input "Search Form" at bounding box center [637, 286] width 676 height 29
paste input "RO5NTX"
type input "RO5NTX"
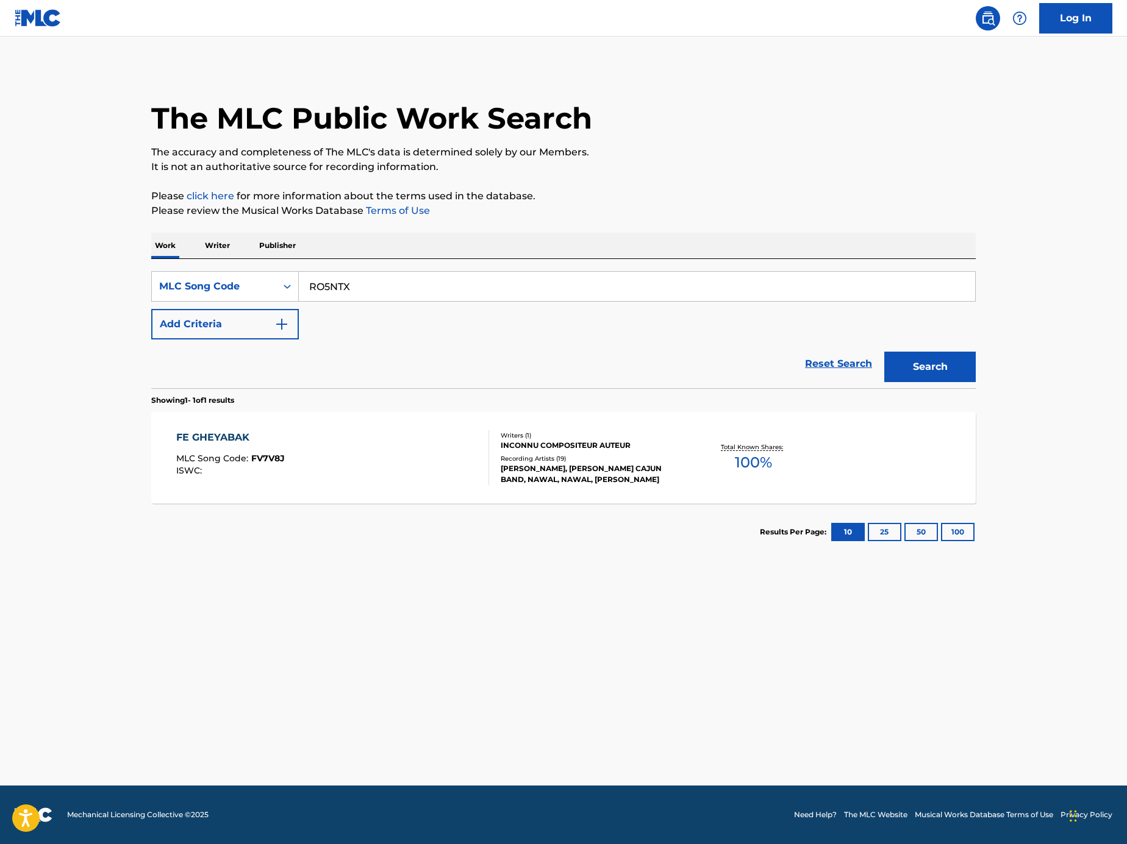
click at [945, 360] on button "Search" at bounding box center [929, 367] width 91 height 30
click at [407, 450] on div "RAYAS DE PATRON MLC Song Code : RO5NTX ISWC :" at bounding box center [332, 457] width 313 height 55
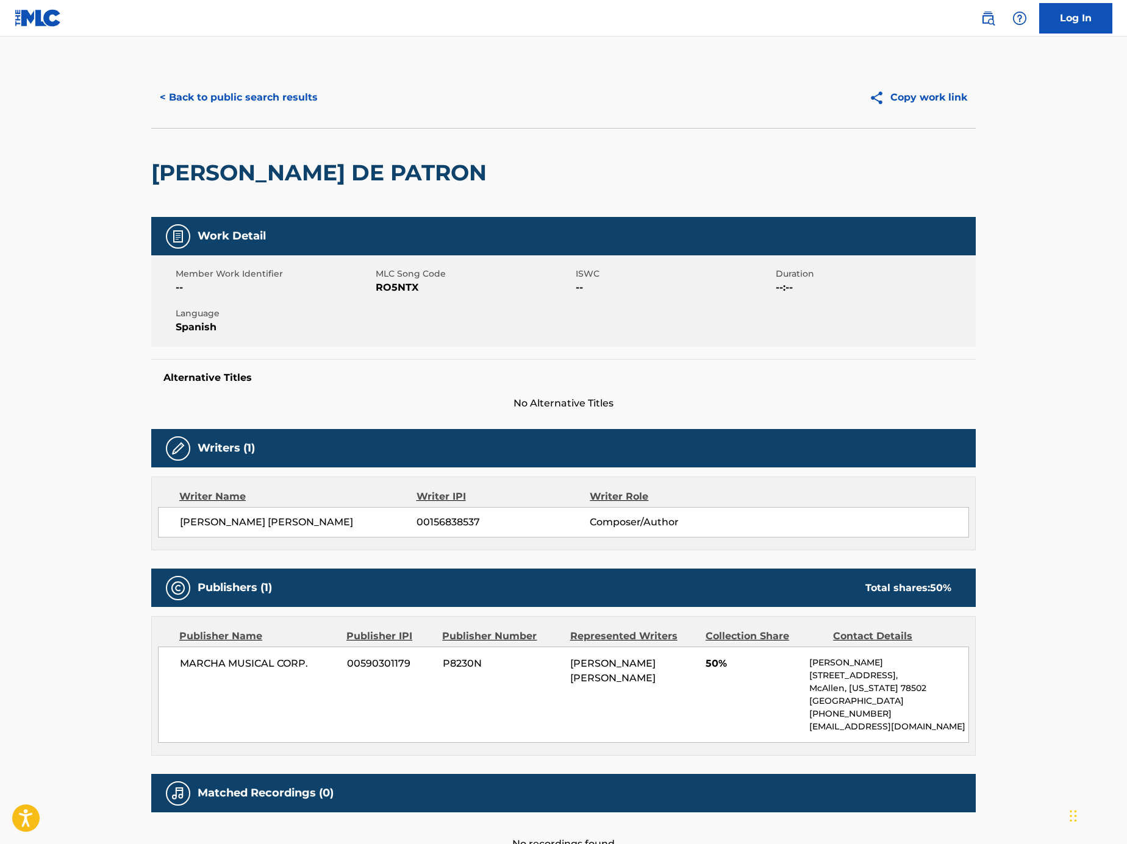
click at [296, 104] on button "< Back to public search results" at bounding box center [238, 97] width 175 height 30
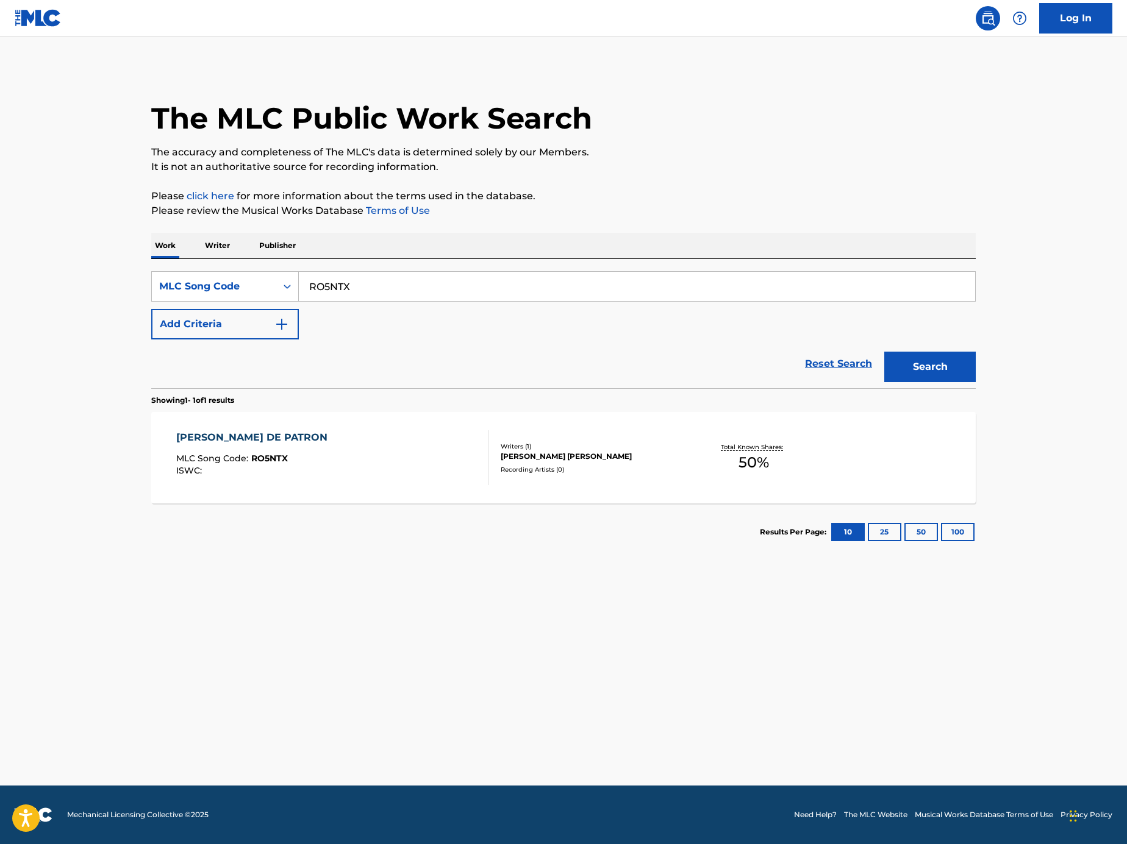
click at [473, 283] on input "RO5NTX" at bounding box center [637, 286] width 676 height 29
paste input "Search Form"
click at [823, 277] on input "Search Form" at bounding box center [637, 286] width 676 height 29
paste input "SI4DSG"
type input "SI4DSG"
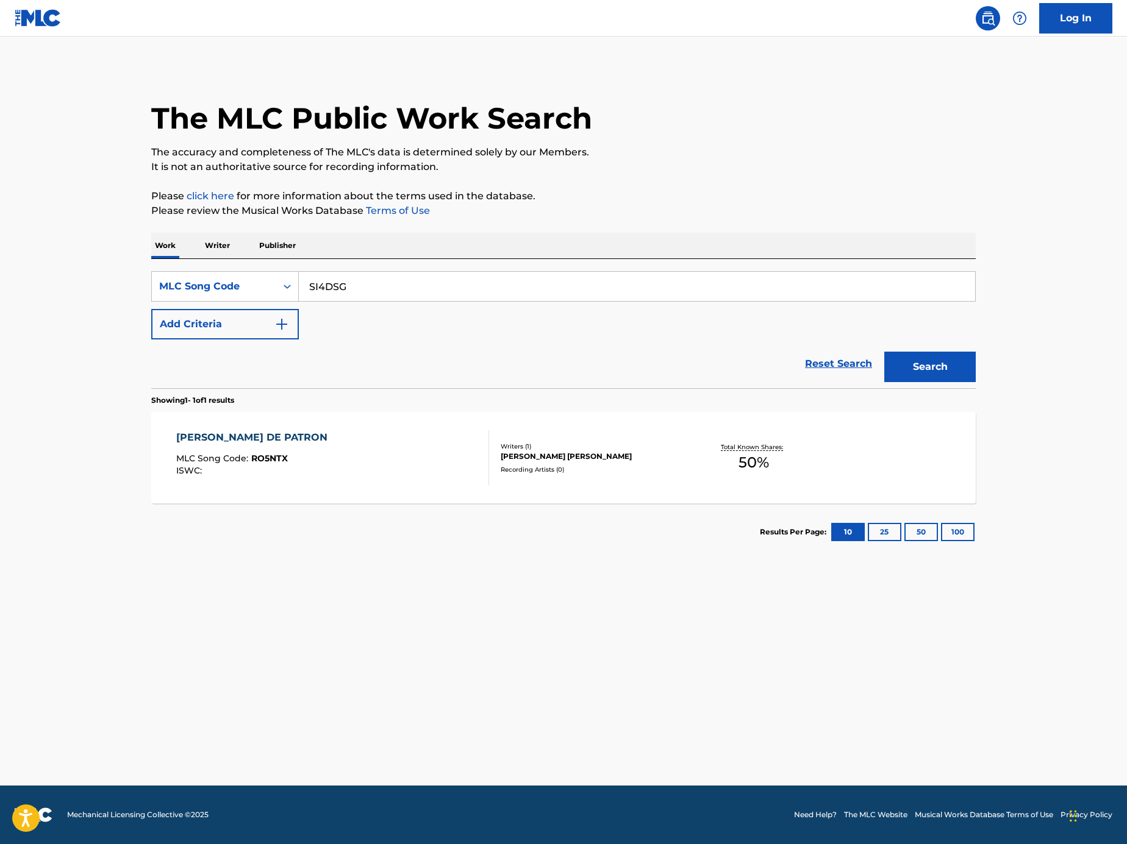
click at [963, 357] on button "Search" at bounding box center [929, 367] width 91 height 30
click at [419, 450] on div "SIN LLORAR MLC Song Code : SI4DSG ISWC : T3247046904" at bounding box center [332, 457] width 313 height 55
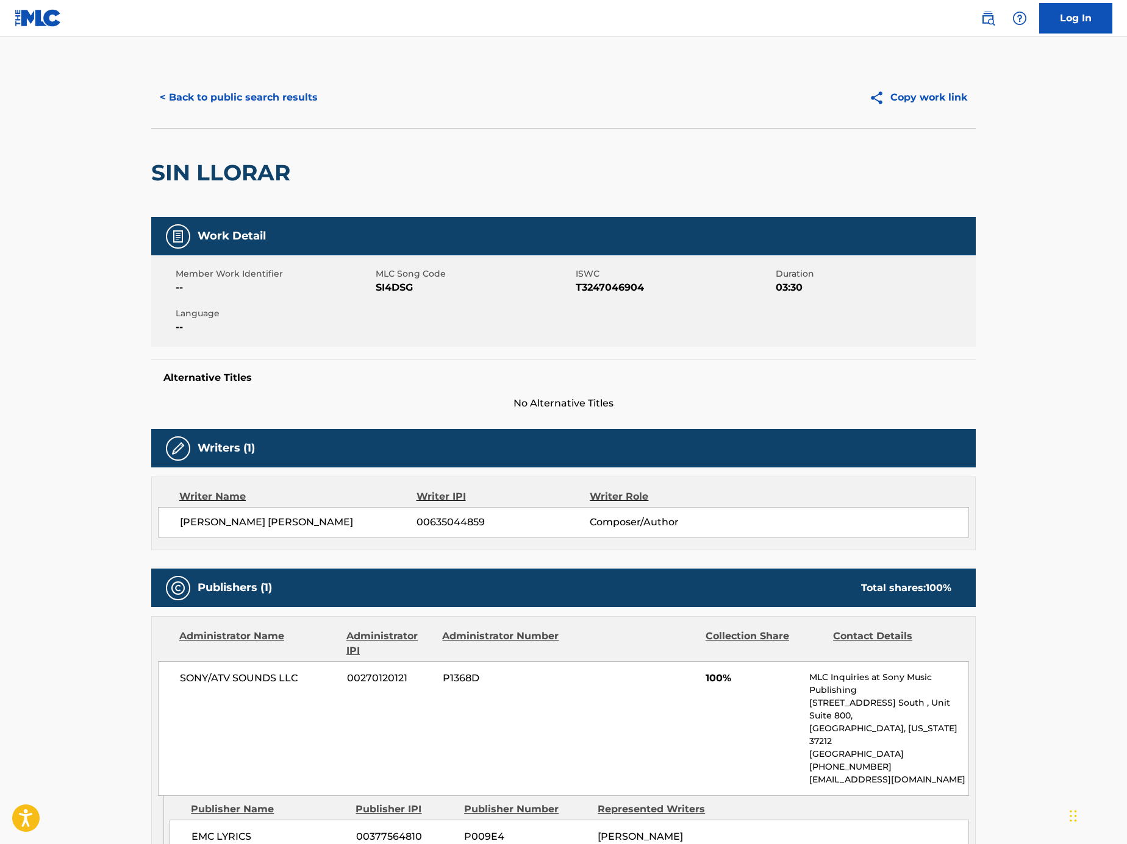
click at [244, 107] on button "< Back to public search results" at bounding box center [238, 97] width 175 height 30
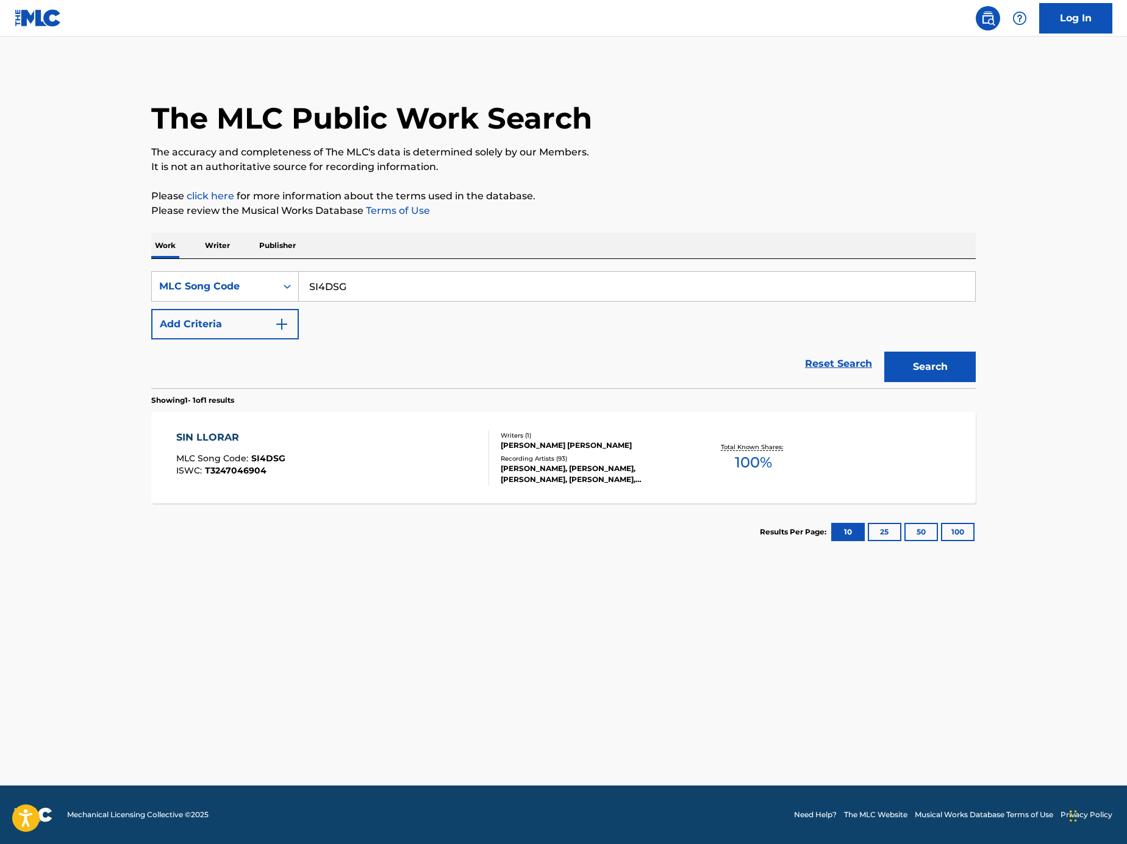
click at [479, 293] on input "SI4DSG" at bounding box center [637, 286] width 676 height 29
paste input "V0442"
type input "V0442G"
click at [922, 361] on button "Search" at bounding box center [929, 367] width 91 height 30
click at [421, 440] on div "VIVE FELIZ MLC Song Code : V0442G ISWC :" at bounding box center [332, 457] width 313 height 55
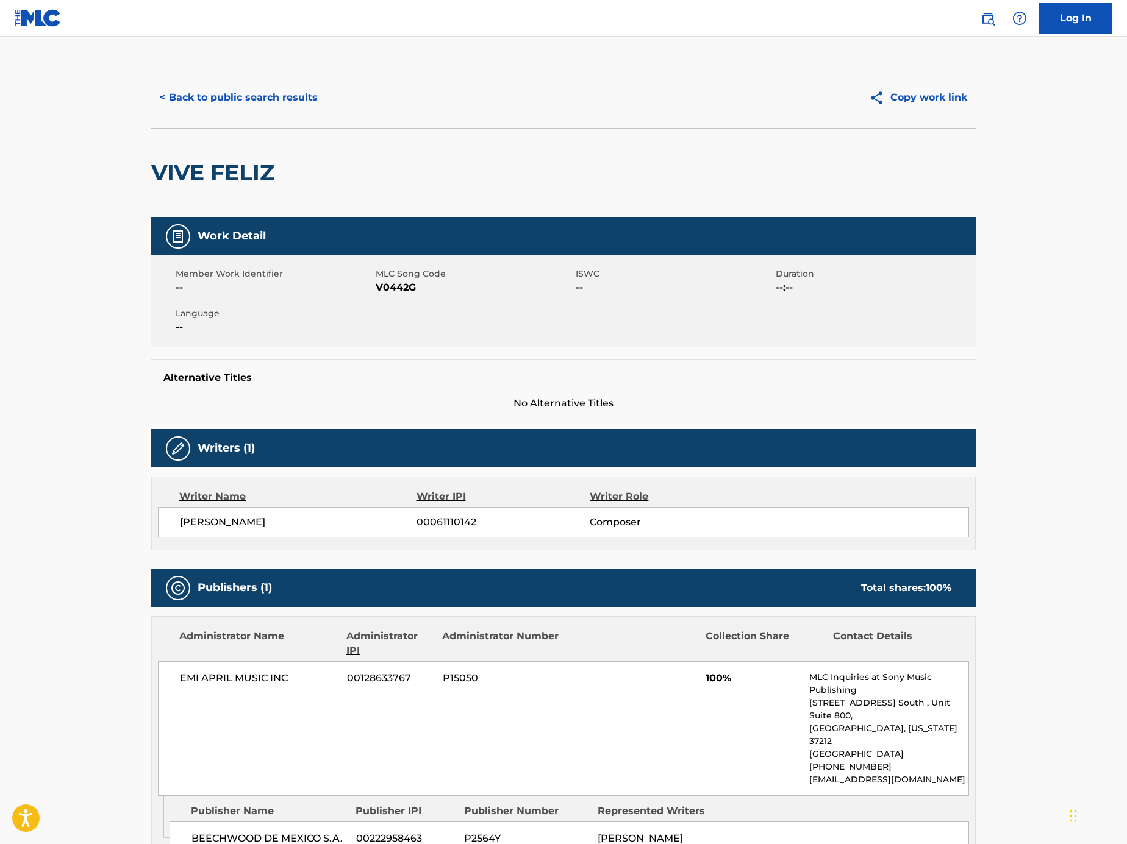
click at [259, 83] on button "< Back to public search results" at bounding box center [238, 97] width 175 height 30
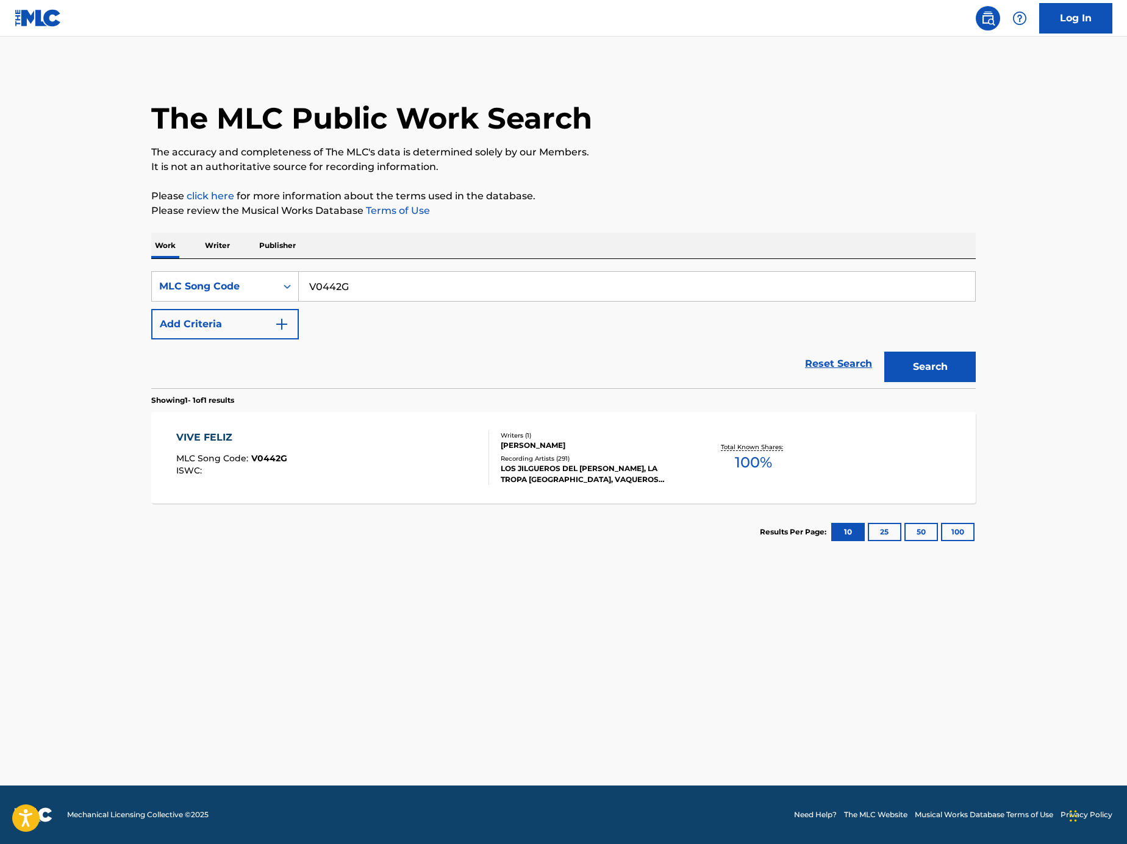
click at [455, 273] on input "V0442G" at bounding box center [637, 286] width 676 height 29
paste input "MA3W8M"
type input "MA3W8M"
click at [927, 362] on button "Search" at bounding box center [929, 367] width 91 height 30
click at [372, 277] on input "MA3W8M" at bounding box center [637, 286] width 676 height 29
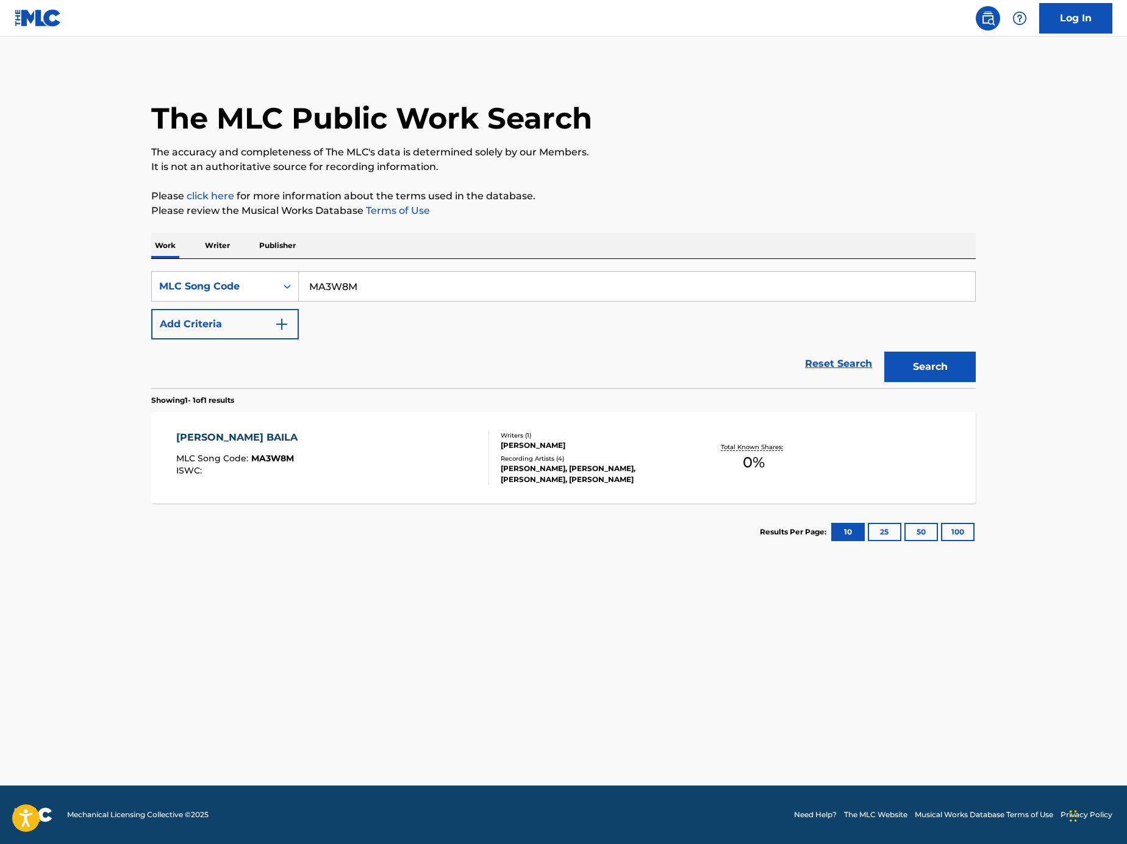
paste input "Search Form"
click at [753, 279] on input "Search Form" at bounding box center [637, 286] width 676 height 29
paste input "P3804R"
type input "P3804R"
click at [954, 365] on button "Search" at bounding box center [929, 367] width 91 height 30
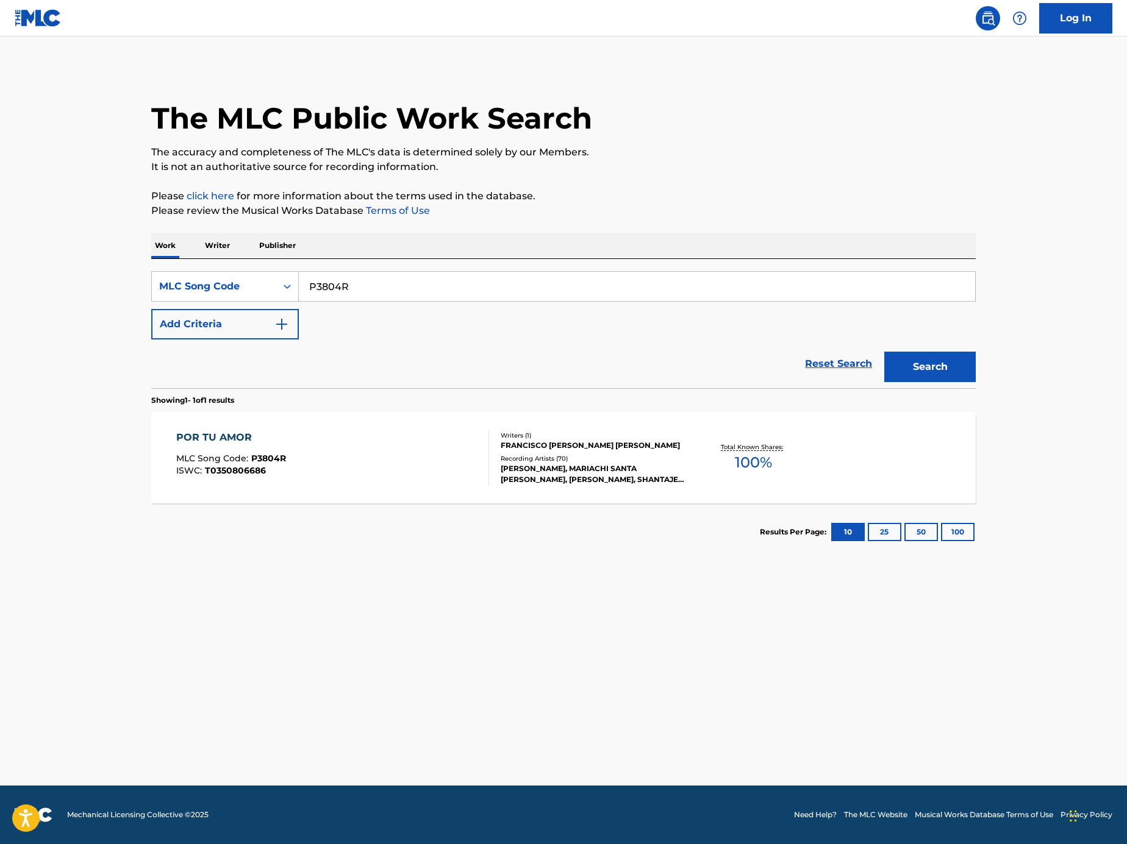
click at [455, 479] on div "POR TU AMOR MLC Song Code : P3804R ISWC : T0350806686" at bounding box center [332, 457] width 313 height 55
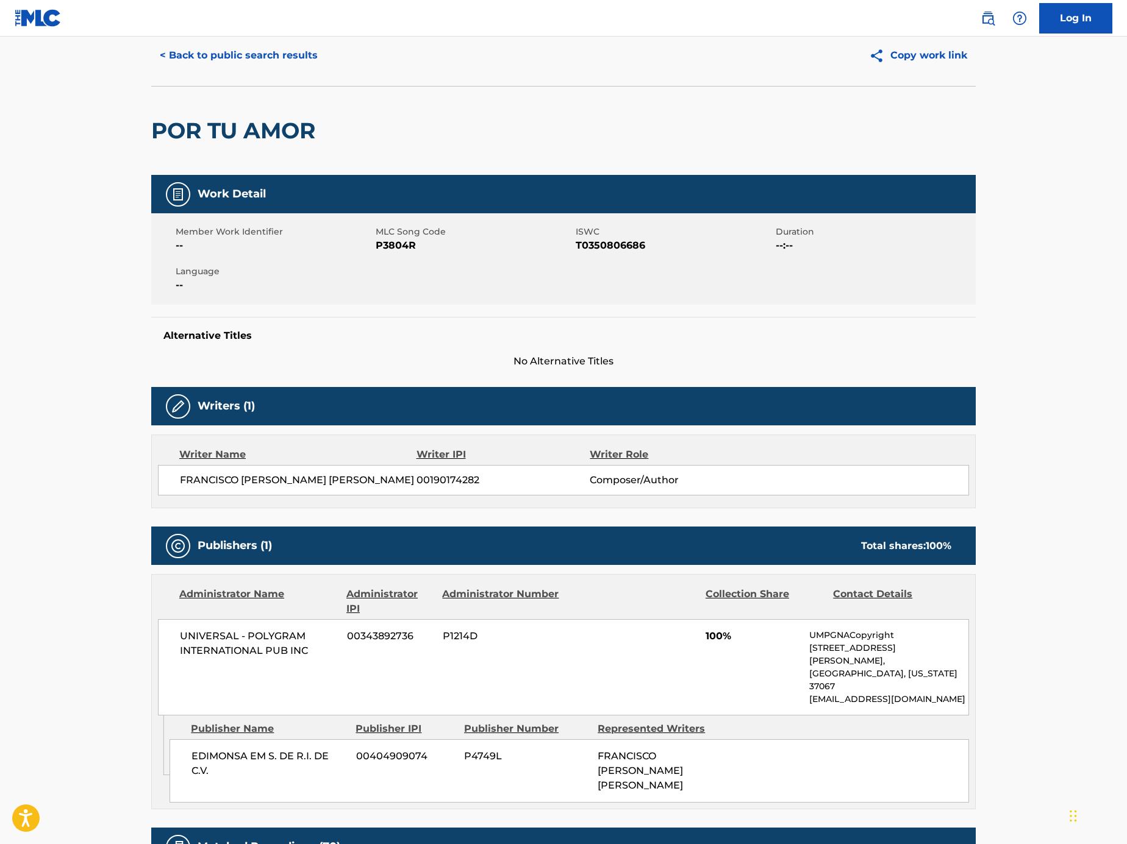
scroll to position [127, 0]
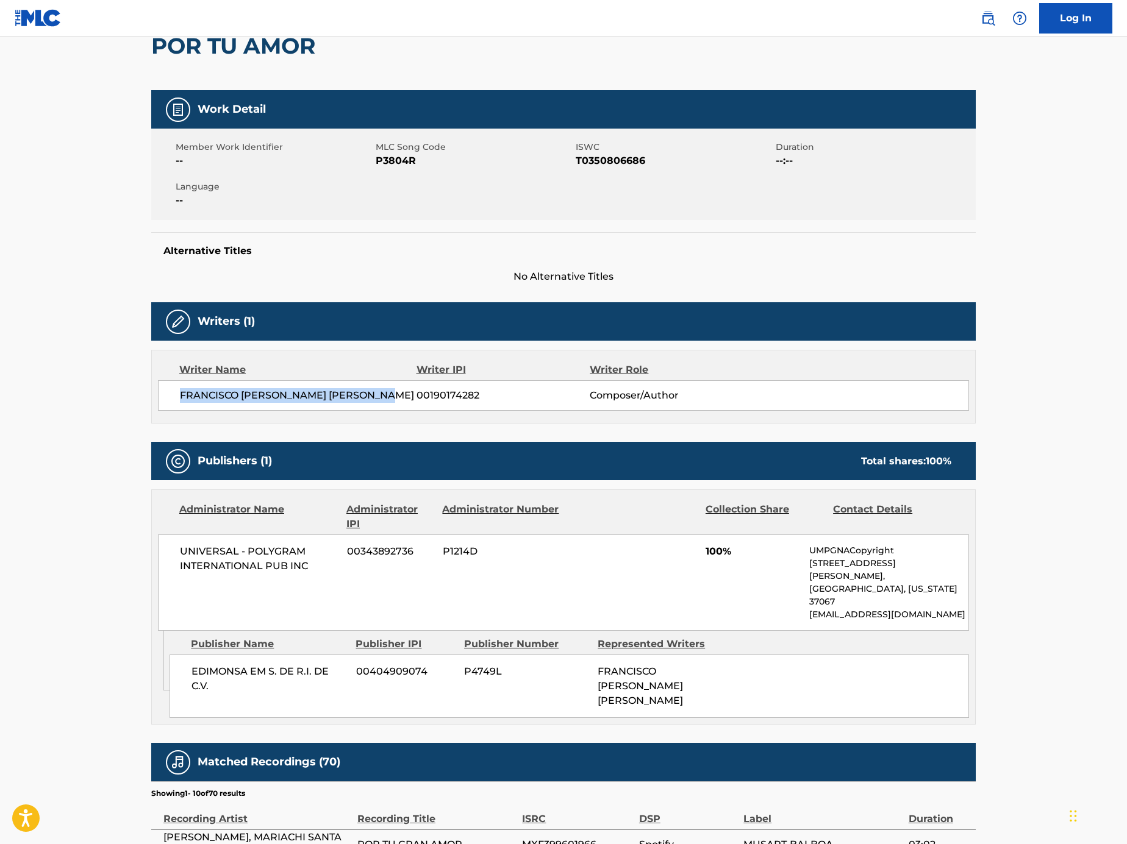
drag, startPoint x: 389, startPoint y: 396, endPoint x: 165, endPoint y: 401, distance: 223.8
click at [165, 401] on div "FRANCISCO JAVIER RODRIGUEZ BRIONES 00190174282 Composer/Author" at bounding box center [563, 395] width 811 height 30
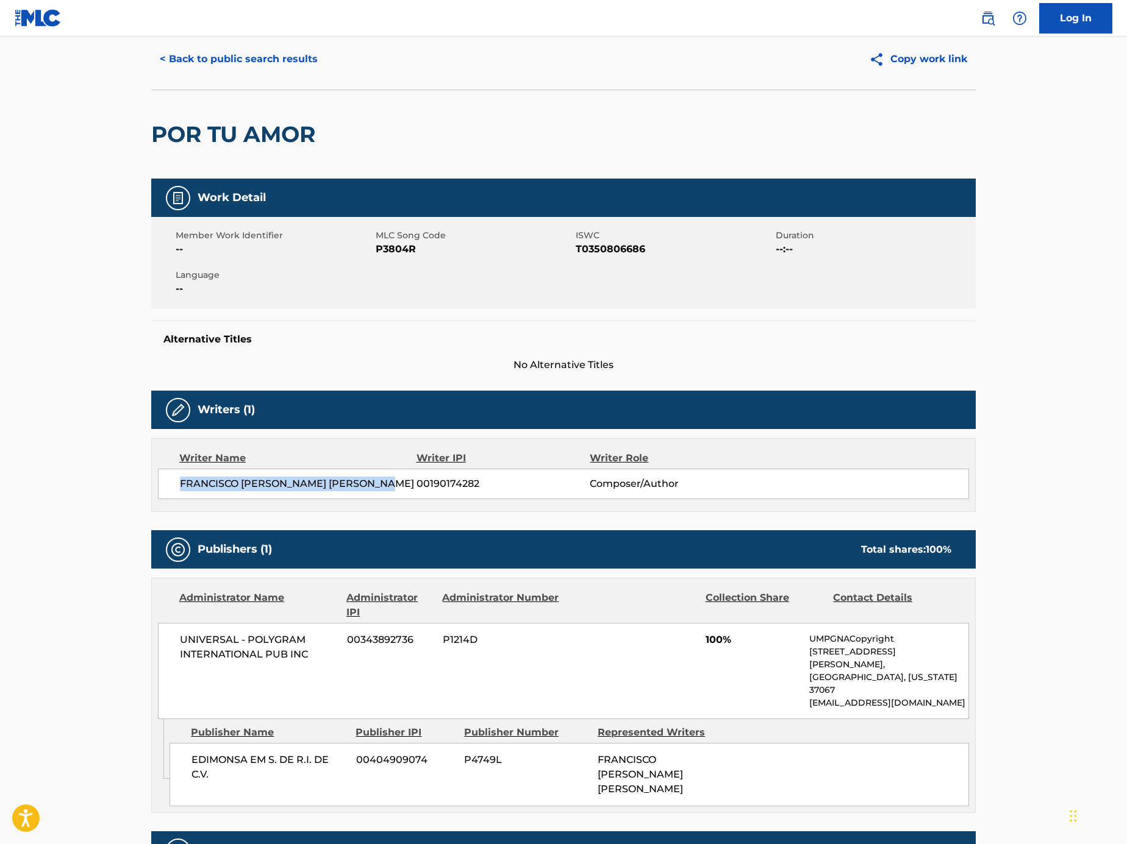
scroll to position [0, 0]
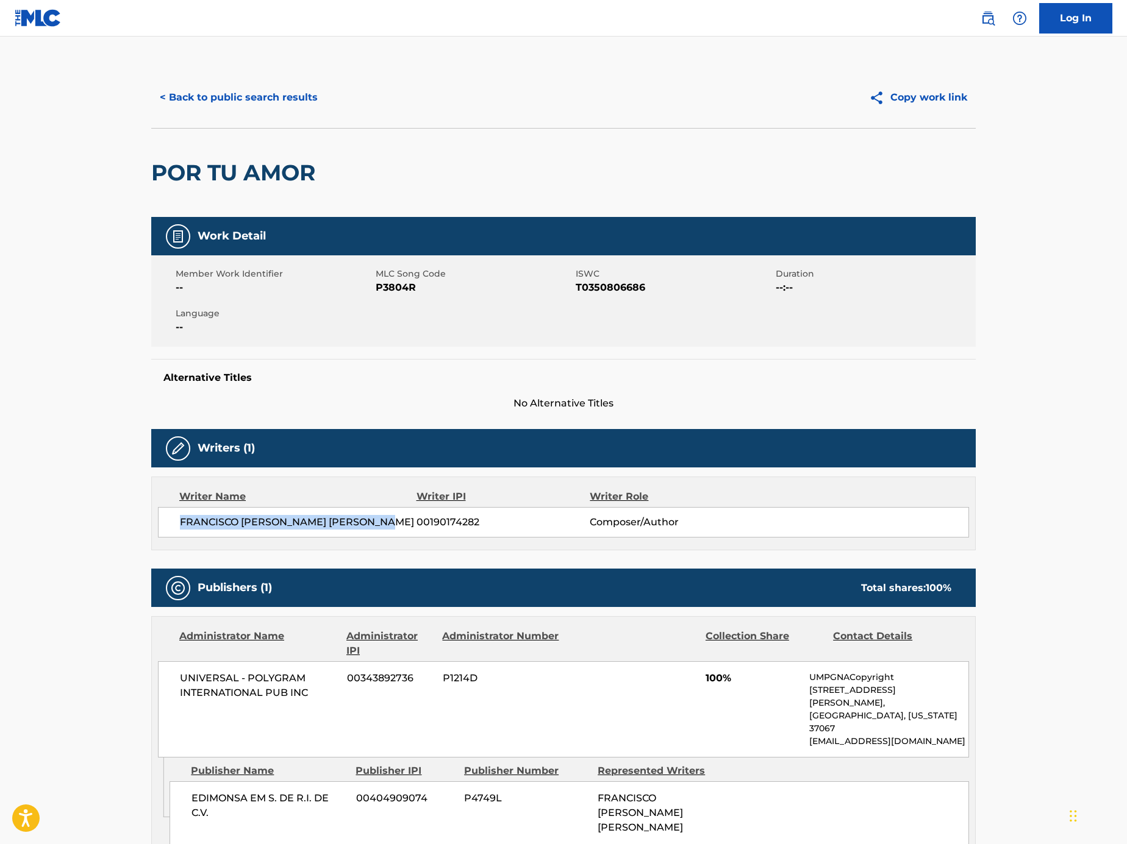
click at [280, 98] on button "< Back to public search results" at bounding box center [238, 97] width 175 height 30
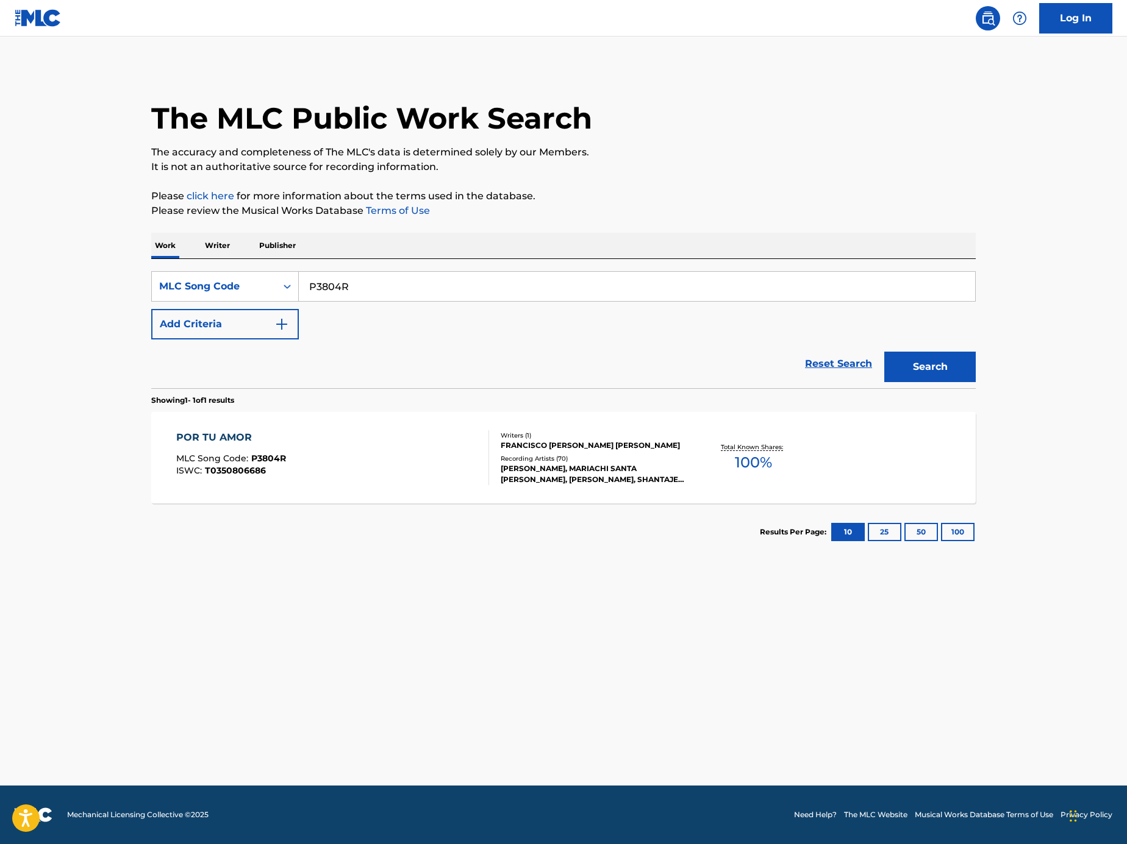
click at [464, 287] on input "P3804R" at bounding box center [637, 286] width 676 height 29
paste input "Search Form"
click at [737, 291] on input "Search Form" at bounding box center [637, 286] width 676 height 29
paste input "A10658"
type input "A10658"
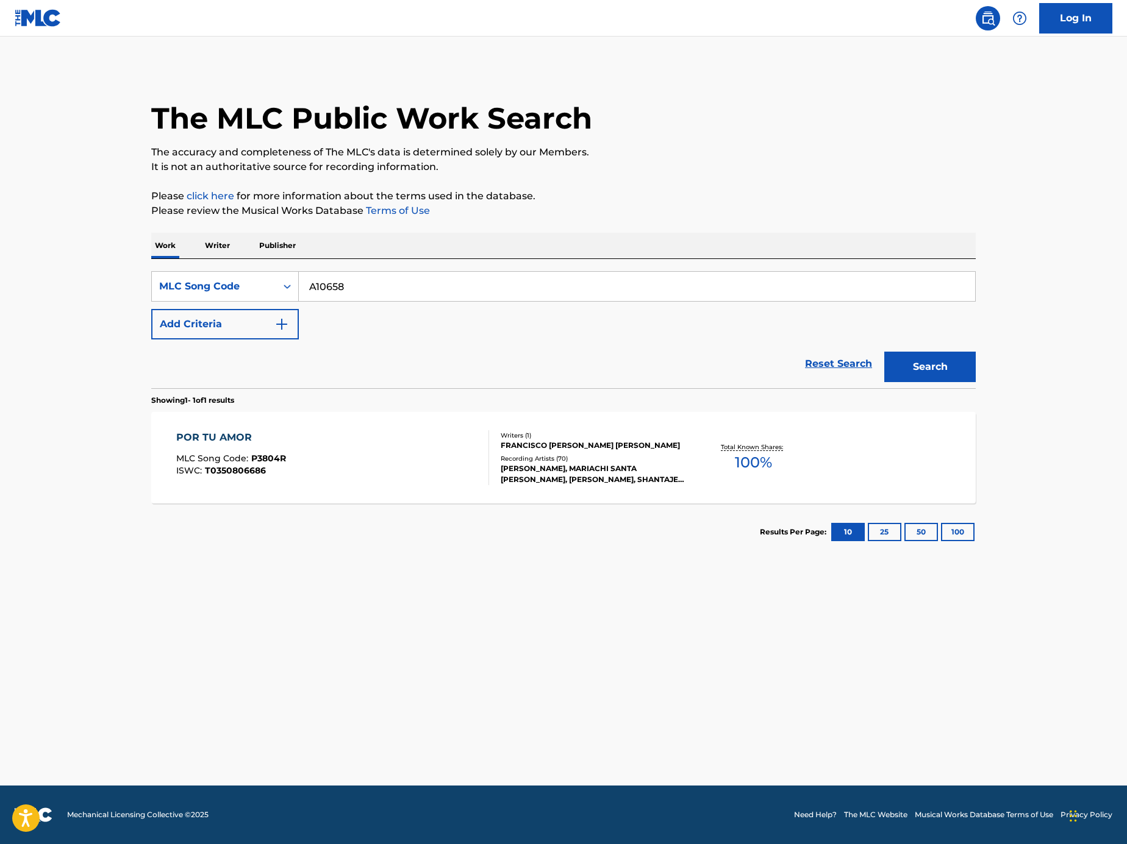
click at [969, 359] on button "Search" at bounding box center [929, 367] width 91 height 30
click at [412, 469] on div "AMAME MLC Song Code : A10658 ISWC :" at bounding box center [332, 457] width 313 height 55
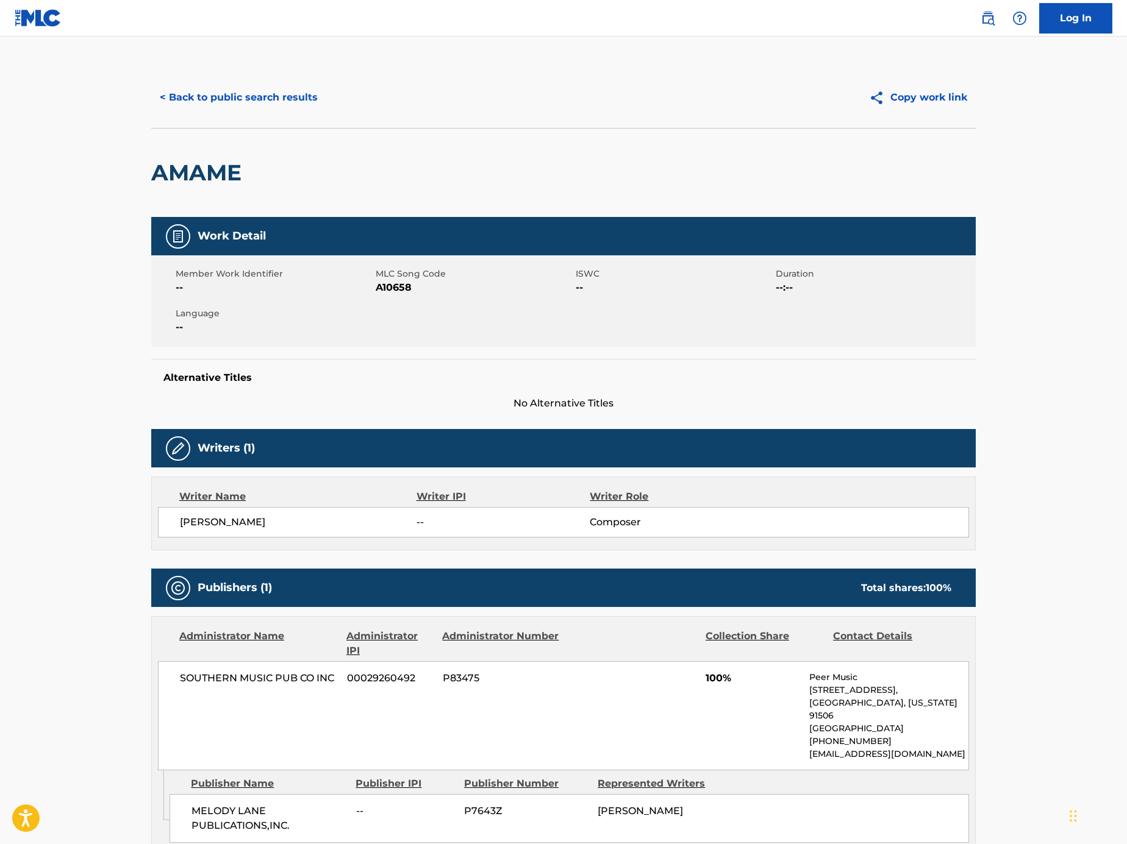
drag, startPoint x: 170, startPoint y: 528, endPoint x: 150, endPoint y: 528, distance: 20.1
click at [150, 528] on div "< Back to public search results Copy work link AMAME Work Detail Member Work Id…" at bounding box center [563, 685] width 853 height 1236
click at [294, 547] on div "Writer Name Writer IPI Writer Role IDALENCIO RAMIREZ -- Composer" at bounding box center [563, 514] width 824 height 74
click at [272, 524] on span "IDALENCIO RAMIREZ" at bounding box center [298, 522] width 237 height 15
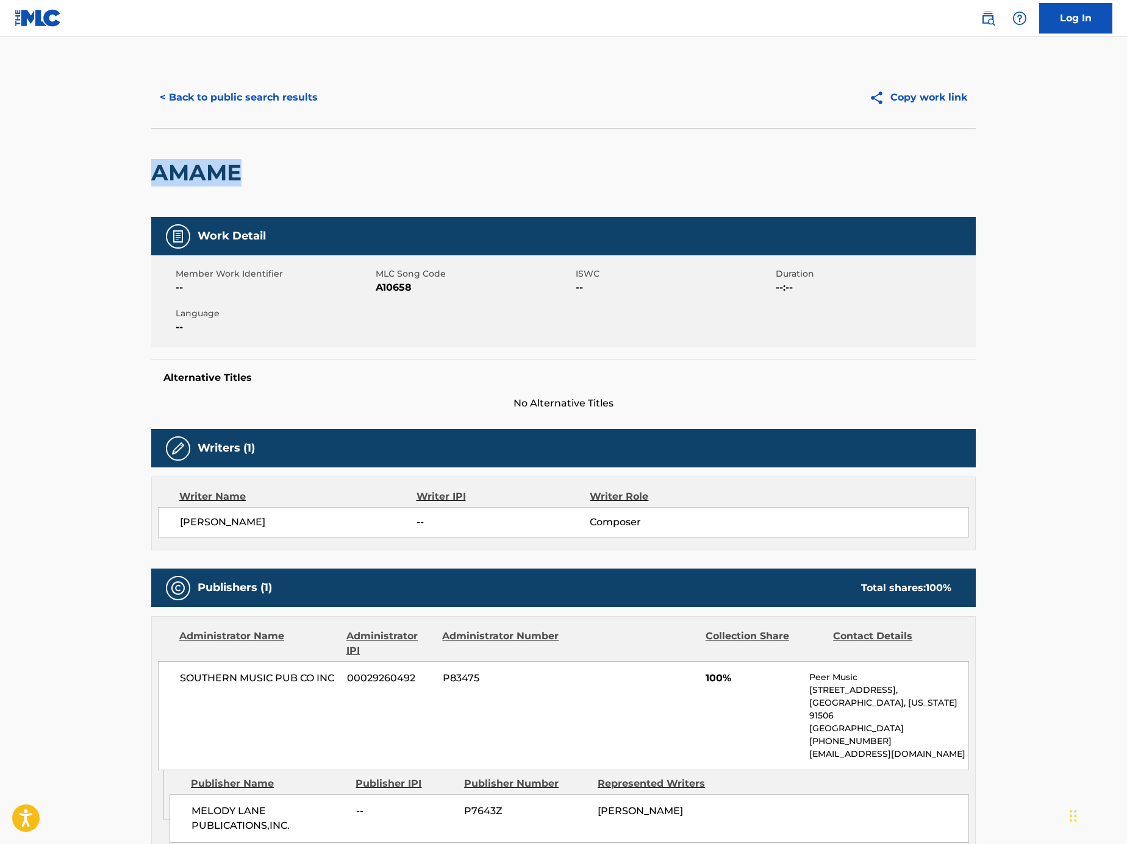
click at [107, 171] on main "< Back to public search results Copy work link AMAME Work Detail Member Work Id…" at bounding box center [563, 680] width 1127 height 1286
drag, startPoint x: 260, startPoint y: 525, endPoint x: 143, endPoint y: 526, distance: 117.0
click at [142, 527] on div "< Back to public search results Copy work link AMAME Work Detail Member Work Id…" at bounding box center [563, 685] width 853 height 1236
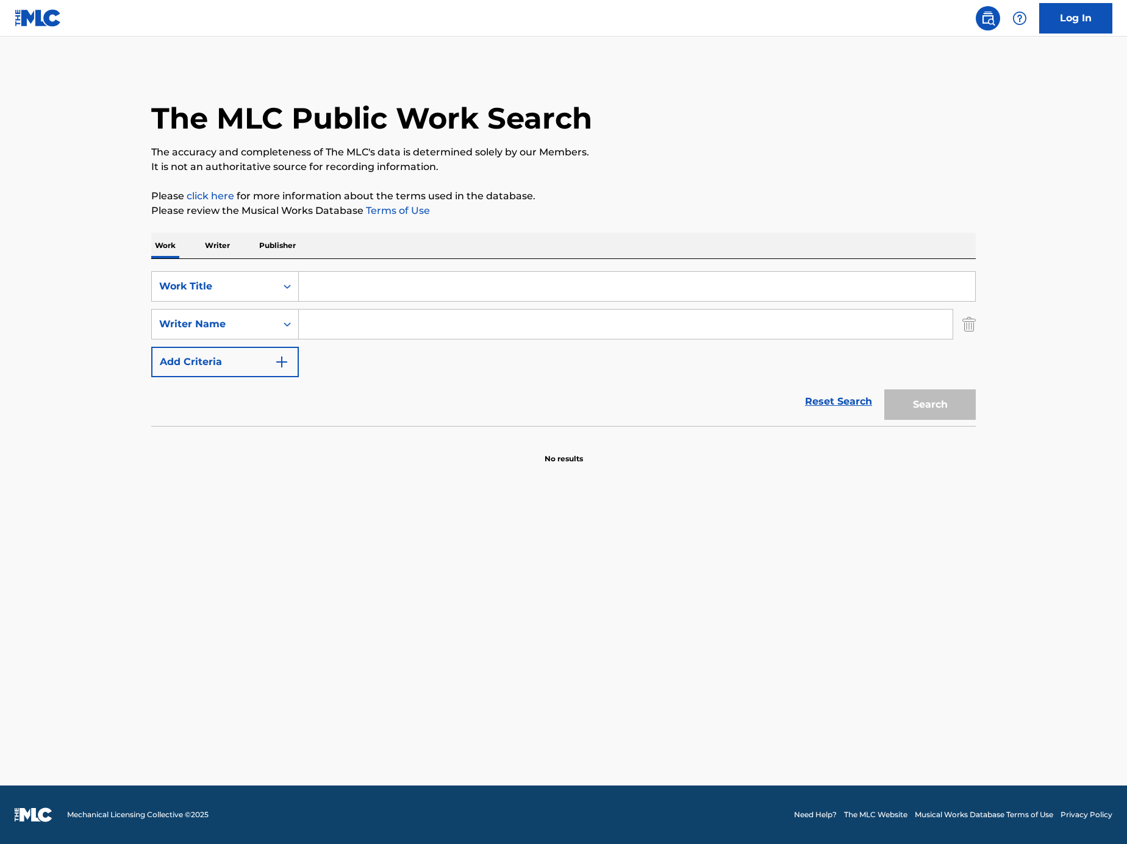
click at [376, 309] on div "SearchWithCriteriac8c09989-0f55-4edf-91dc-0011dd6e05ab Work Title SearchWithCri…" at bounding box center [563, 324] width 824 height 106
click at [363, 319] on input "Search Form" at bounding box center [625, 324] width 653 height 29
paste input "Kim Jae-hwan"
type input "Kim Jae-hwan"
click at [363, 292] on input "Search Form" at bounding box center [637, 286] width 676 height 29
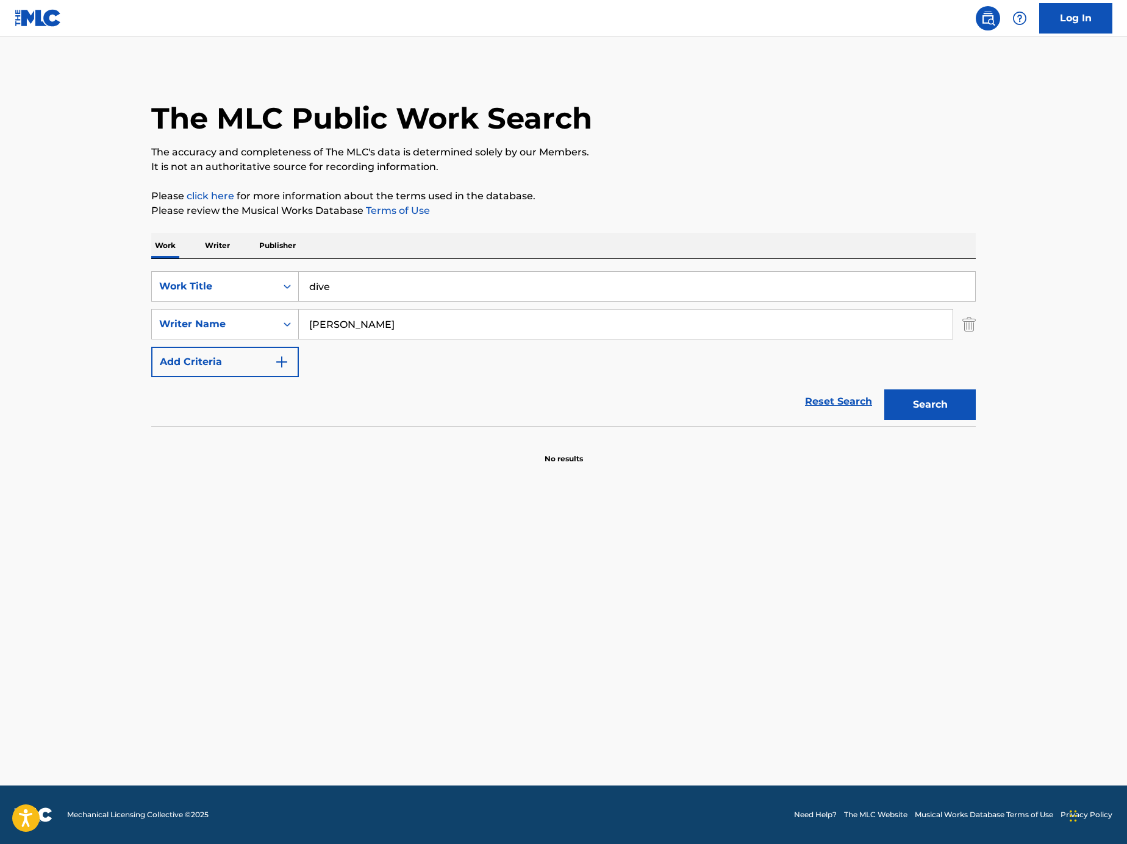
type input "dive"
click at [884, 390] on button "Search" at bounding box center [929, 405] width 91 height 30
click at [349, 329] on input "Kim Jae-hwan" at bounding box center [625, 324] width 653 height 29
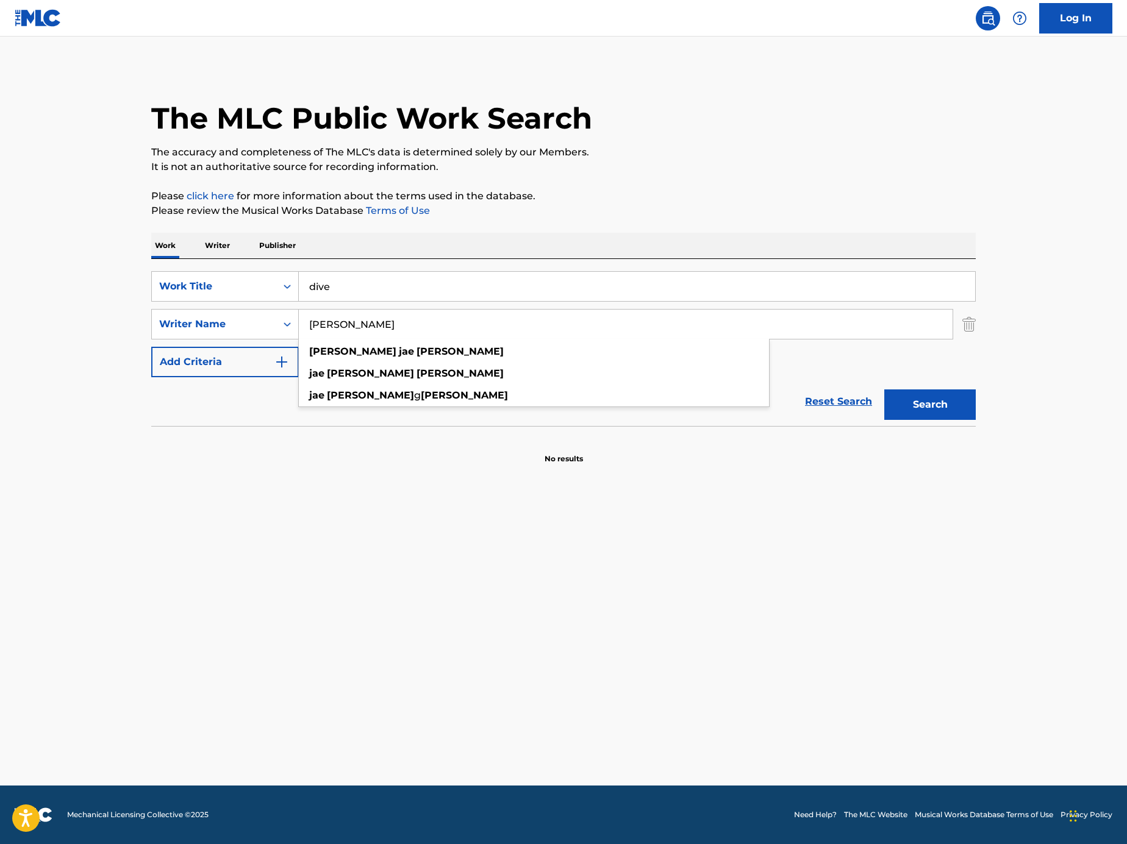
click at [917, 412] on button "Search" at bounding box center [929, 405] width 91 height 30
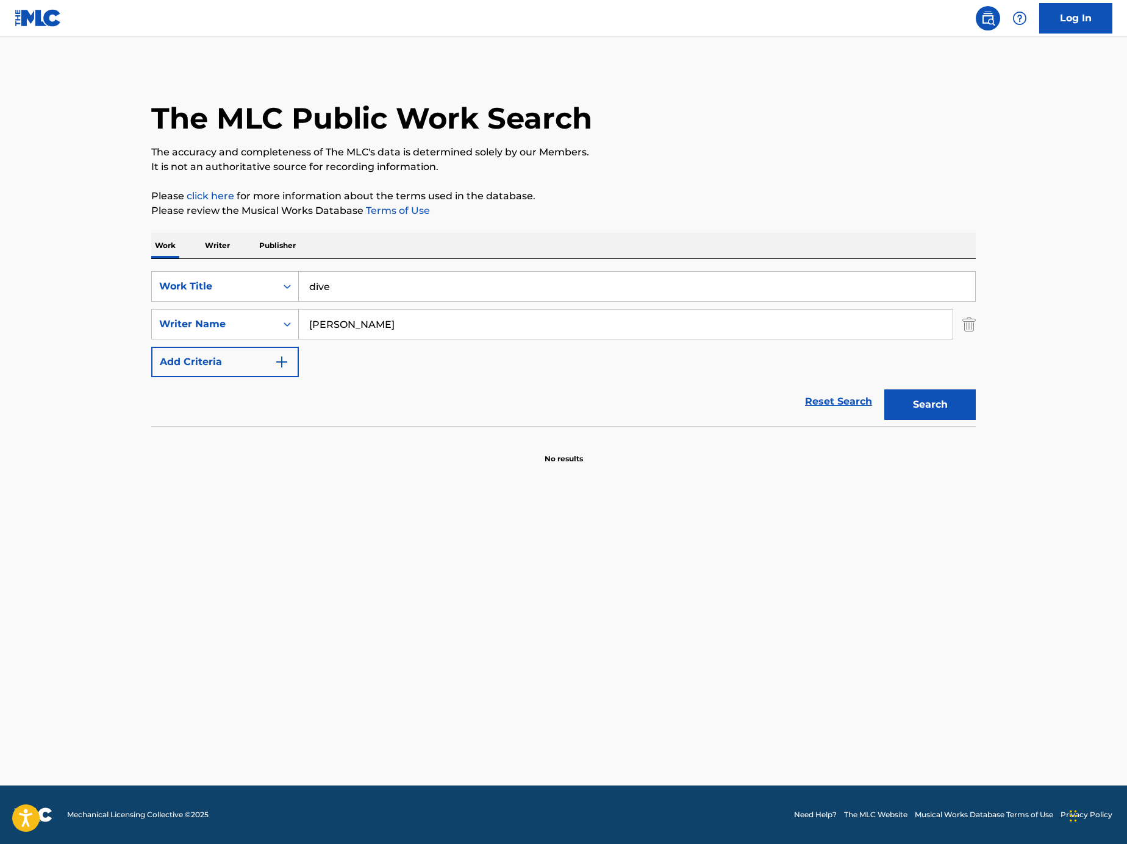
click at [386, 314] on input "Kim Jae hwan" at bounding box center [625, 324] width 653 height 29
paste input "Marshall Bang"
type input "Marshall Bang"
click at [916, 395] on button "Search" at bounding box center [929, 405] width 91 height 30
click at [269, 280] on div "Work Title" at bounding box center [214, 286] width 124 height 23
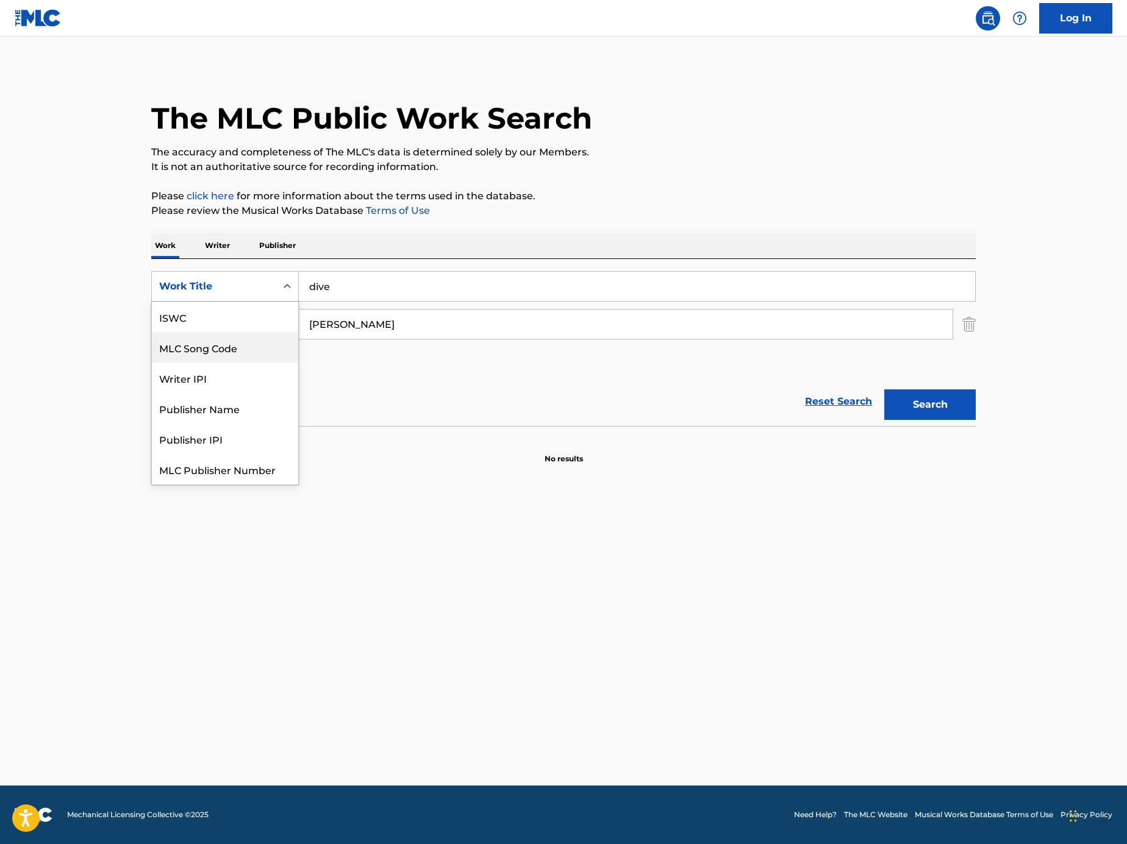
scroll to position [30, 0]
click at [277, 324] on div "MLC Song Code" at bounding box center [225, 317] width 146 height 30
click at [276, 285] on div "Search Form" at bounding box center [287, 287] width 22 height 22
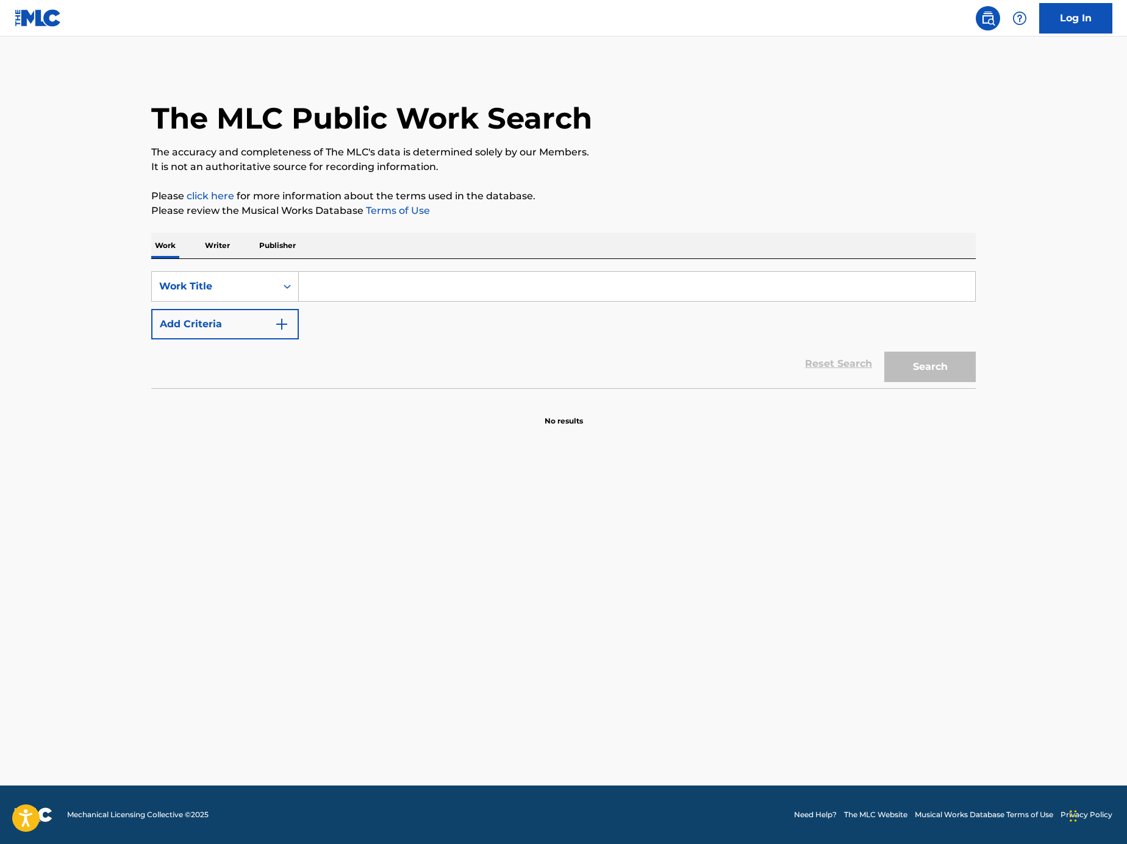
click at [410, 286] on input "Search Form" at bounding box center [637, 286] width 676 height 29
paste input "Love Is So Mean"
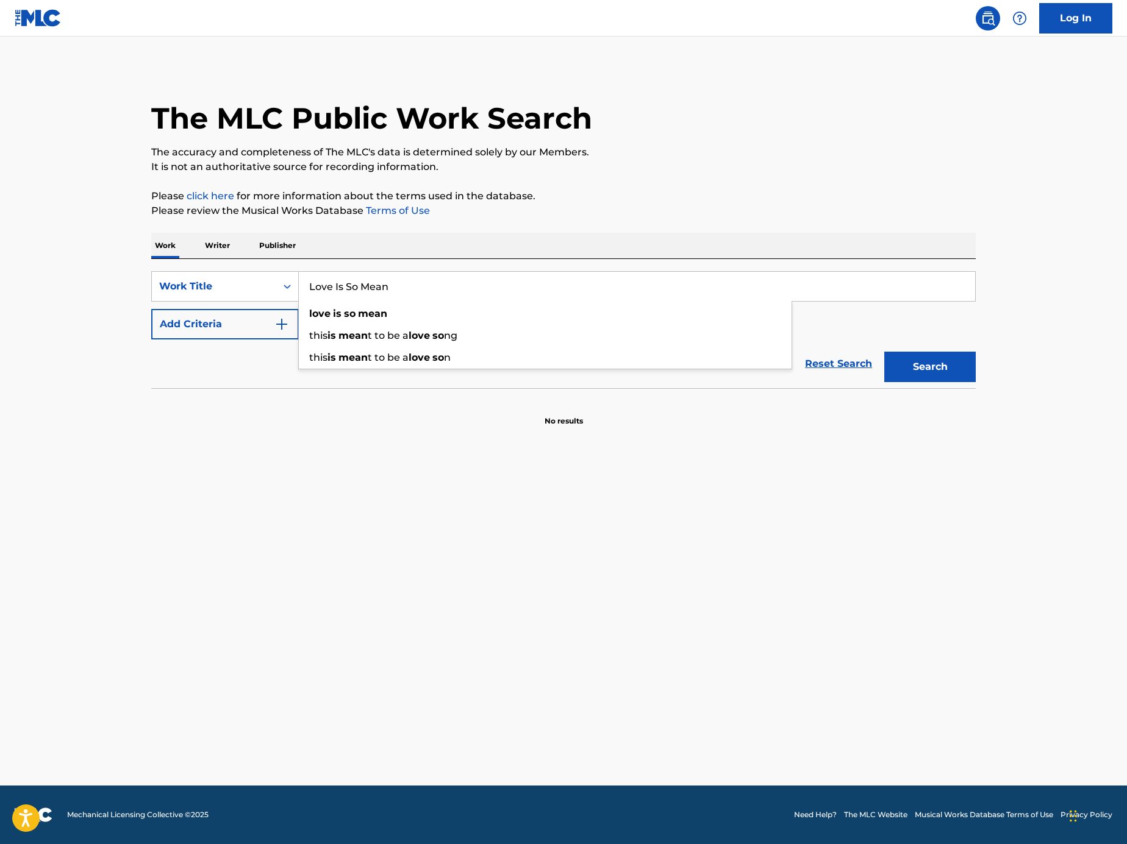
type input "Love Is So Mean"
click at [249, 319] on button "Add Criteria" at bounding box center [225, 324] width 148 height 30
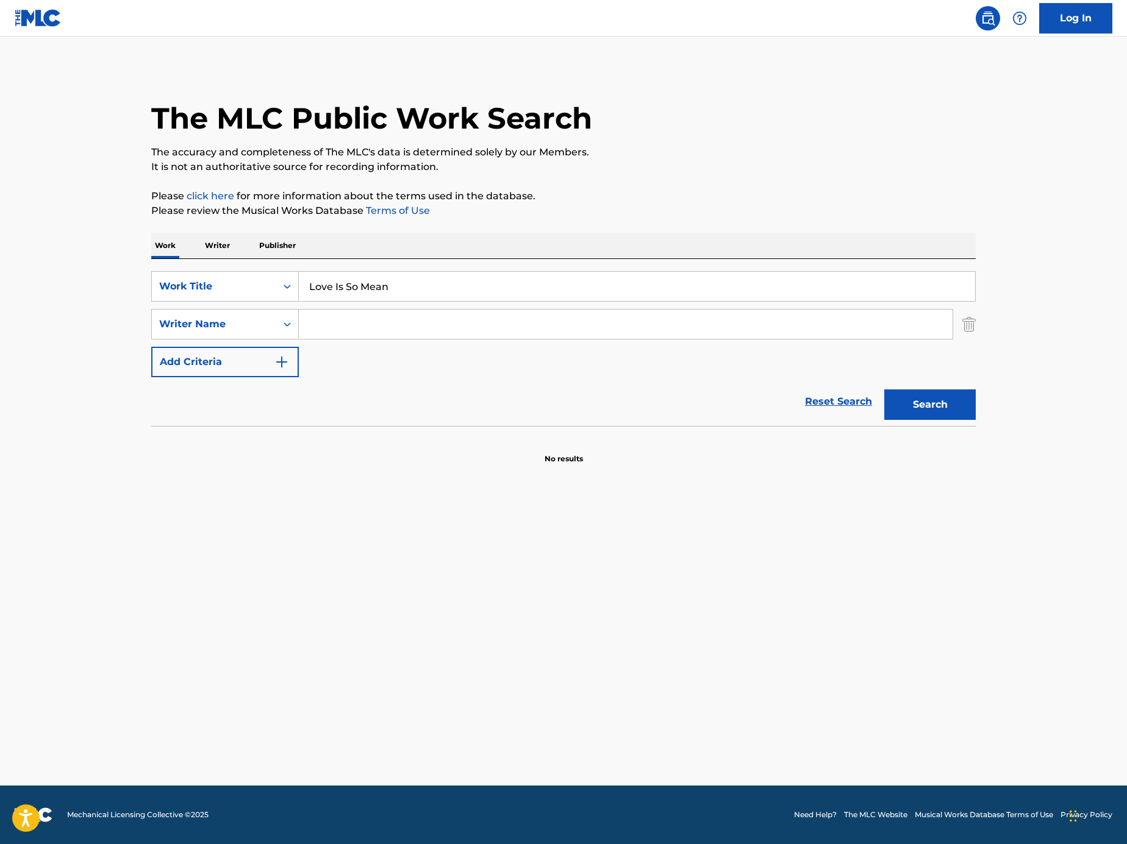
click at [424, 330] on input "Search Form" at bounding box center [625, 324] width 653 height 29
paste input "[PERSON_NAME]"
click at [945, 398] on button "Search" at bounding box center [929, 405] width 91 height 30
click at [469, 328] on input "[PERSON_NAME]" at bounding box center [625, 324] width 653 height 29
paste input "[PERSON_NAME]"
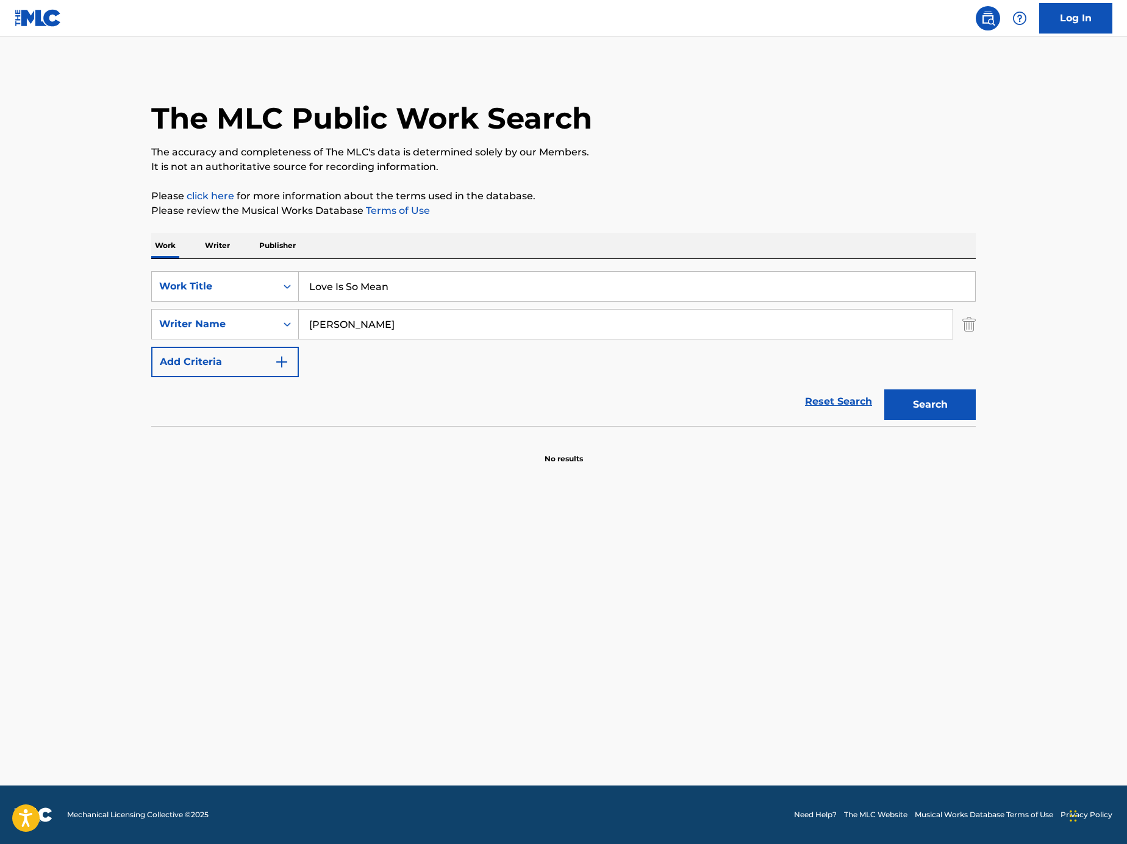
type input "[PERSON_NAME]"
click at [912, 395] on button "Search" at bounding box center [929, 405] width 91 height 30
click at [768, 277] on input "Love Is So Mean" at bounding box center [637, 286] width 676 height 29
click at [385, 285] on input "Love Is So Mean" at bounding box center [637, 286] width 676 height 29
paste input "Vive Feliz"
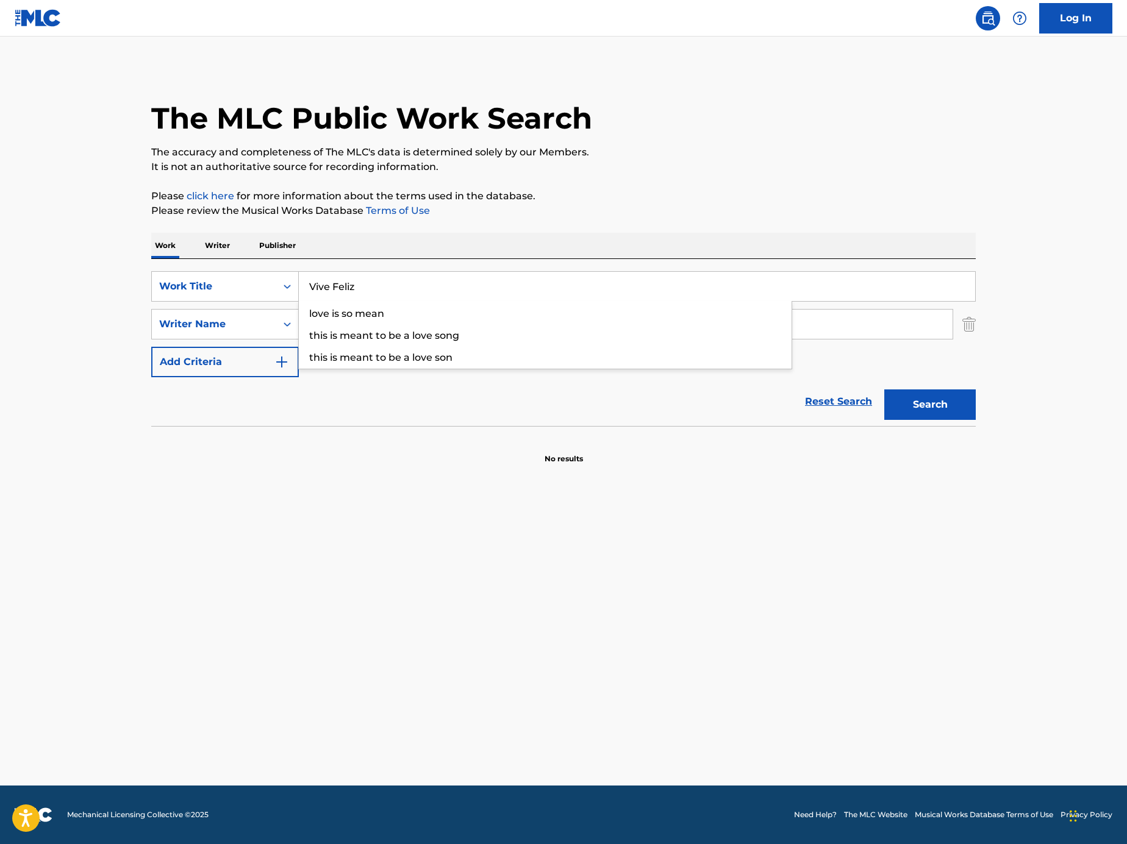
type input "Vive Feliz"
click at [682, 154] on p "The accuracy and completeness of The MLC's data is determined solely by our Mem…" at bounding box center [563, 152] width 824 height 15
click at [370, 326] on input "[PERSON_NAME]" at bounding box center [625, 324] width 653 height 29
paste input "[PERSON_NAME] [PERSON_NAME]"
click at [332, 324] on input "[PERSON_NAME] [PERSON_NAME]" at bounding box center [625, 324] width 653 height 29
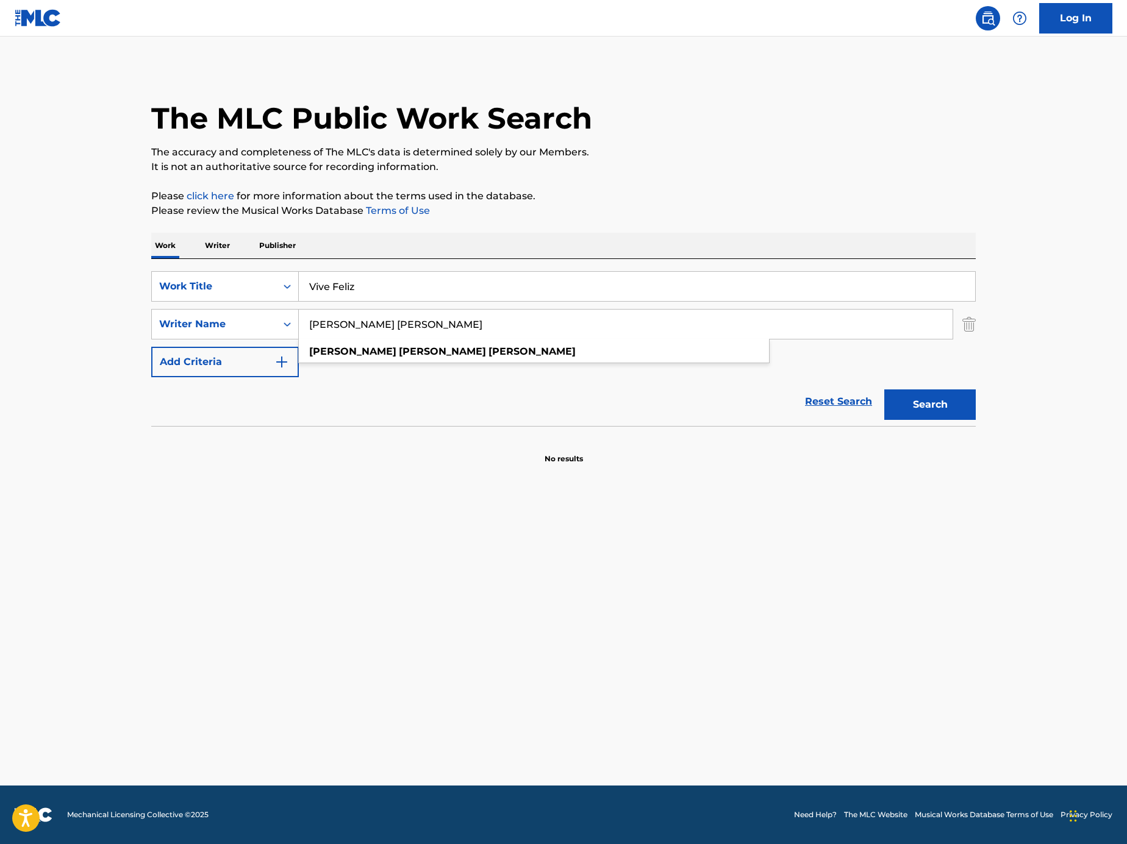
click at [919, 372] on div "SearchWithCriteria2deb2f59-eee7-480c-9e85-32c0777c467e Work Title Vive Feliz Se…" at bounding box center [563, 324] width 824 height 106
click at [928, 400] on button "Search" at bounding box center [929, 405] width 91 height 30
click at [362, 320] on input "[PERSON_NAME] [PERSON_NAME]" at bounding box center [625, 324] width 653 height 29
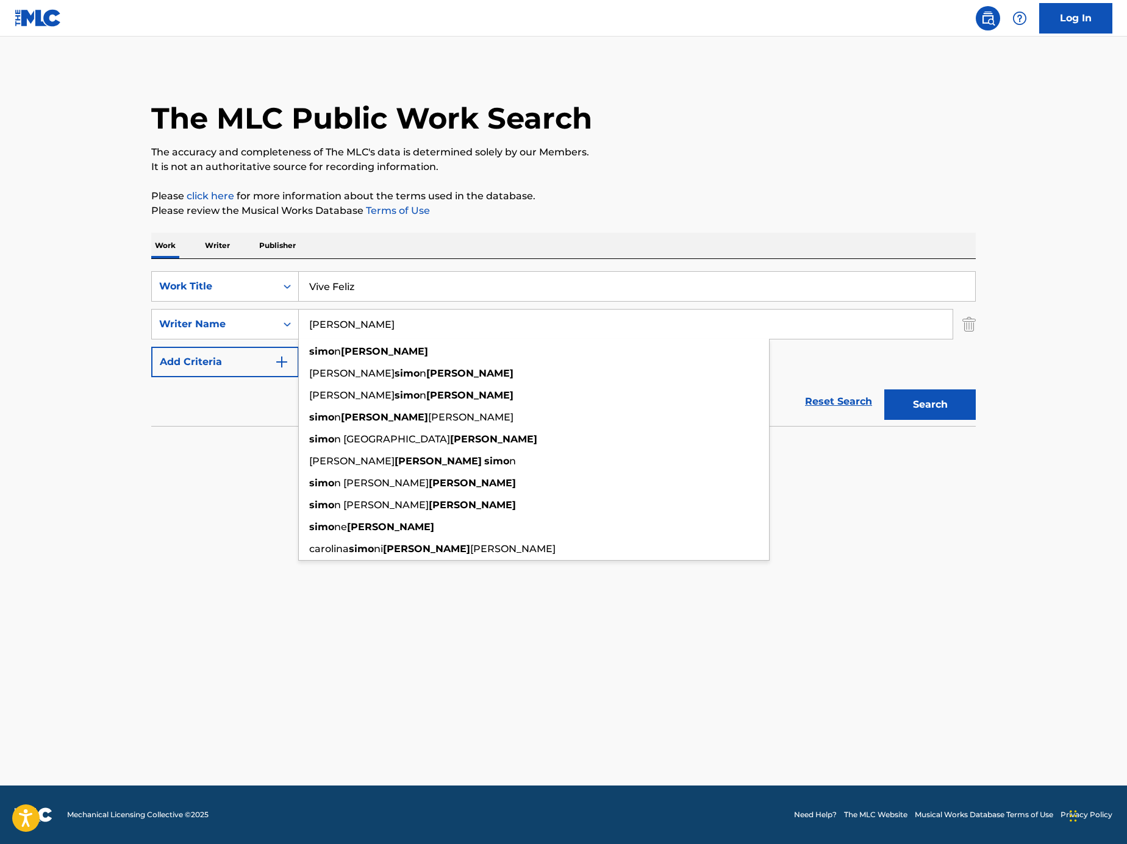
click at [884, 390] on button "Search" at bounding box center [929, 405] width 91 height 30
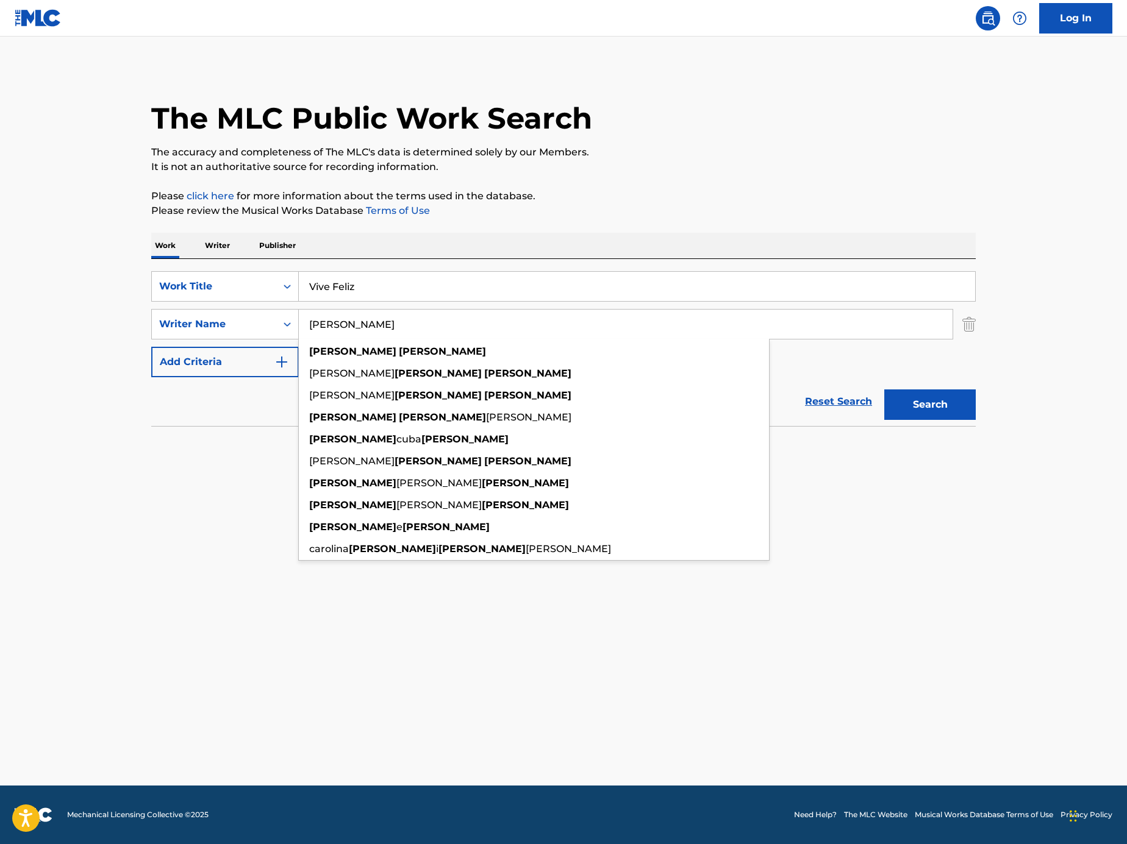
type input "[PERSON_NAME]"
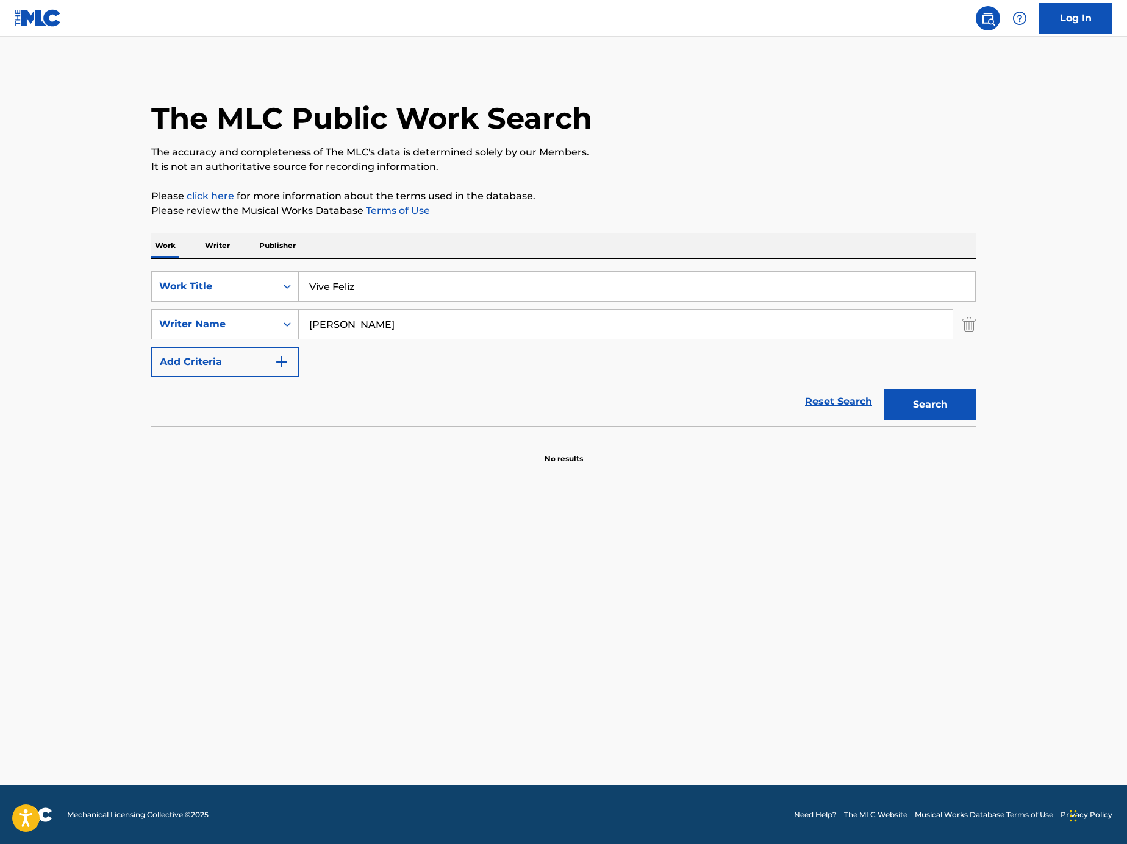
click at [926, 408] on button "Search" at bounding box center [929, 405] width 91 height 30
